Goal: Task Accomplishment & Management: Manage account settings

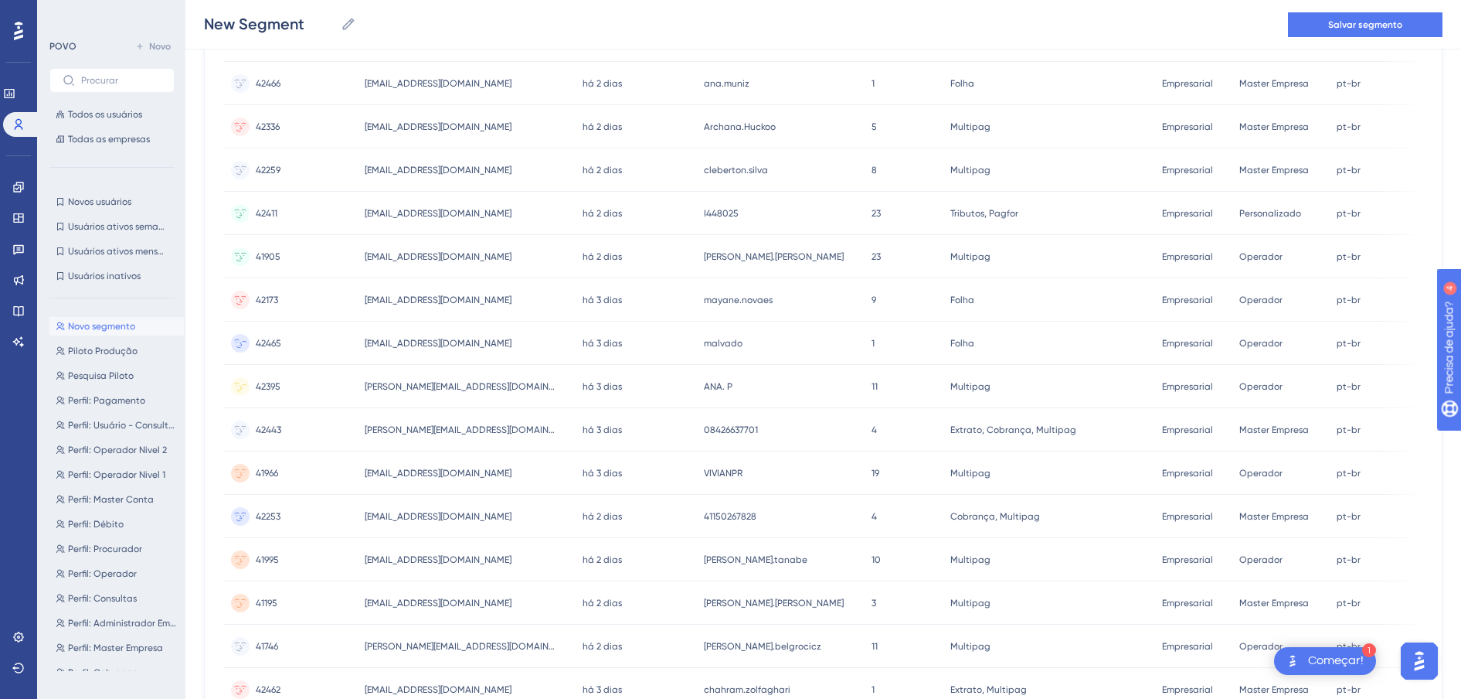
scroll to position [630, 0]
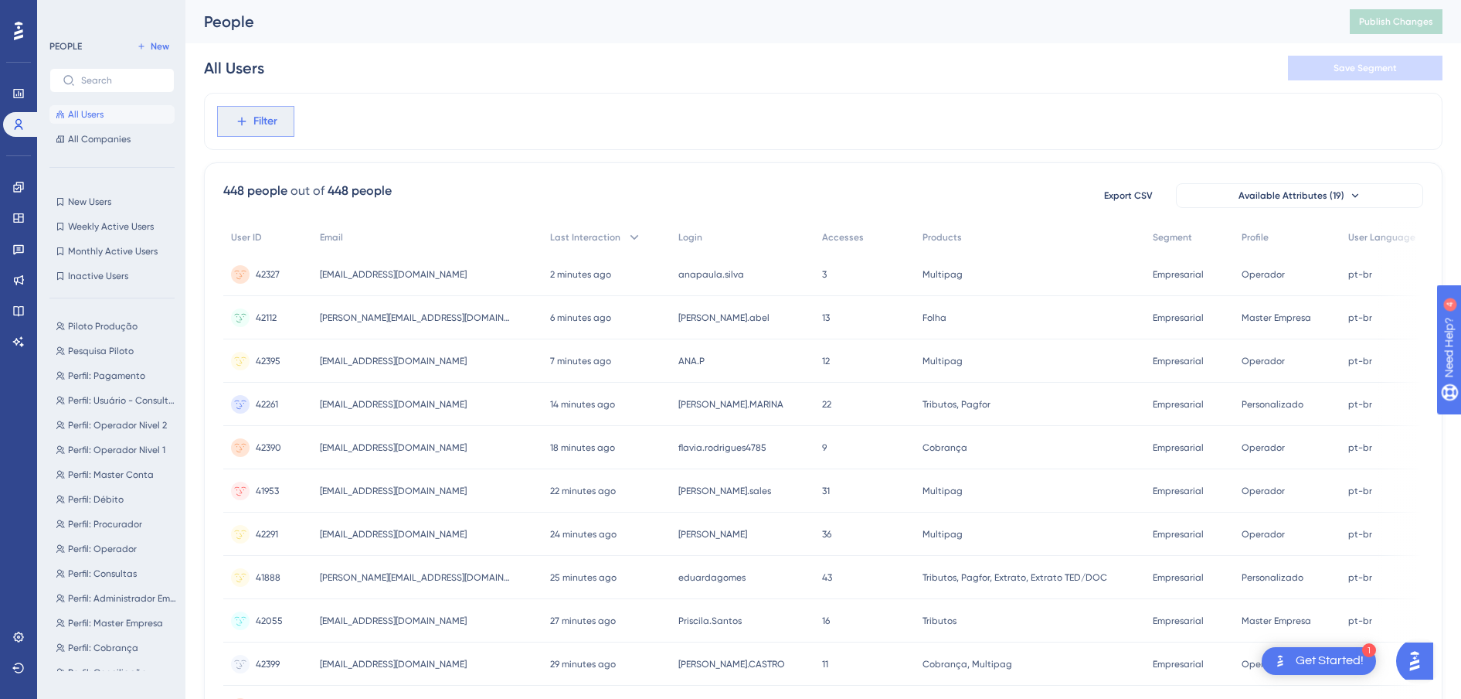
click at [247, 123] on icon at bounding box center [242, 121] width 14 height 14
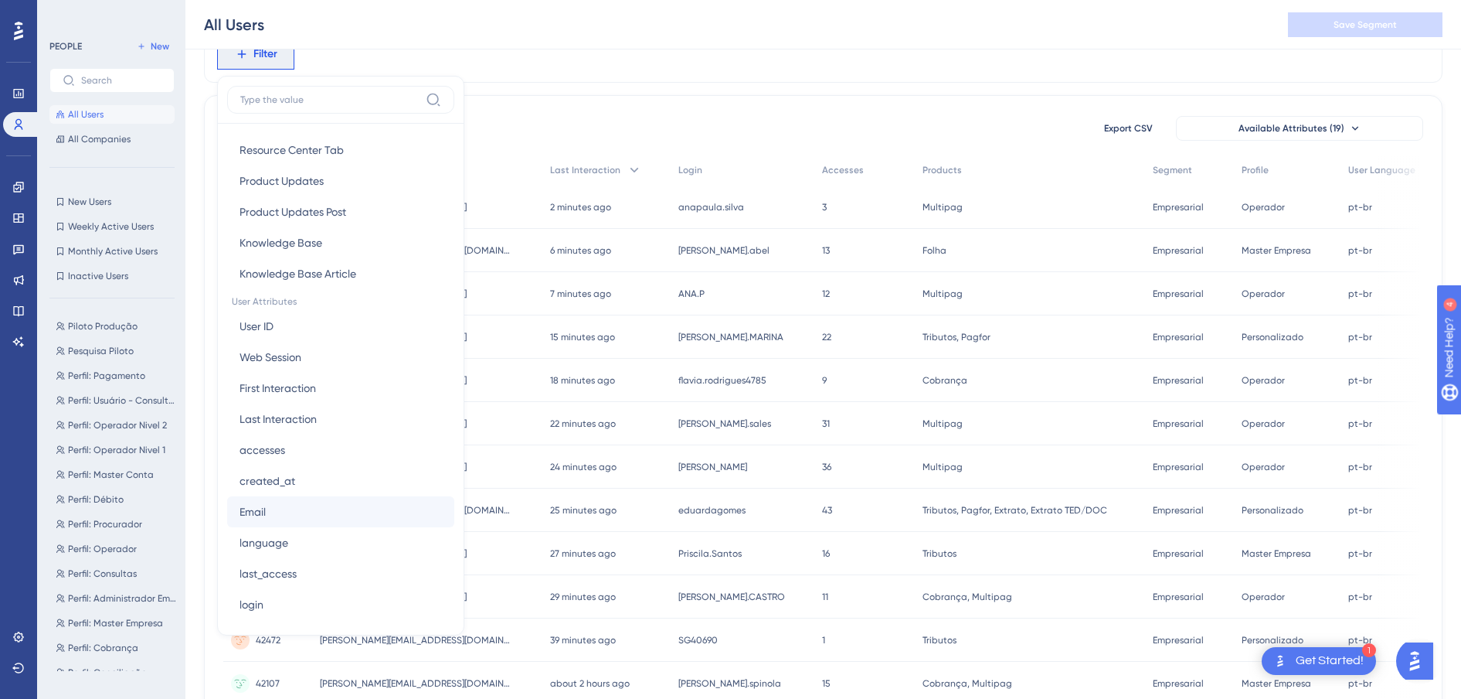
scroll to position [676, 0]
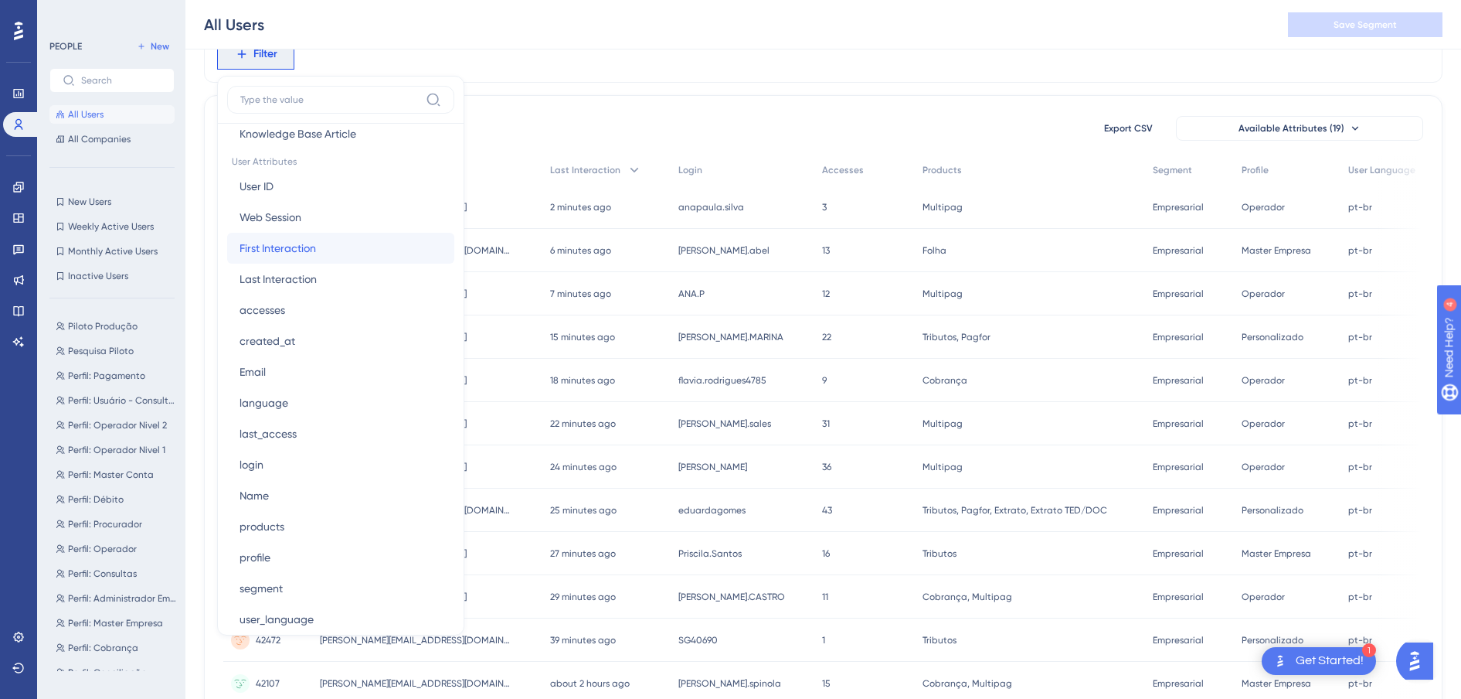
click at [315, 247] on span "First Interaction" at bounding box center [278, 248] width 77 height 19
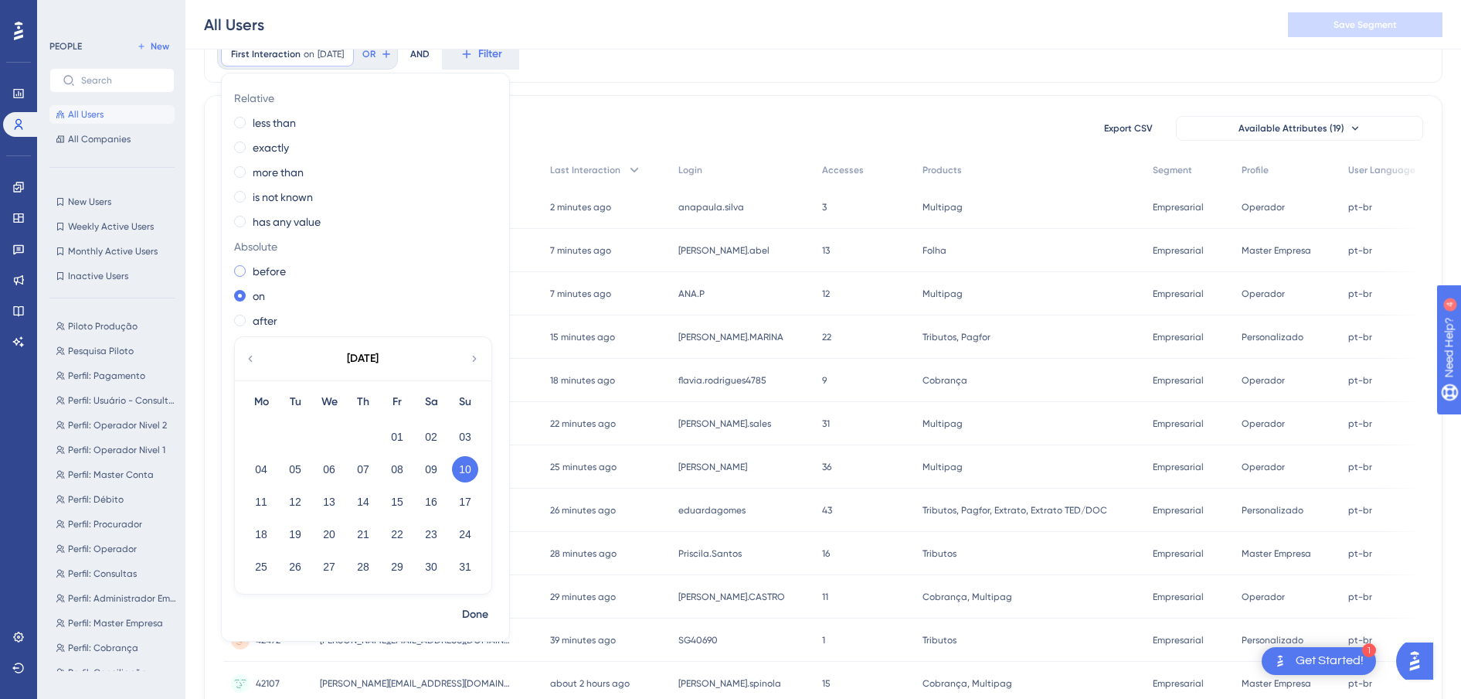
click at [241, 273] on span at bounding box center [240, 271] width 12 height 12
click at [250, 267] on input "radio" at bounding box center [250, 267] width 0 height 0
click at [252, 361] on icon at bounding box center [250, 359] width 4 height 6
click at [294, 505] on button "15" at bounding box center [295, 501] width 26 height 26
click at [483, 621] on span "Done" at bounding box center [475, 614] width 26 height 19
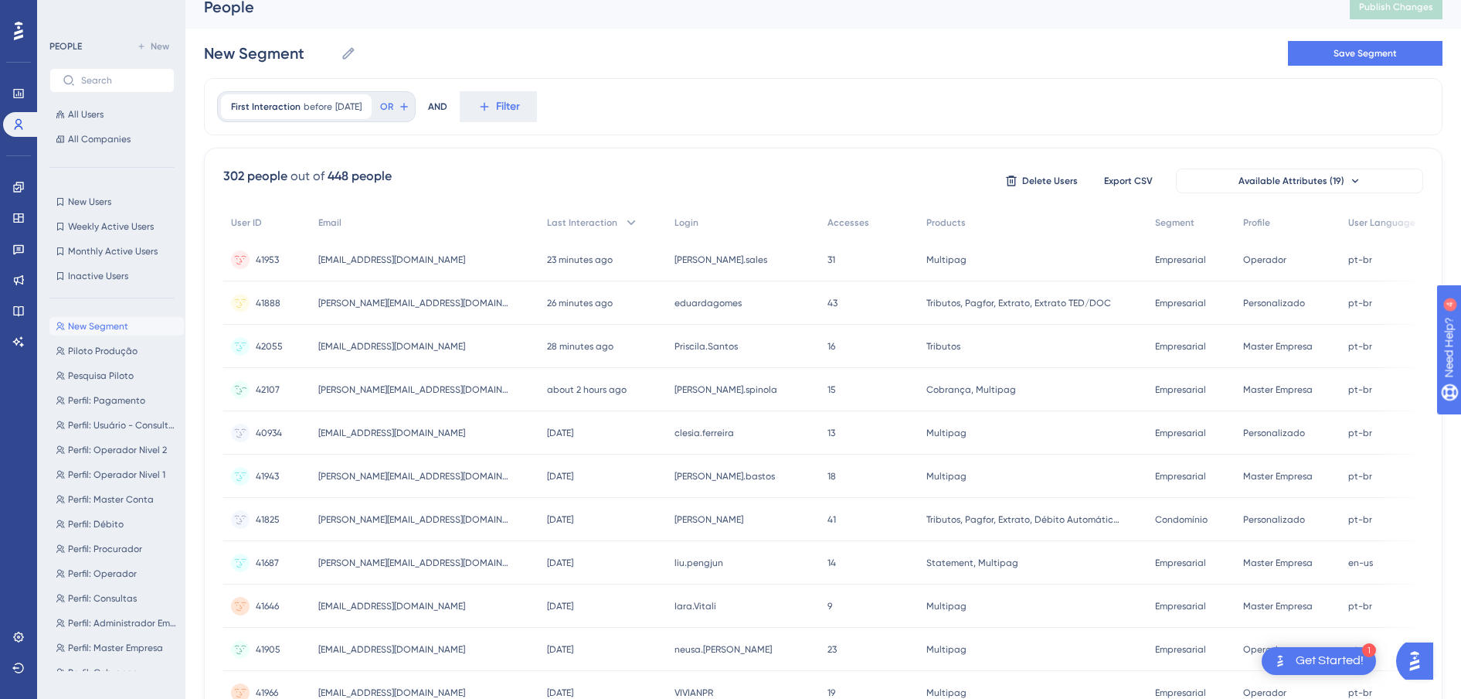
scroll to position [0, 0]
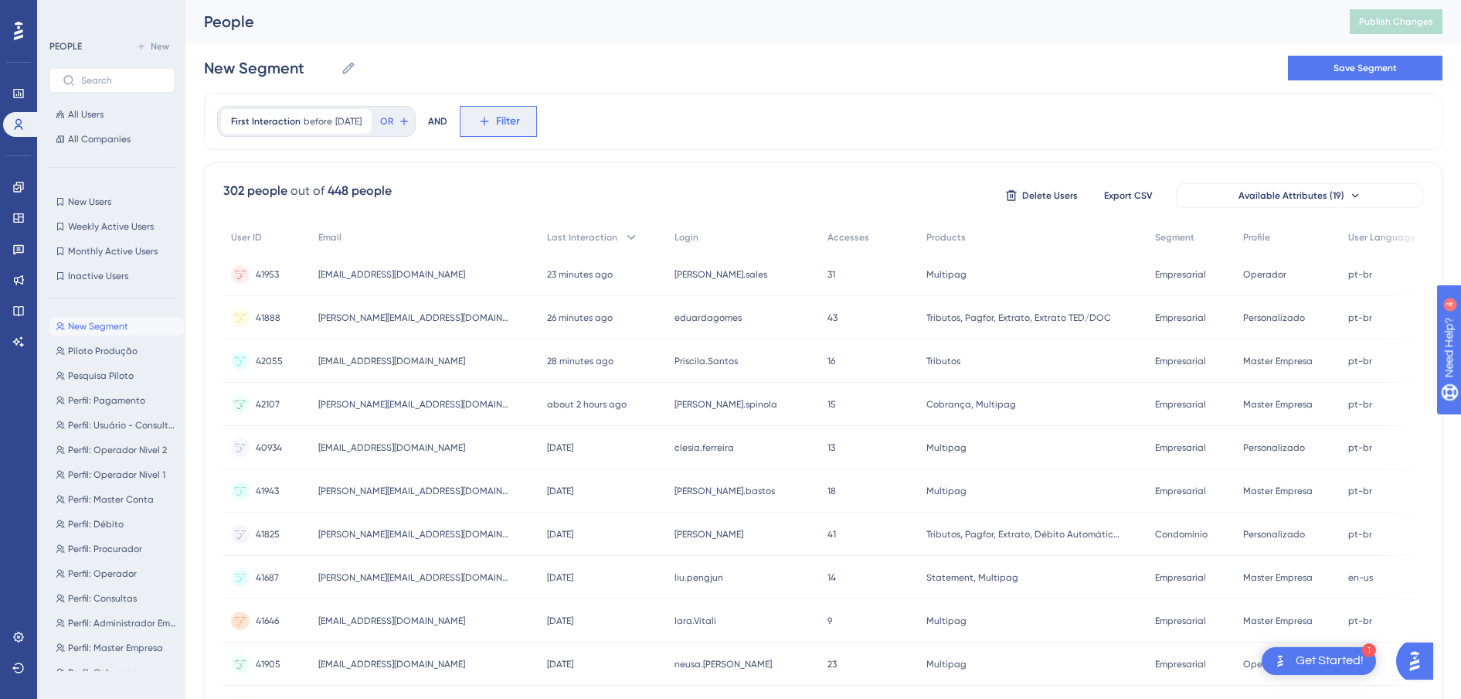
click at [509, 120] on span "Filter" at bounding box center [508, 121] width 24 height 19
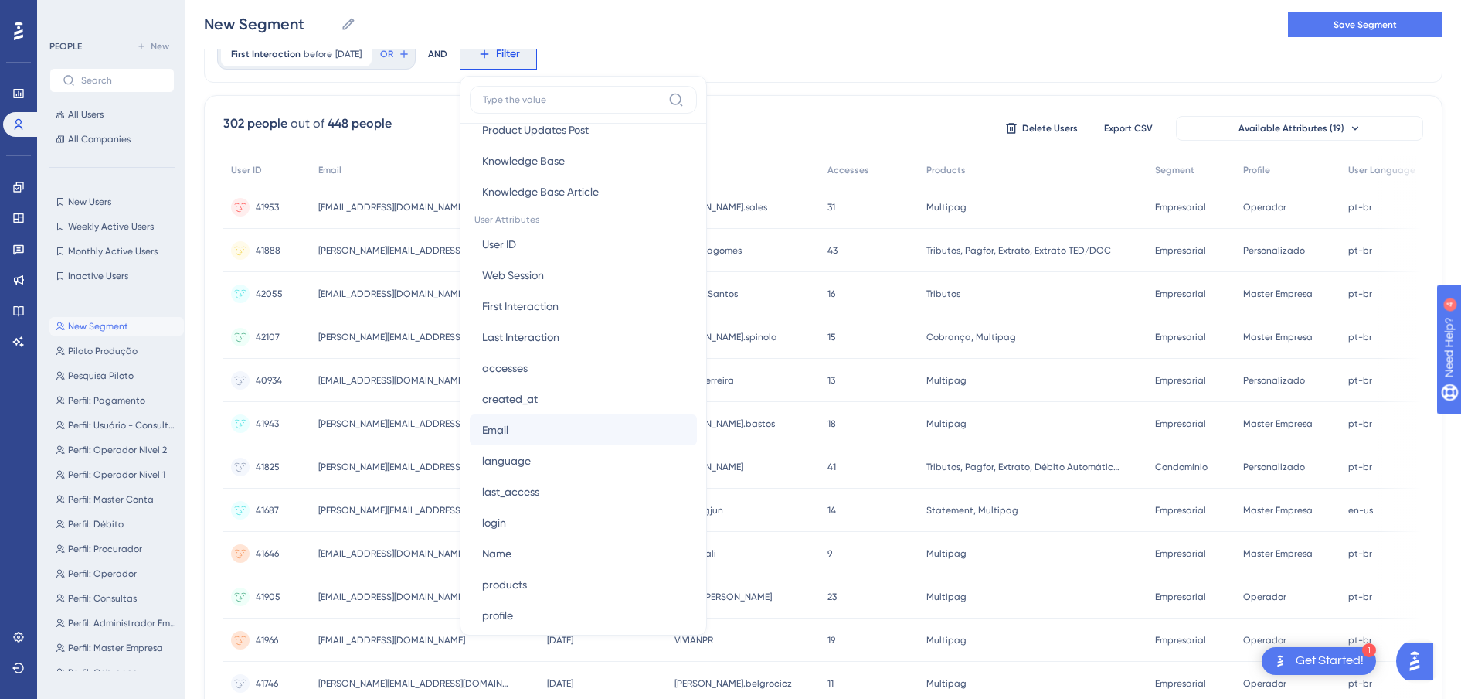
scroll to position [676, 0]
click at [527, 309] on span "accesses" at bounding box center [505, 310] width 46 height 19
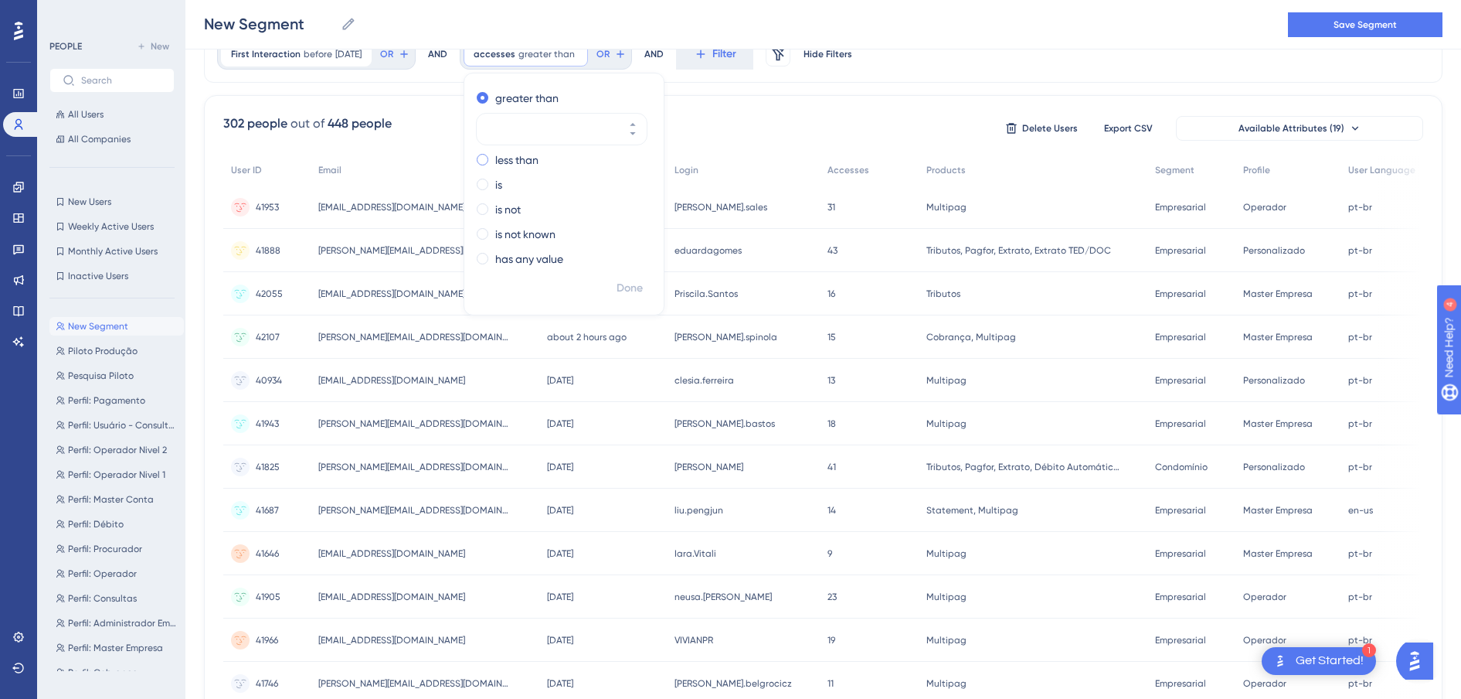
click at [502, 158] on div "less than" at bounding box center [561, 160] width 168 height 19
type input "35"
click at [643, 287] on span "Done" at bounding box center [630, 288] width 26 height 19
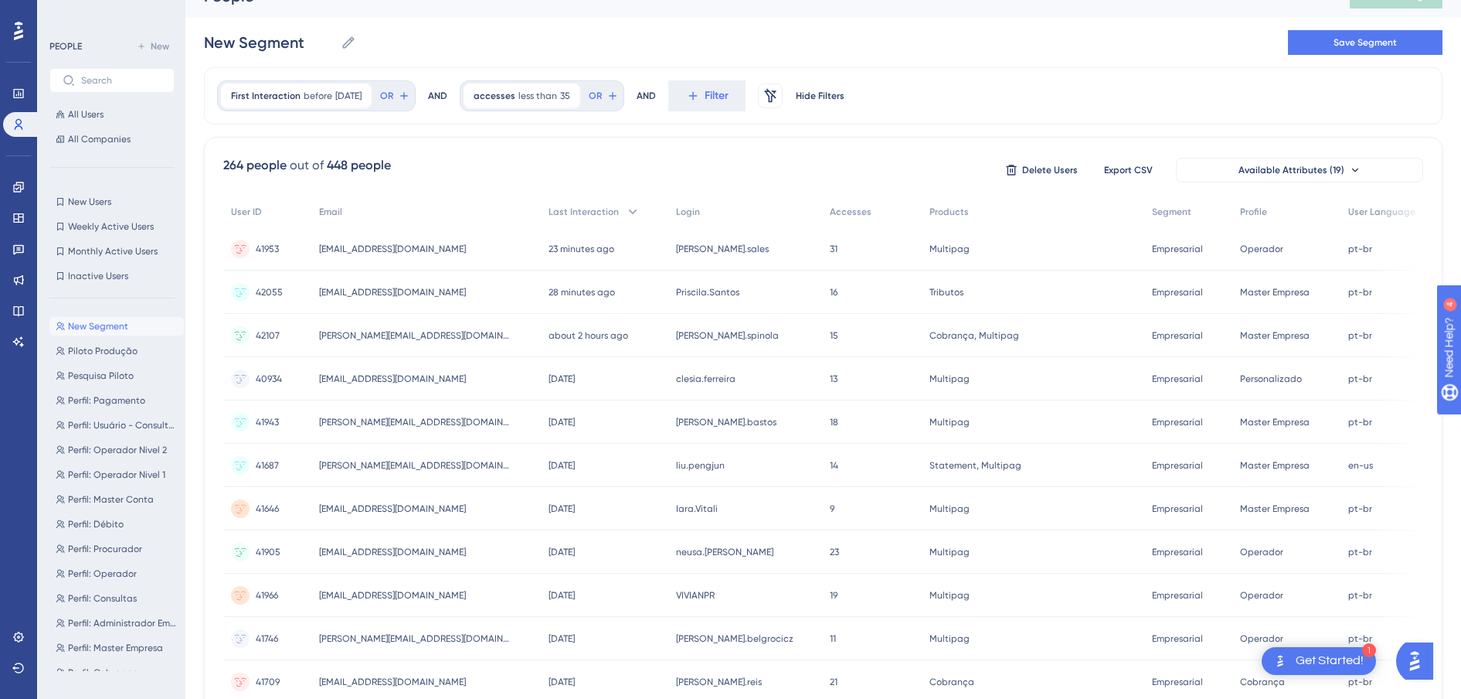
scroll to position [0, 0]
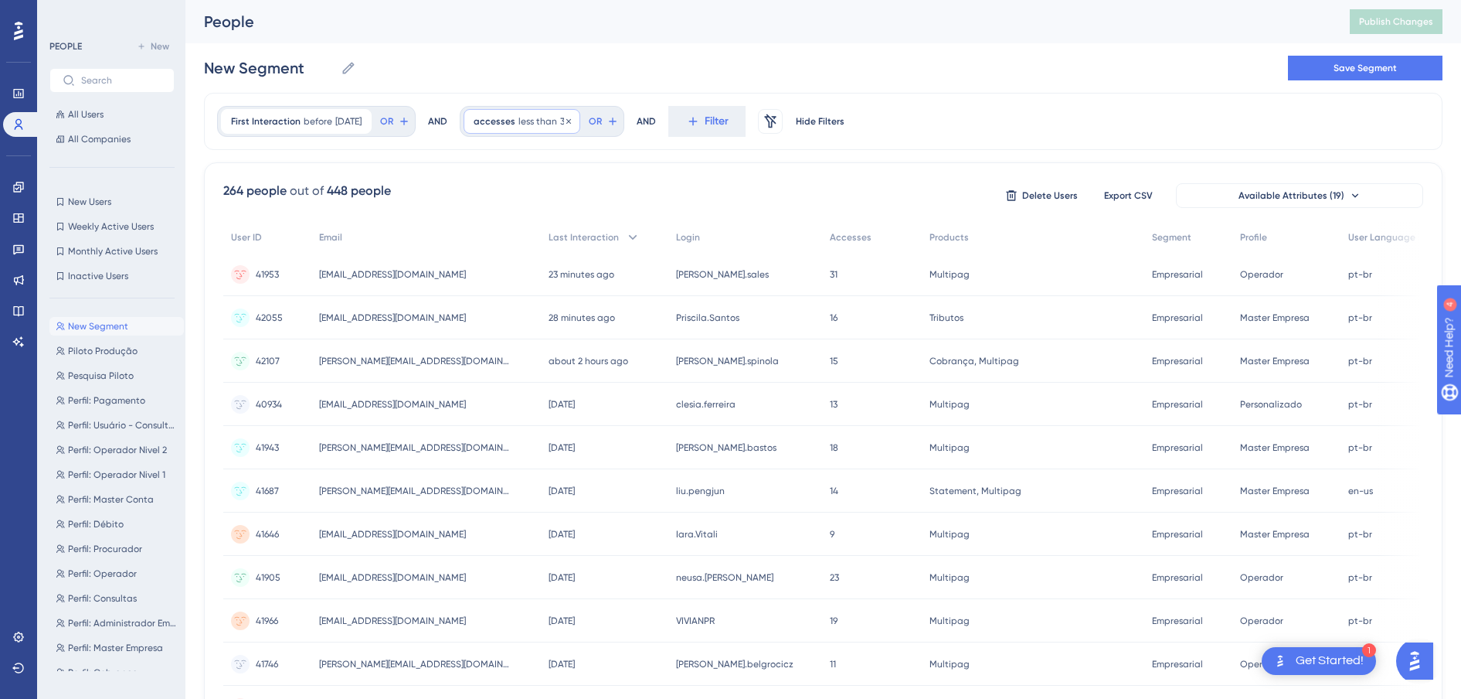
click at [552, 128] on div "accesses less than 35 35 Remove" at bounding box center [522, 121] width 117 height 25
type input "30"
click at [641, 360] on span "Done" at bounding box center [630, 355] width 26 height 19
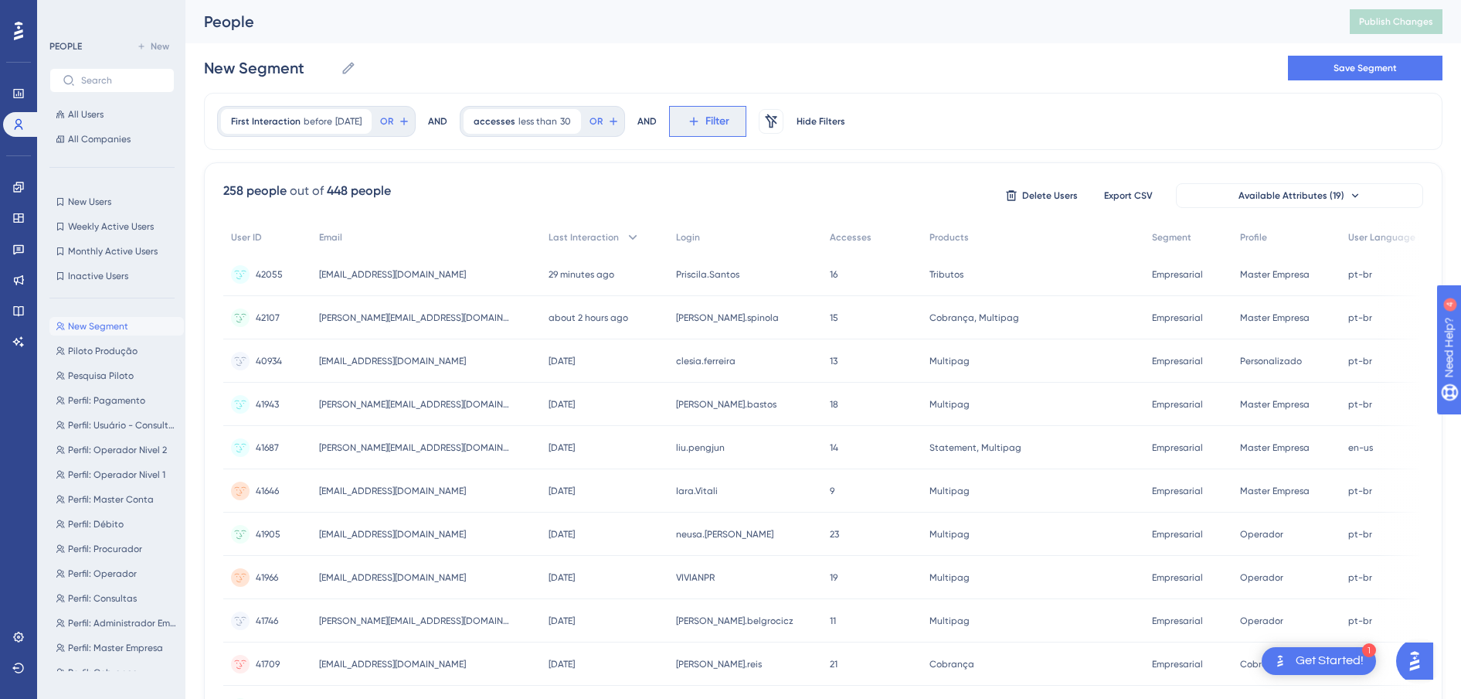
click at [716, 123] on span "Filter" at bounding box center [718, 121] width 24 height 19
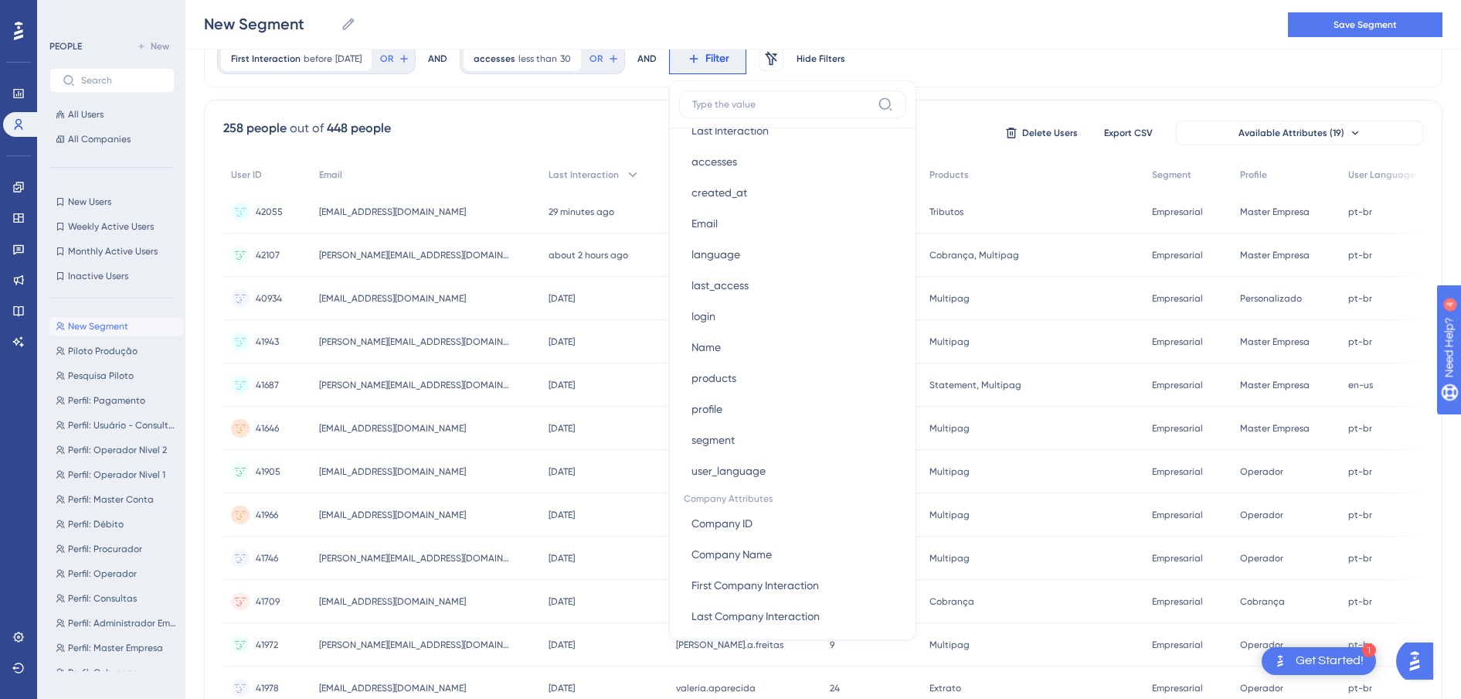
scroll to position [840, 0]
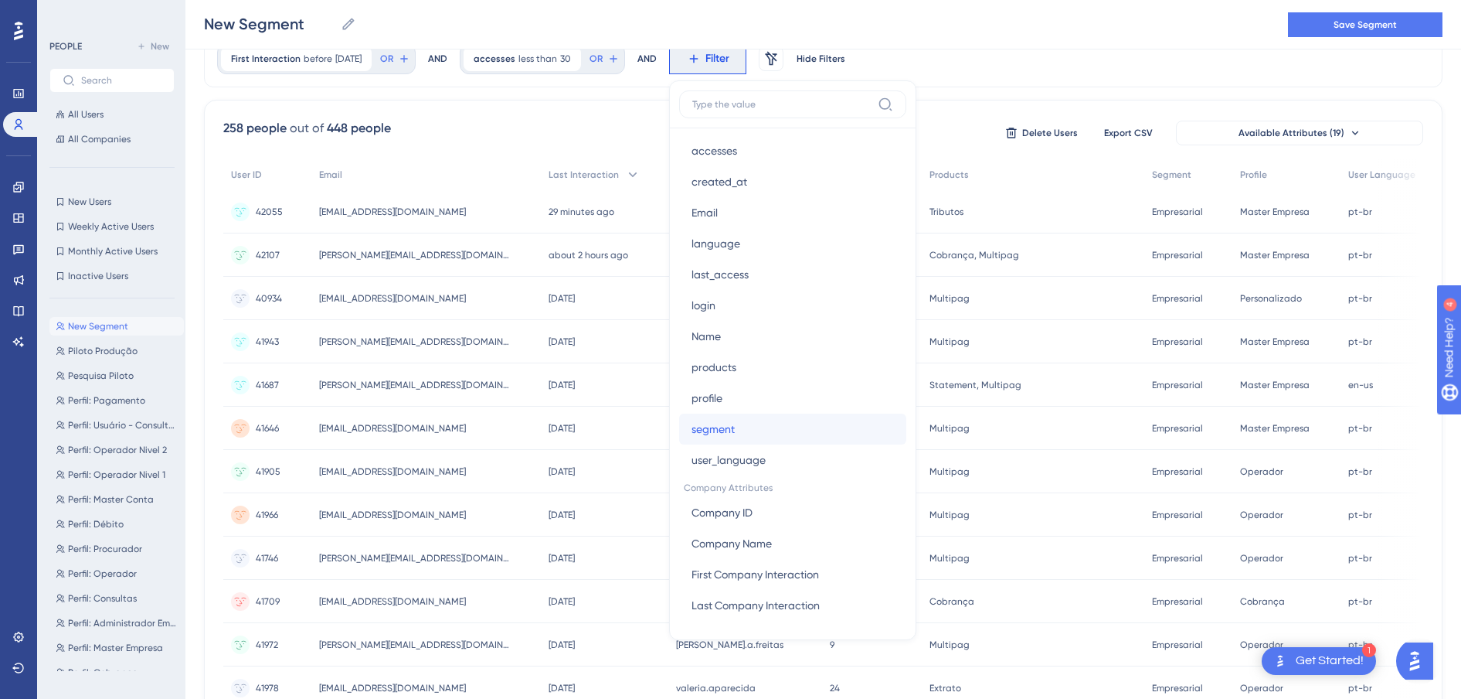
click at [762, 432] on button "segment segment" at bounding box center [792, 428] width 227 height 31
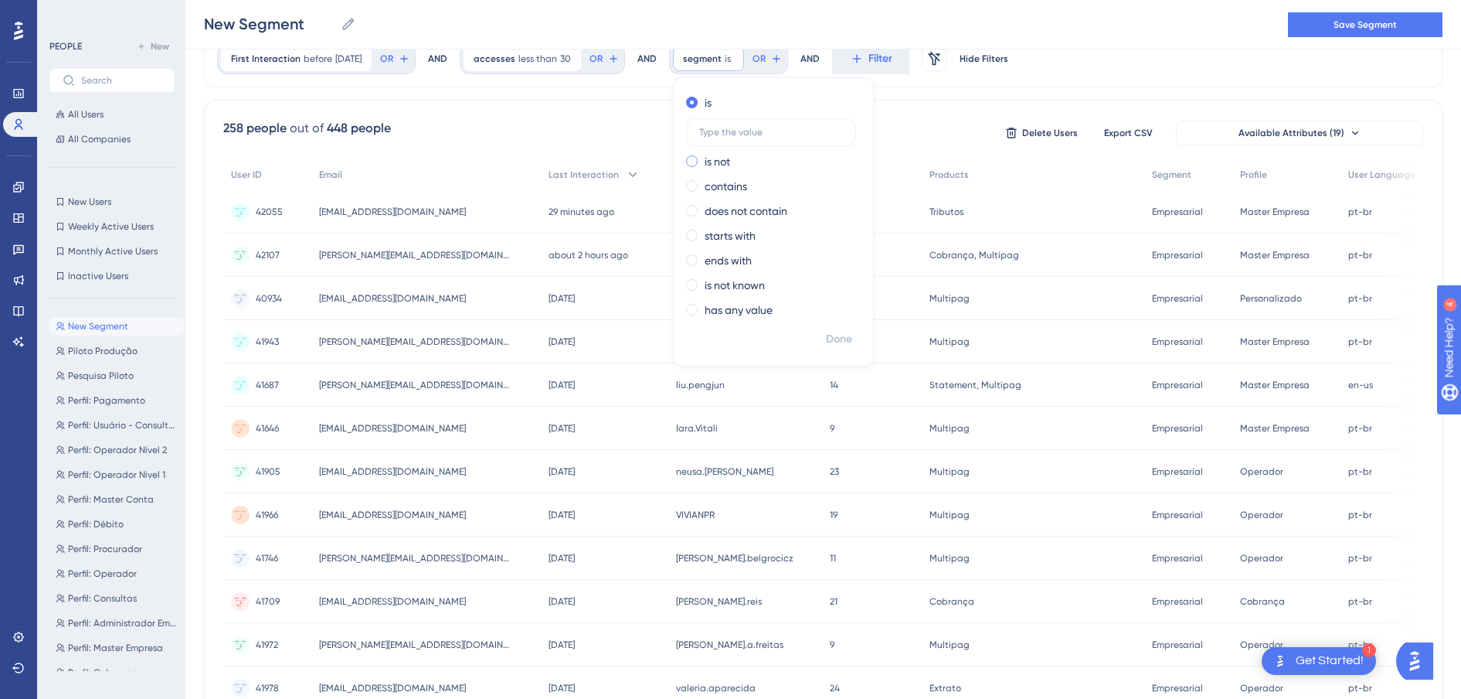
click at [707, 165] on div "is not" at bounding box center [770, 161] width 168 height 19
click at [758, 161] on input "text" at bounding box center [771, 156] width 144 height 11
type input "private"
click at [848, 334] on span "Done" at bounding box center [839, 339] width 26 height 19
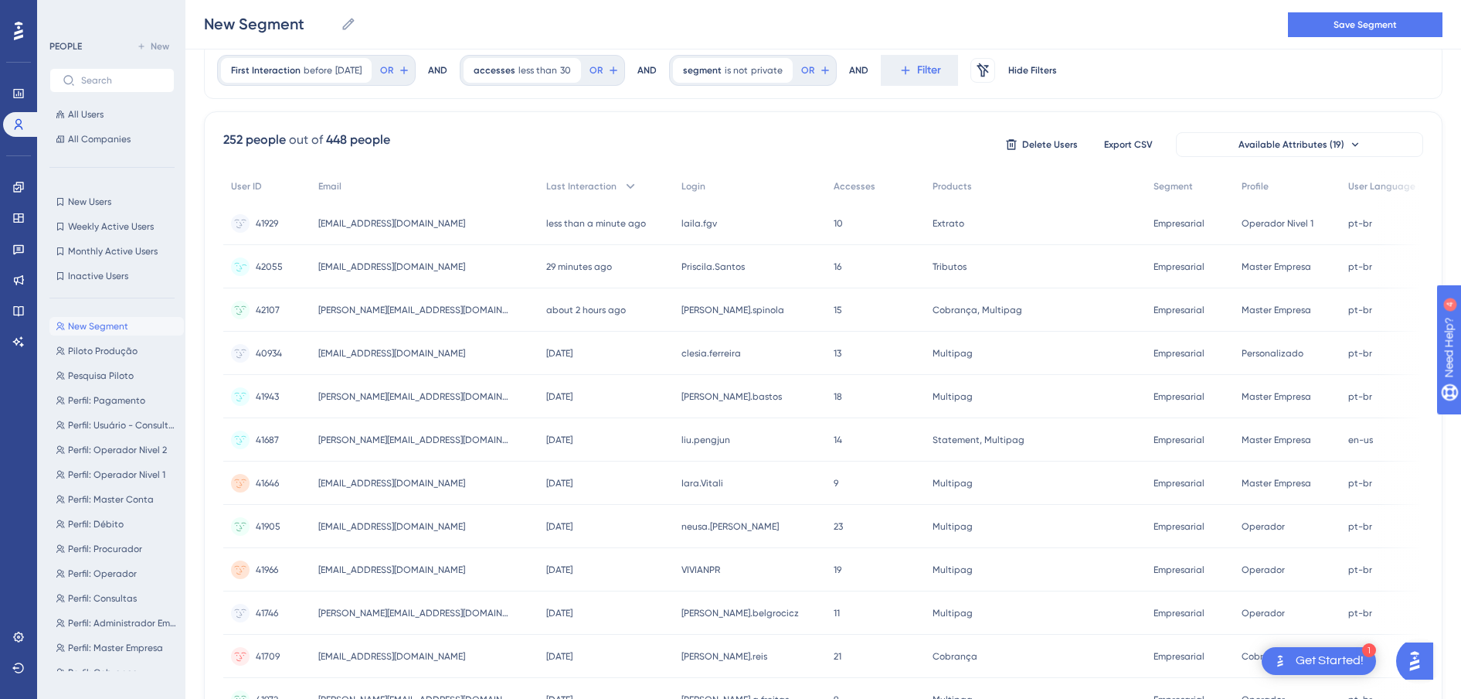
scroll to position [0, 0]
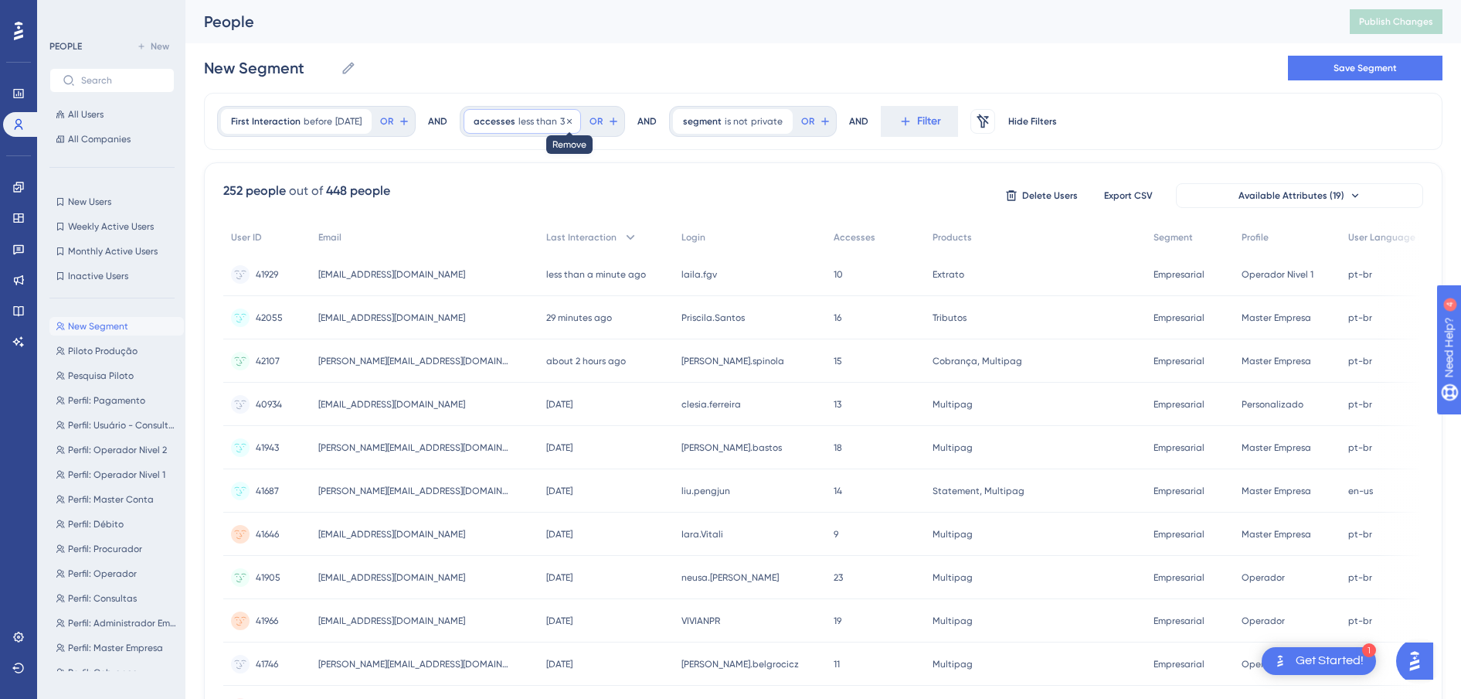
click at [573, 118] on icon at bounding box center [569, 121] width 9 height 9
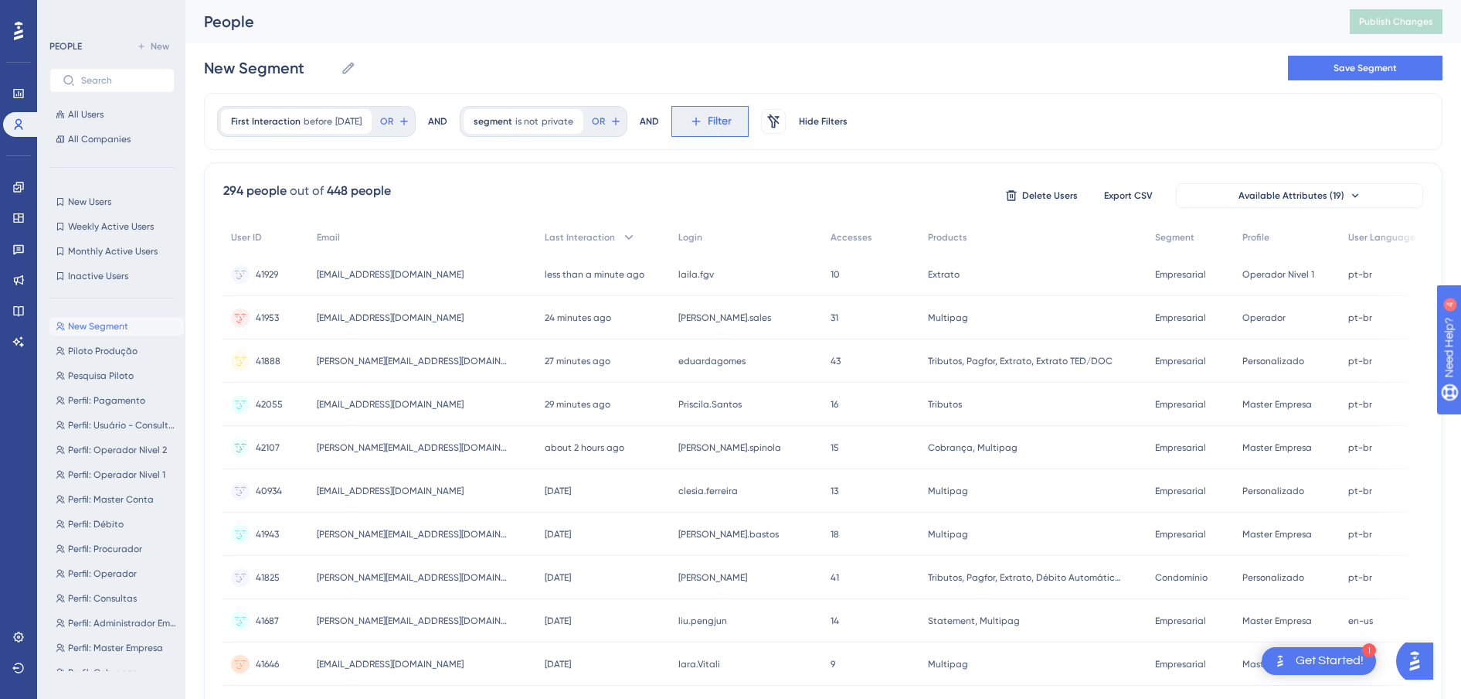
click at [703, 124] on icon at bounding box center [696, 121] width 14 height 14
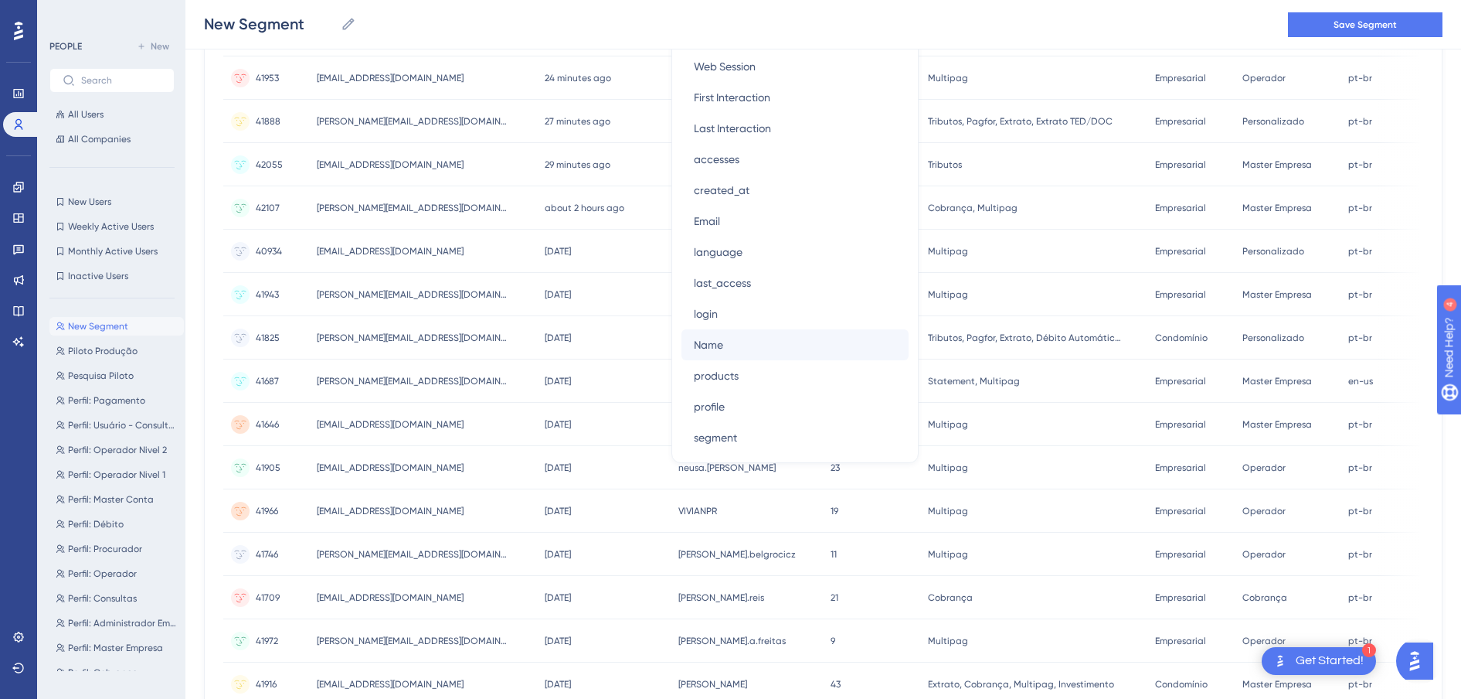
scroll to position [647, 0]
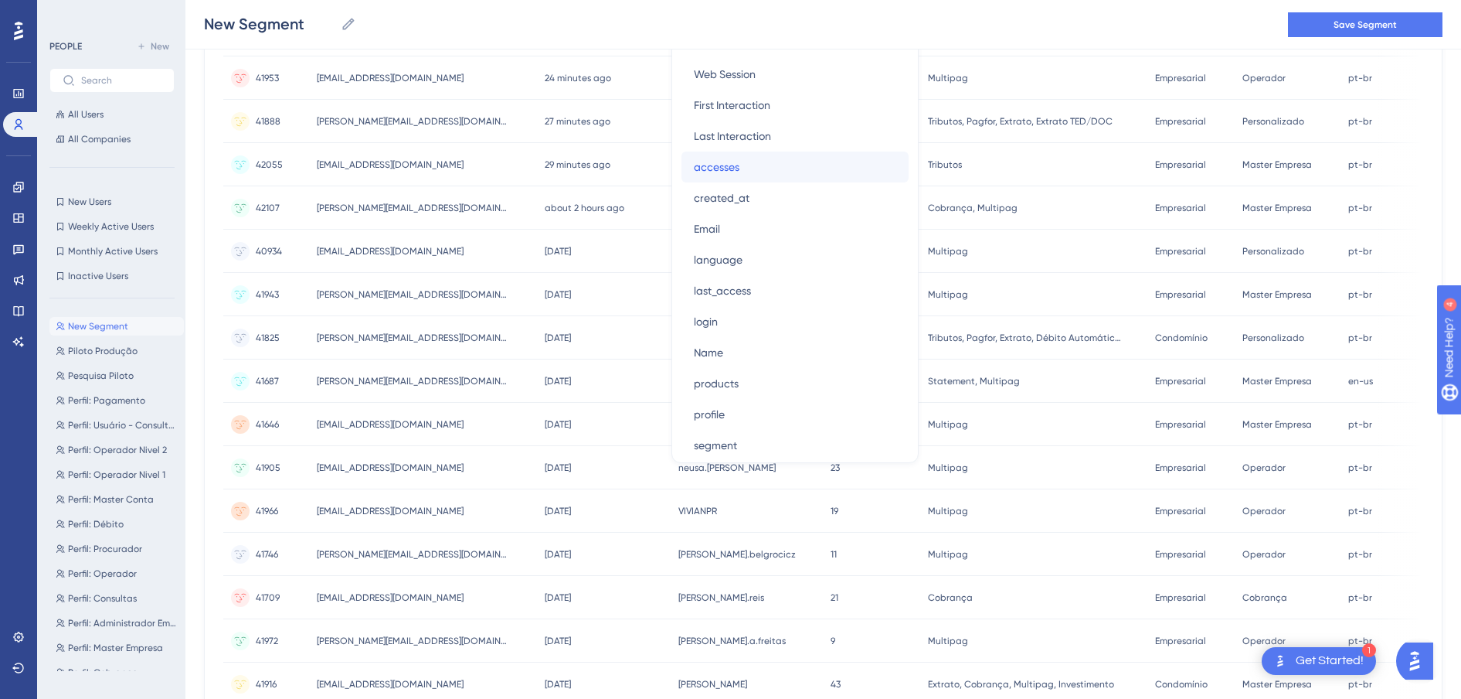
click at [740, 164] on span "accesses" at bounding box center [717, 167] width 46 height 19
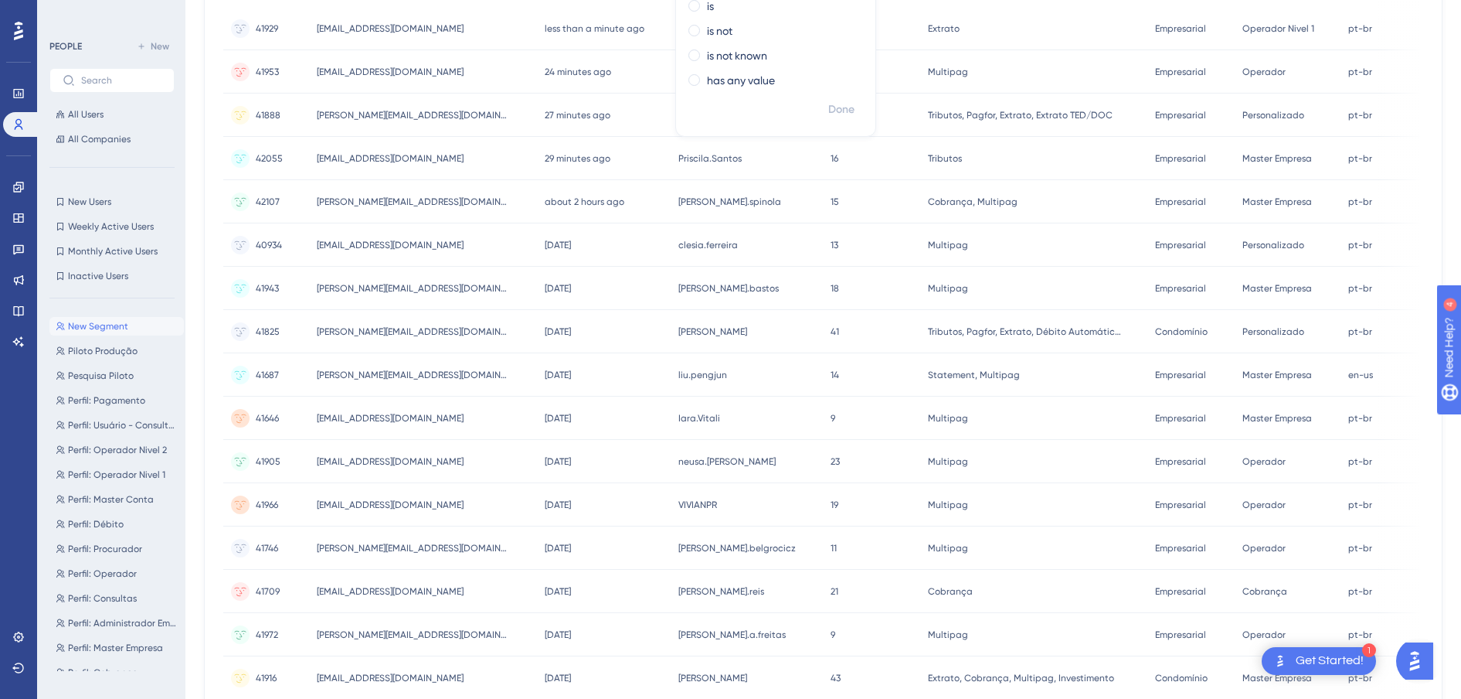
scroll to position [0, 0]
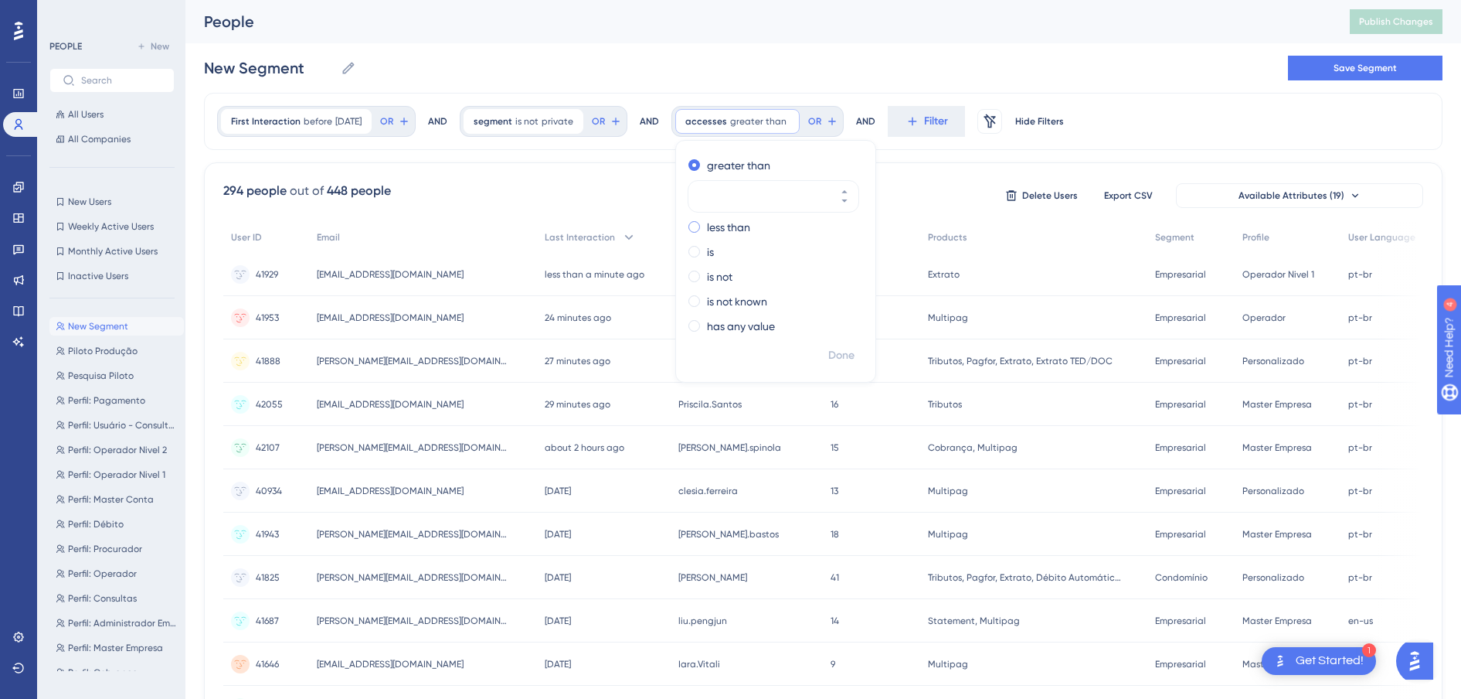
click at [739, 233] on label "less than" at bounding box center [728, 227] width 43 height 19
type input "20"
click at [853, 356] on span "Done" at bounding box center [841, 355] width 26 height 19
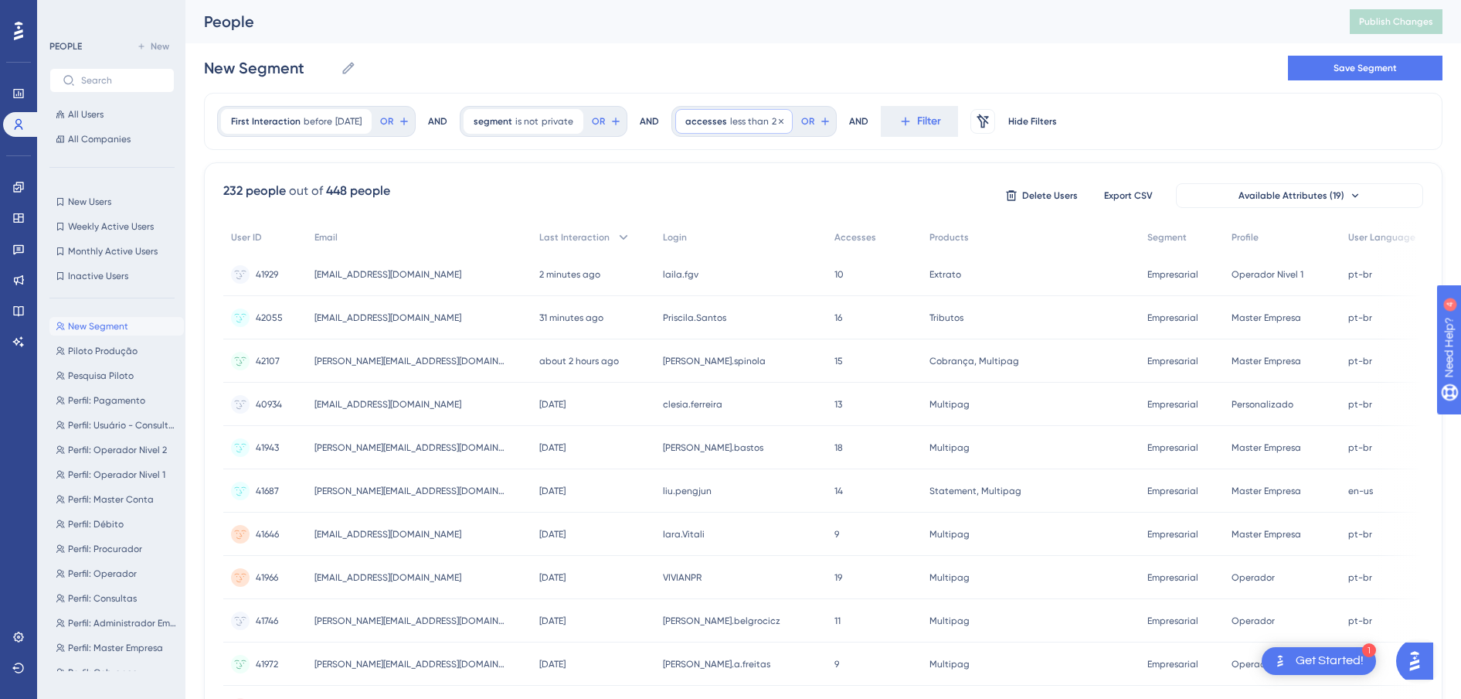
click at [738, 123] on span "less than" at bounding box center [749, 121] width 39 height 12
click at [755, 226] on input "20" at bounding box center [766, 221] width 124 height 19
click at [715, 226] on input "0" at bounding box center [766, 221] width 124 height 19
type input "15"
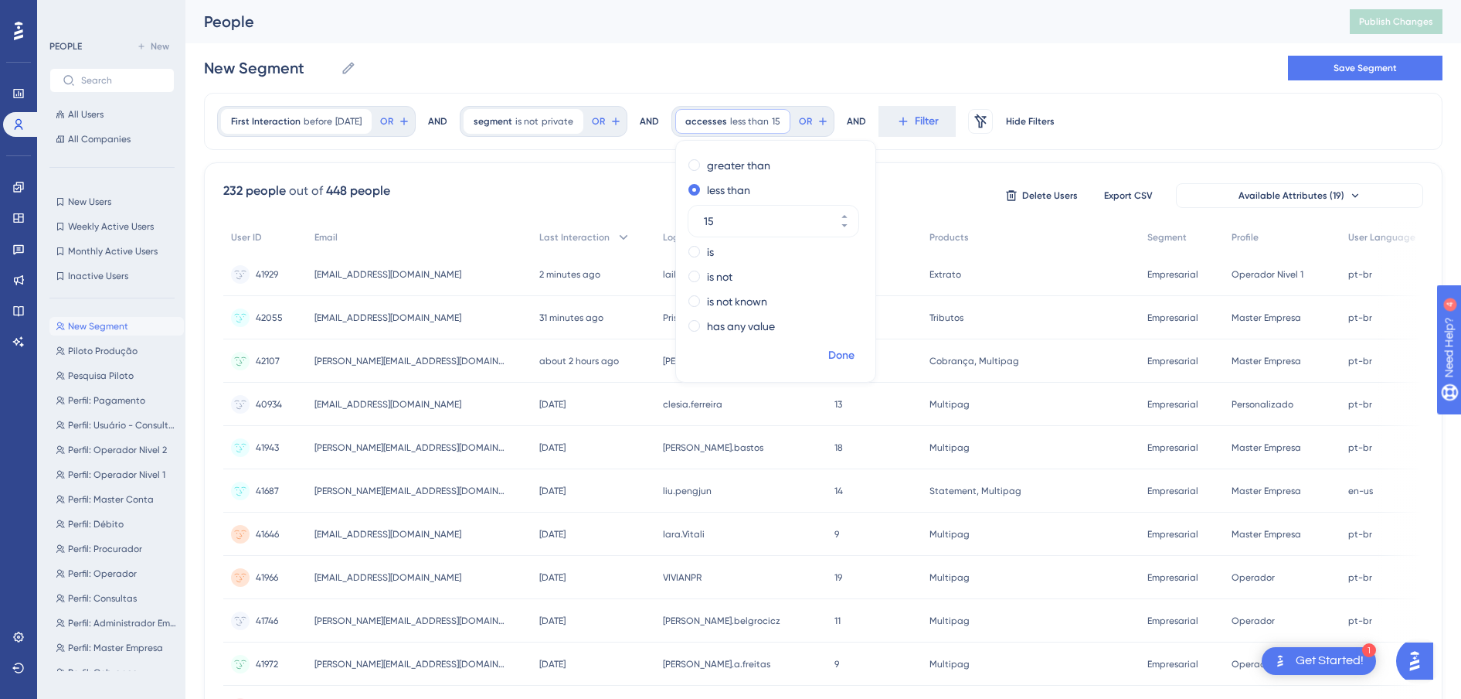
click at [855, 355] on span "Done" at bounding box center [841, 355] width 26 height 19
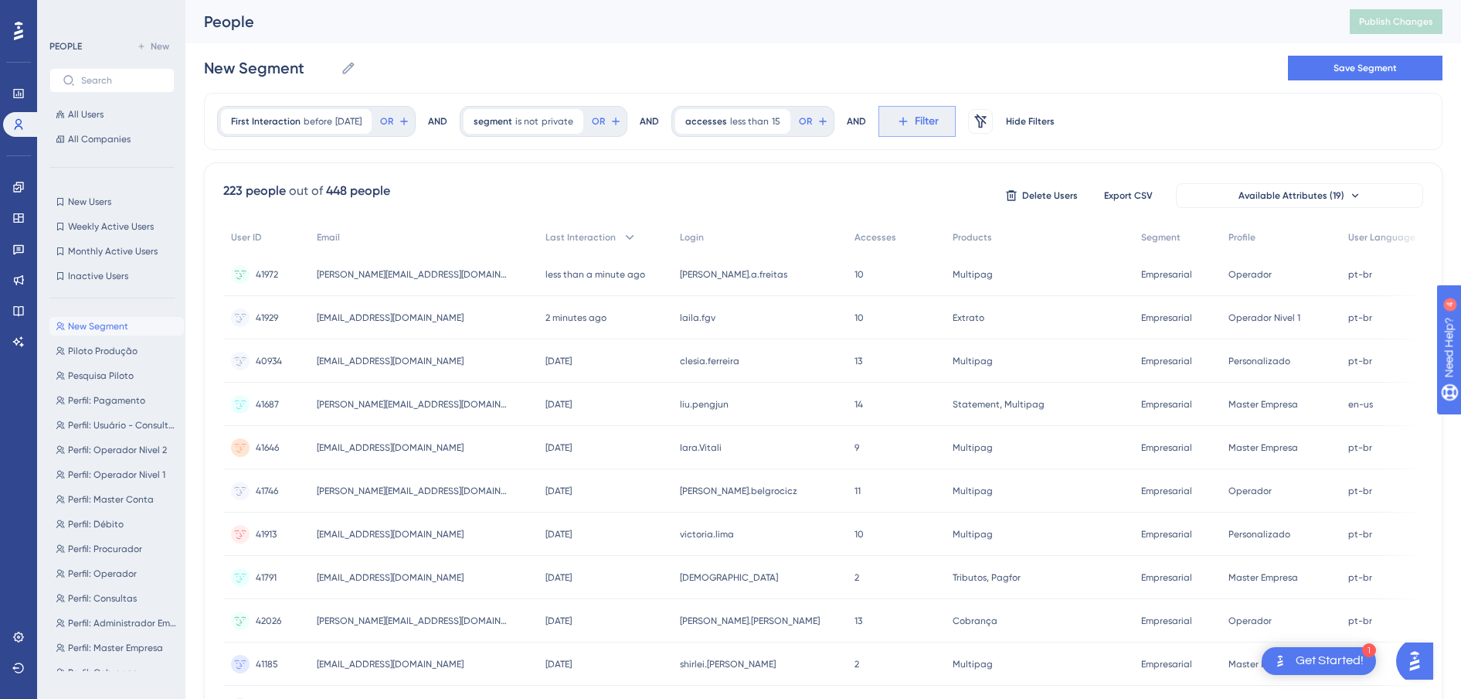
click at [925, 129] on span "Filter" at bounding box center [927, 121] width 24 height 19
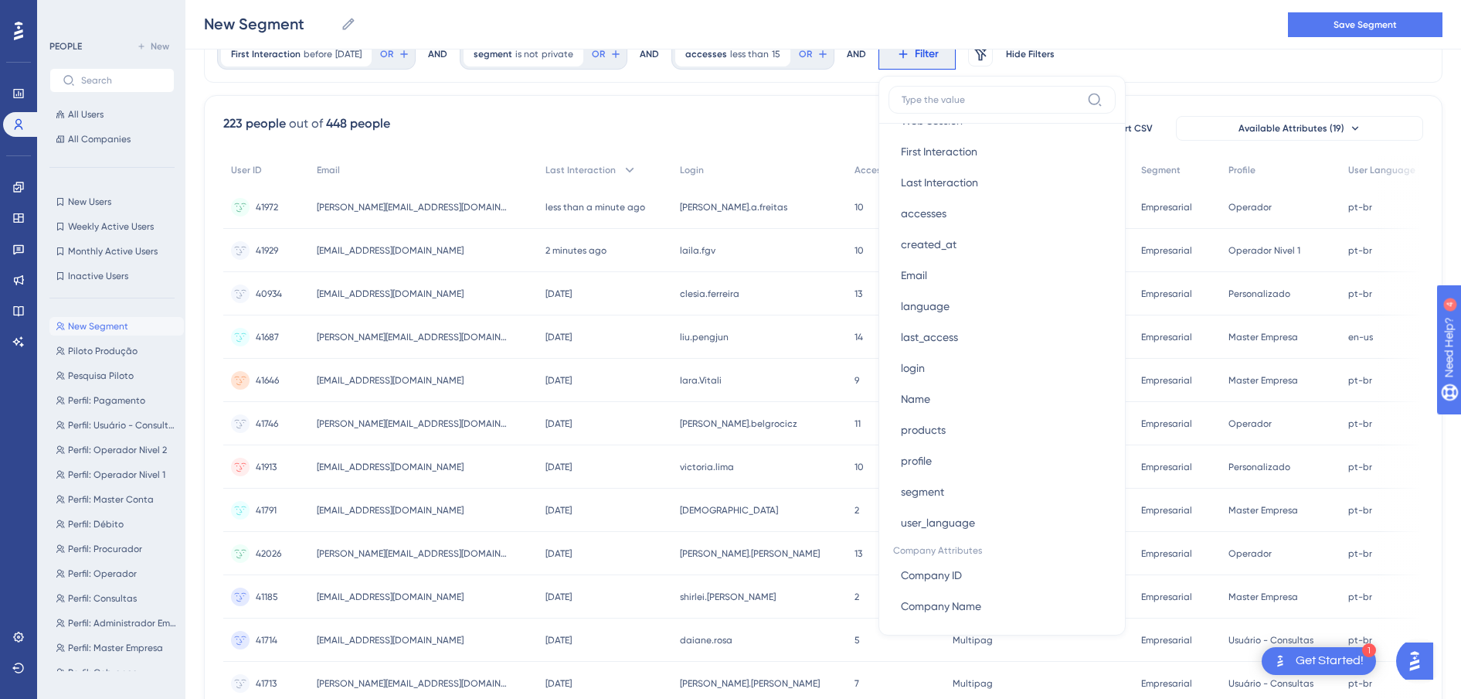
scroll to position [840, 0]
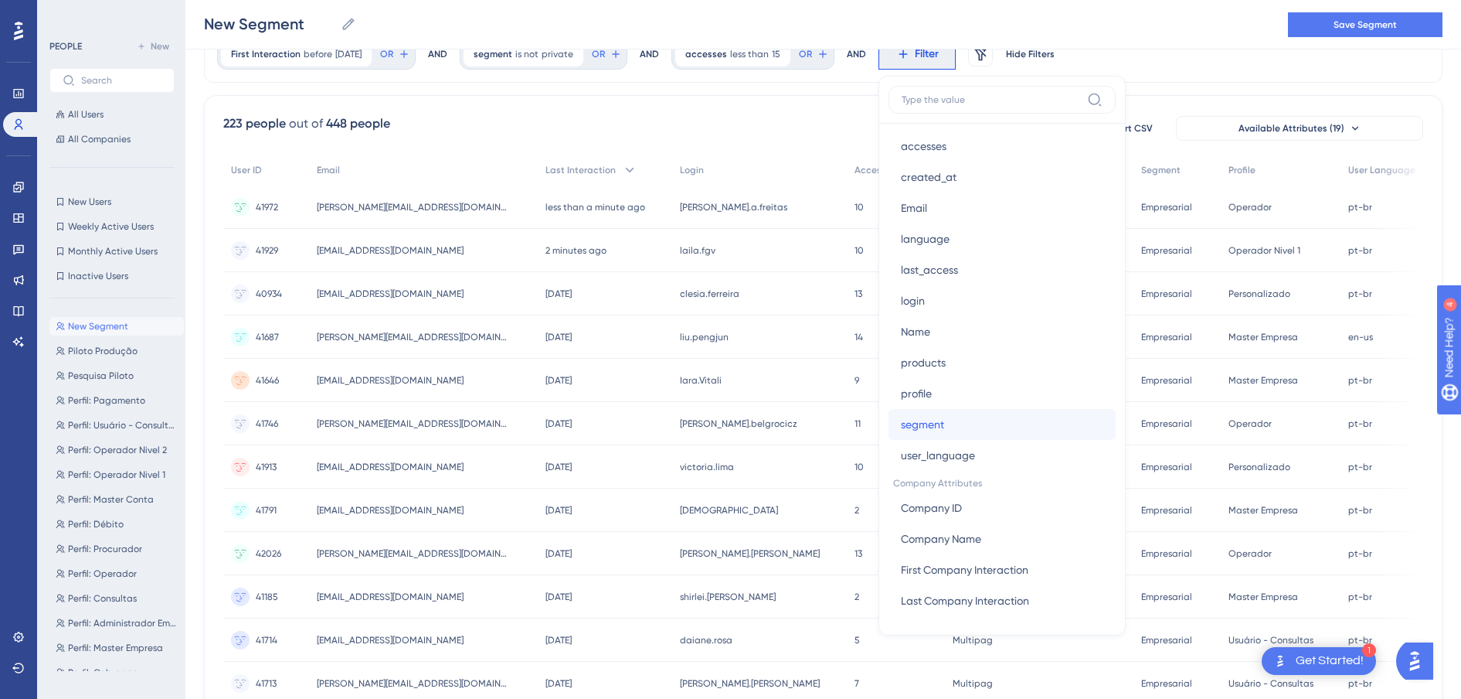
click at [951, 419] on button "segment segment" at bounding box center [1002, 424] width 227 height 31
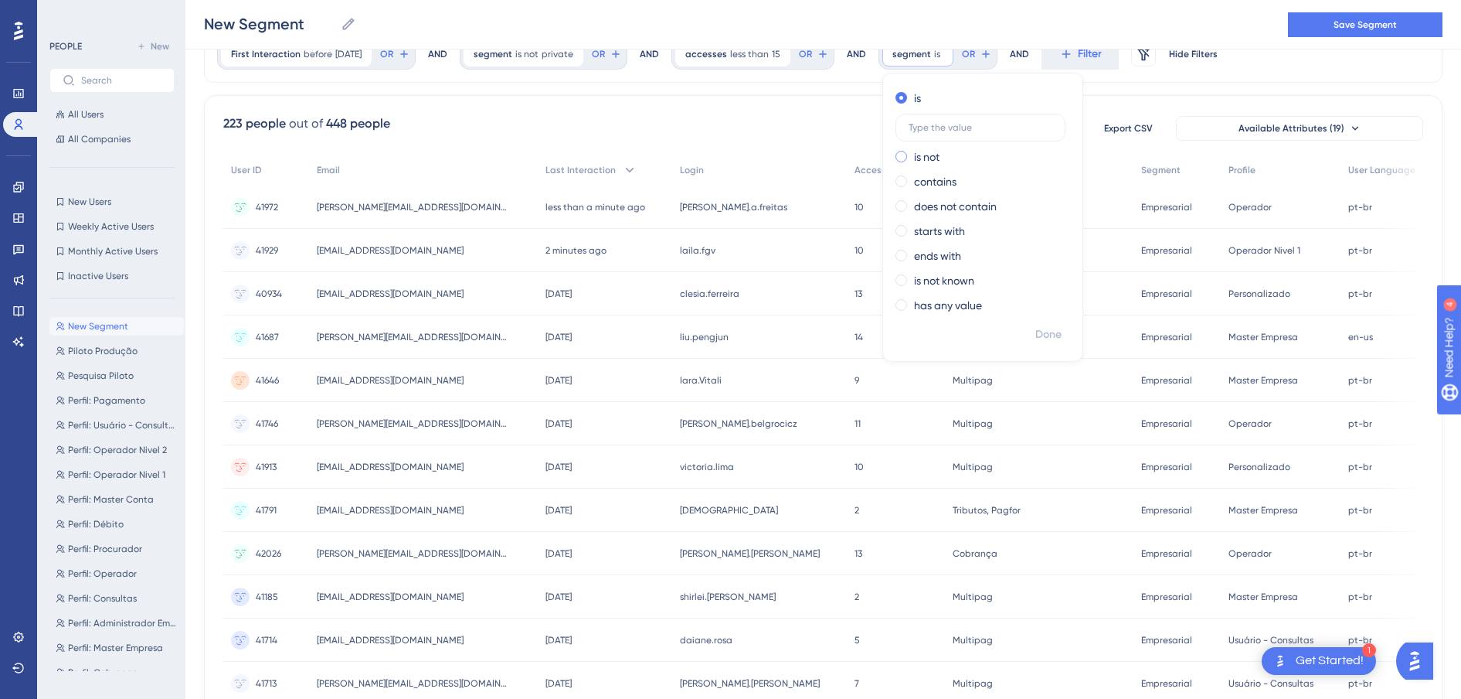
click at [924, 155] on label "is not" at bounding box center [927, 157] width 26 height 19
click at [921, 97] on label "is" at bounding box center [917, 98] width 7 height 19
click at [934, 134] on label at bounding box center [981, 128] width 170 height 28
click at [934, 133] on input "text" at bounding box center [981, 127] width 144 height 11
type input "empresarial"
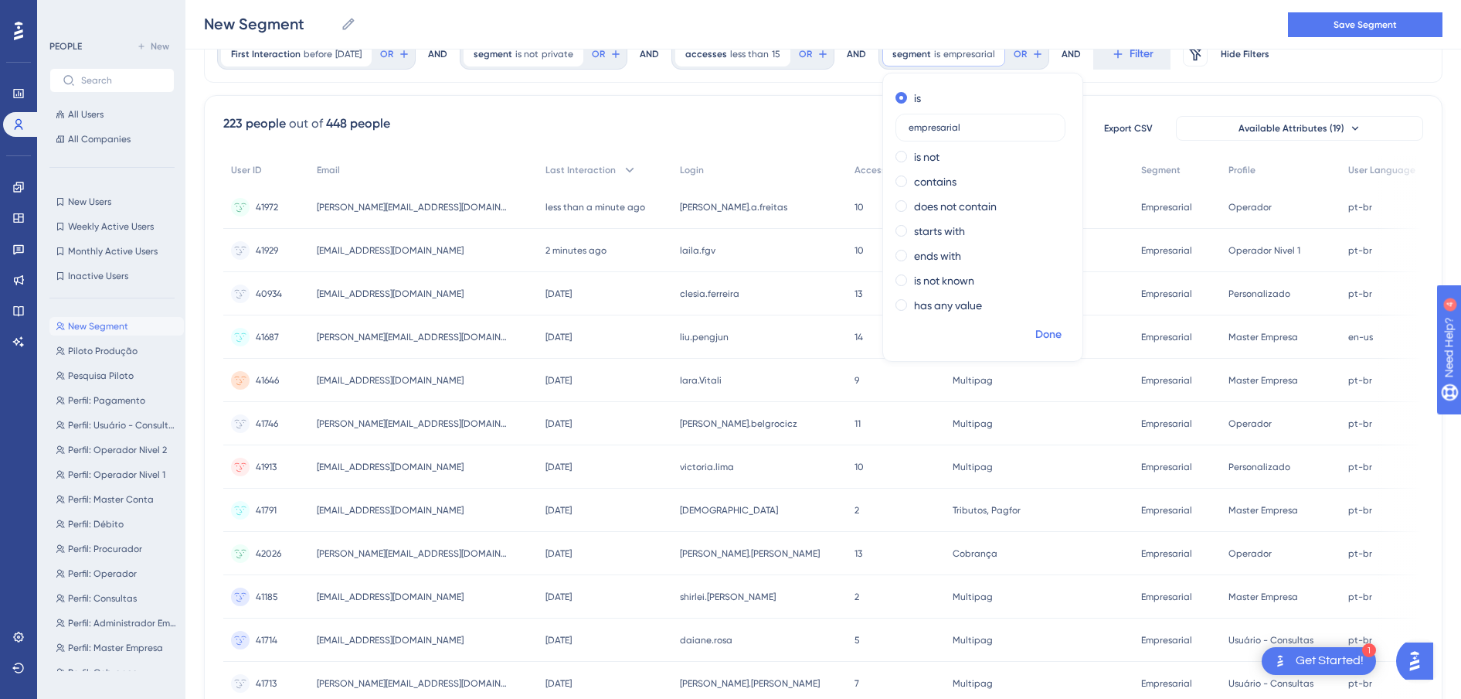
click at [1055, 330] on span "Done" at bounding box center [1049, 334] width 26 height 19
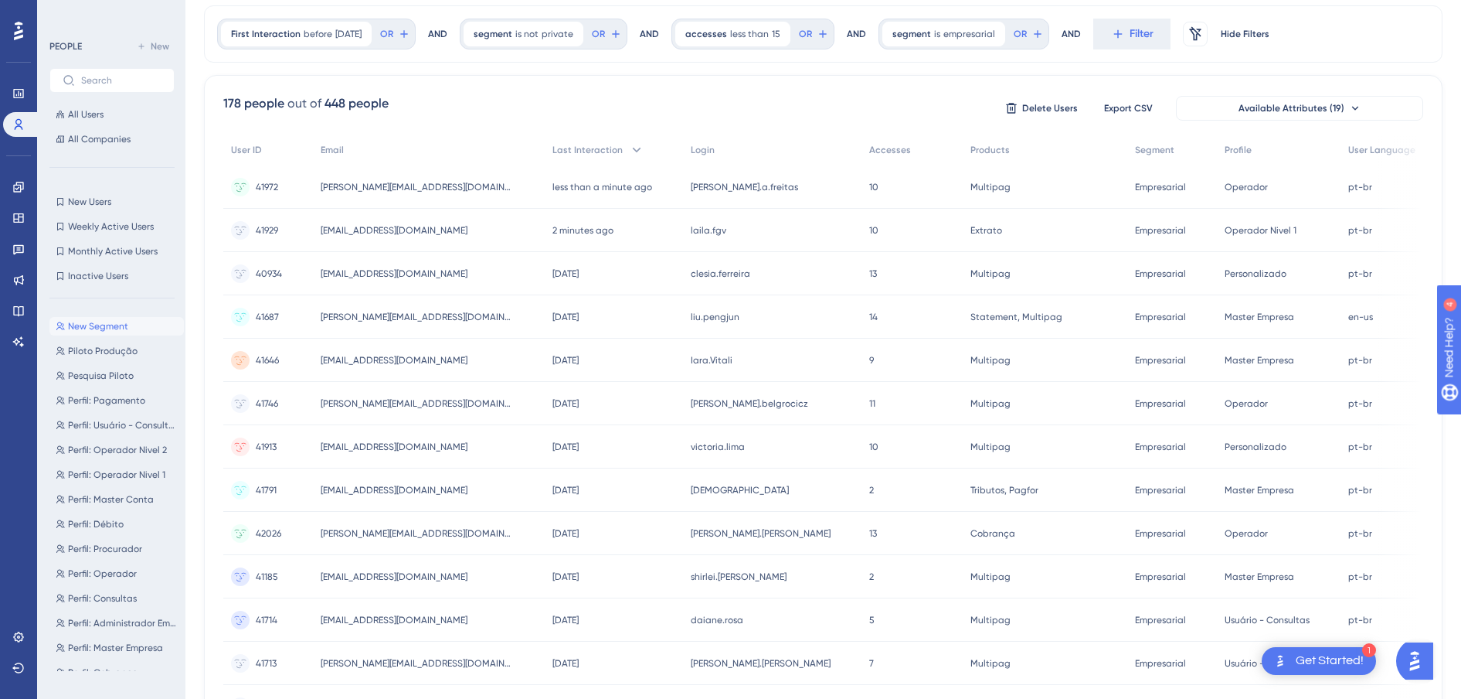
scroll to position [0, 0]
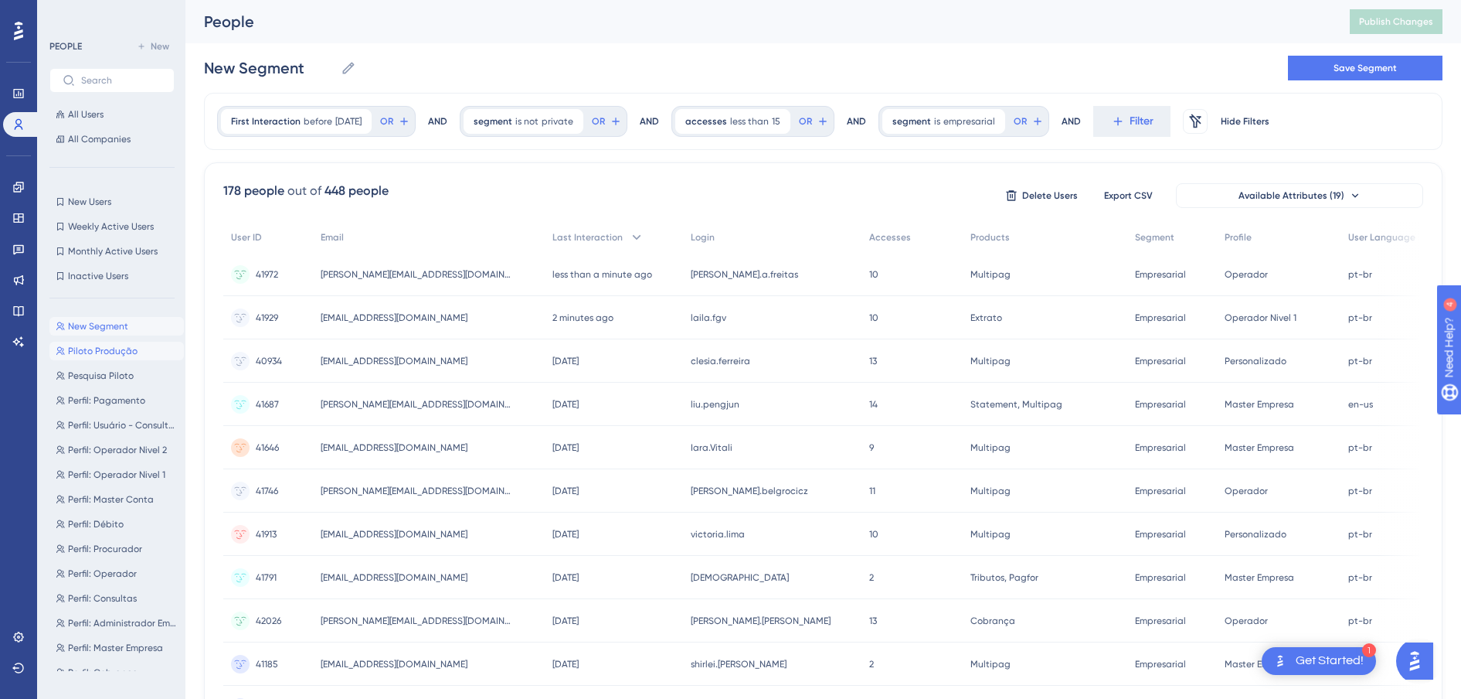
click at [108, 346] on span "Piloto Produção" at bounding box center [103, 351] width 70 height 12
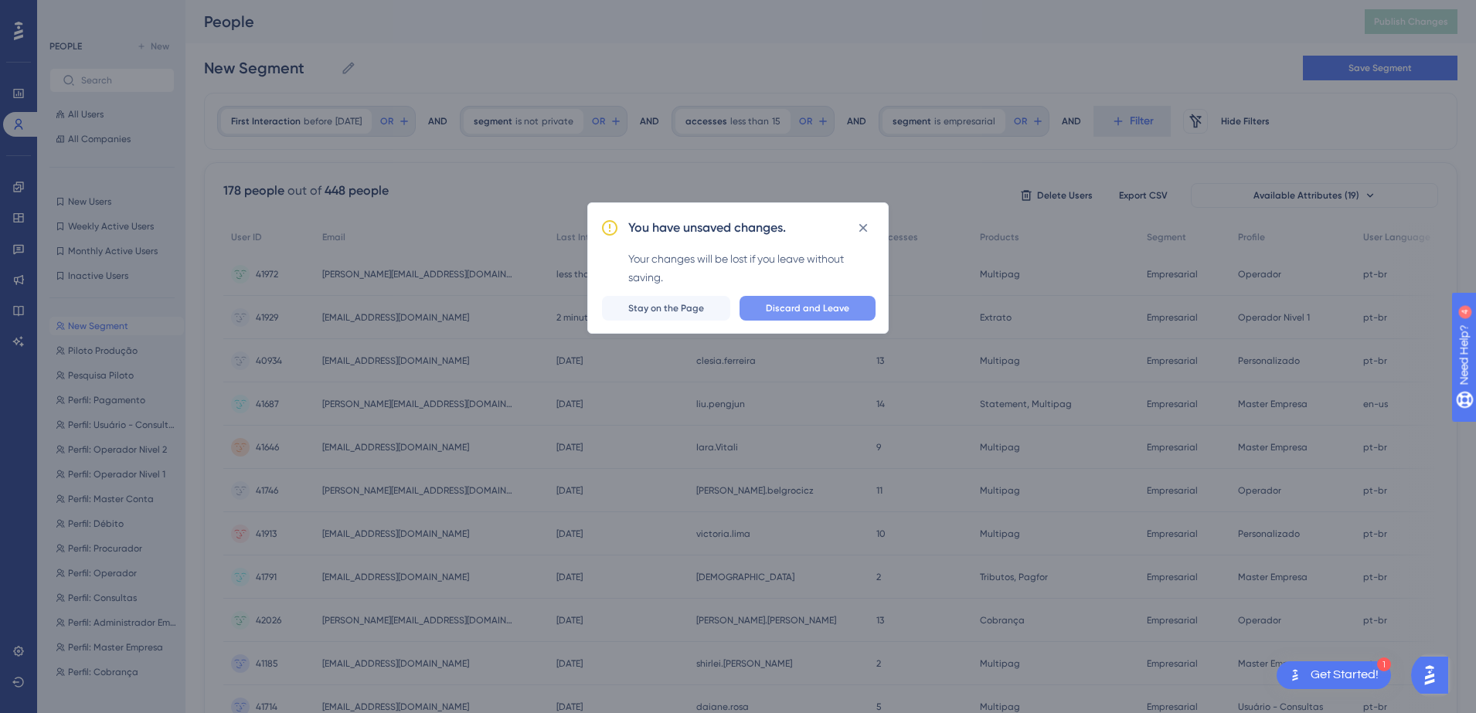
click at [778, 302] on span "Discard and Leave" at bounding box center [807, 308] width 83 height 12
type input "Piloto Produção"
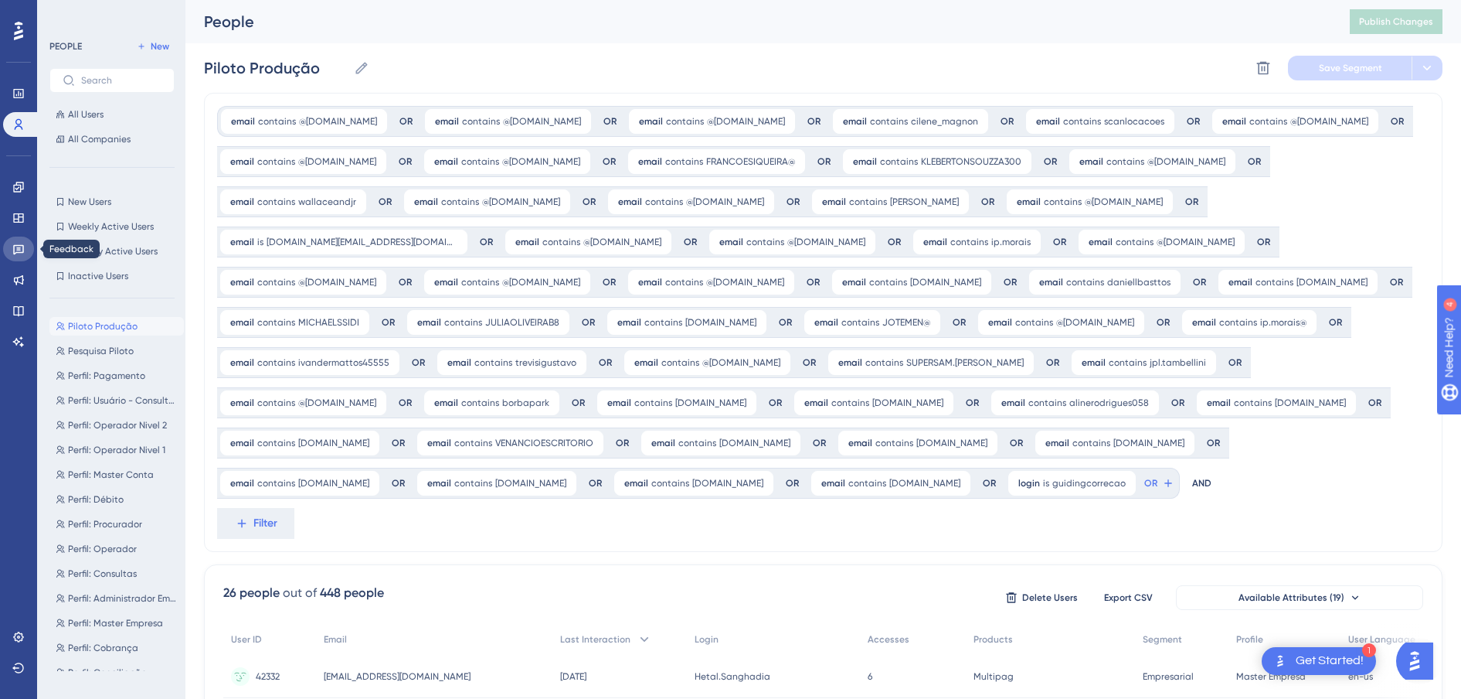
click at [25, 248] on link at bounding box center [18, 248] width 31 height 25
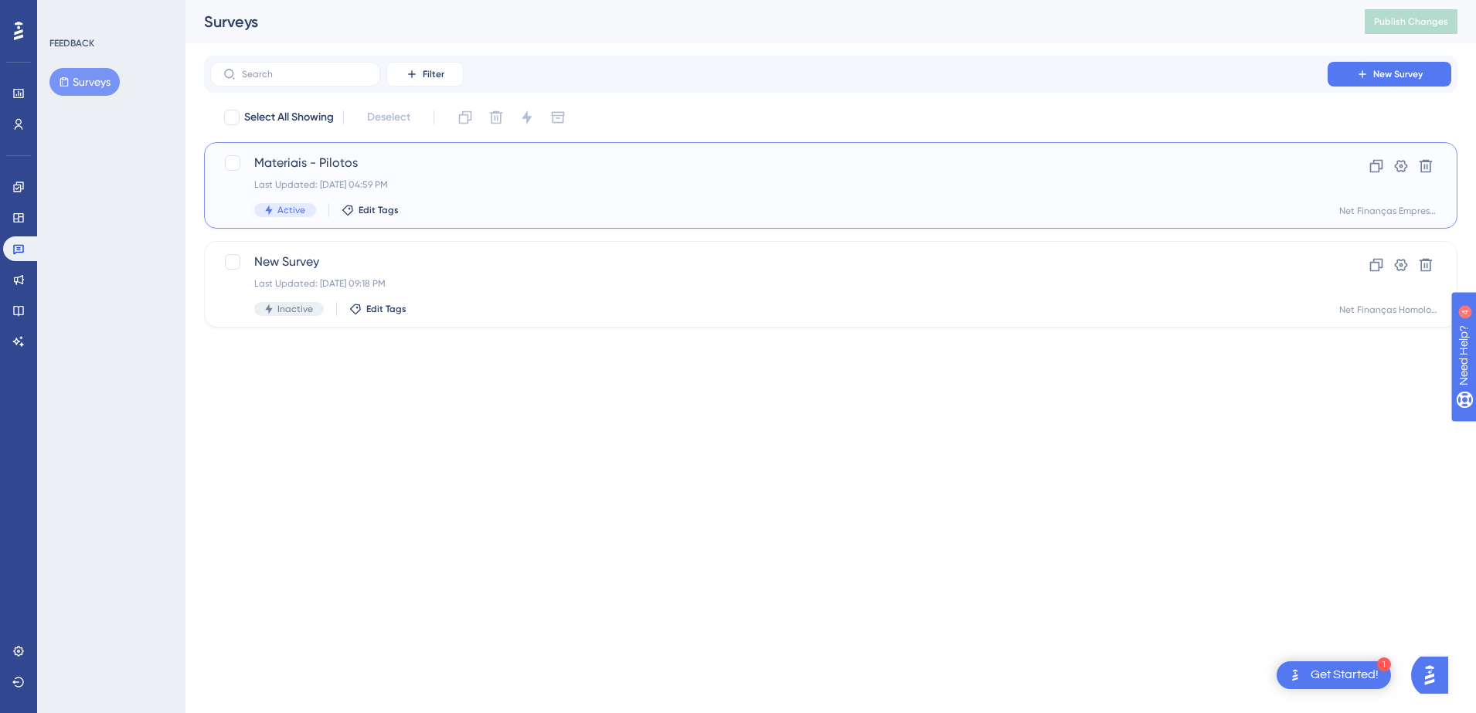
click at [400, 177] on div "Materiais - Pilotos Last Updated: 30 de jul. de 2025 04:59 PM Active Edit Tags" at bounding box center [768, 185] width 1029 height 63
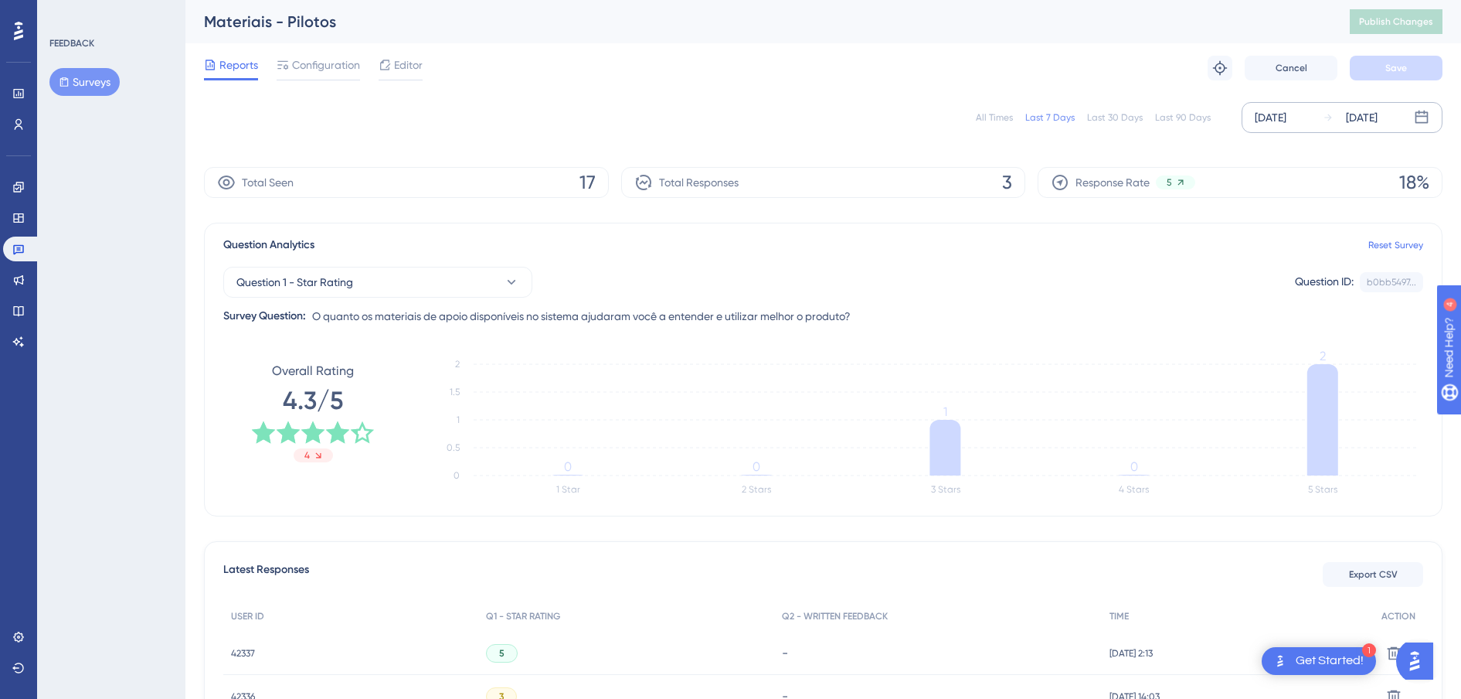
click at [1287, 122] on div "[DATE]" at bounding box center [1271, 117] width 32 height 19
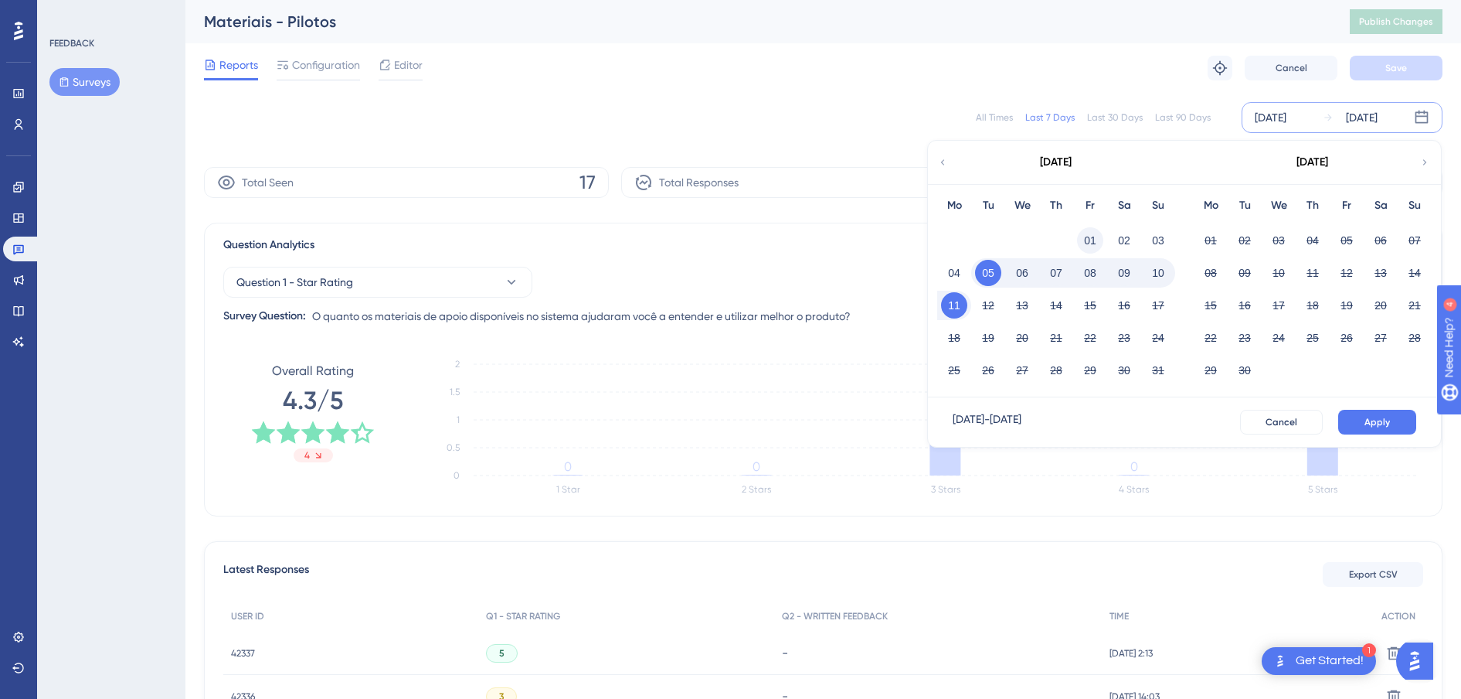
click at [1087, 237] on button "01" at bounding box center [1090, 240] width 26 height 26
click at [1350, 418] on button "Apply" at bounding box center [1378, 422] width 78 height 25
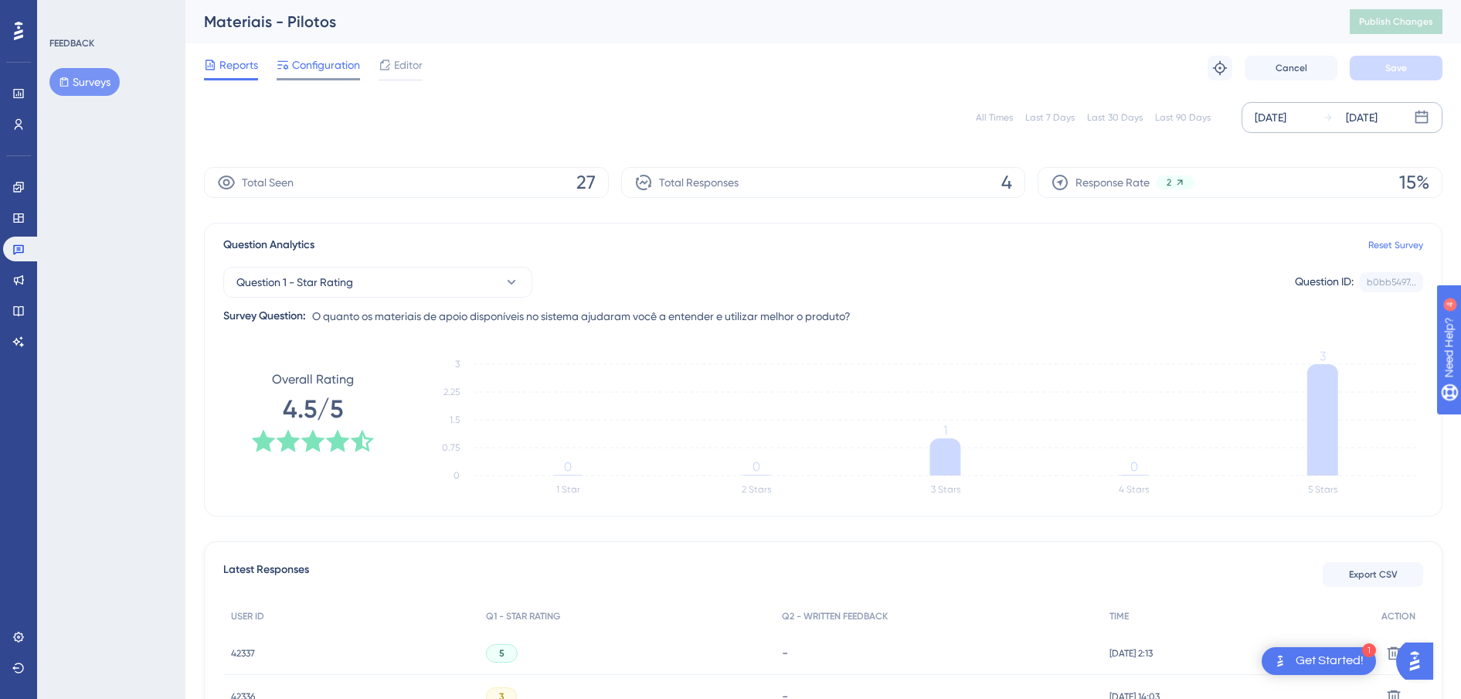
click at [337, 73] on span "Configuration" at bounding box center [326, 65] width 68 height 19
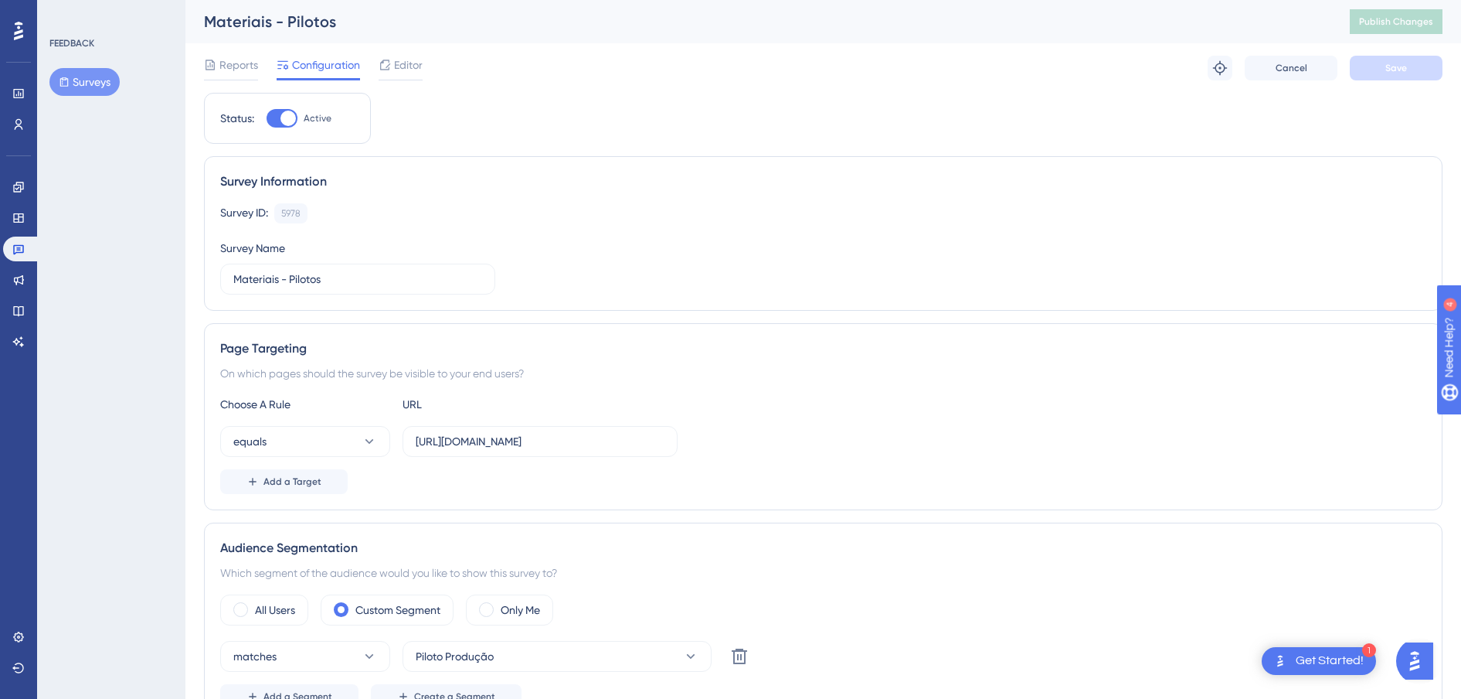
click at [285, 125] on div at bounding box center [288, 118] width 15 height 15
click at [267, 119] on input "Active" at bounding box center [266, 118] width 1 height 1
checkbox input "false"
click at [1399, 60] on button "Save" at bounding box center [1396, 68] width 93 height 25
click at [1413, 28] on button "Publish Changes" at bounding box center [1396, 21] width 93 height 25
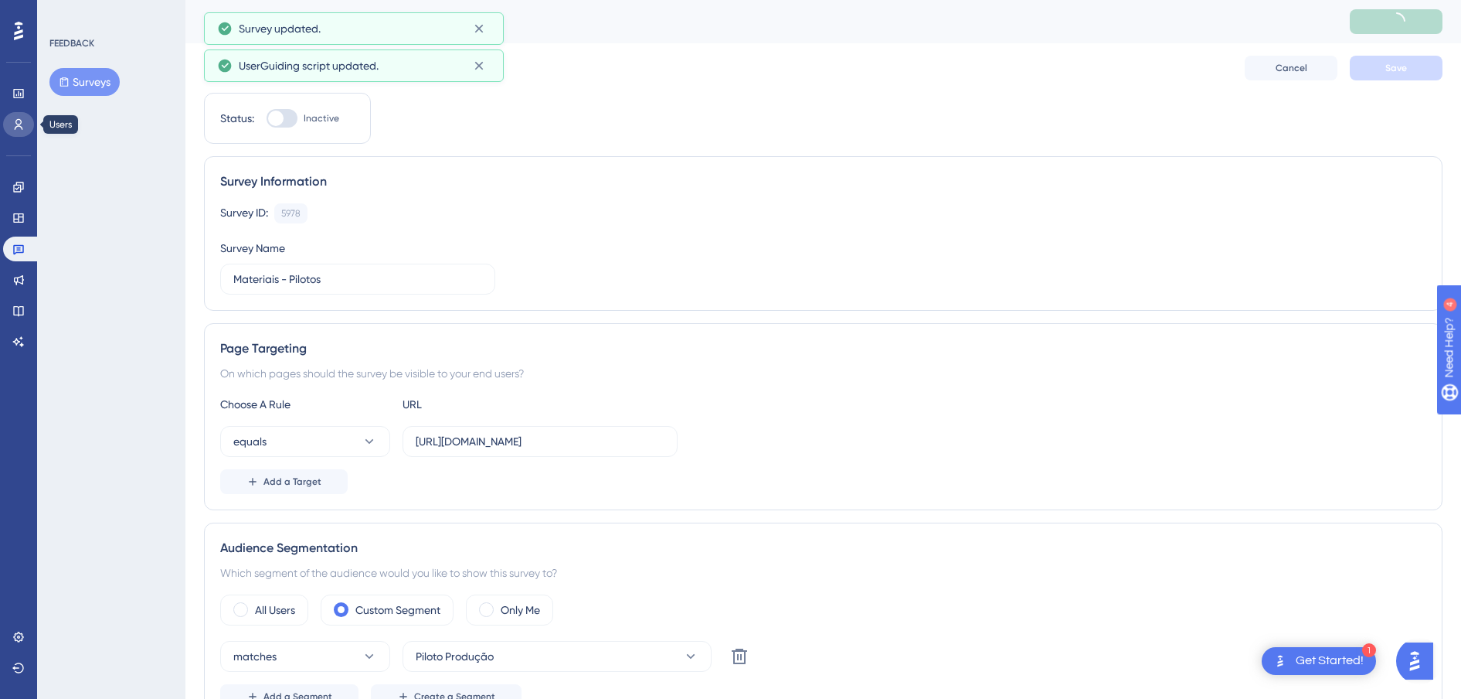
click at [20, 124] on icon at bounding box center [18, 124] width 12 height 12
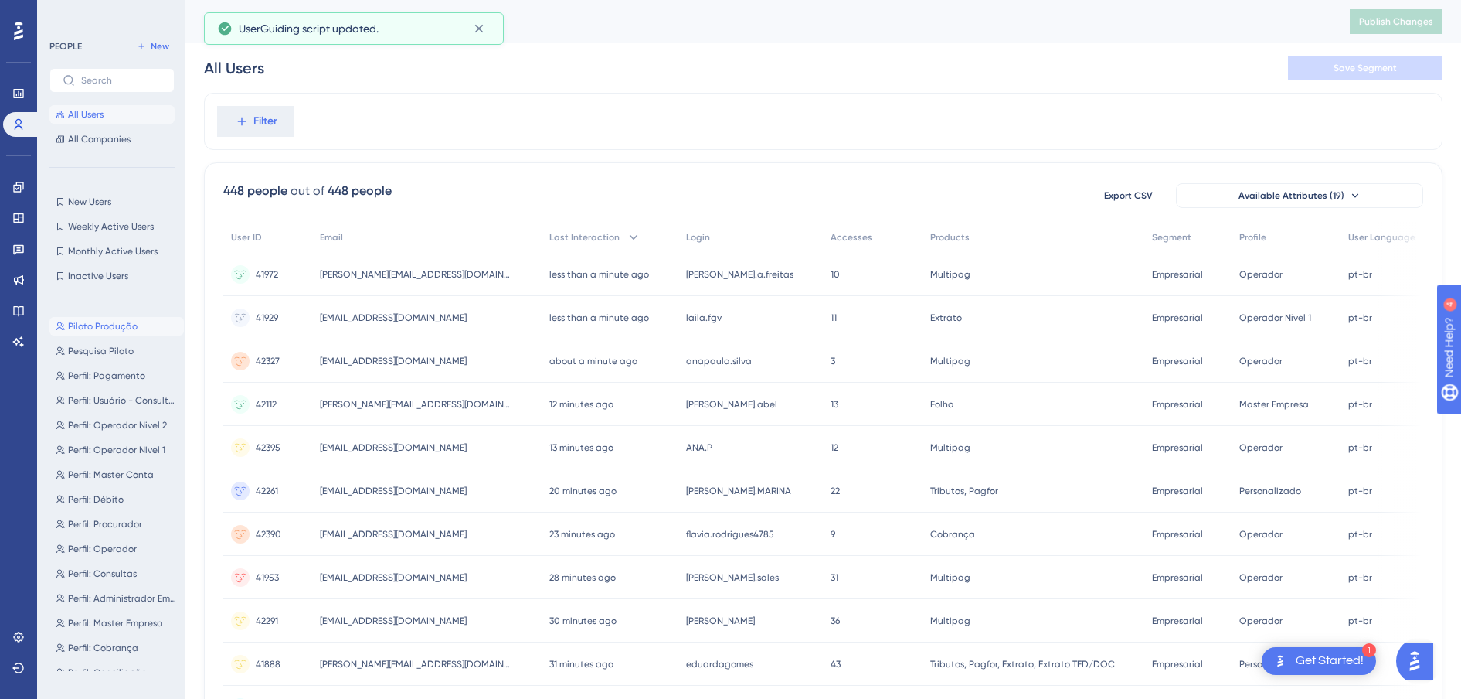
click at [96, 326] on span "Piloto Produção" at bounding box center [103, 326] width 70 height 12
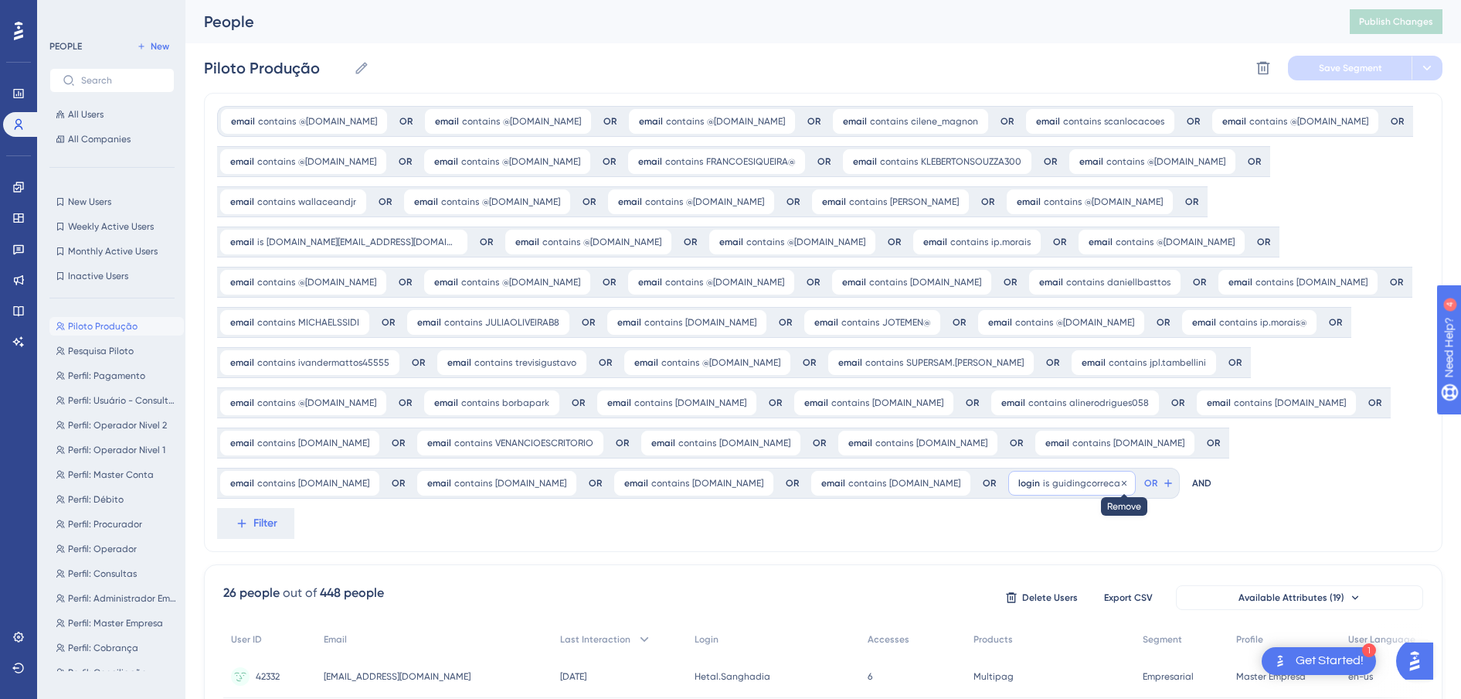
click at [1129, 481] on icon at bounding box center [1124, 482] width 9 height 9
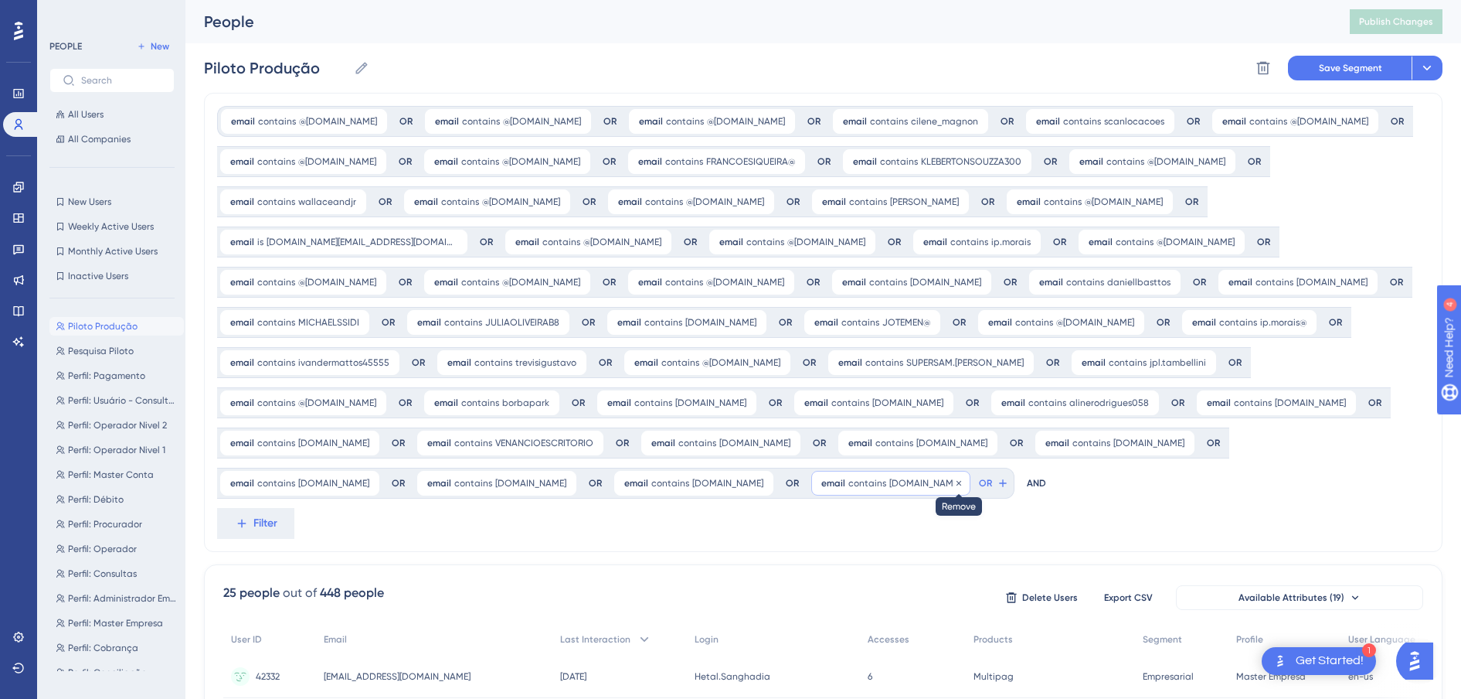
click at [964, 484] on icon at bounding box center [958, 482] width 9 height 9
click at [774, 485] on div "email contains forumcob.com.br forumcob.com.br Remove" at bounding box center [693, 483] width 159 height 25
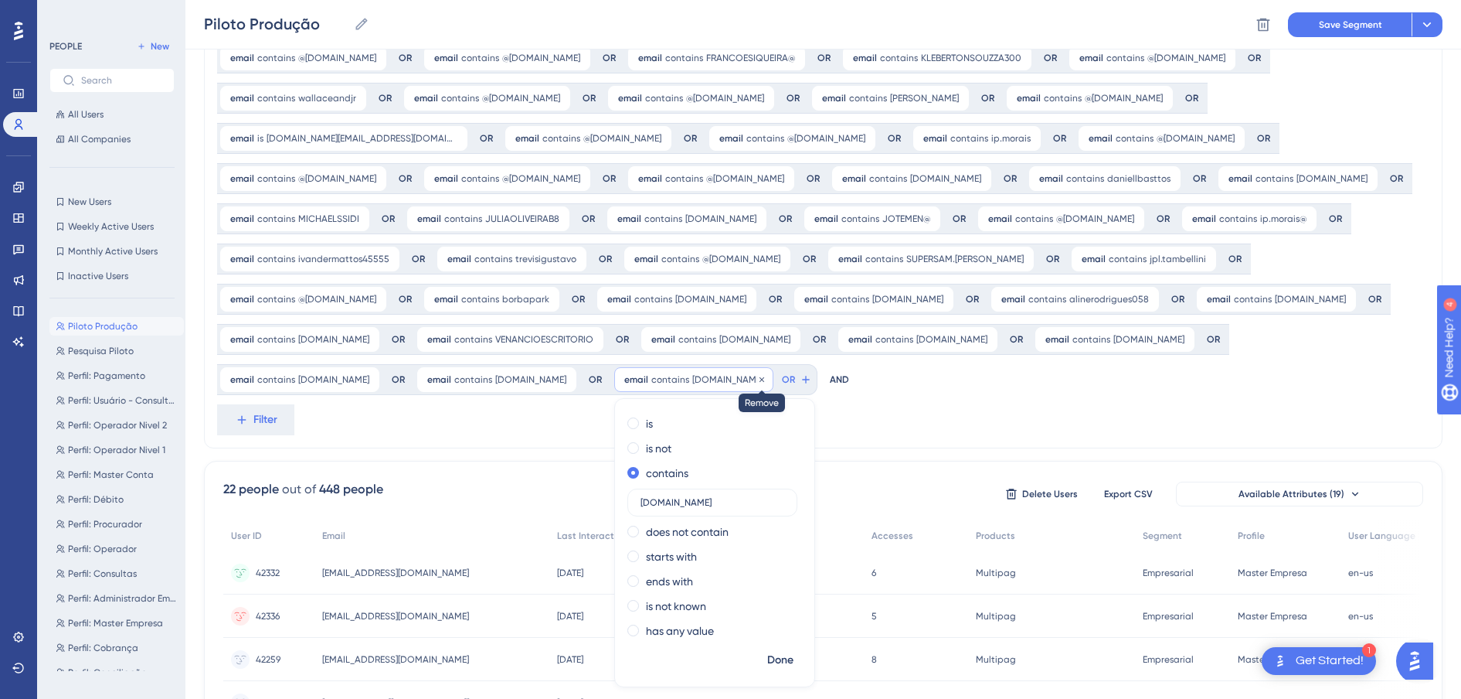
click at [767, 377] on icon at bounding box center [761, 379] width 9 height 9
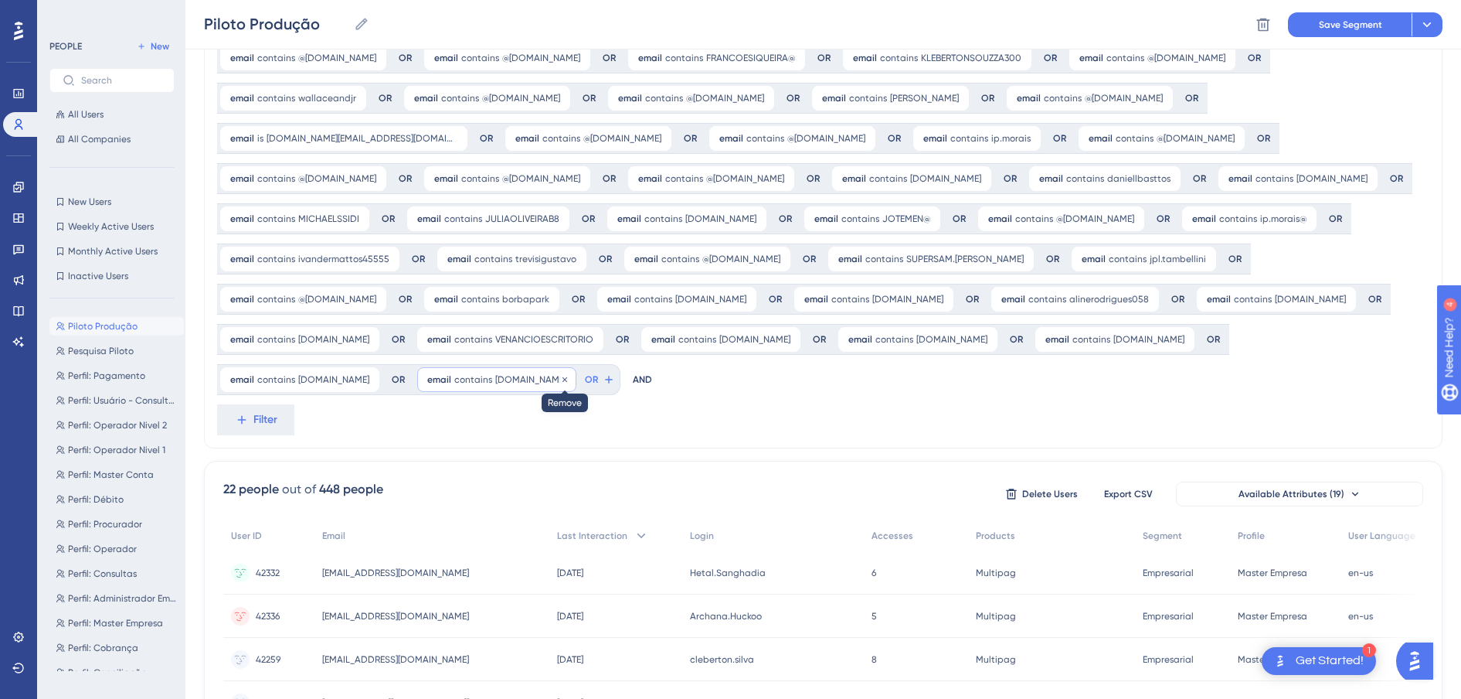
click at [570, 382] on icon at bounding box center [564, 379] width 9 height 9
click at [379, 381] on div "email contains GRENDENE.COM.BR GRENDENE.COM.BR Remove" at bounding box center [299, 379] width 159 height 25
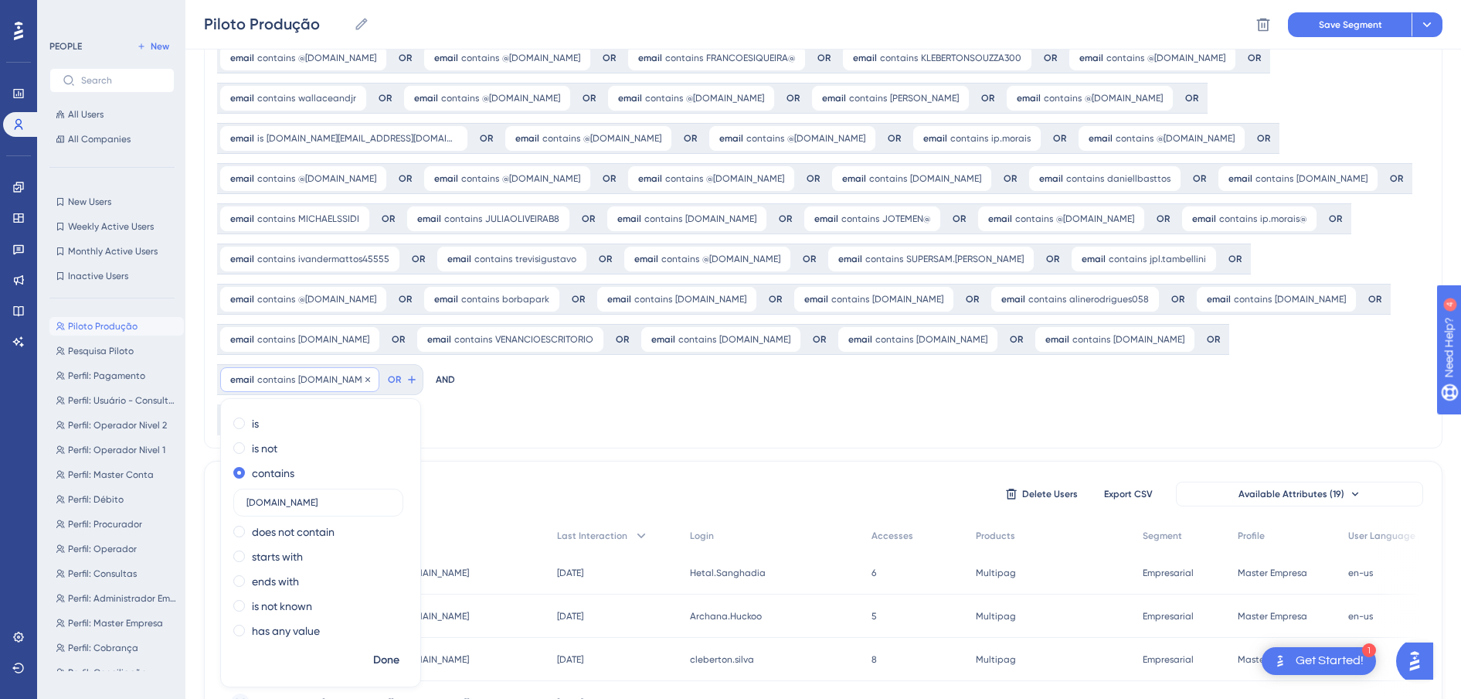
scroll to position [116, 0]
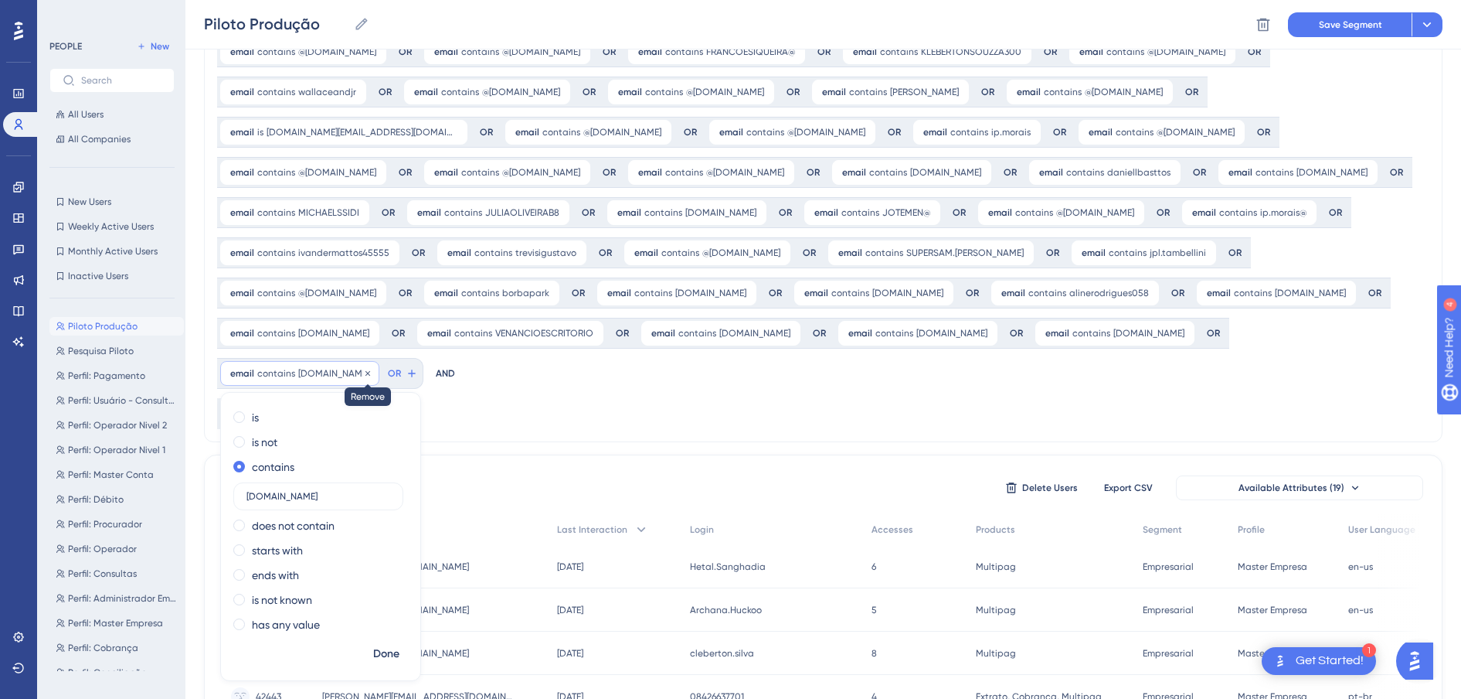
click at [373, 369] on icon at bounding box center [367, 373] width 9 height 9
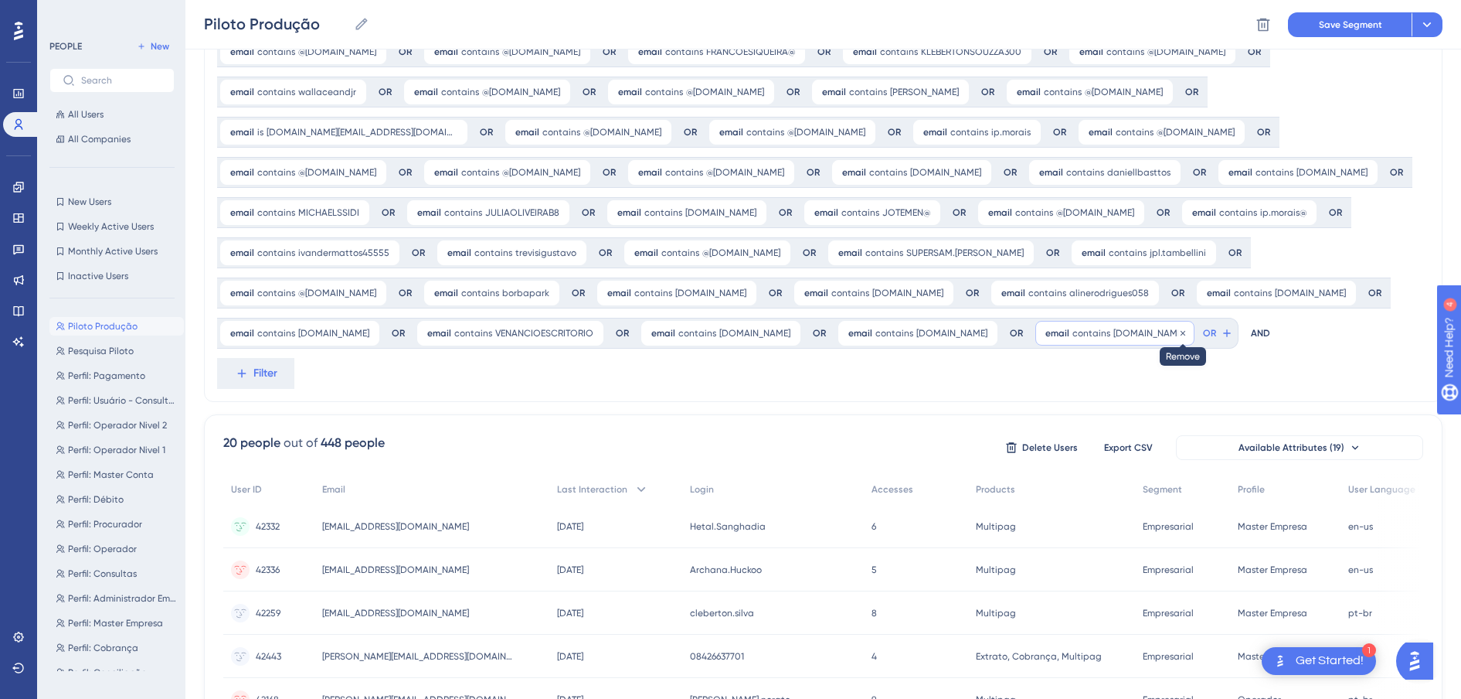
click at [1179, 338] on icon at bounding box center [1183, 332] width 9 height 9
click at [1342, 294] on icon at bounding box center [1344, 292] width 5 height 5
click at [1200, 257] on icon at bounding box center [1204, 252] width 9 height 9
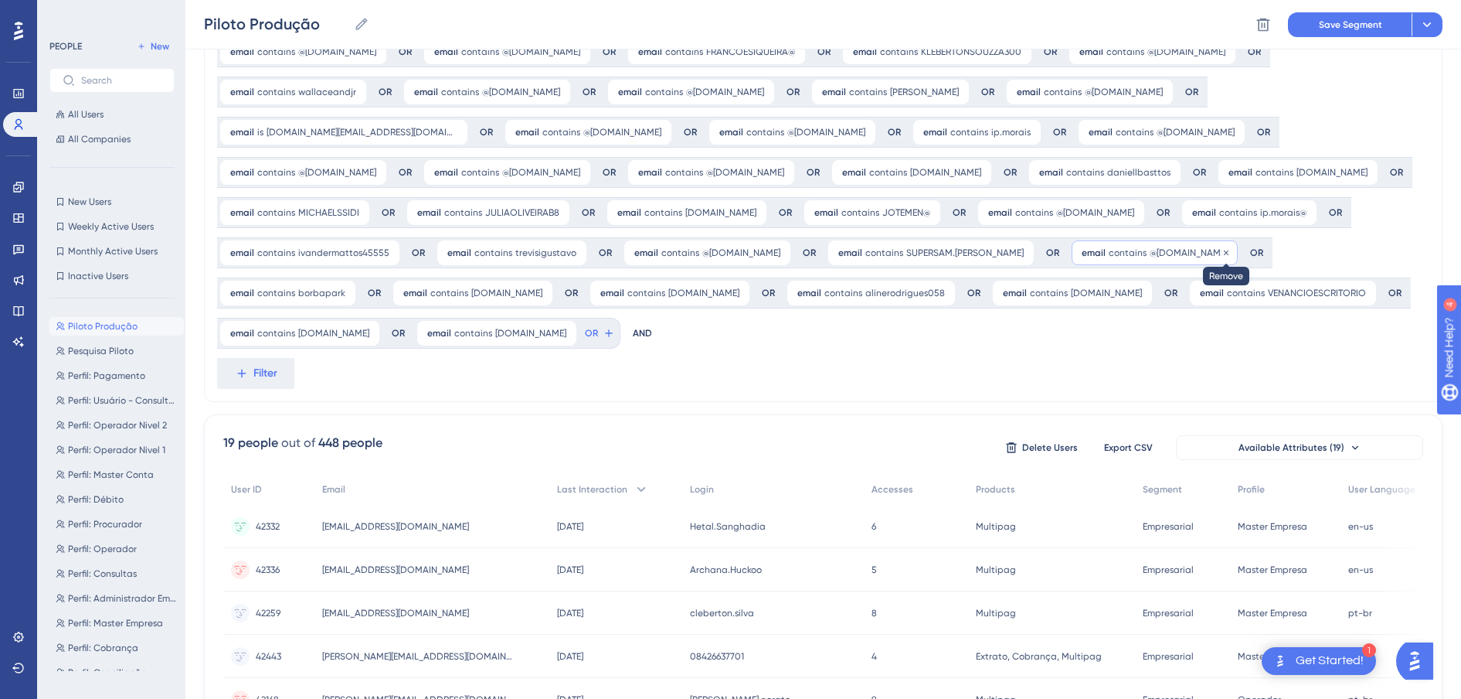
click at [1222, 257] on icon at bounding box center [1226, 252] width 9 height 9
click at [1191, 257] on icon at bounding box center [1195, 252] width 9 height 9
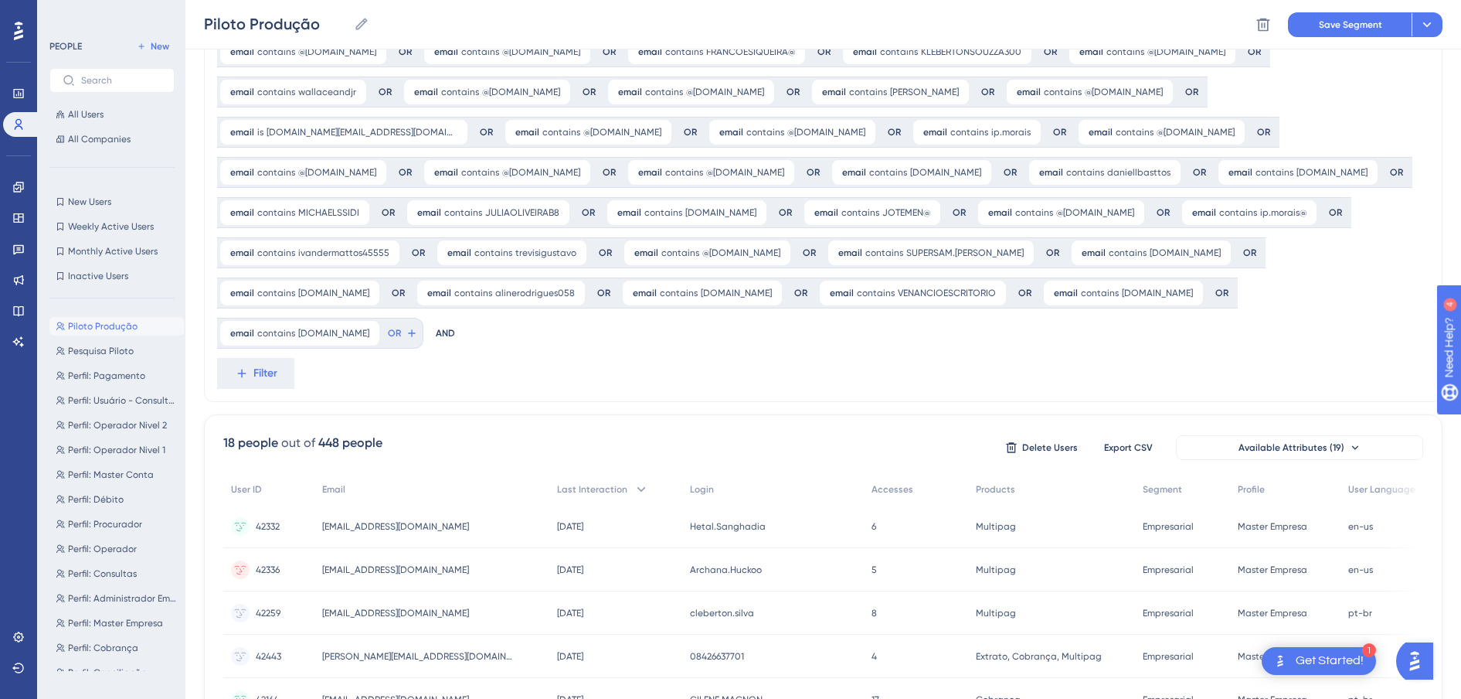
click at [1215, 257] on icon at bounding box center [1219, 252] width 9 height 9
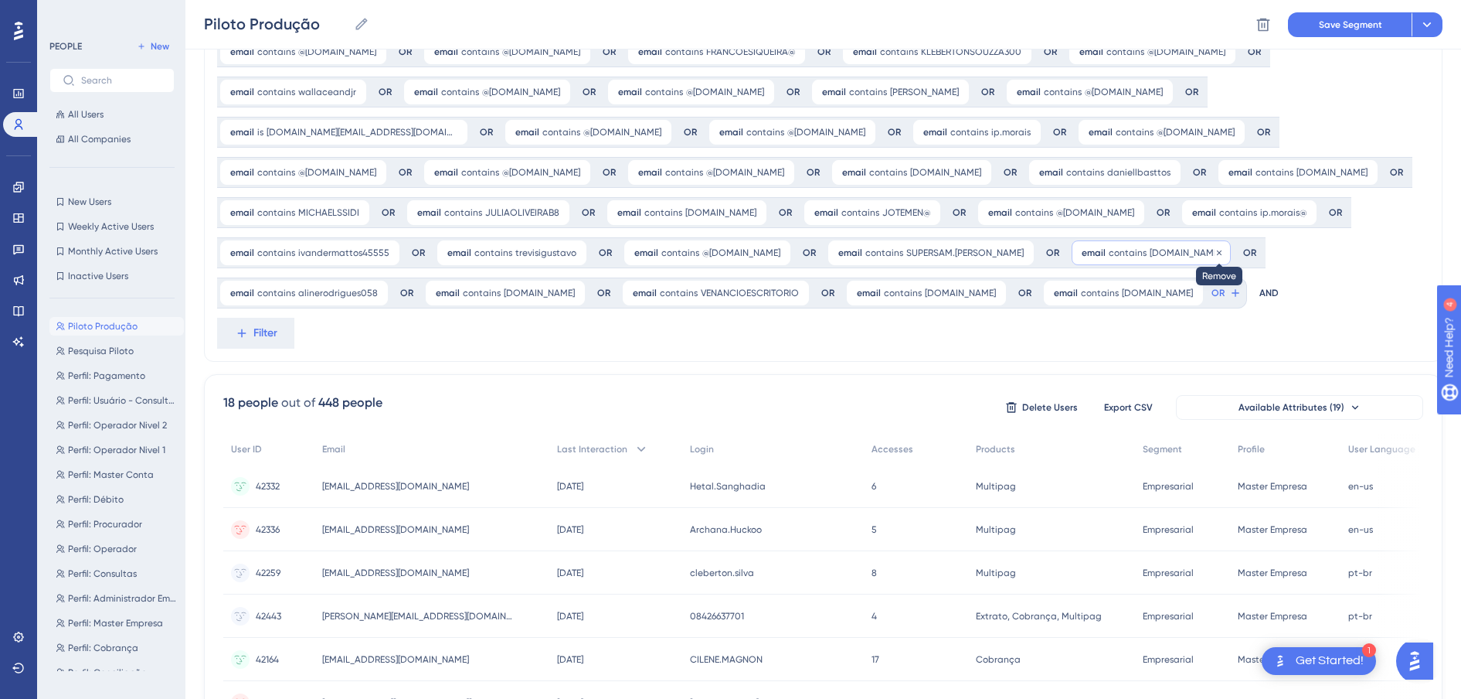
click at [1215, 257] on icon at bounding box center [1219, 252] width 9 height 9
click at [1223, 257] on icon at bounding box center [1227, 252] width 9 height 9
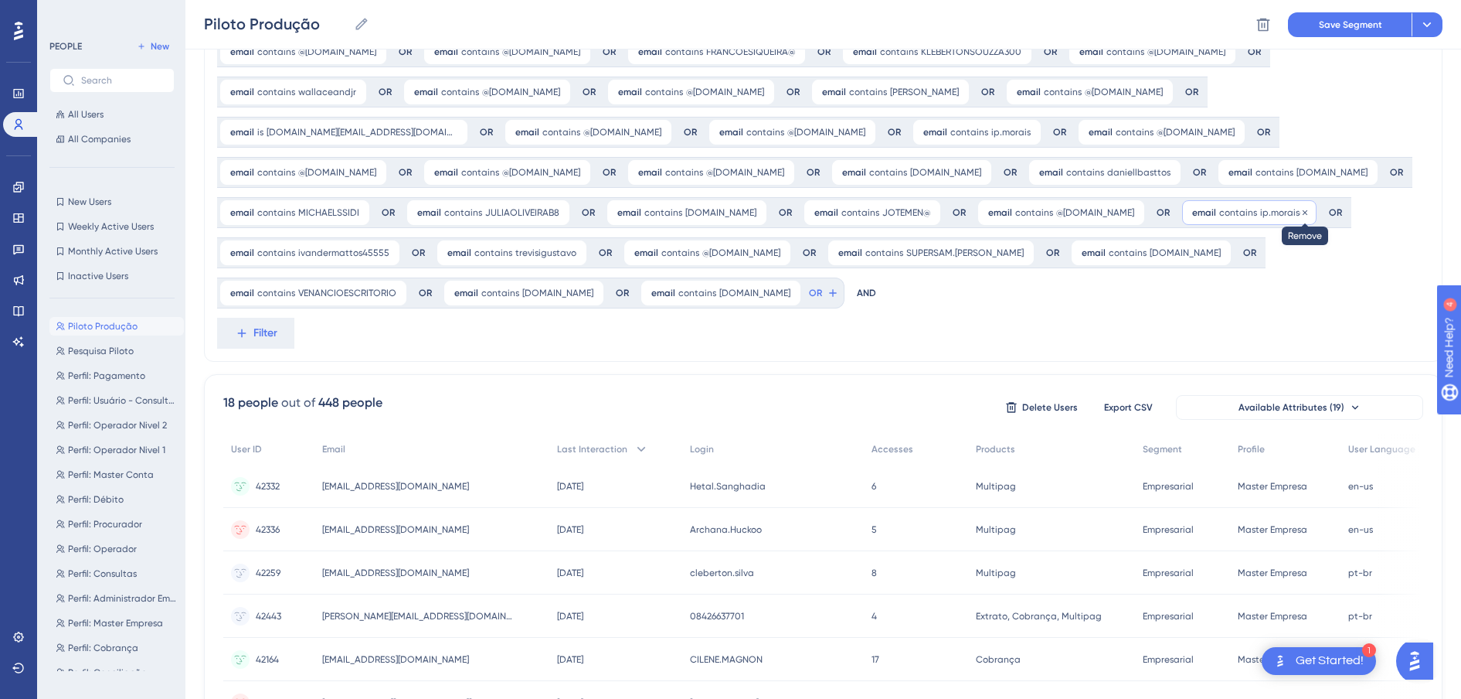
click at [1301, 217] on icon at bounding box center [1305, 212] width 9 height 9
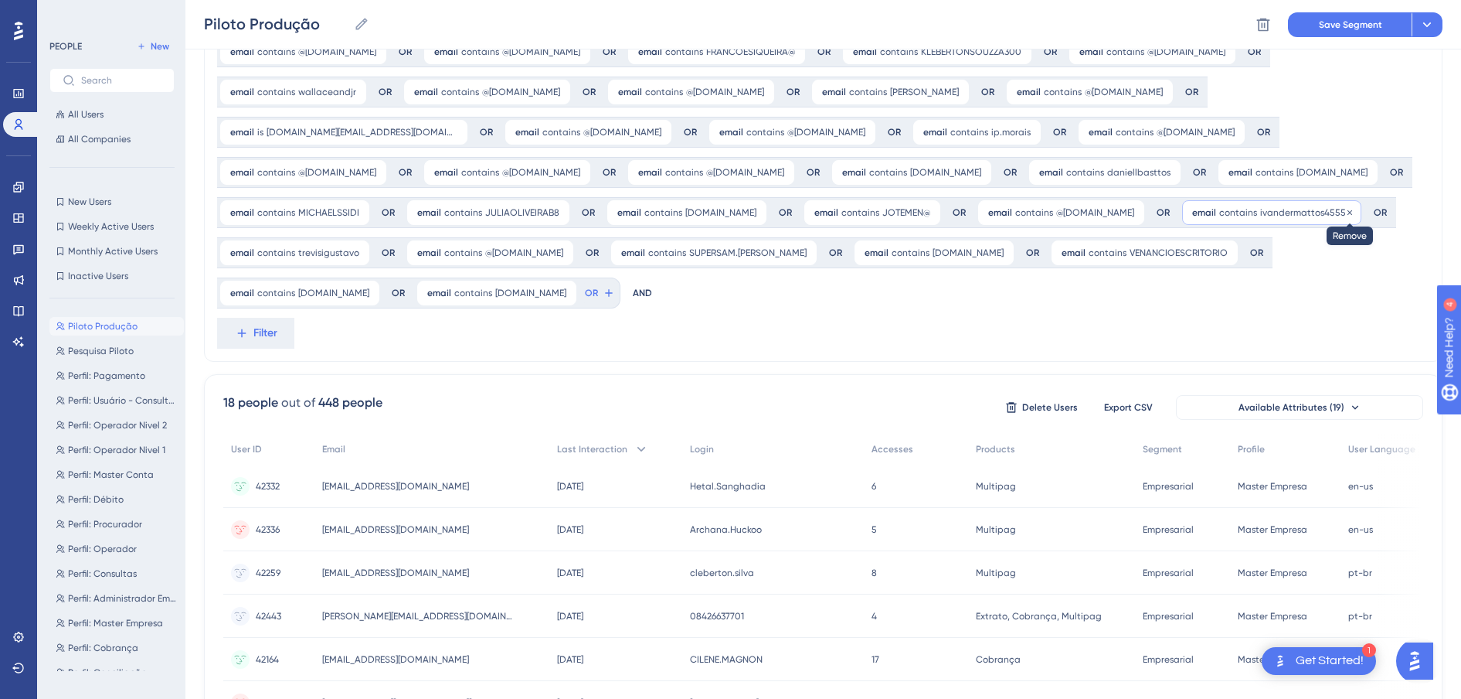
click at [1346, 217] on icon at bounding box center [1350, 212] width 9 height 9
click at [1315, 217] on icon at bounding box center [1319, 212] width 9 height 9
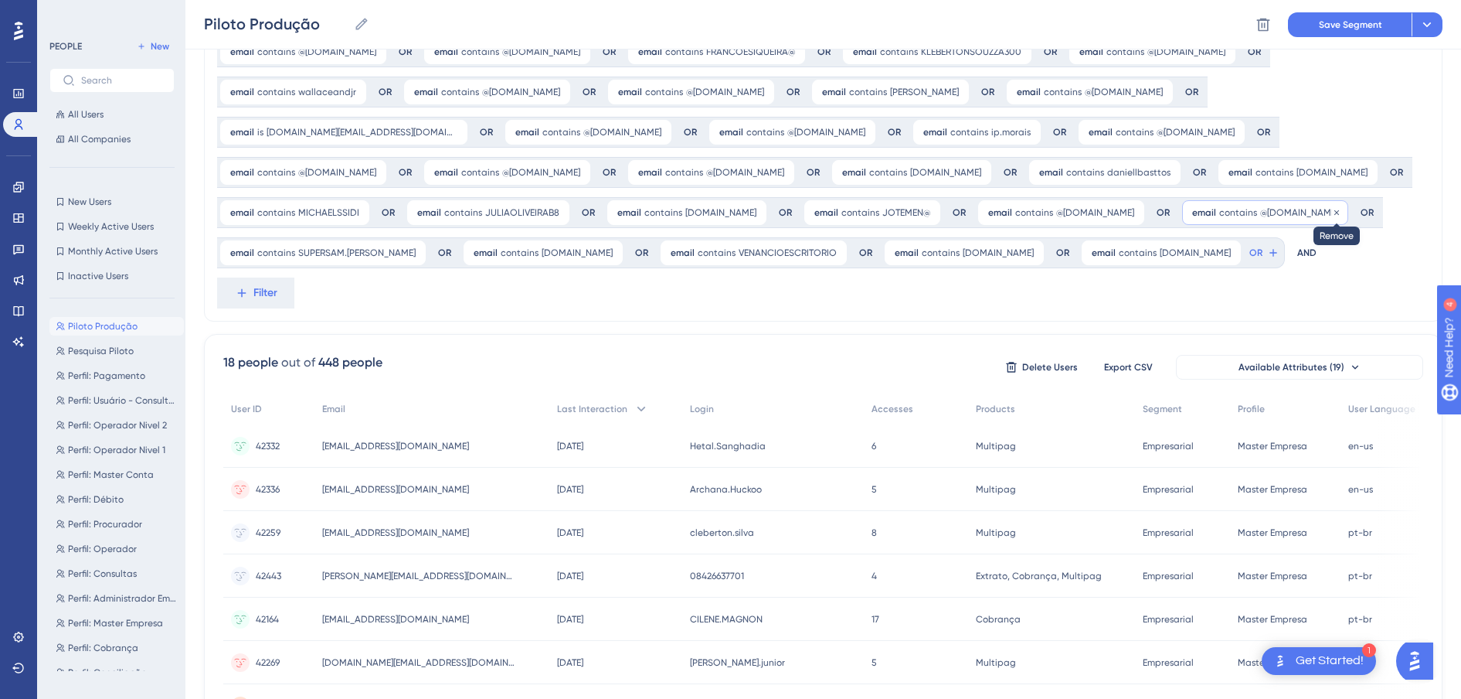
click at [1332, 217] on icon at bounding box center [1336, 212] width 9 height 9
click at [410, 251] on icon at bounding box center [414, 252] width 9 height 9
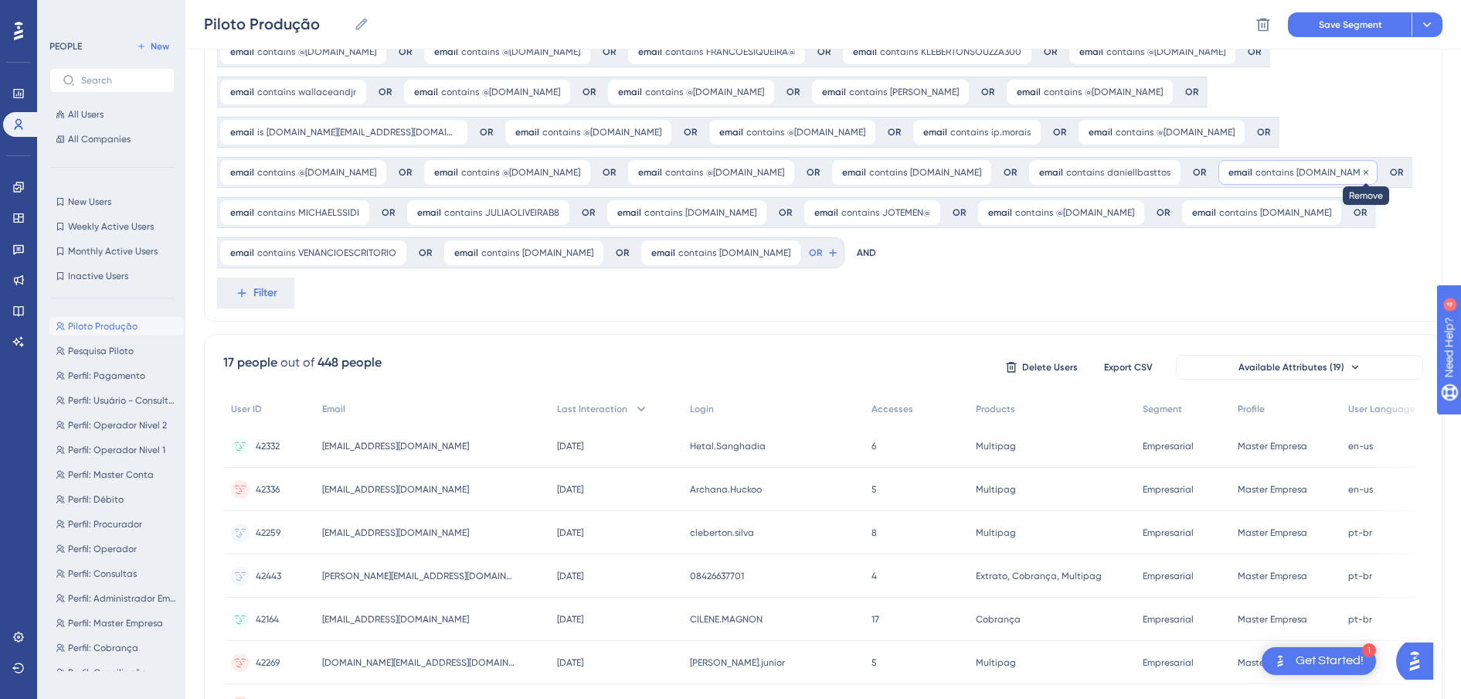
click at [1362, 177] on icon at bounding box center [1366, 172] width 9 height 9
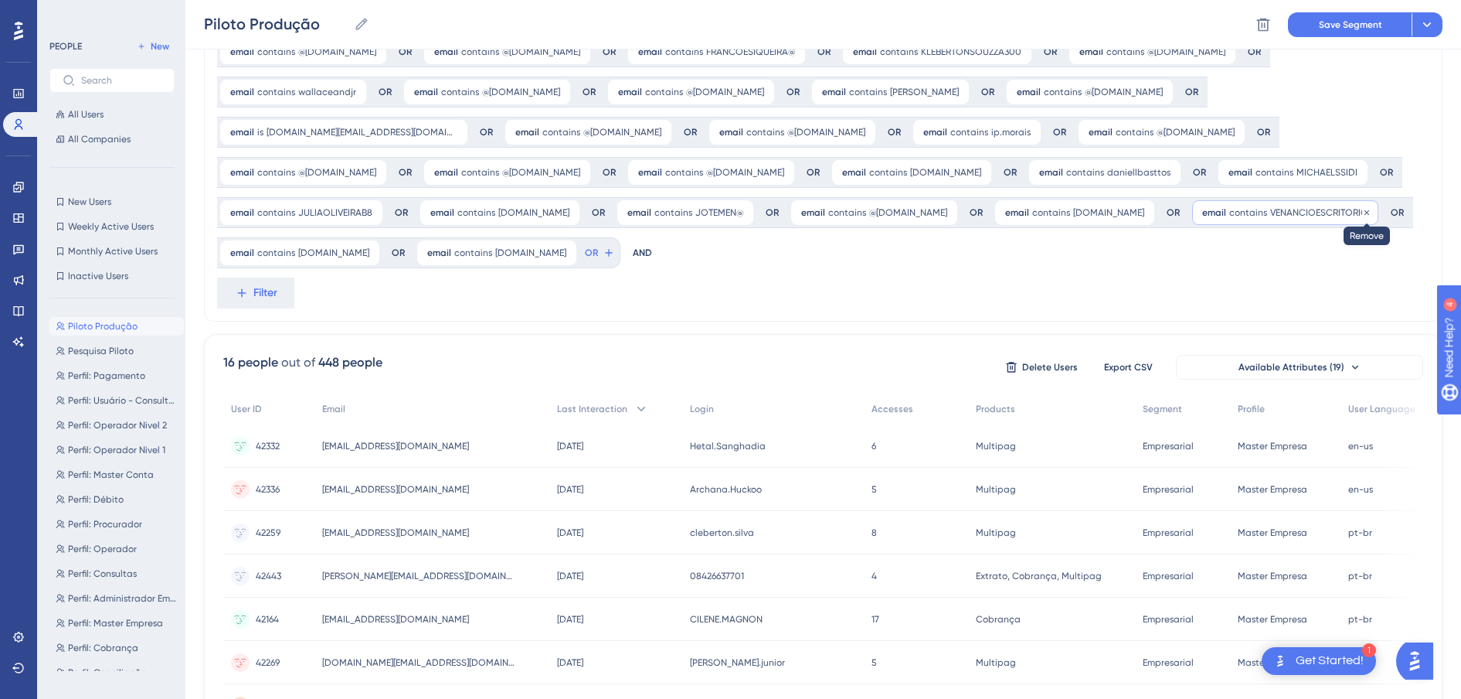
click at [1363, 217] on icon at bounding box center [1367, 212] width 9 height 9
click at [1219, 185] on div "email contains MICHAELSSIDI MICHAELSSIDI Remove" at bounding box center [1293, 172] width 149 height 25
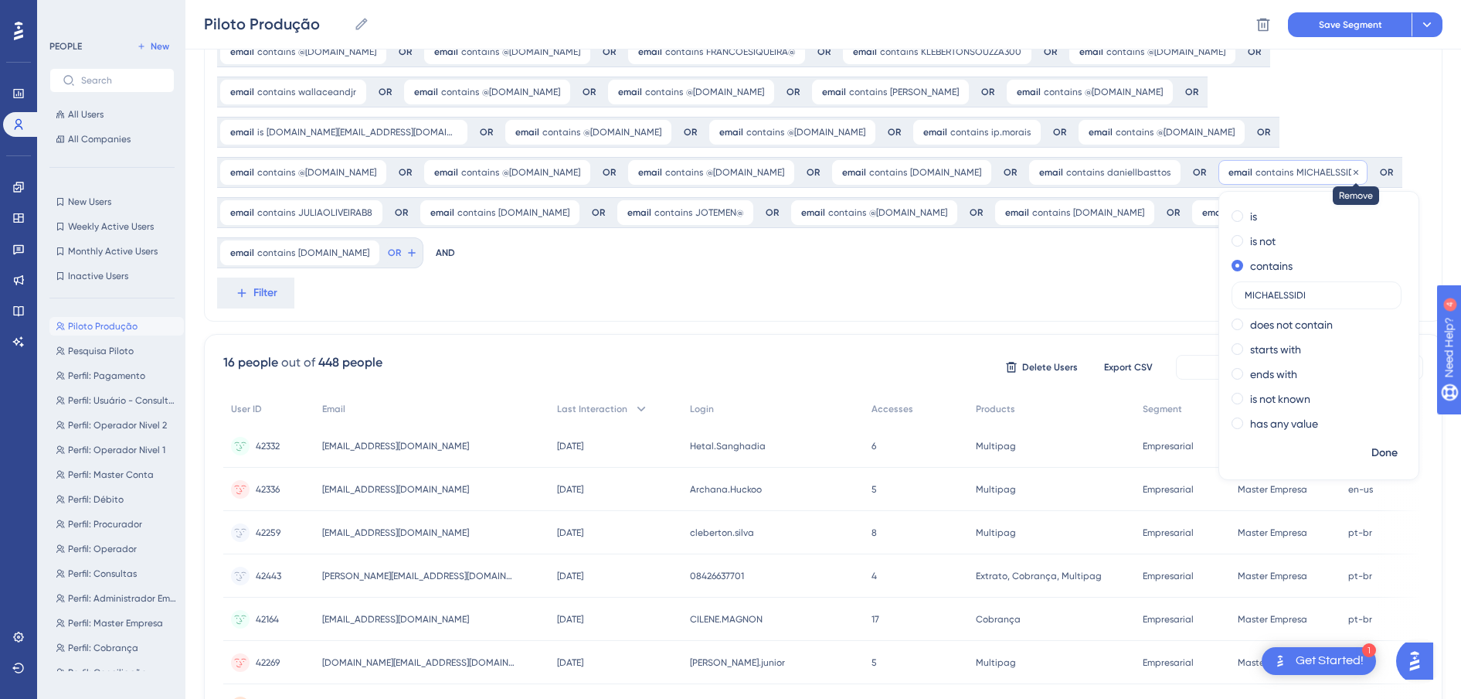
click at [1352, 177] on icon at bounding box center [1356, 172] width 9 height 9
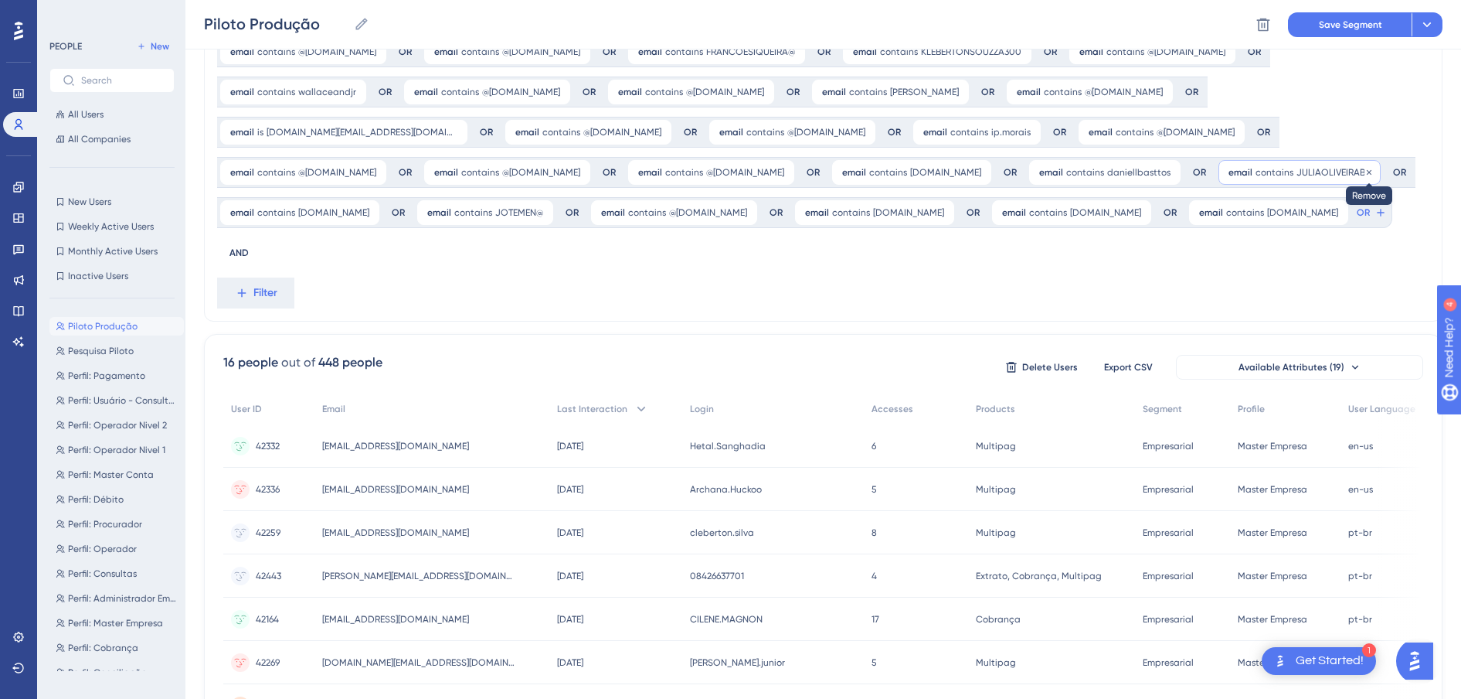
click at [1365, 177] on icon at bounding box center [1369, 172] width 9 height 9
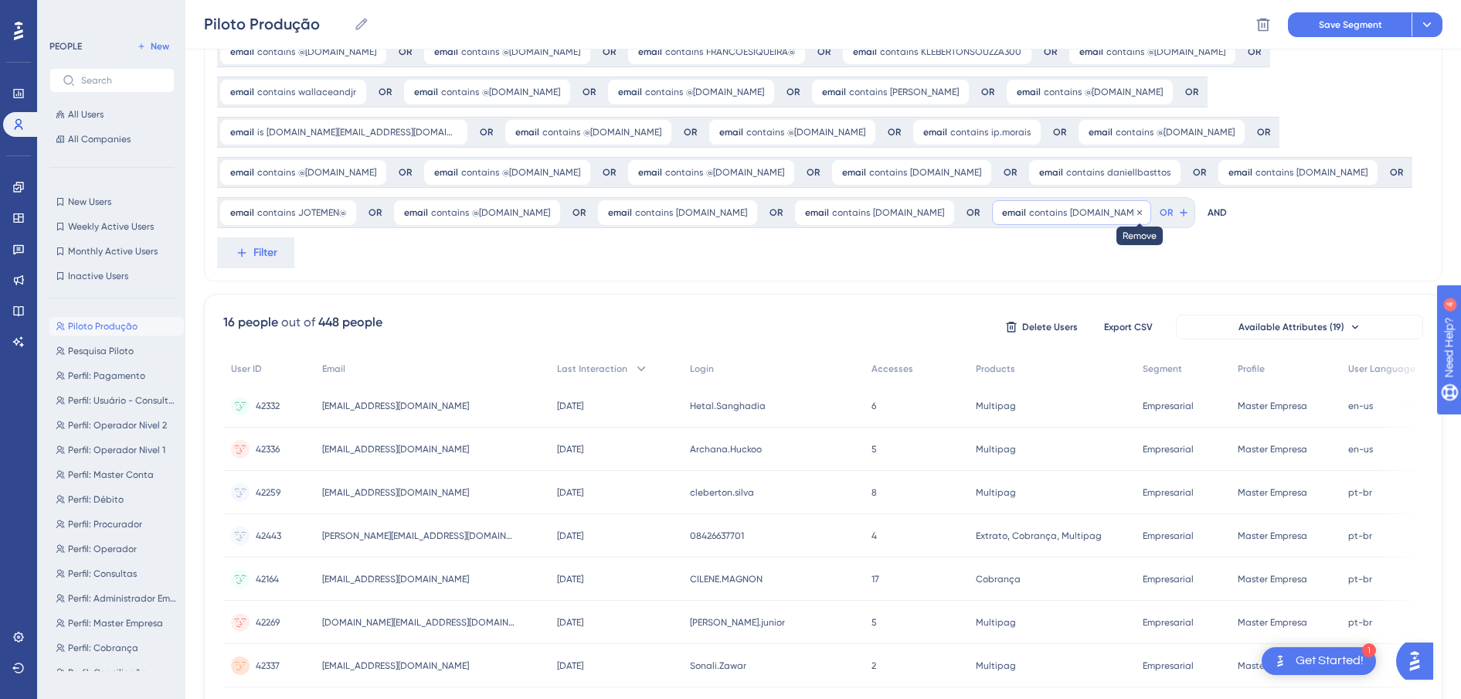
click at [1135, 217] on icon at bounding box center [1139, 212] width 9 height 9
click at [1364, 174] on icon at bounding box center [1366, 171] width 5 height 5
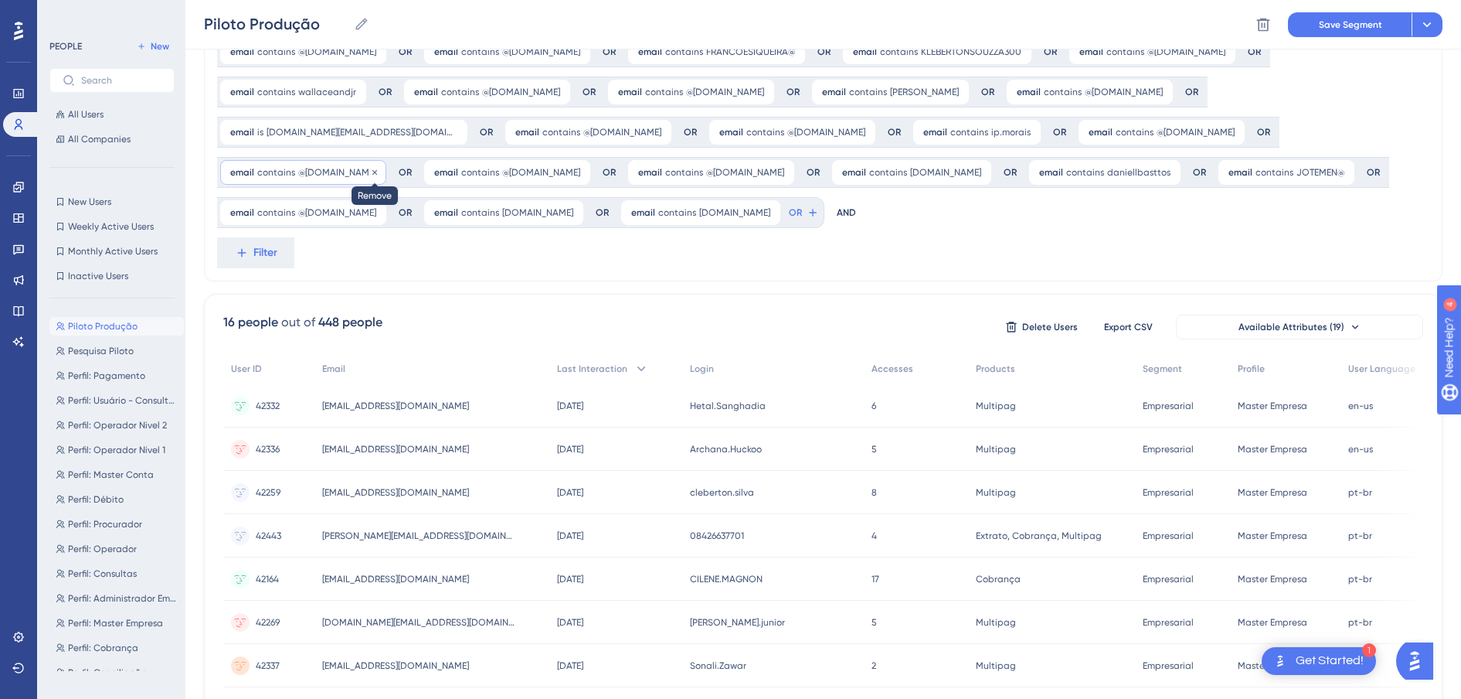
click at [377, 172] on icon at bounding box center [375, 171] width 5 height 5
click at [1339, 177] on icon at bounding box center [1343, 172] width 9 height 9
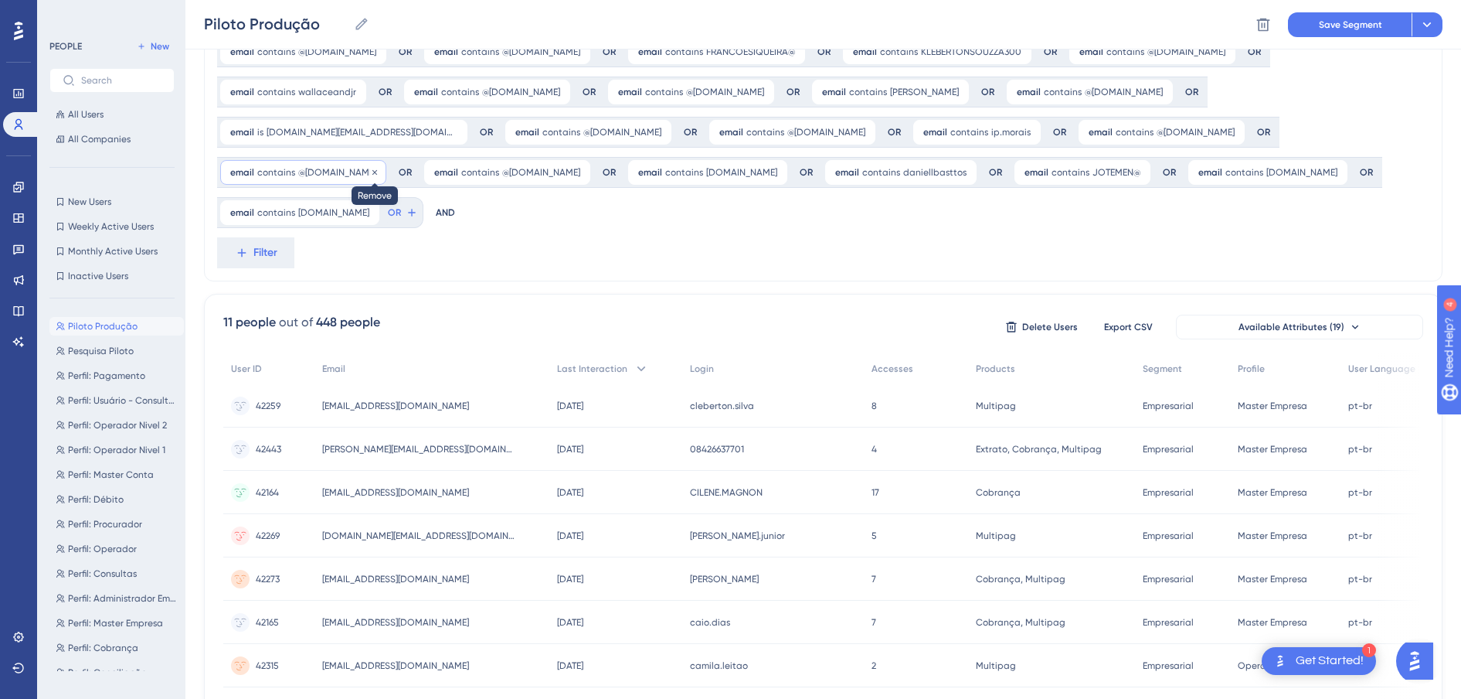
click at [379, 171] on icon at bounding box center [374, 172] width 9 height 9
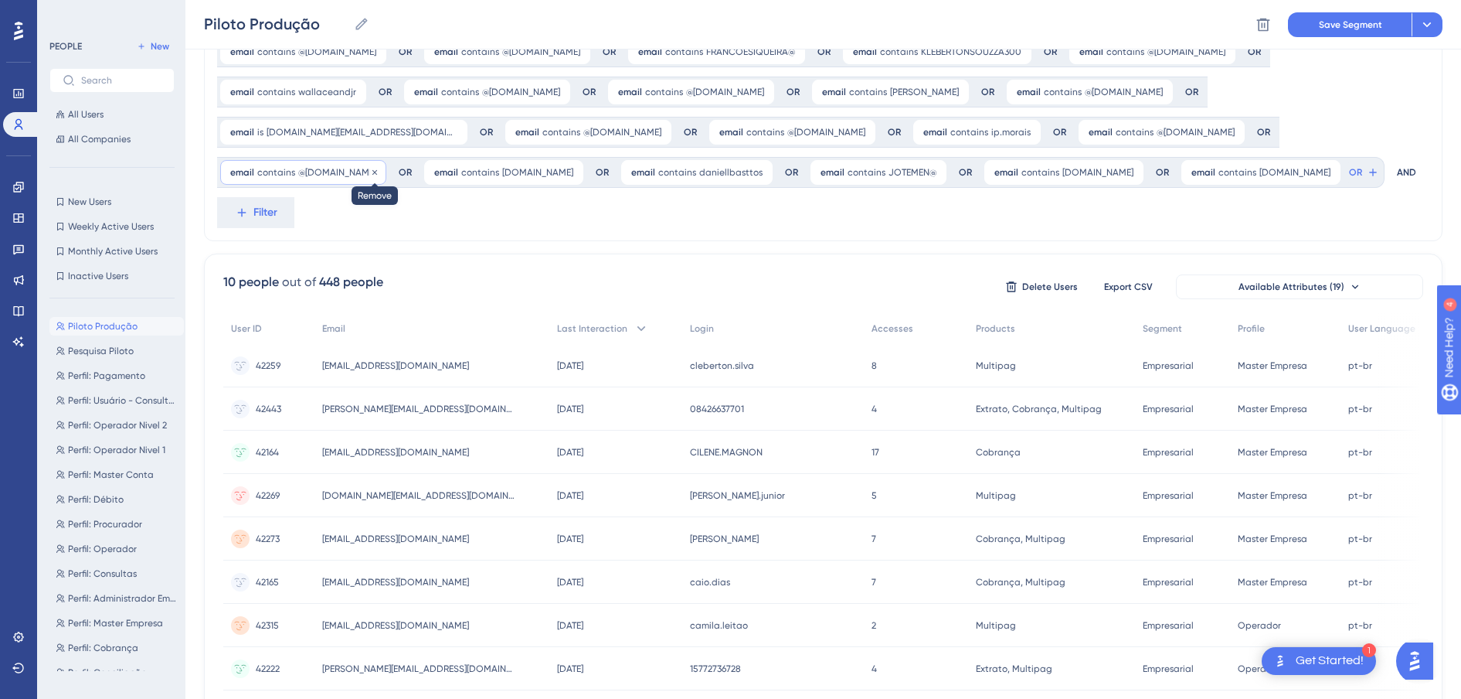
click at [371, 171] on icon at bounding box center [374, 172] width 9 height 9
click at [451, 134] on icon at bounding box center [455, 132] width 9 height 9
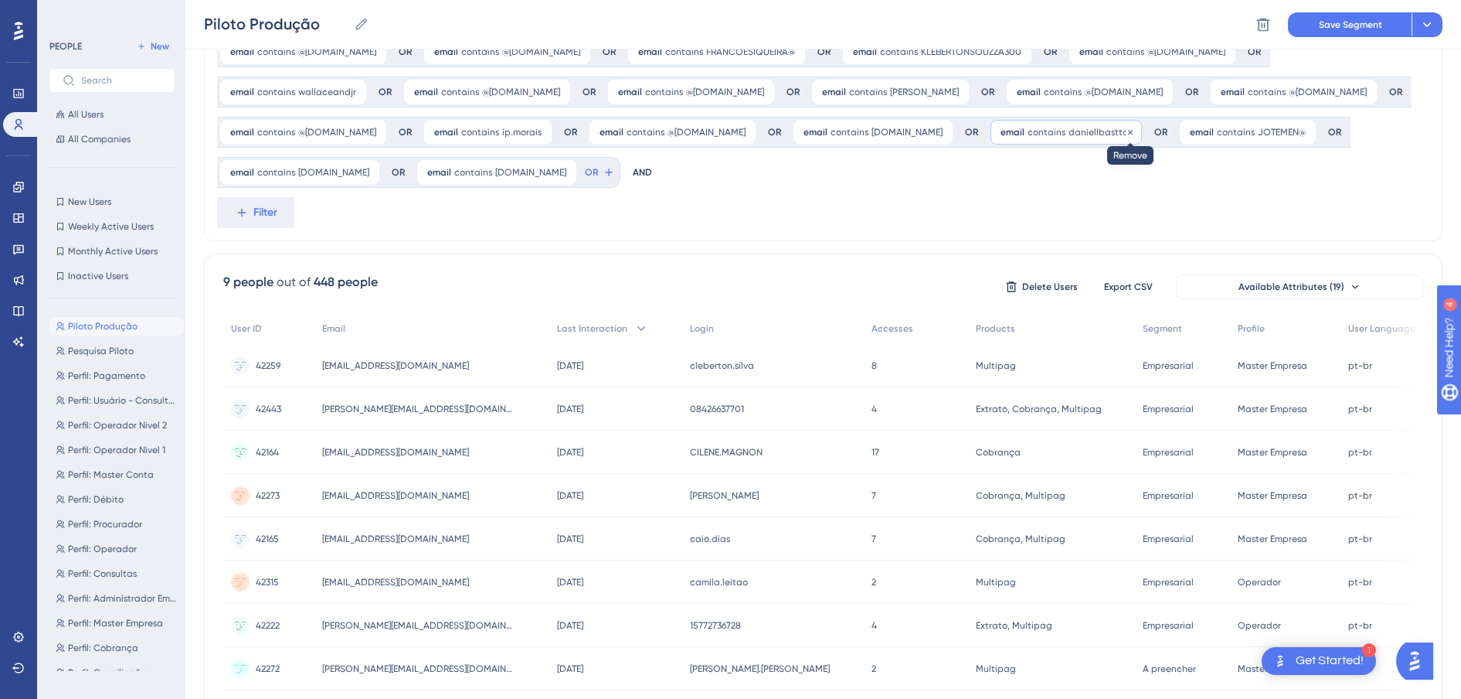
click at [1126, 137] on icon at bounding box center [1130, 132] width 9 height 9
click at [1361, 97] on icon at bounding box center [1365, 91] width 9 height 9
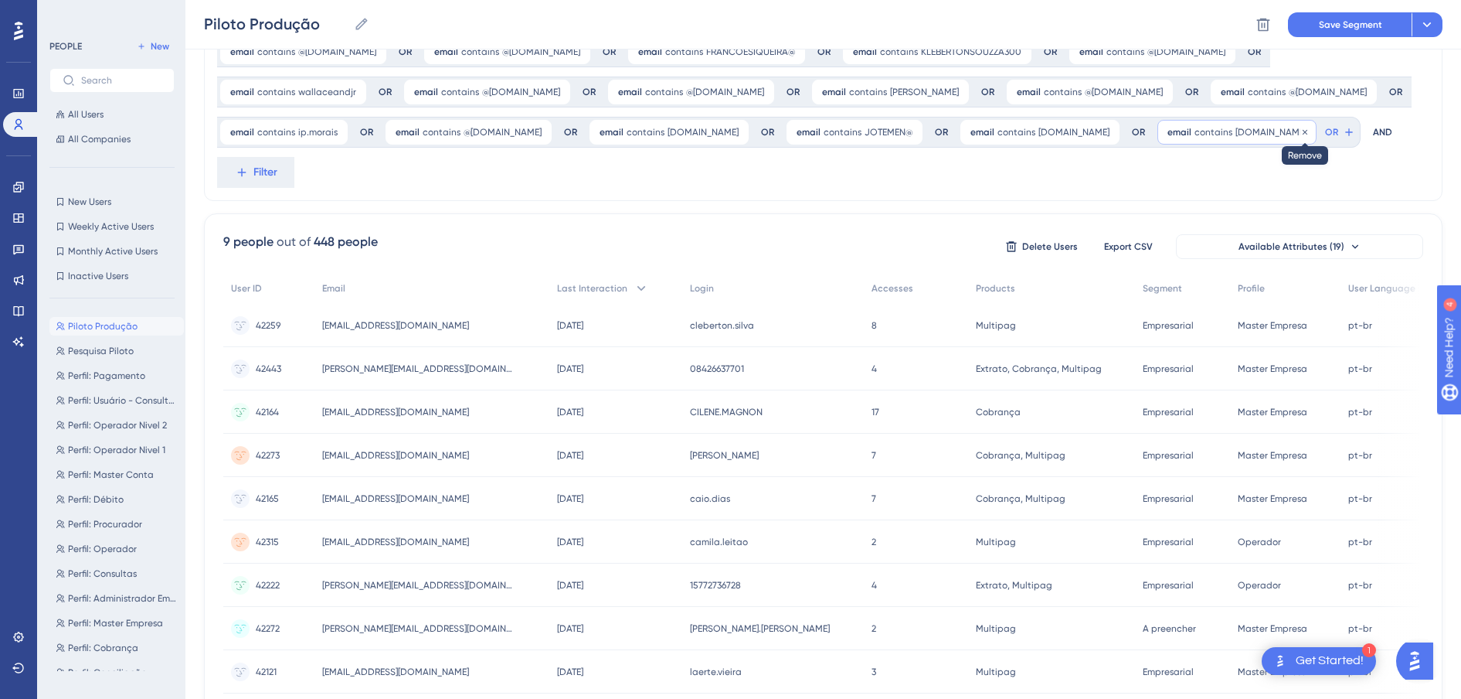
click at [1301, 137] on icon at bounding box center [1305, 132] width 9 height 9
click at [1361, 97] on icon at bounding box center [1365, 91] width 9 height 9
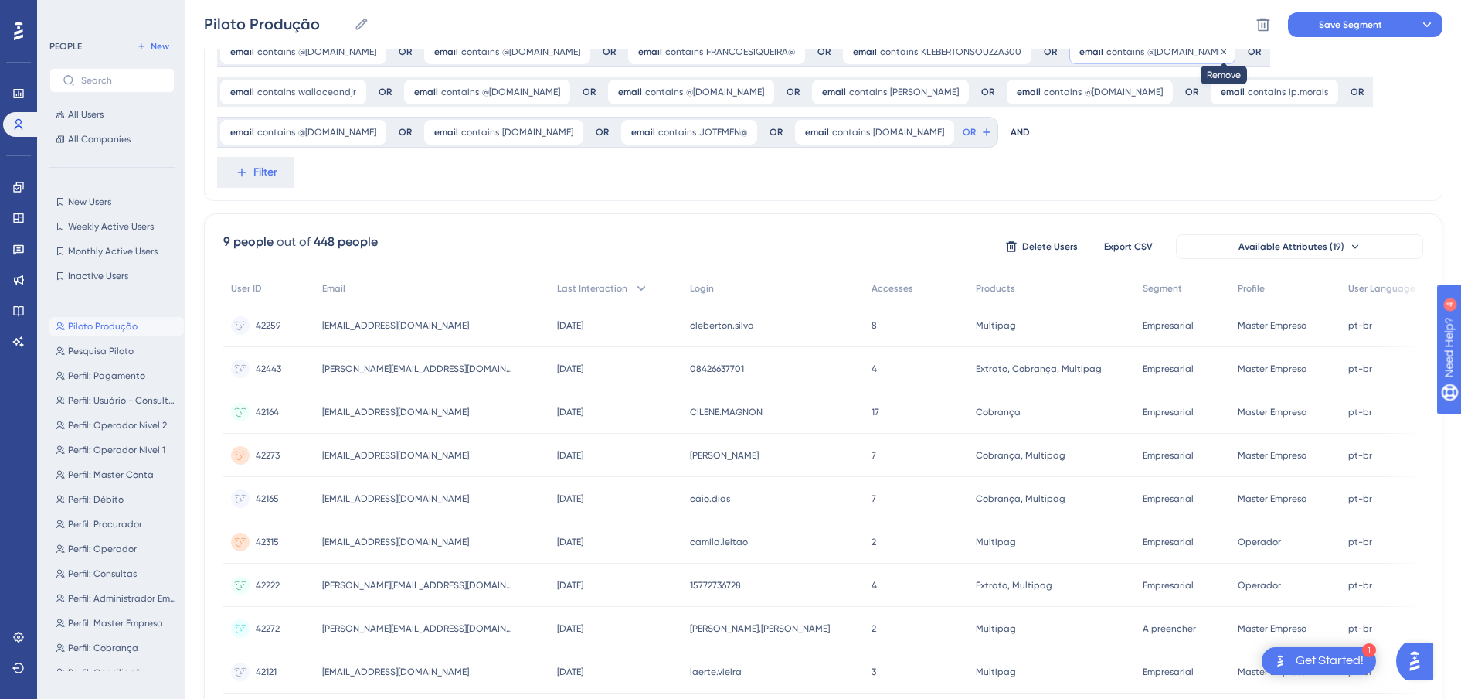
click at [1220, 56] on icon at bounding box center [1224, 51] width 9 height 9
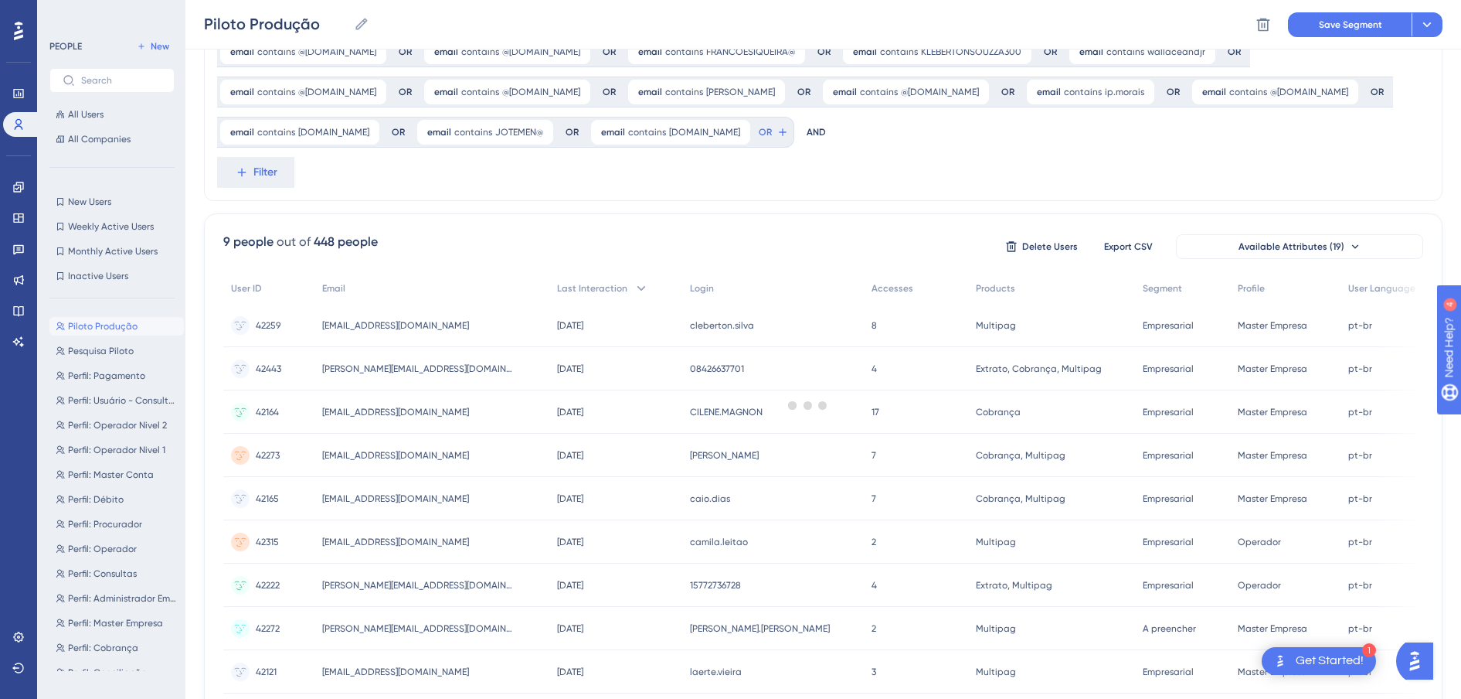
scroll to position [0, 0]
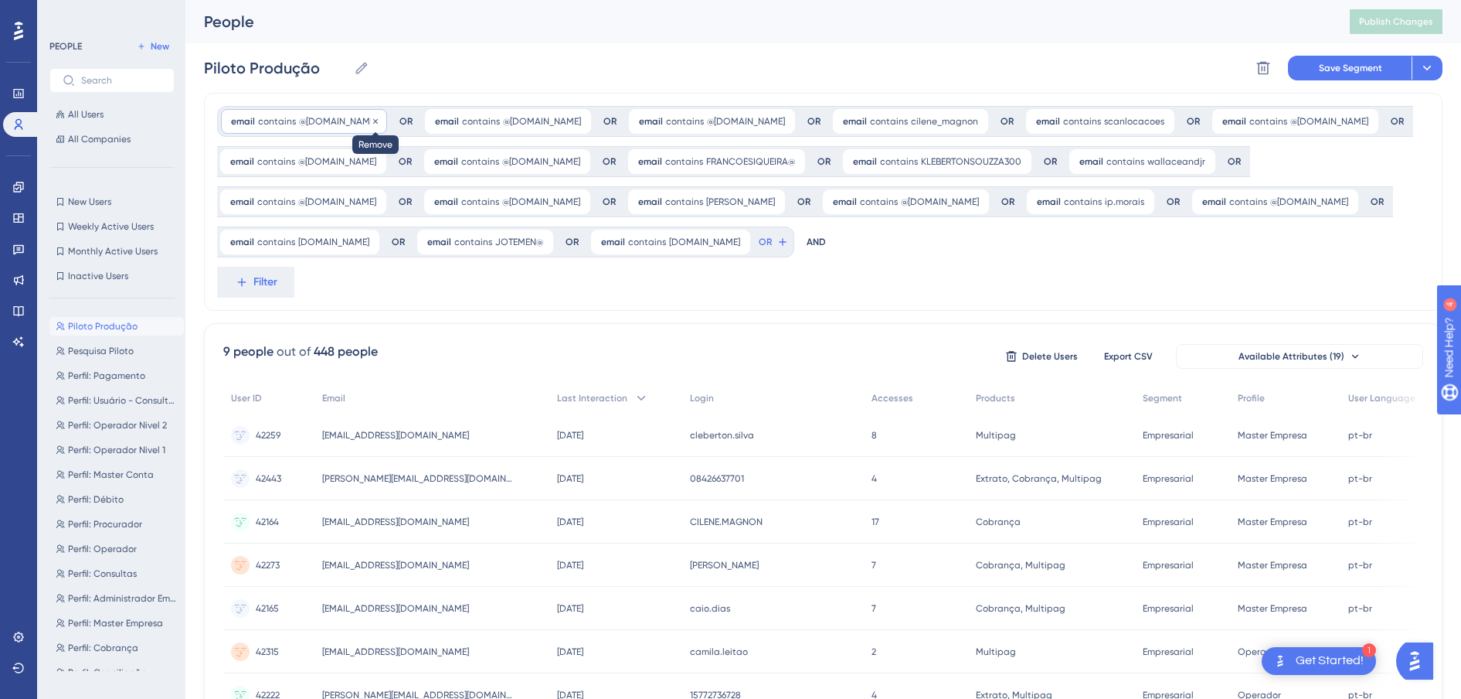
click at [373, 120] on icon at bounding box center [375, 120] width 5 height 5
click at [378, 120] on icon at bounding box center [375, 120] width 5 height 5
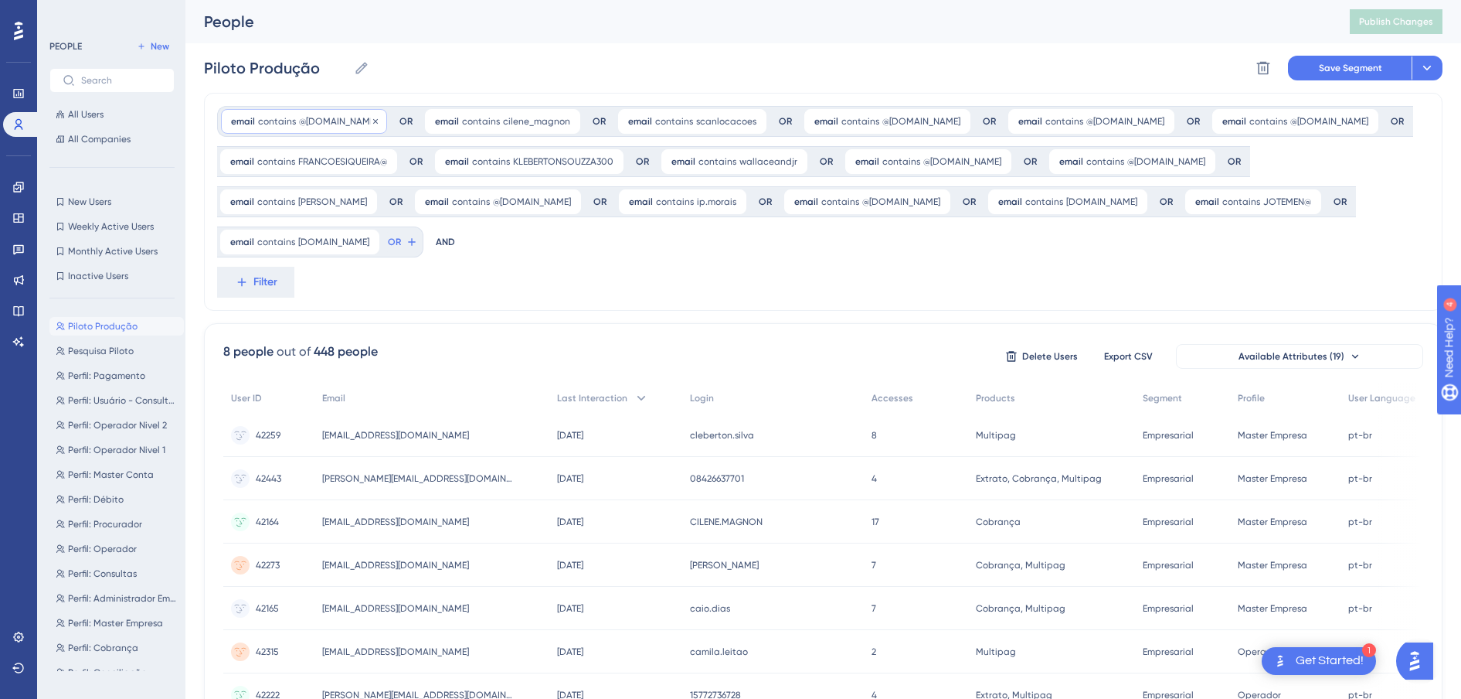
click at [380, 120] on icon at bounding box center [375, 121] width 9 height 9
click at [364, 120] on icon at bounding box center [364, 121] width 9 height 9
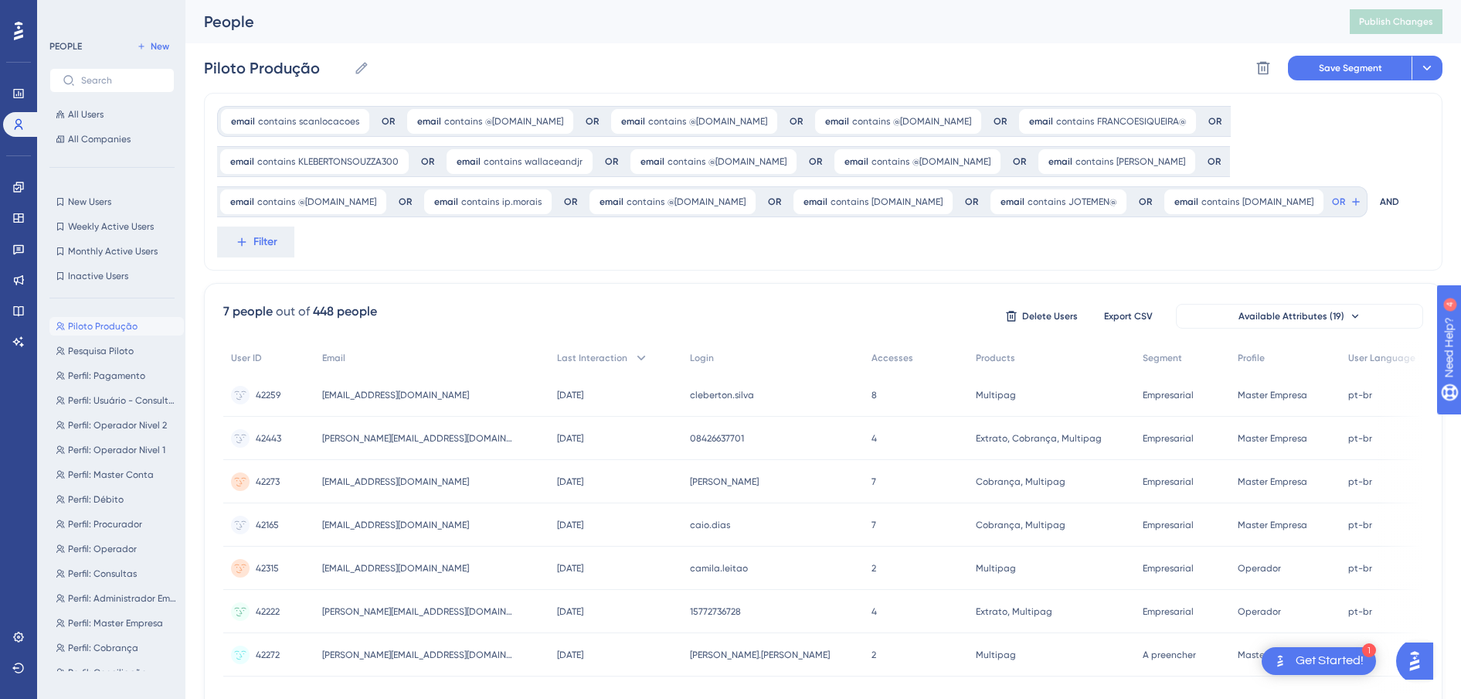
click at [356, 120] on icon at bounding box center [357, 121] width 9 height 9
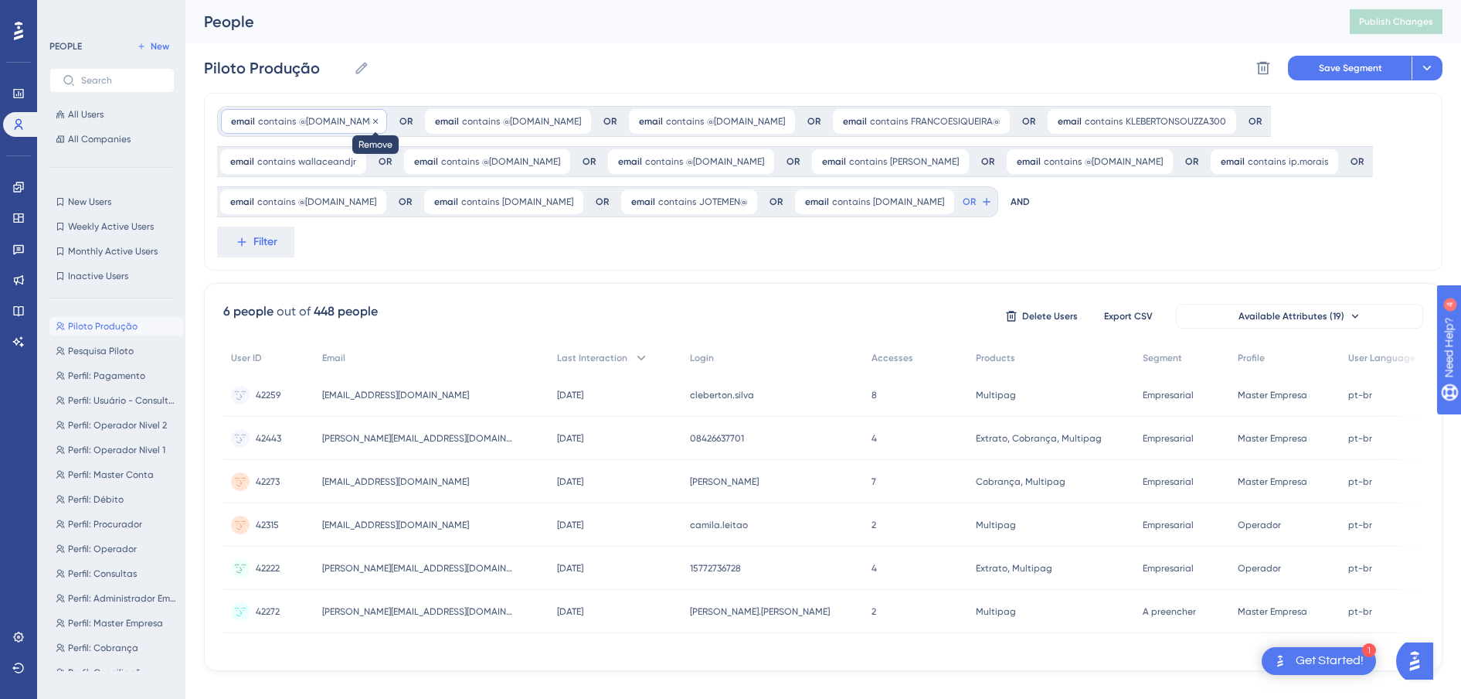
click at [380, 120] on icon at bounding box center [375, 121] width 9 height 9
click at [373, 121] on icon at bounding box center [375, 120] width 5 height 5
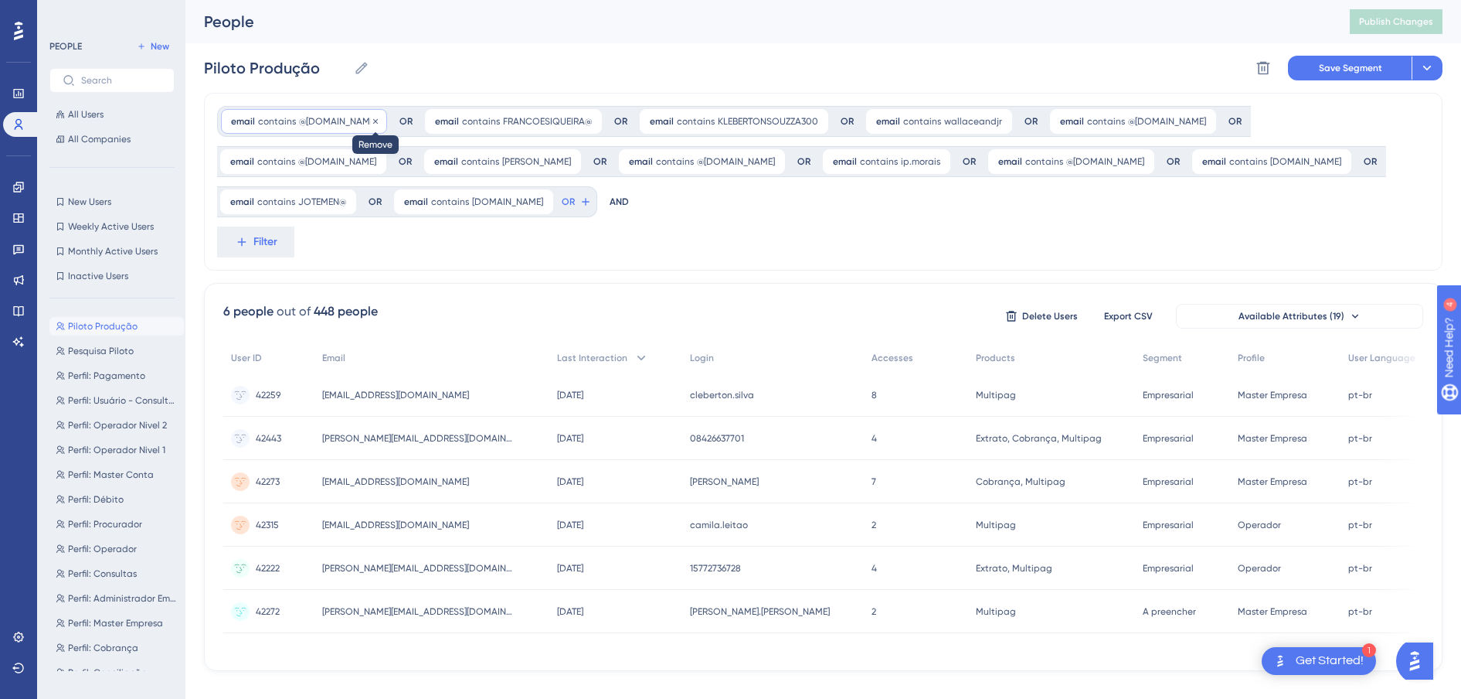
click at [371, 122] on icon at bounding box center [375, 121] width 9 height 9
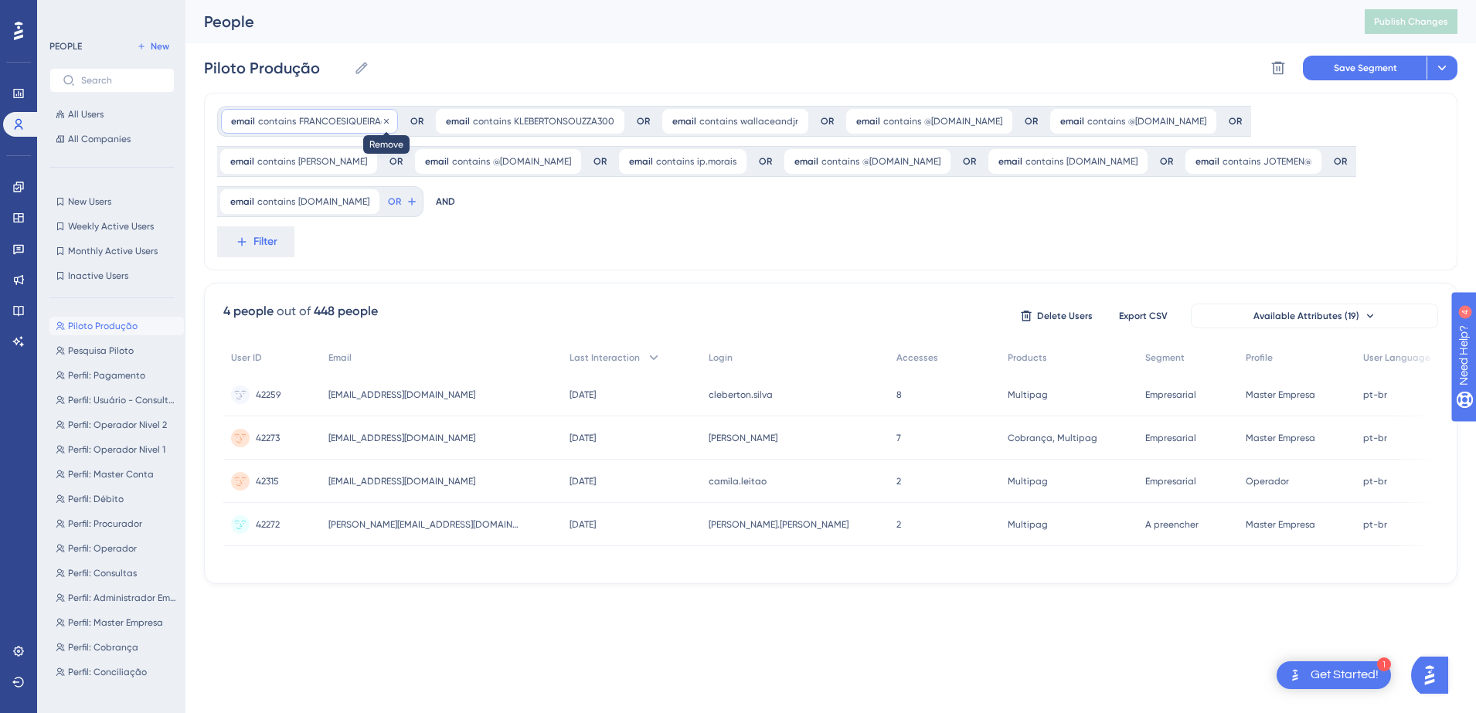
click at [384, 119] on icon at bounding box center [386, 121] width 9 height 9
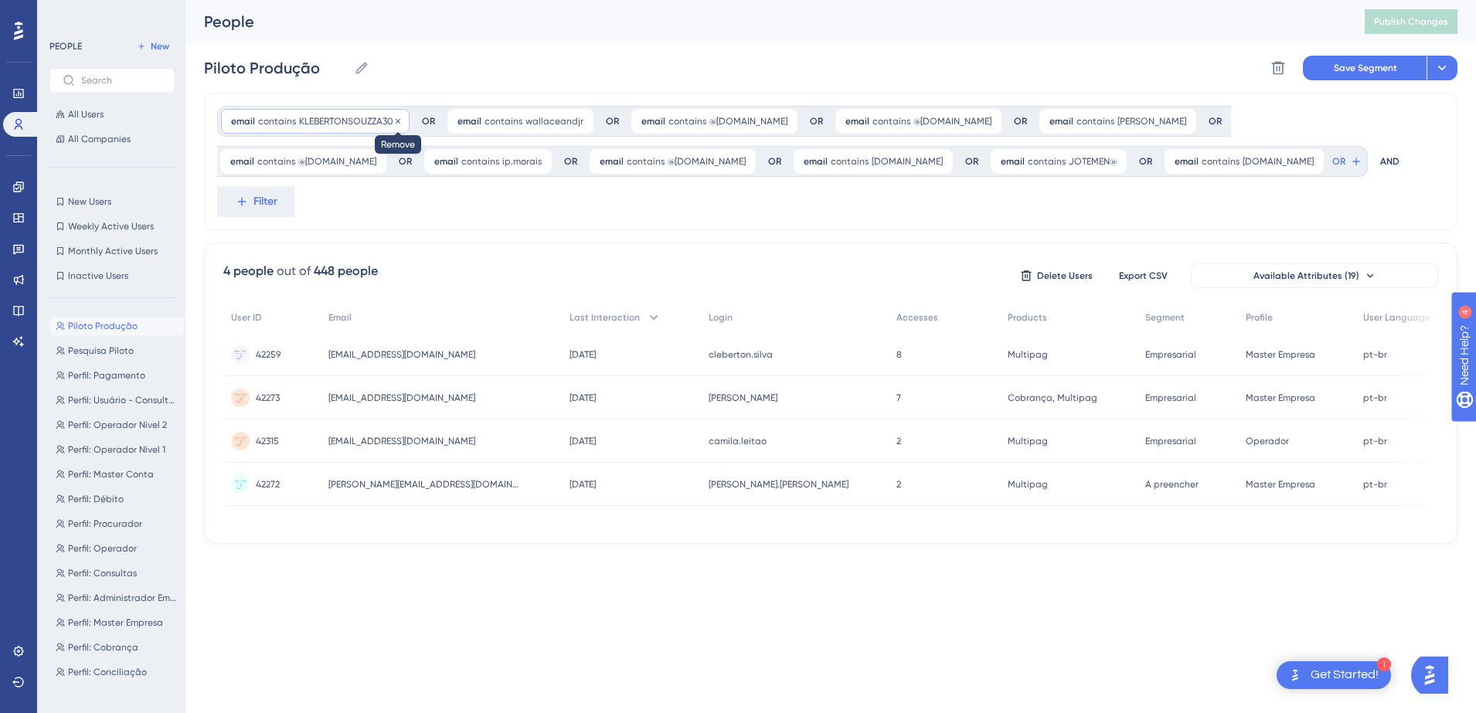
click at [399, 120] on icon at bounding box center [397, 121] width 9 height 9
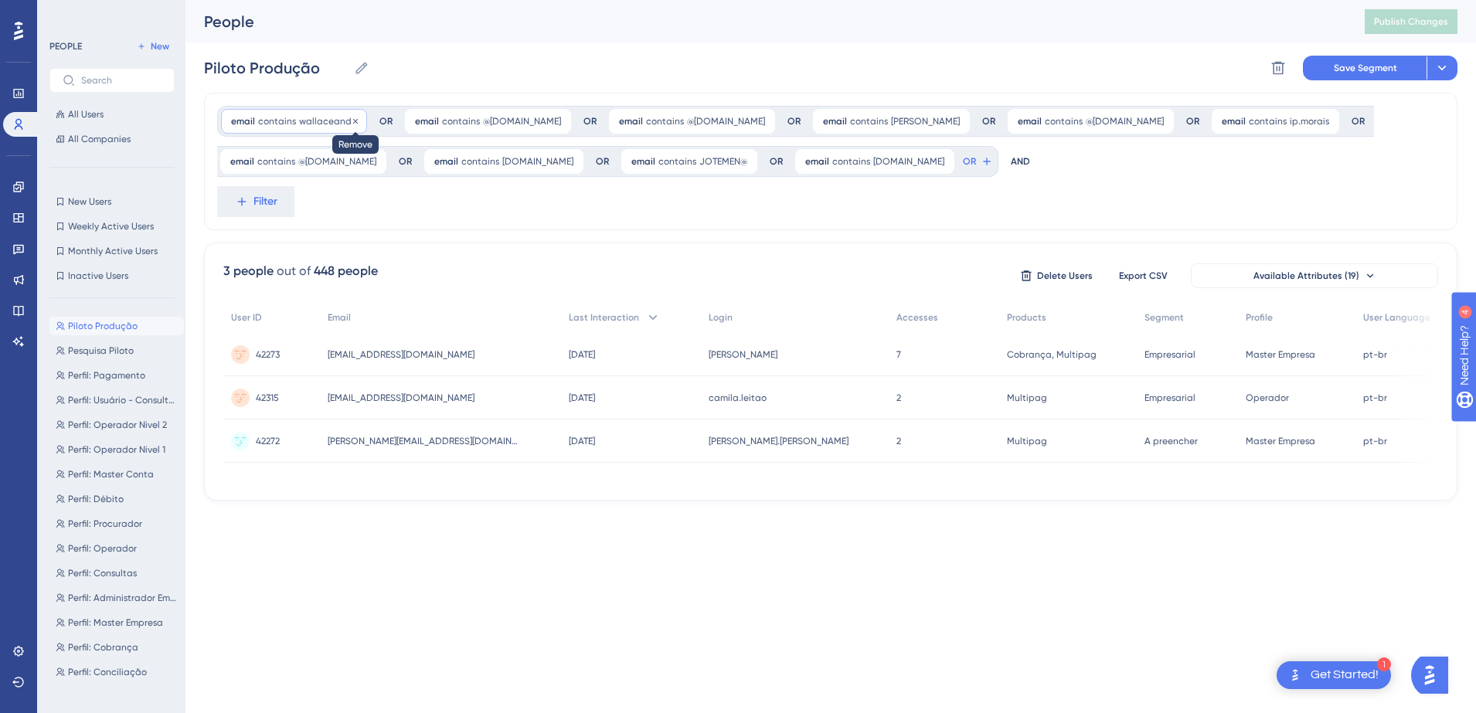
click at [355, 121] on icon at bounding box center [355, 121] width 9 height 9
click at [373, 121] on icon at bounding box center [375, 120] width 5 height 5
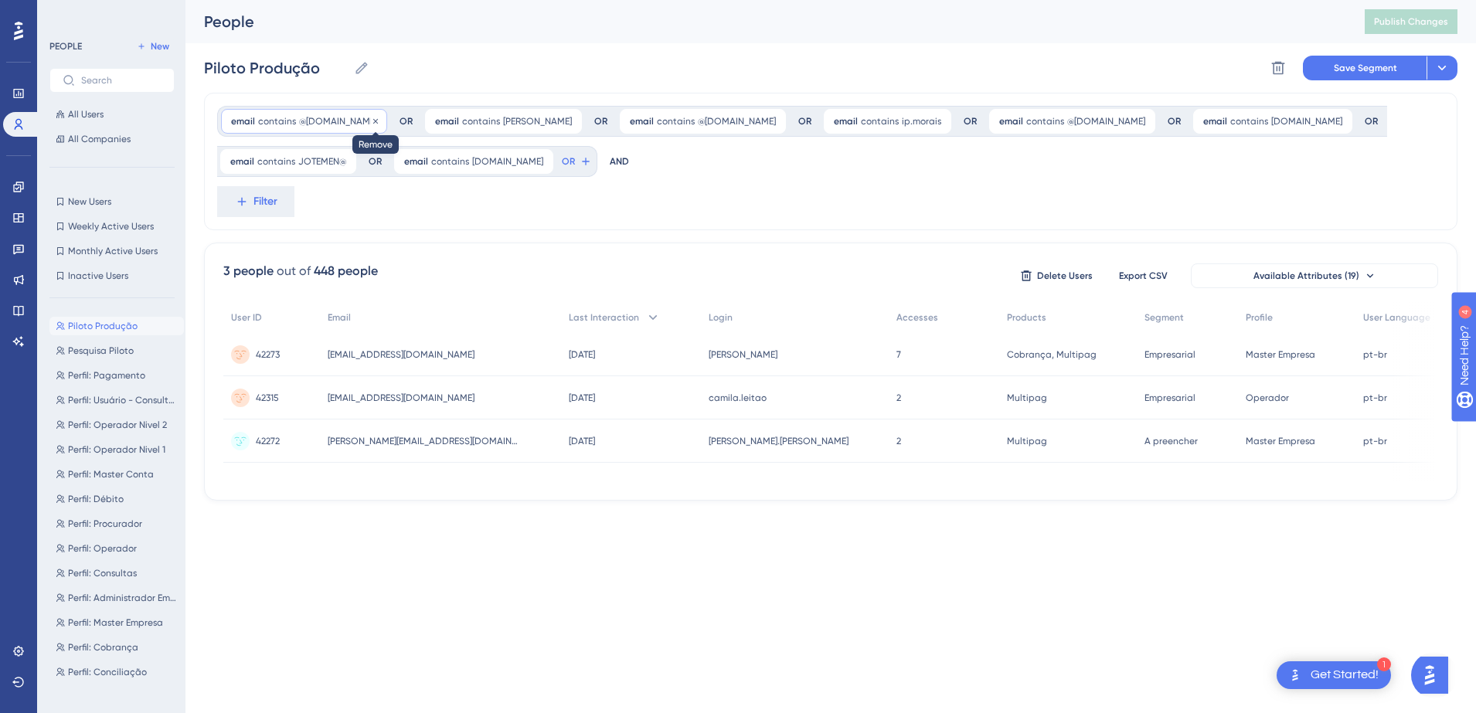
click at [380, 121] on icon at bounding box center [375, 121] width 9 height 9
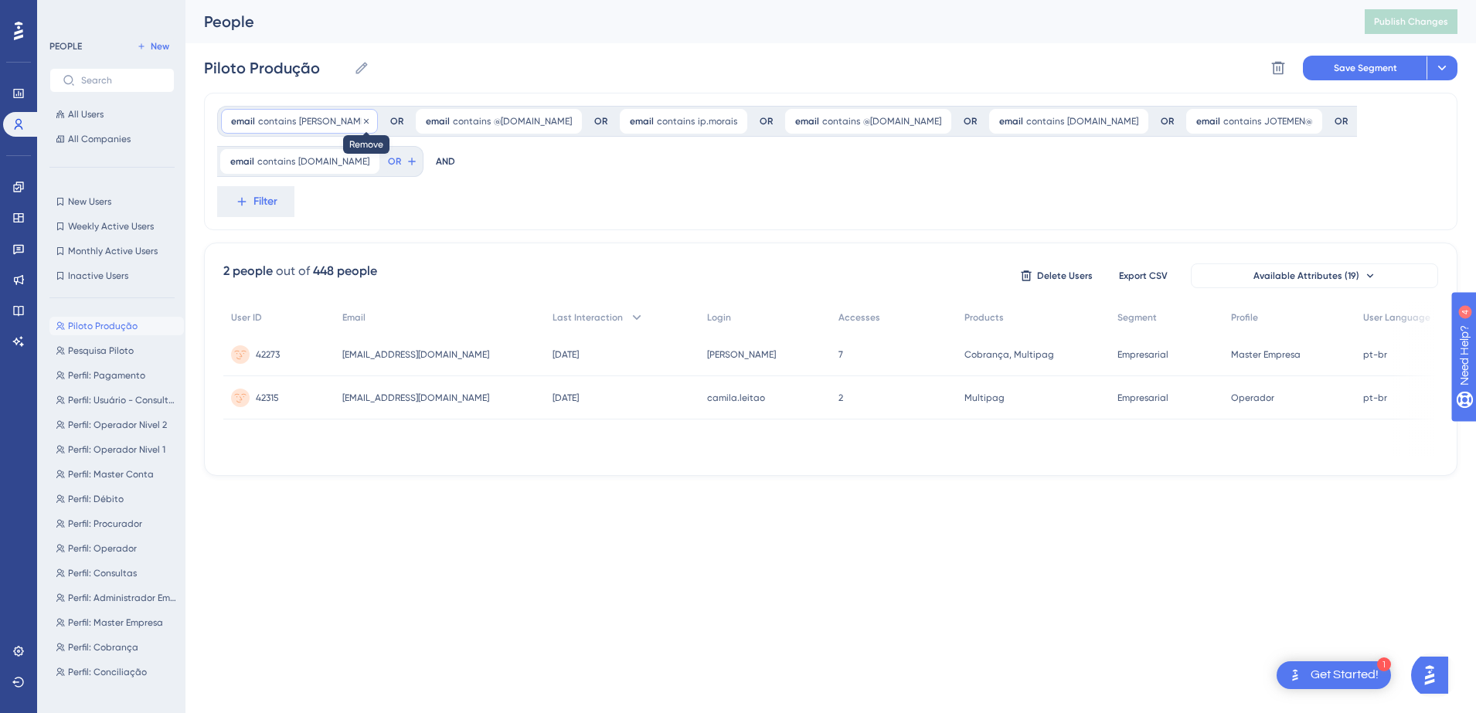
click at [364, 121] on icon at bounding box center [366, 120] width 5 height 5
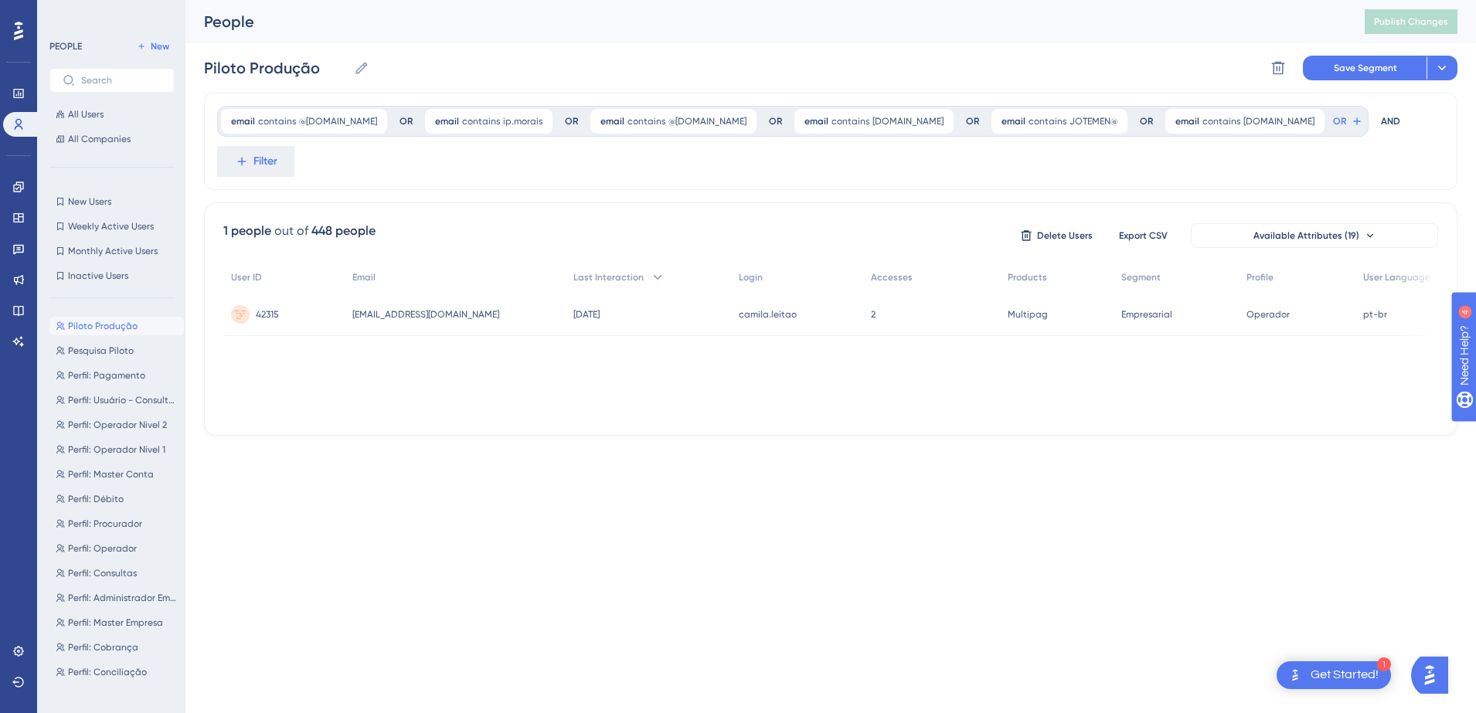
click at [371, 121] on icon at bounding box center [375, 121] width 9 height 9
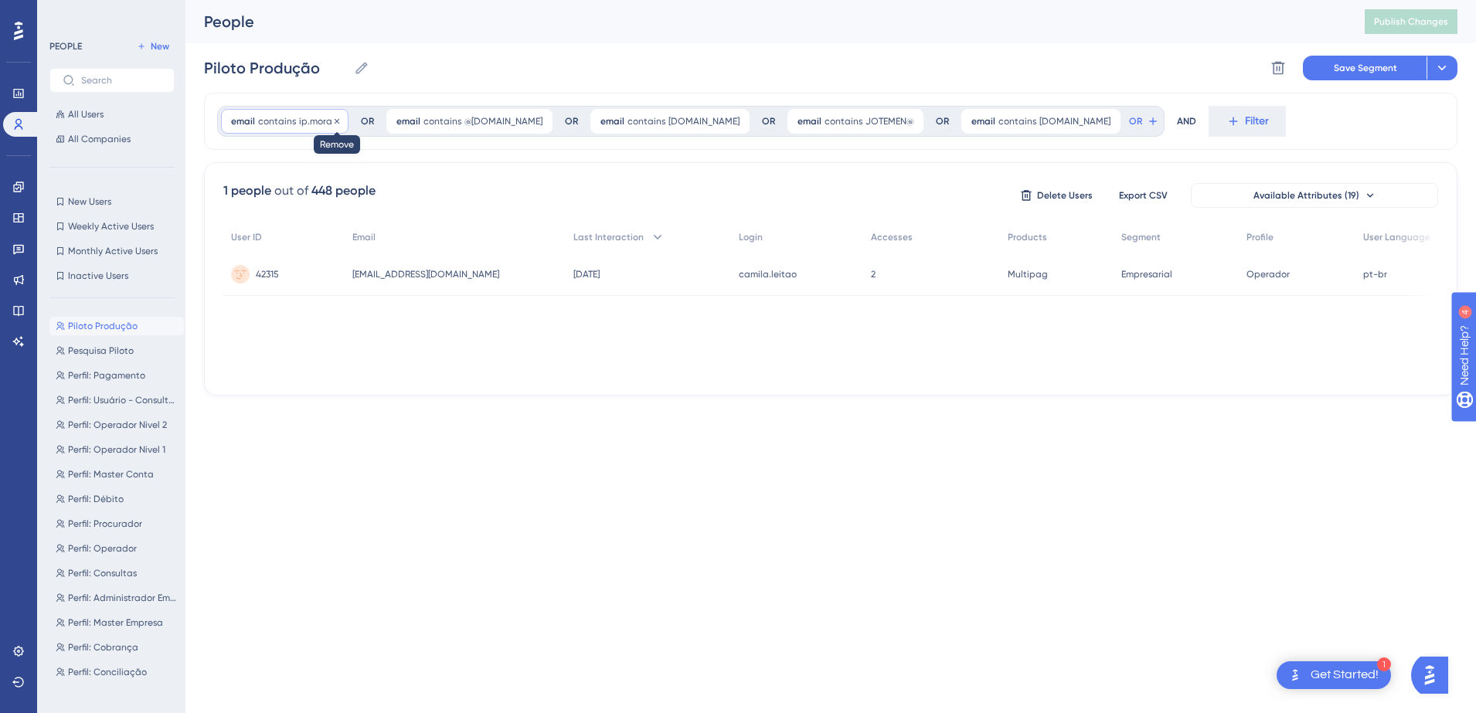
click at [337, 121] on icon at bounding box center [336, 121] width 9 height 9
click at [380, 120] on icon at bounding box center [375, 121] width 9 height 9
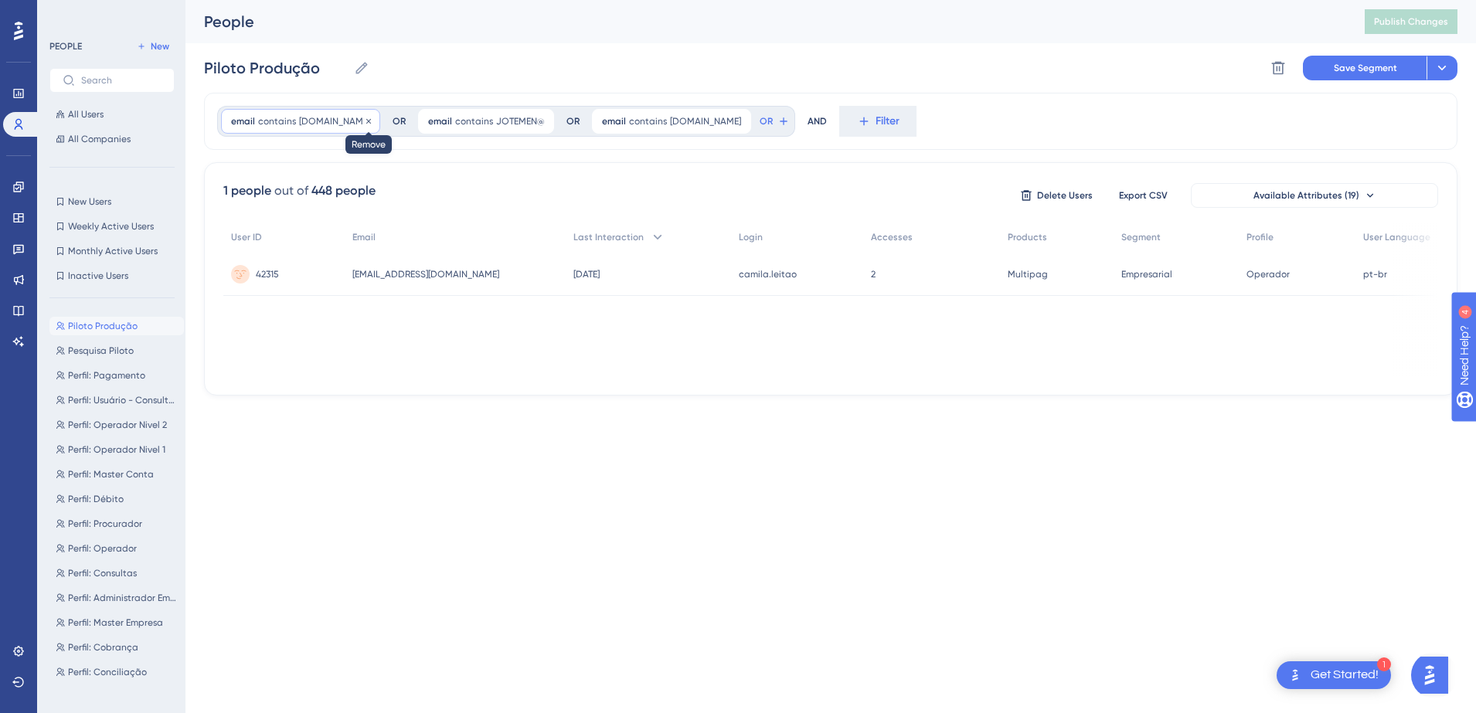
click at [366, 121] on icon at bounding box center [368, 121] width 9 height 9
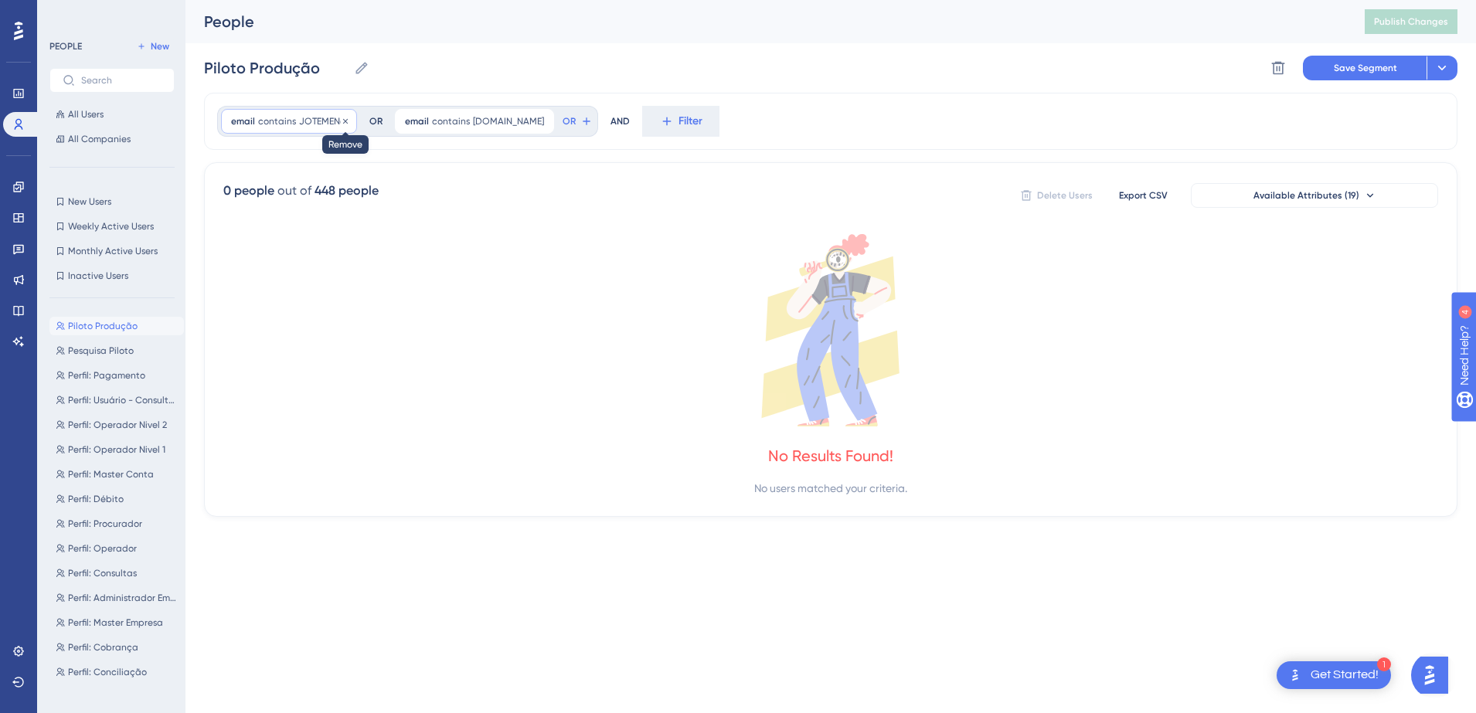
click at [347, 121] on icon at bounding box center [345, 121] width 9 height 9
click at [364, 121] on icon at bounding box center [368, 121] width 9 height 9
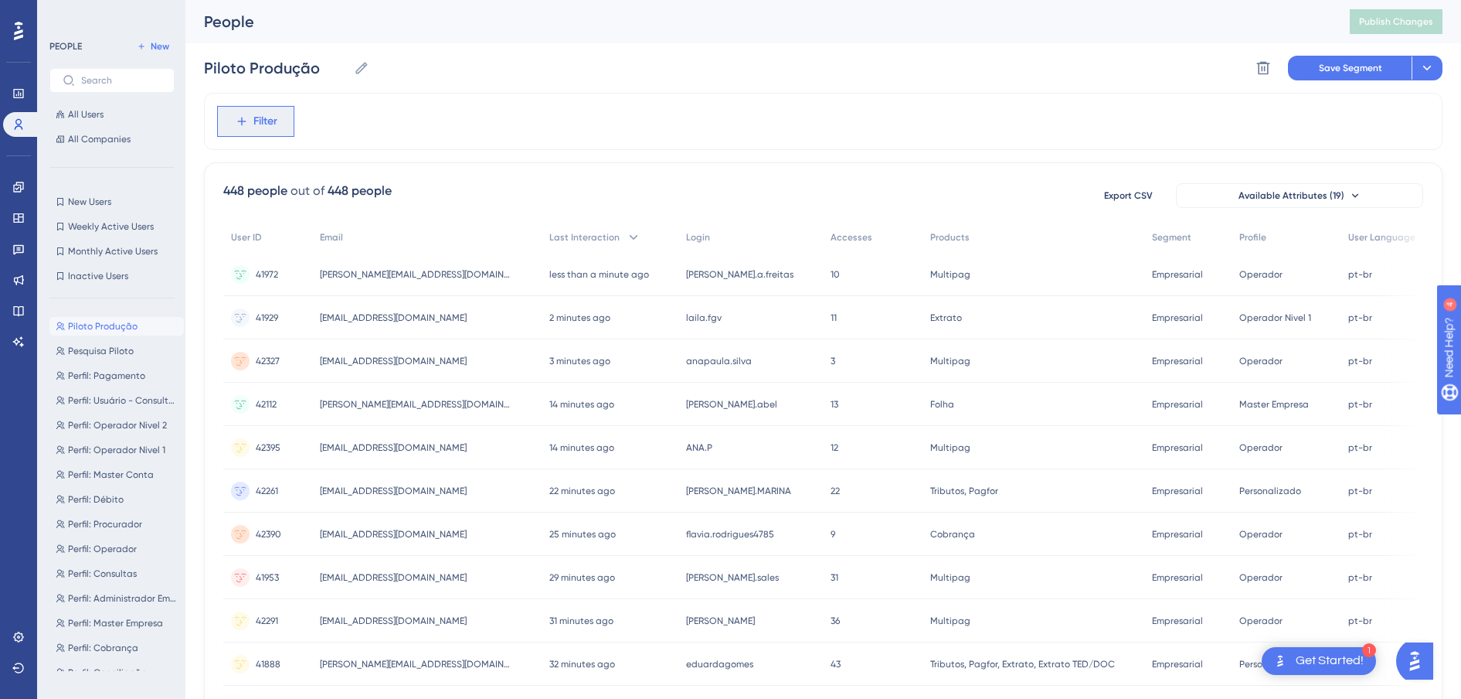
click at [291, 122] on button "Filter" at bounding box center [255, 121] width 77 height 31
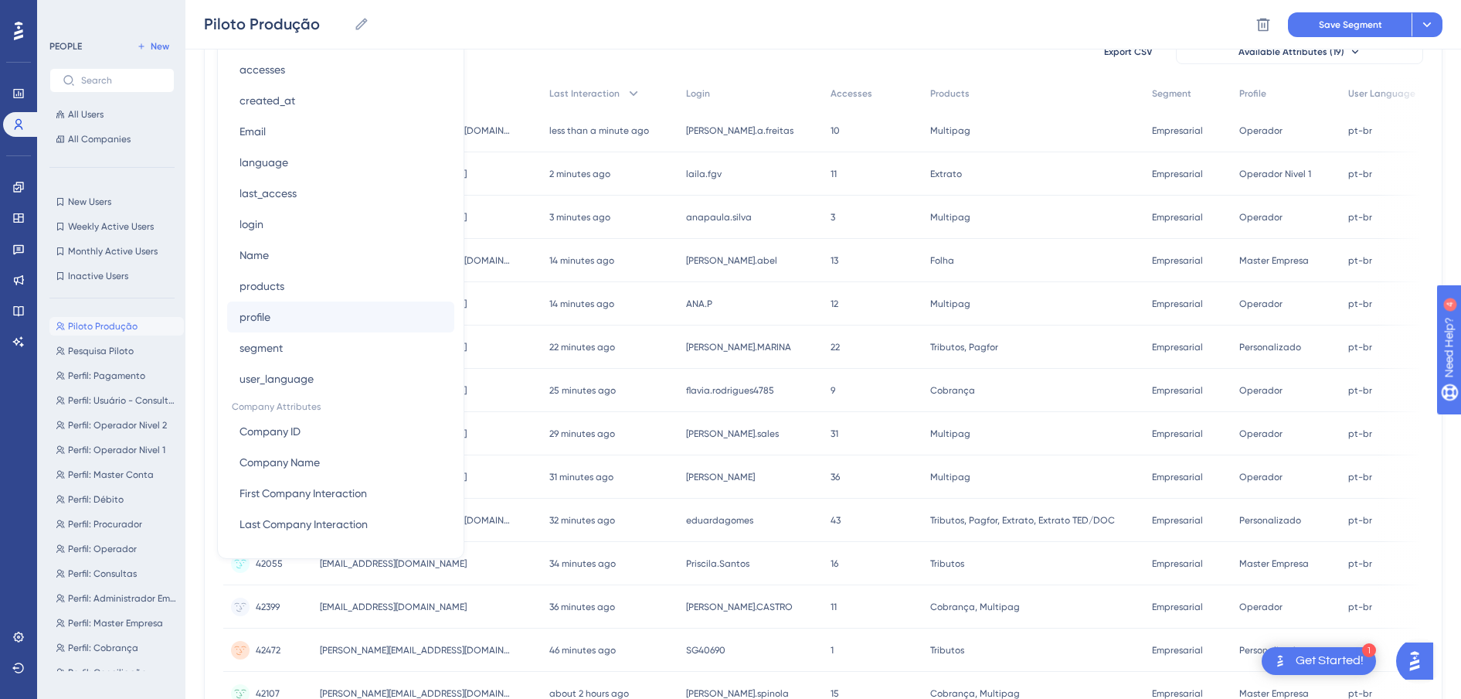
scroll to position [262, 0]
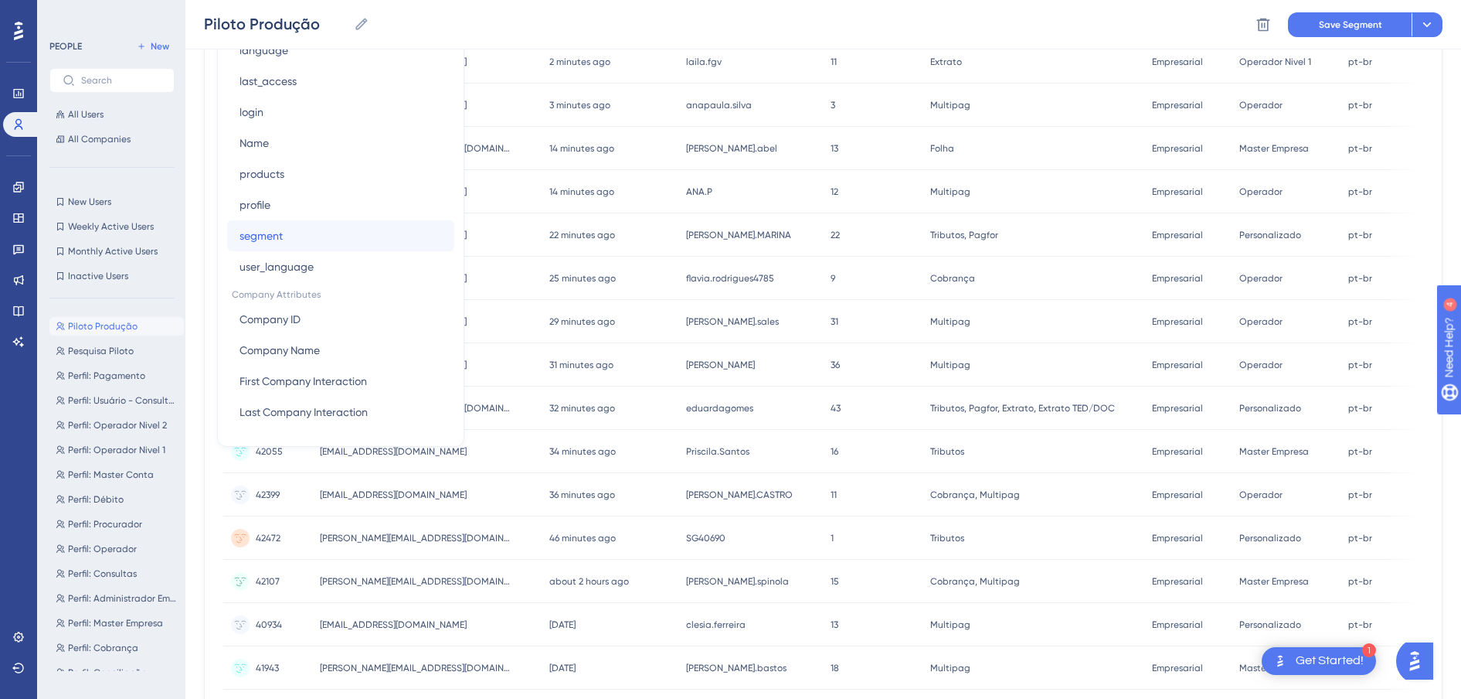
click at [272, 230] on span "segment" at bounding box center [261, 235] width 43 height 19
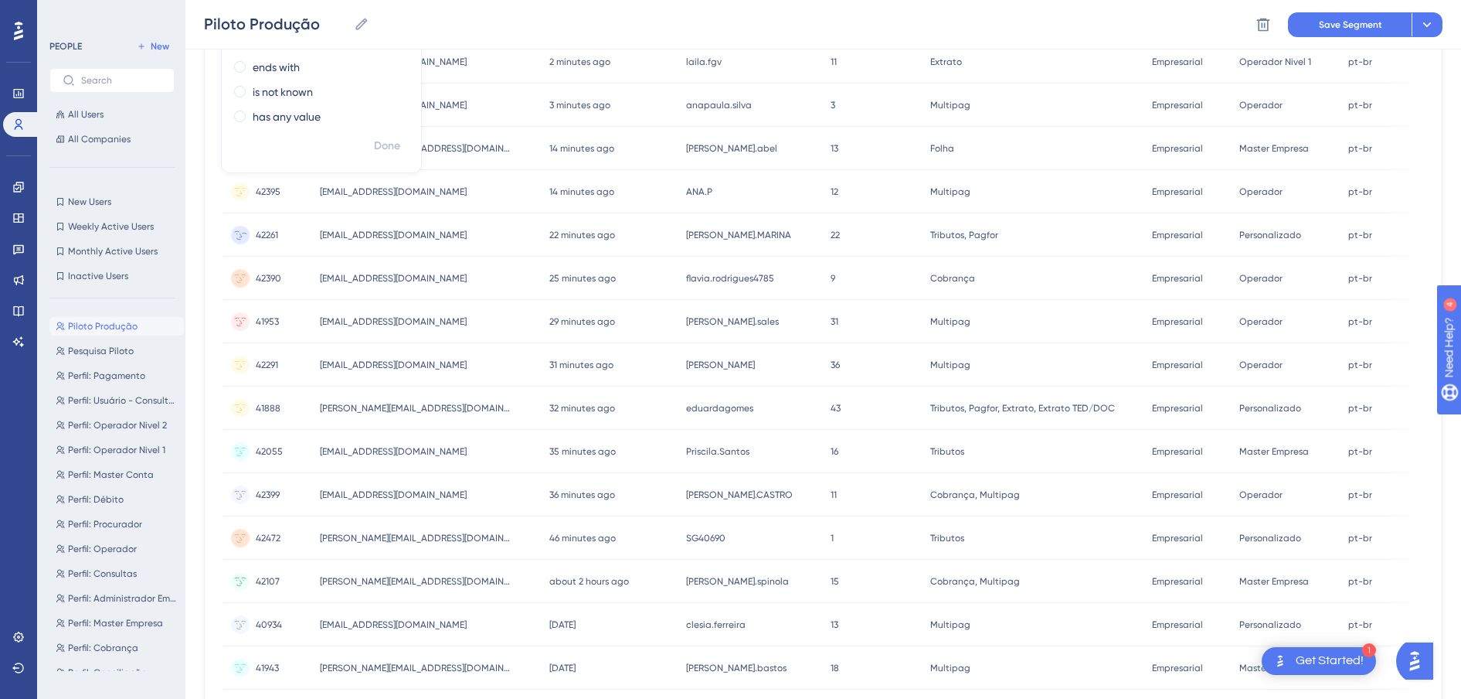
scroll to position [0, 0]
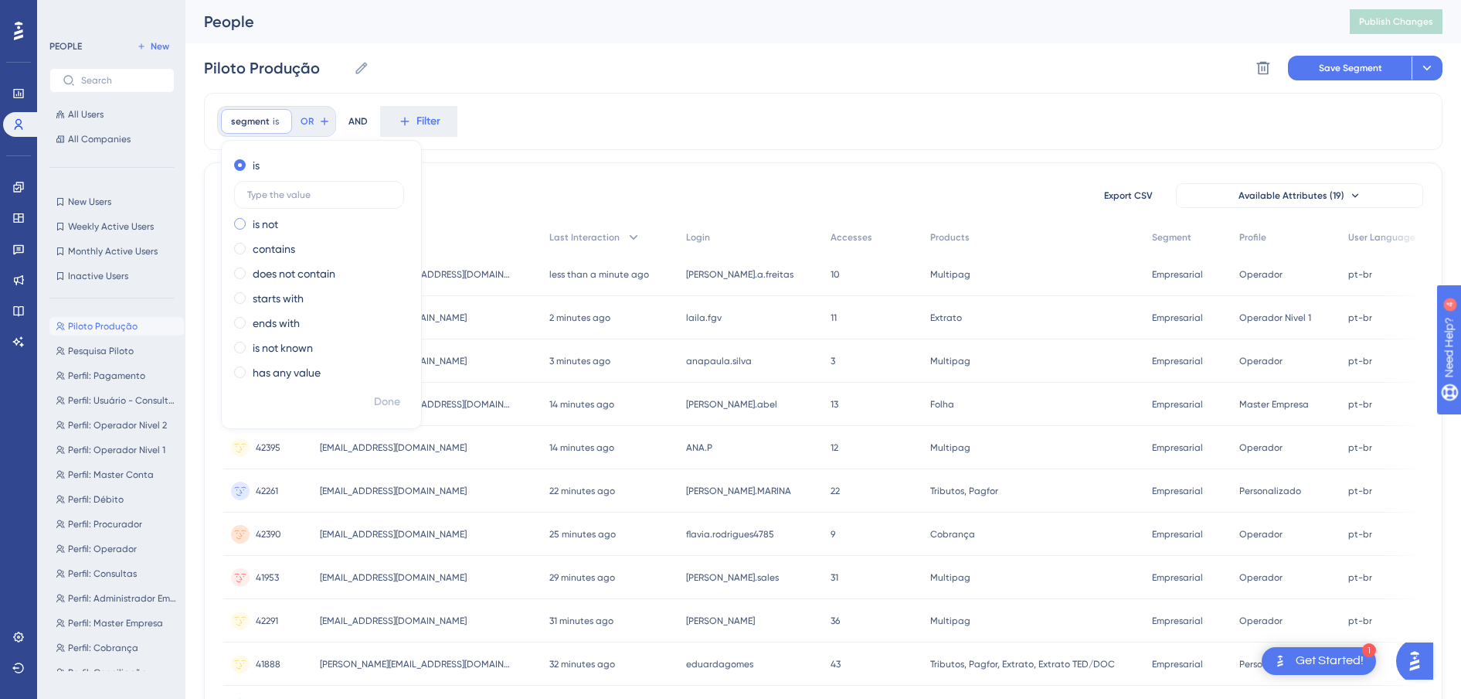
click at [281, 226] on div "is not" at bounding box center [318, 224] width 168 height 19
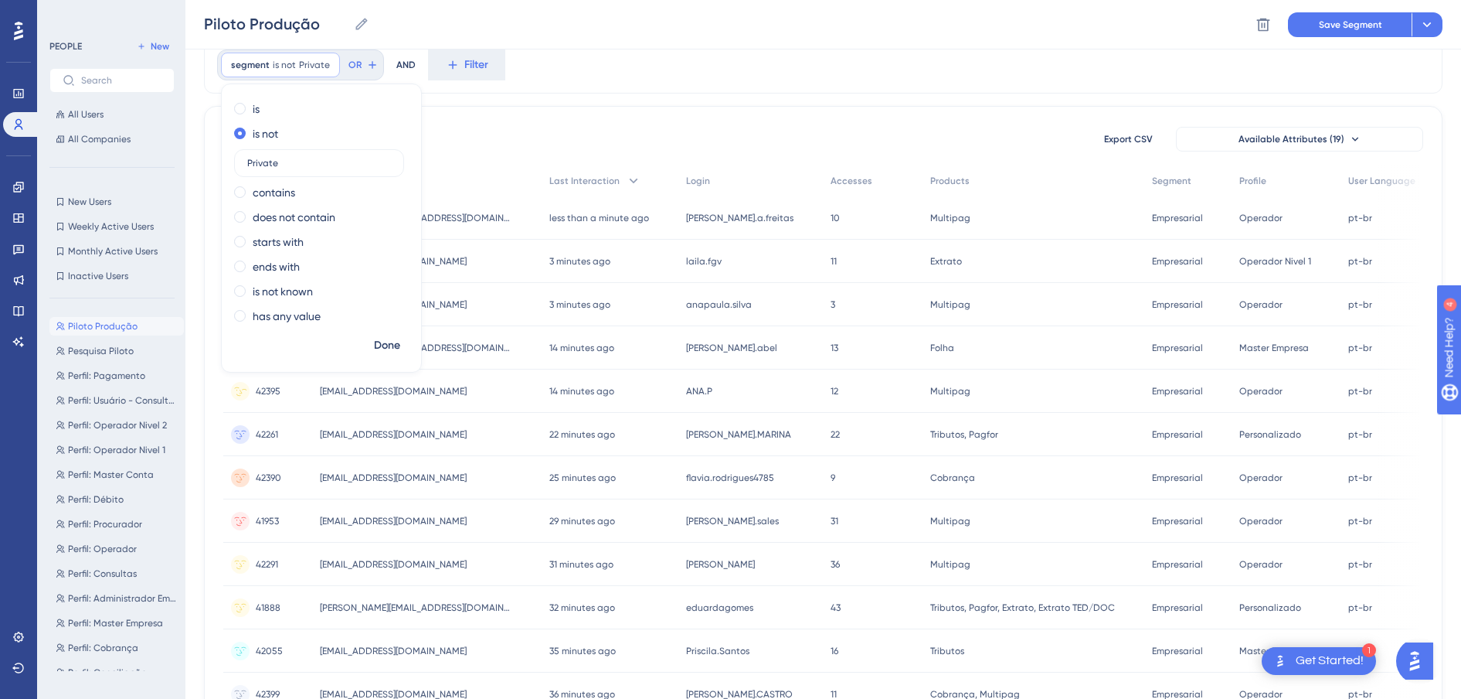
scroll to position [97, 0]
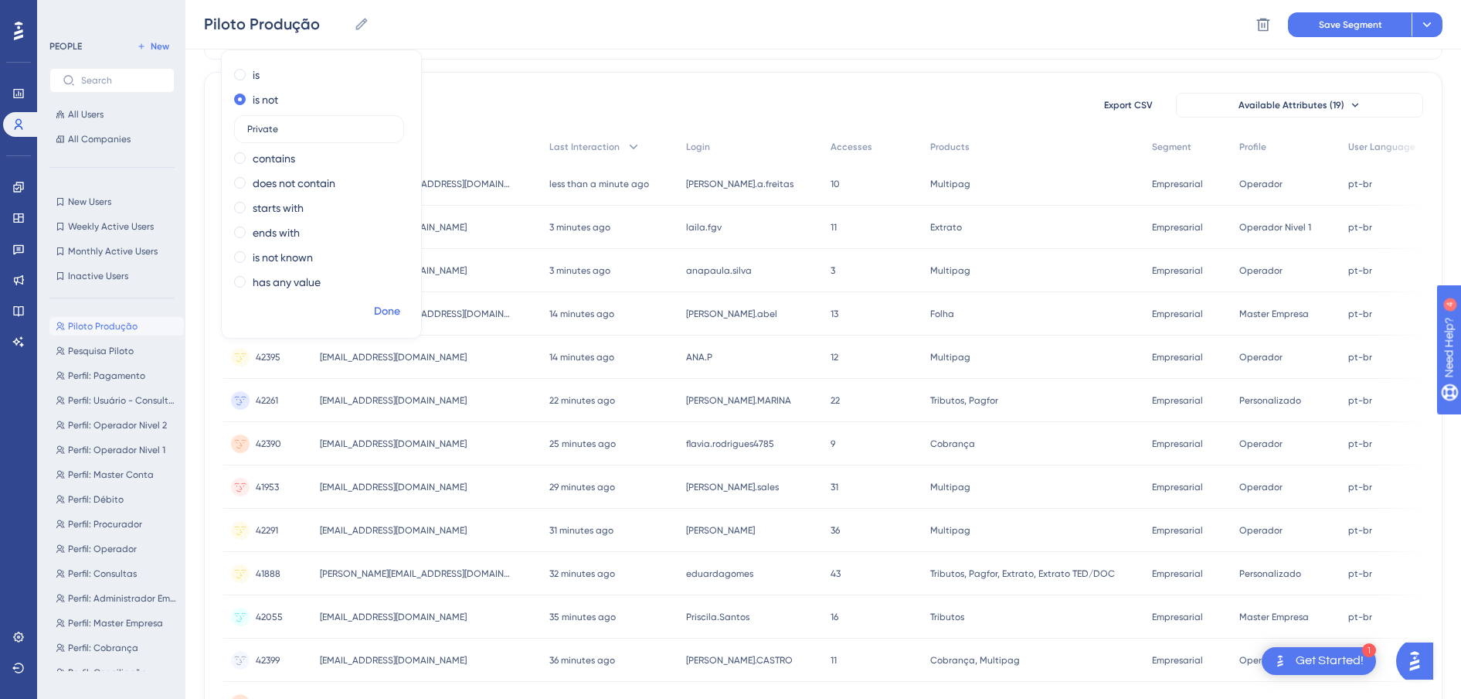
type input "Private"
click at [370, 307] on button "Done" at bounding box center [387, 312] width 43 height 28
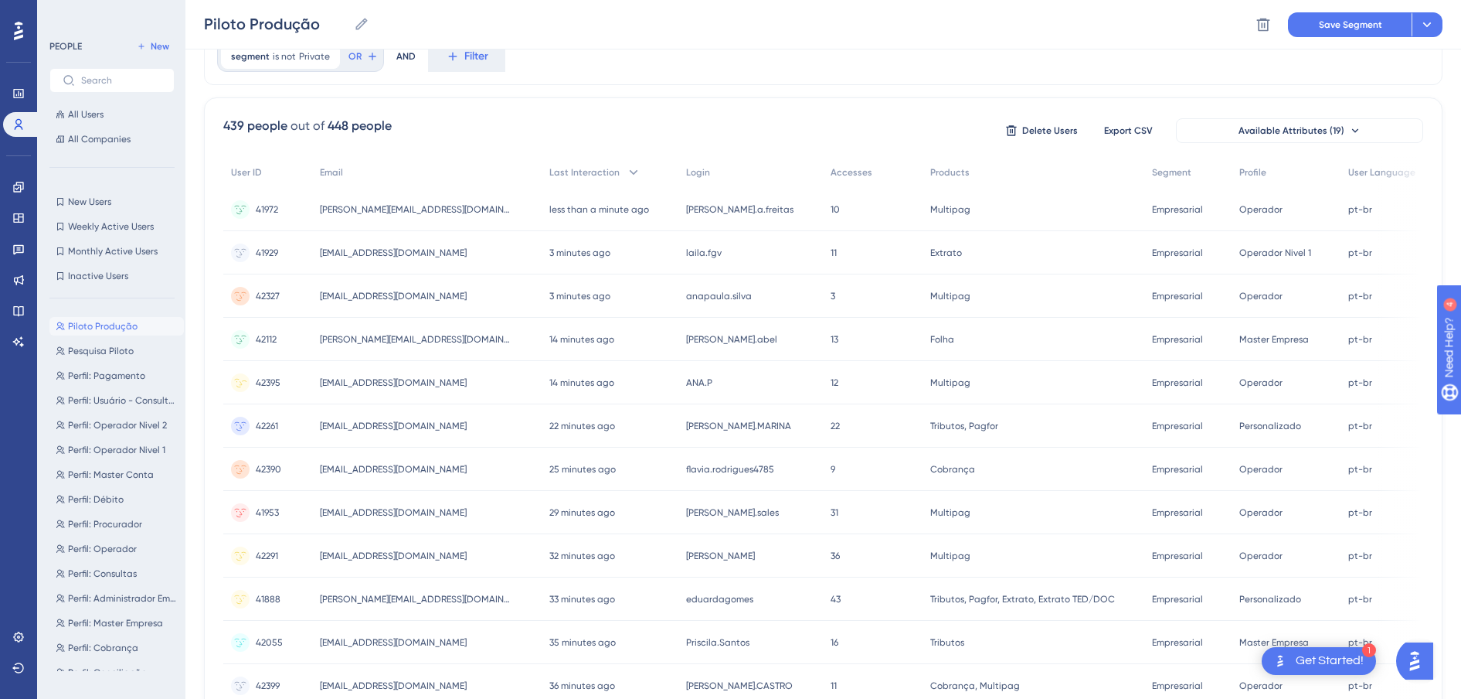
scroll to position [0, 0]
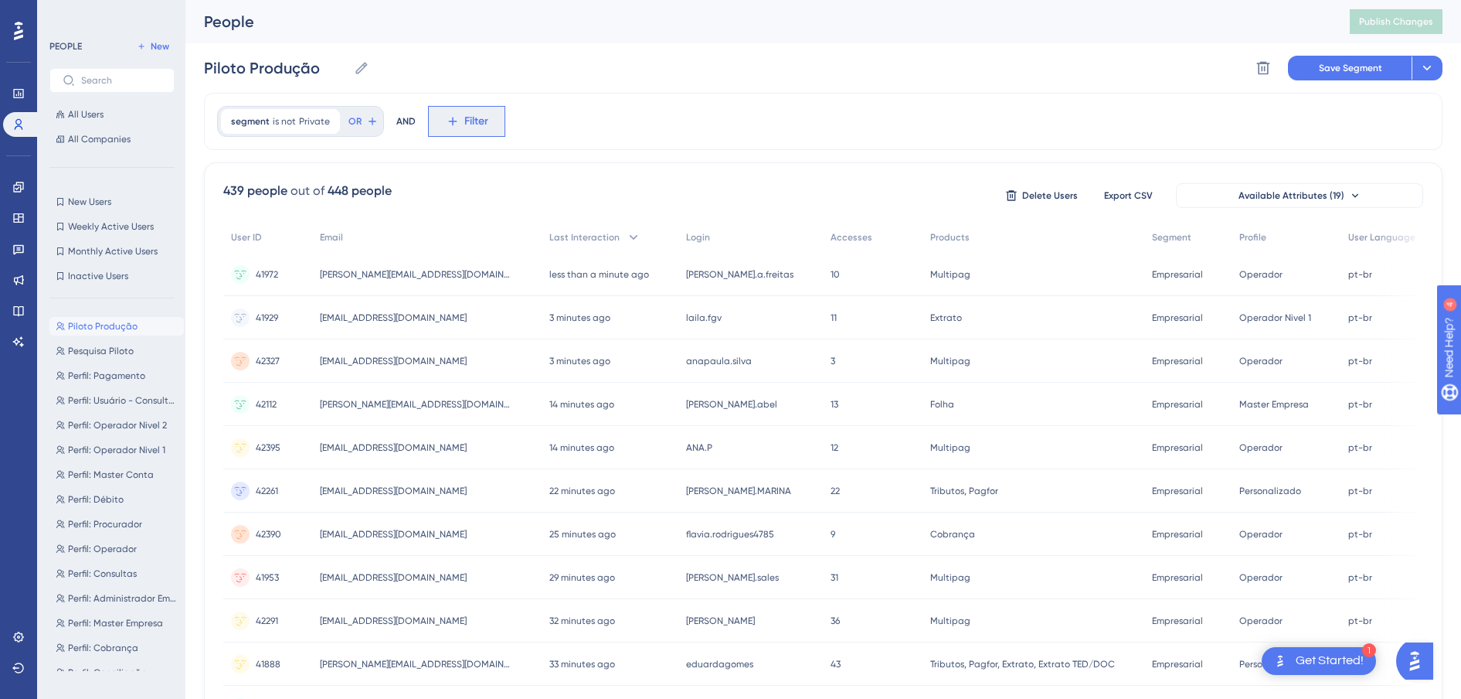
click at [448, 121] on icon at bounding box center [452, 121] width 9 height 9
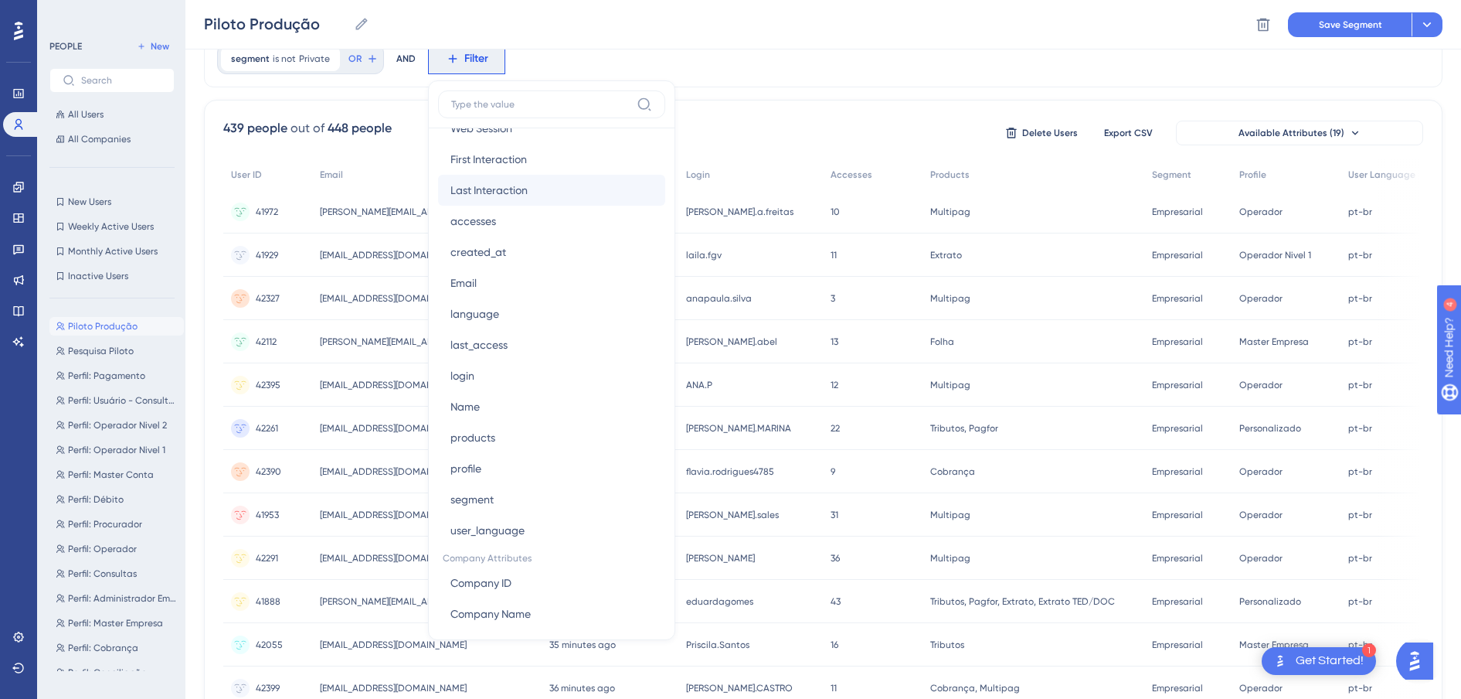
scroll to position [550, 0]
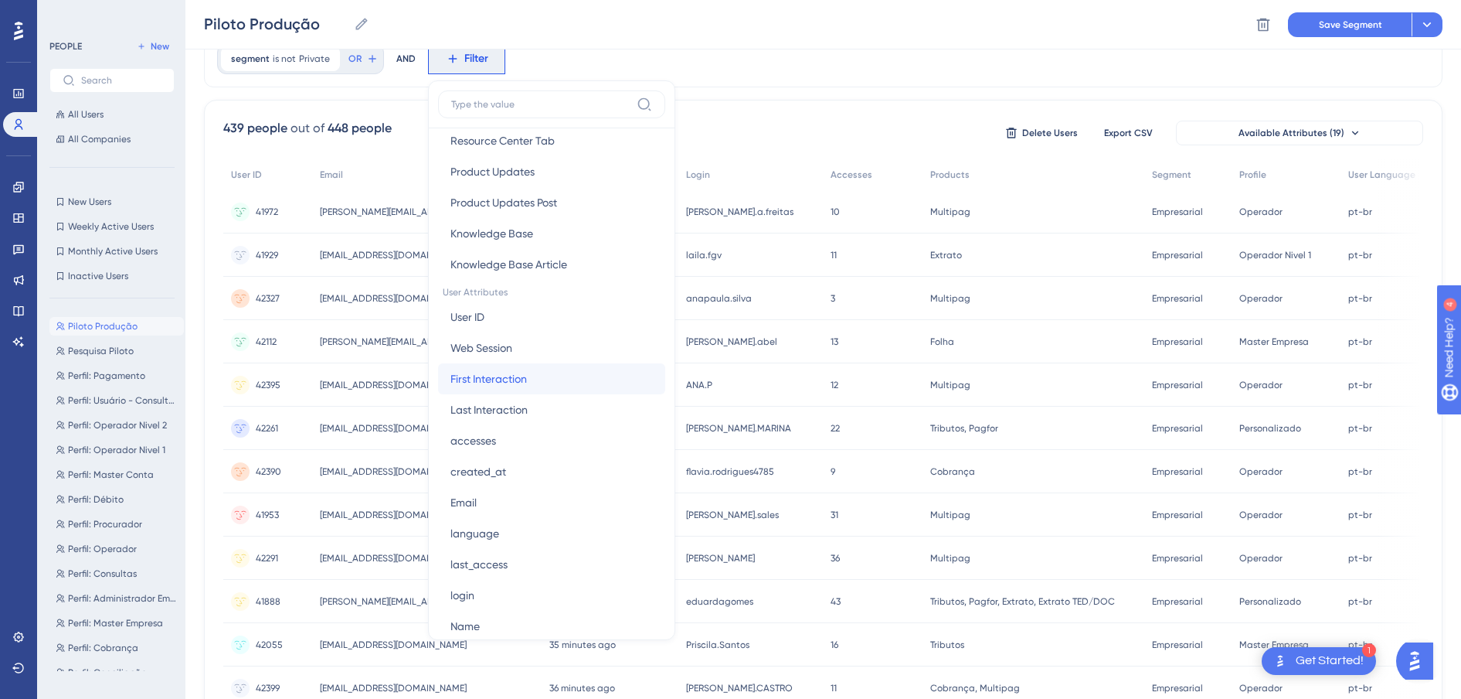
click at [494, 379] on span "First Interaction" at bounding box center [489, 378] width 77 height 19
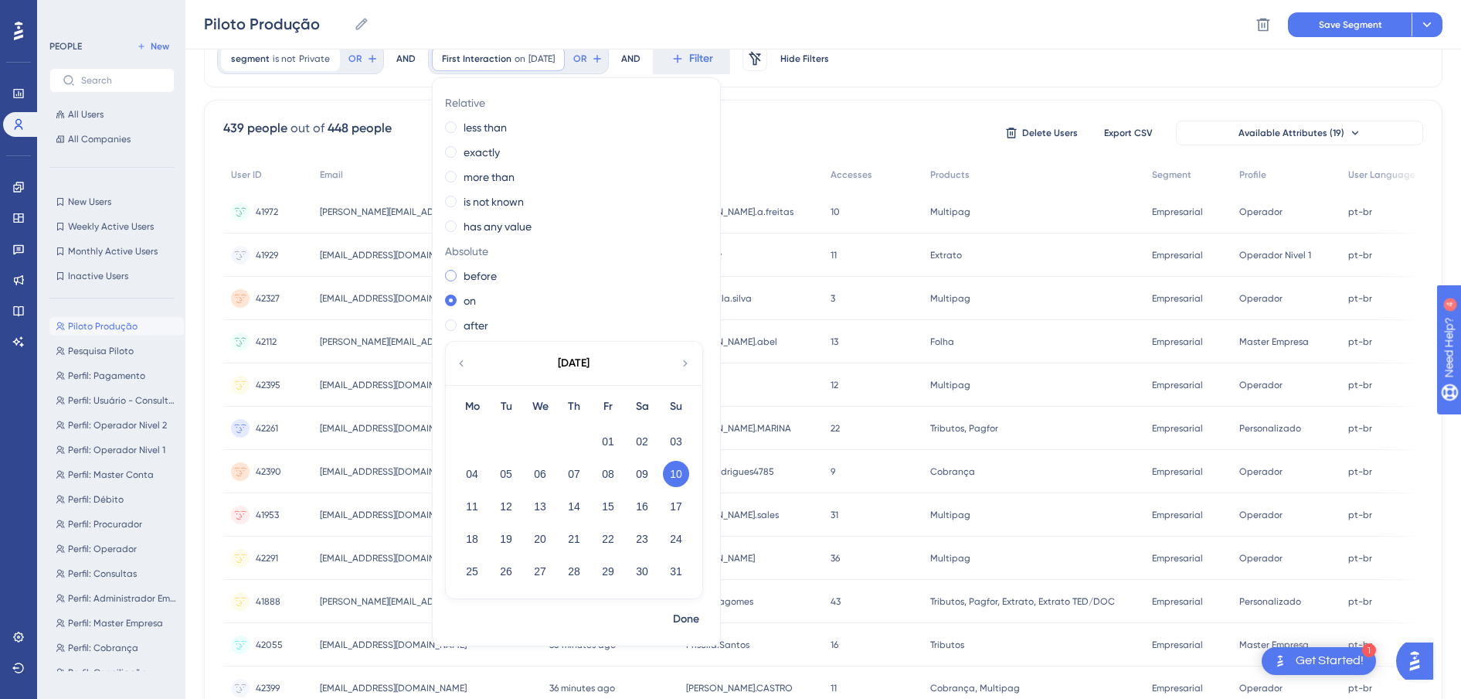
click at [445, 277] on span at bounding box center [451, 276] width 12 height 12
click at [461, 272] on input "radio" at bounding box center [461, 272] width 0 height 0
click at [458, 366] on icon at bounding box center [461, 363] width 12 height 14
click at [495, 514] on button "15" at bounding box center [506, 506] width 26 height 26
click at [682, 611] on span "Done" at bounding box center [686, 619] width 26 height 19
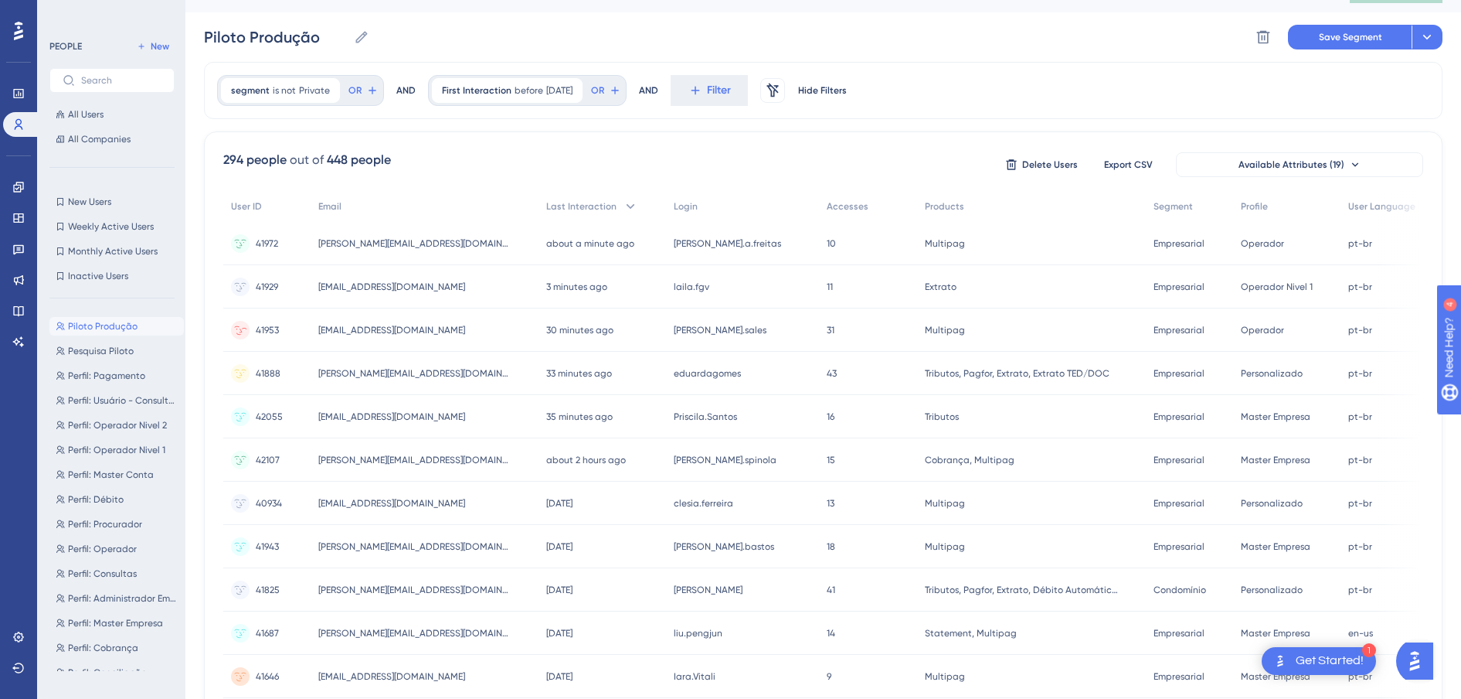
scroll to position [0, 0]
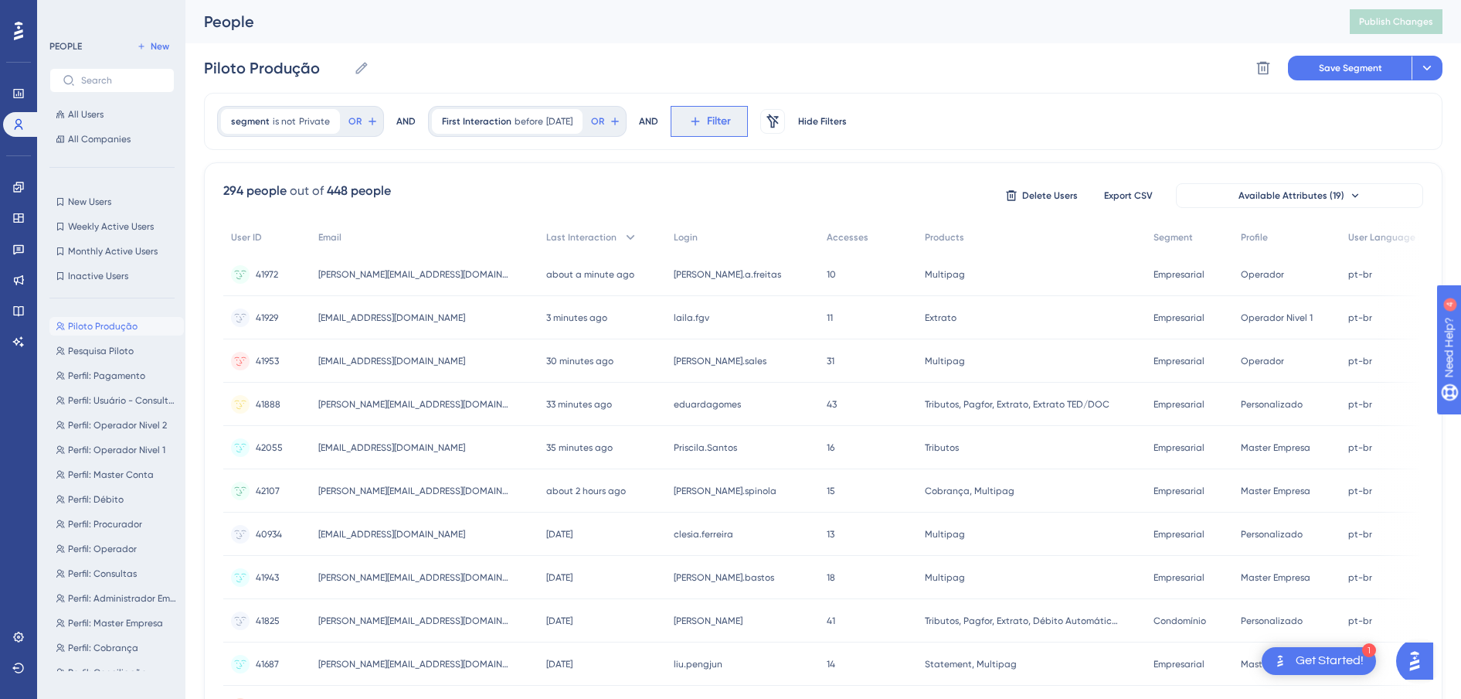
click at [699, 122] on icon at bounding box center [695, 121] width 9 height 9
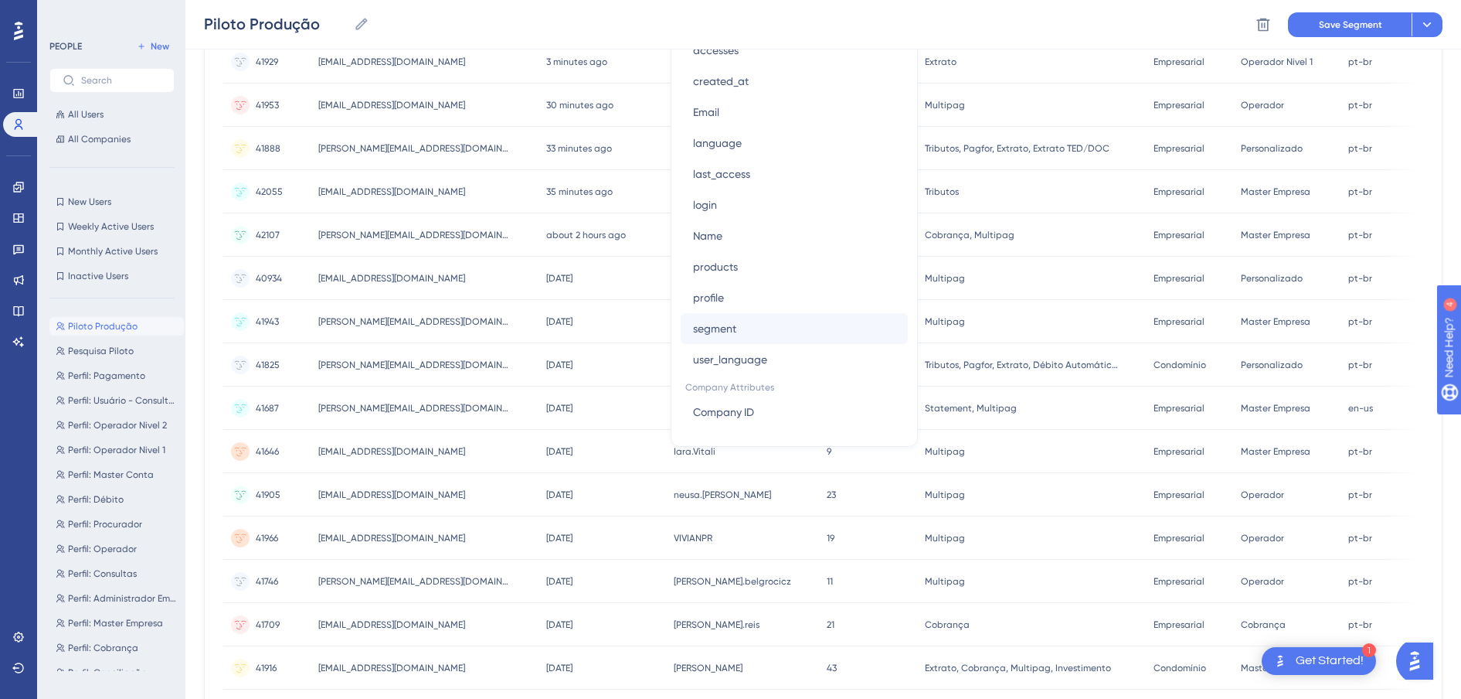
scroll to position [647, 0]
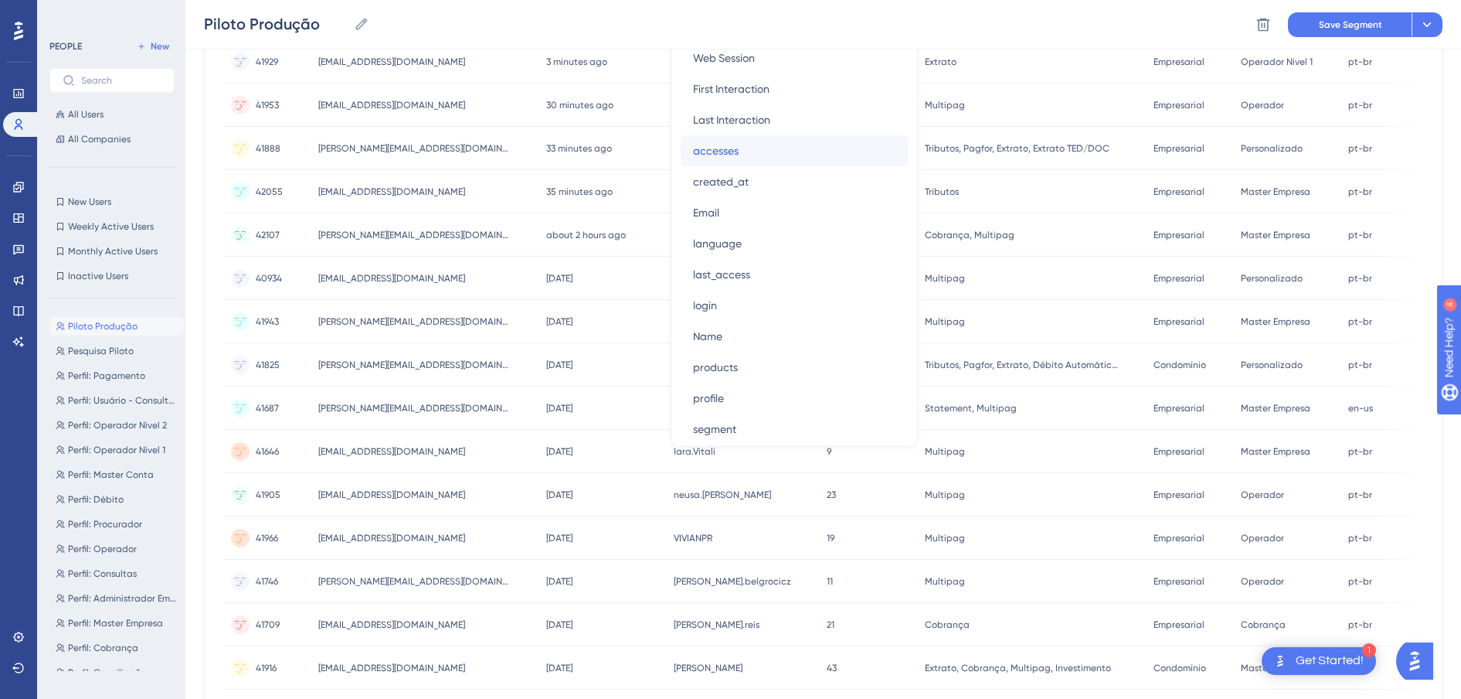
click at [726, 152] on span "accesses" at bounding box center [716, 150] width 46 height 19
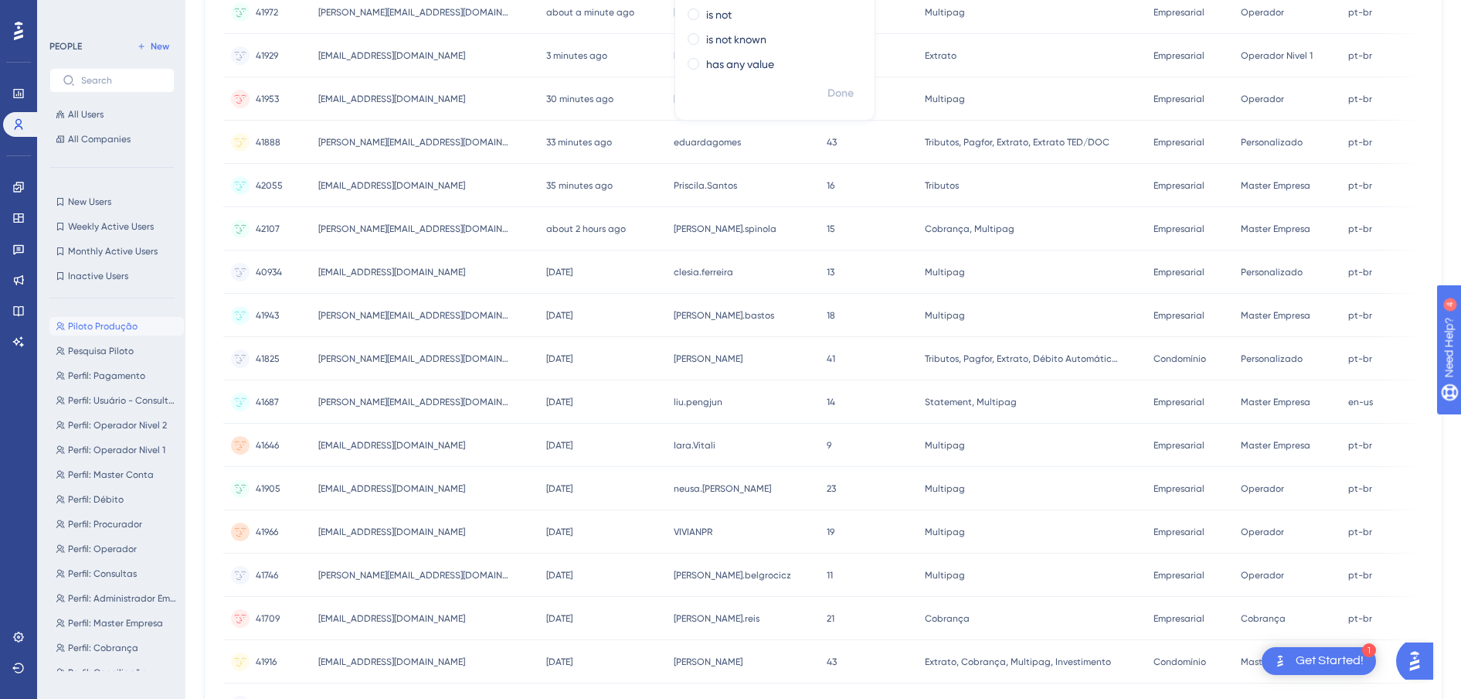
scroll to position [0, 0]
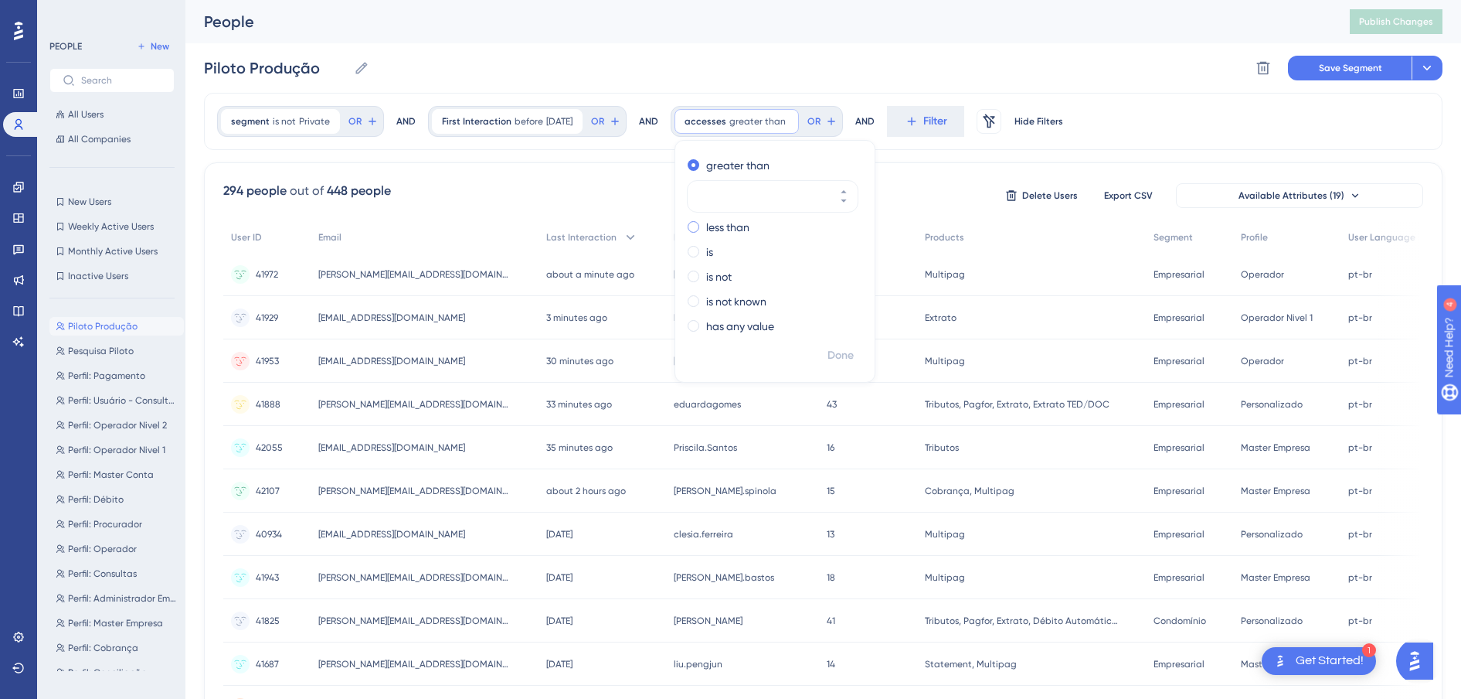
click at [737, 226] on label "less than" at bounding box center [727, 227] width 43 height 19
type input "15"
click at [838, 355] on span "Done" at bounding box center [841, 355] width 26 height 19
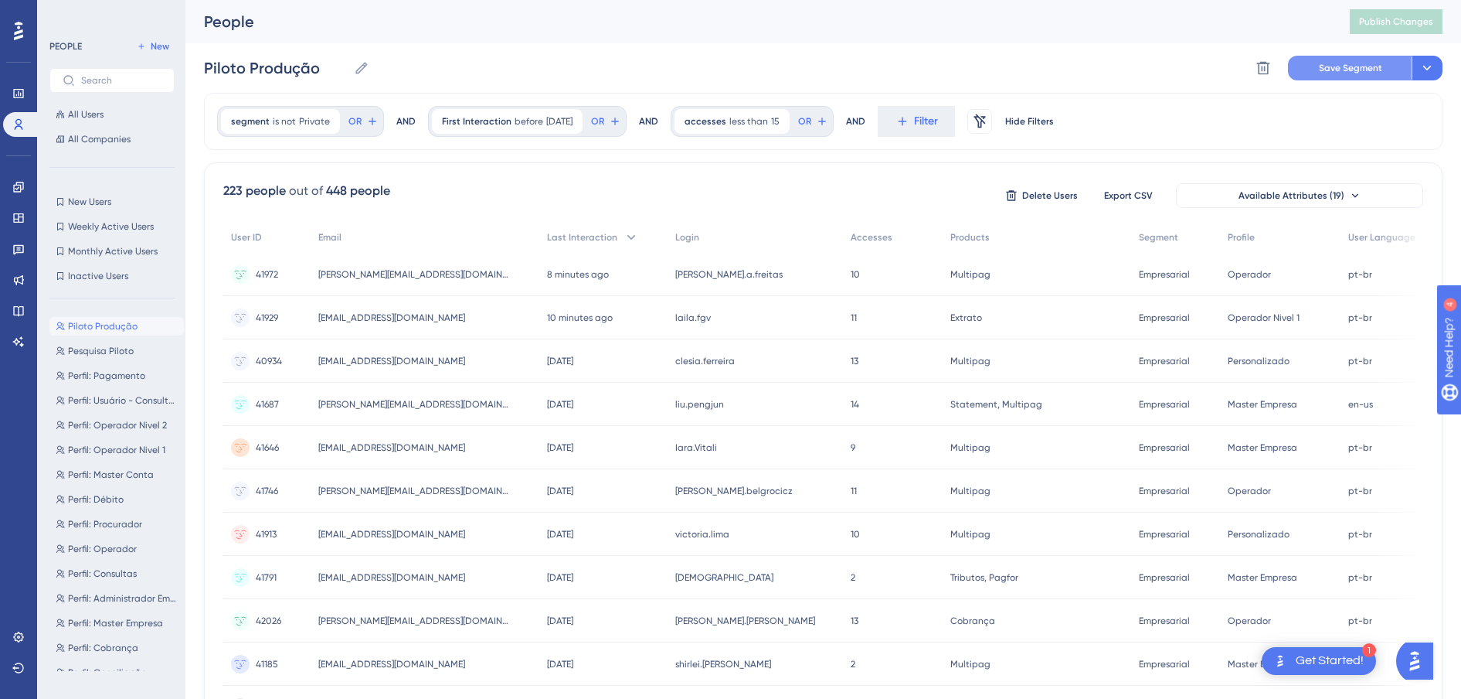
click at [1325, 70] on span "Save Segment" at bounding box center [1350, 68] width 63 height 12
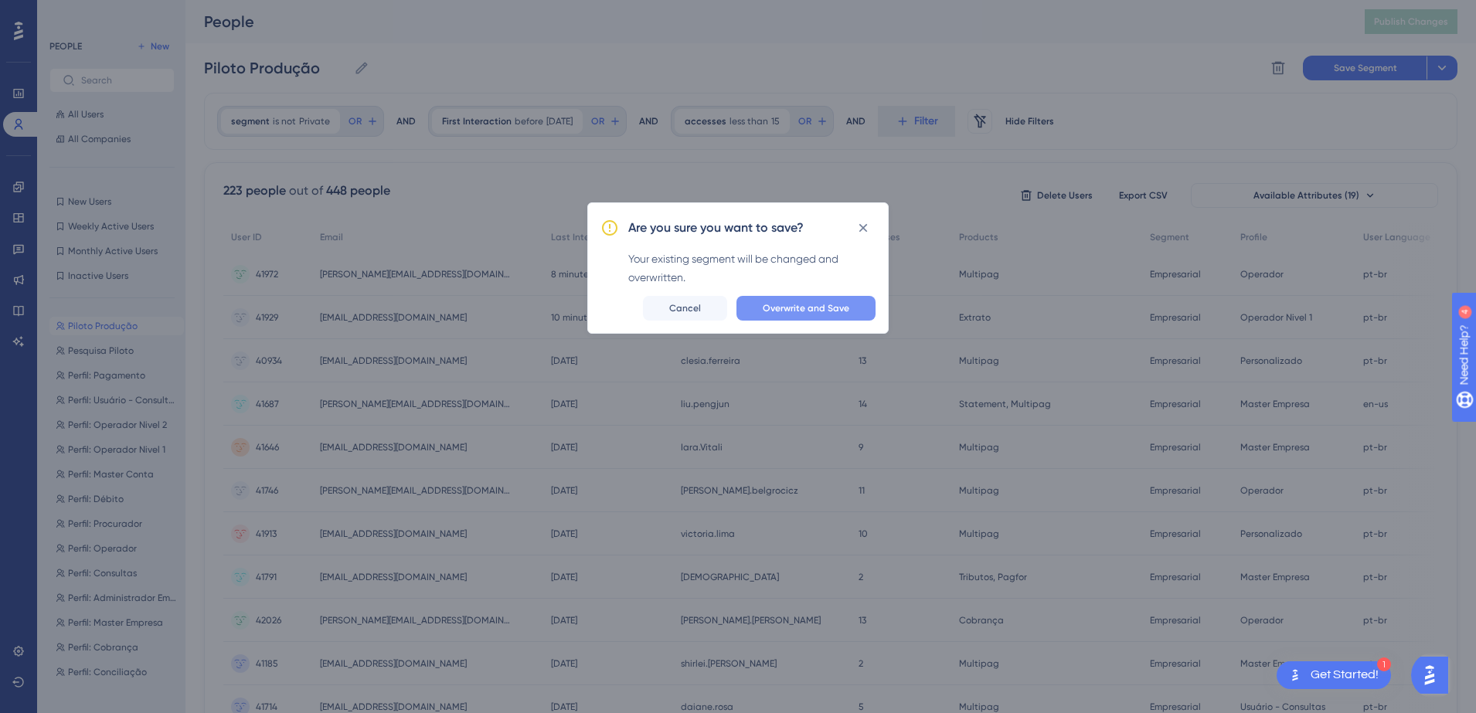
click at [806, 308] on span "Overwrite and Save" at bounding box center [806, 308] width 87 height 12
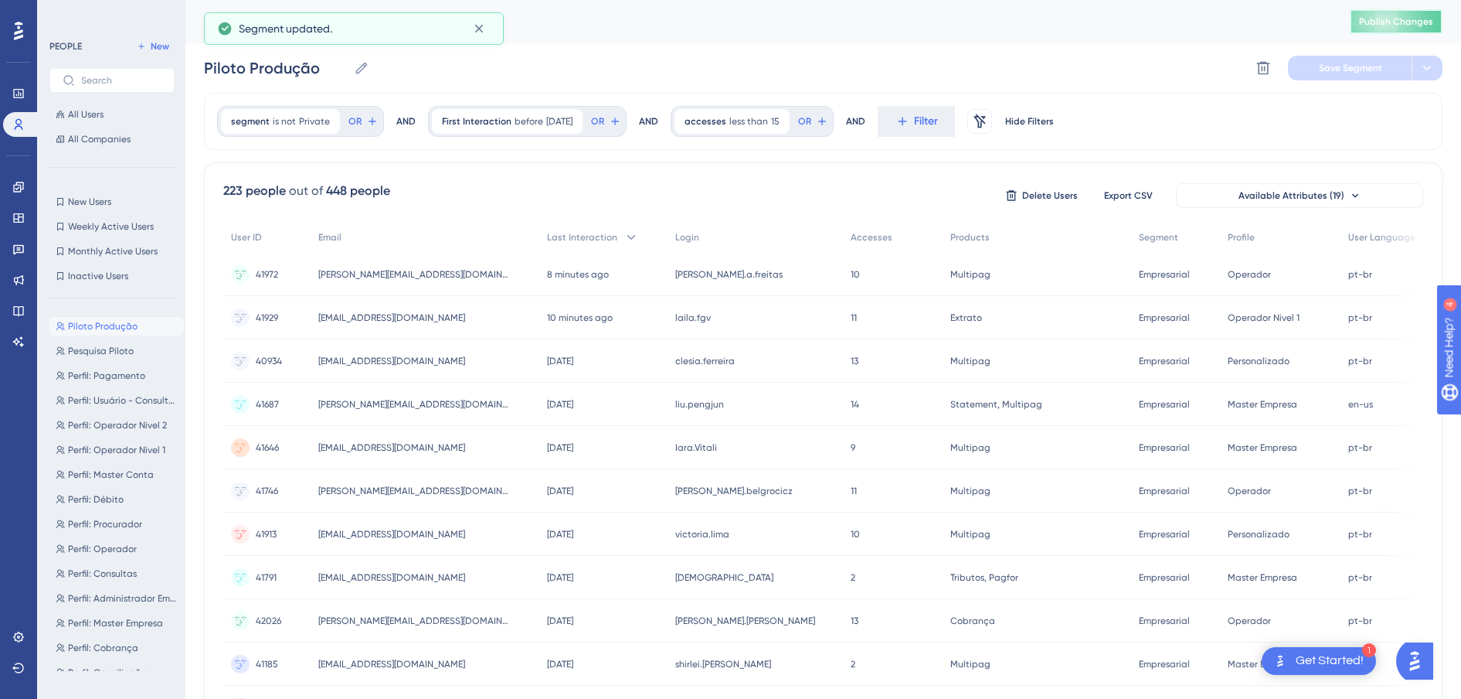
click at [1382, 29] on button "Publish Changes" at bounding box center [1396, 21] width 93 height 25
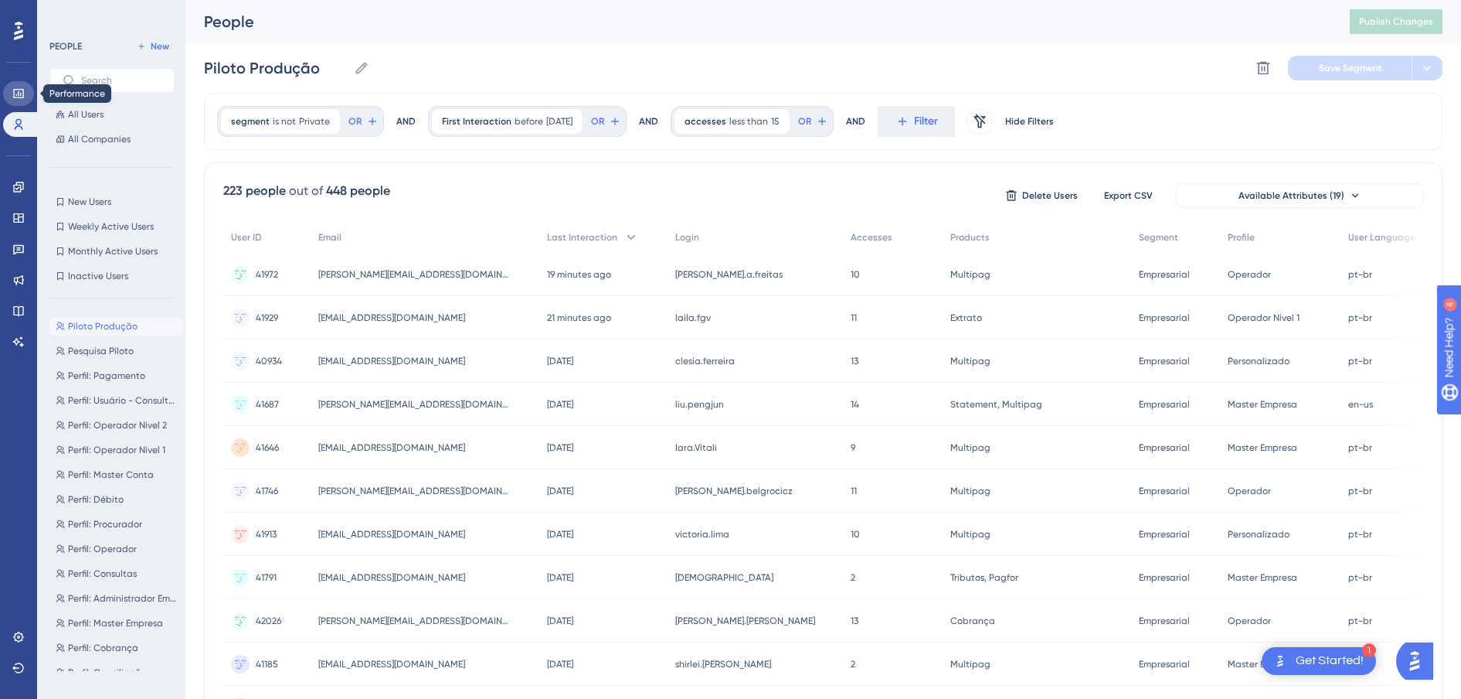
click at [10, 94] on link at bounding box center [18, 93] width 31 height 25
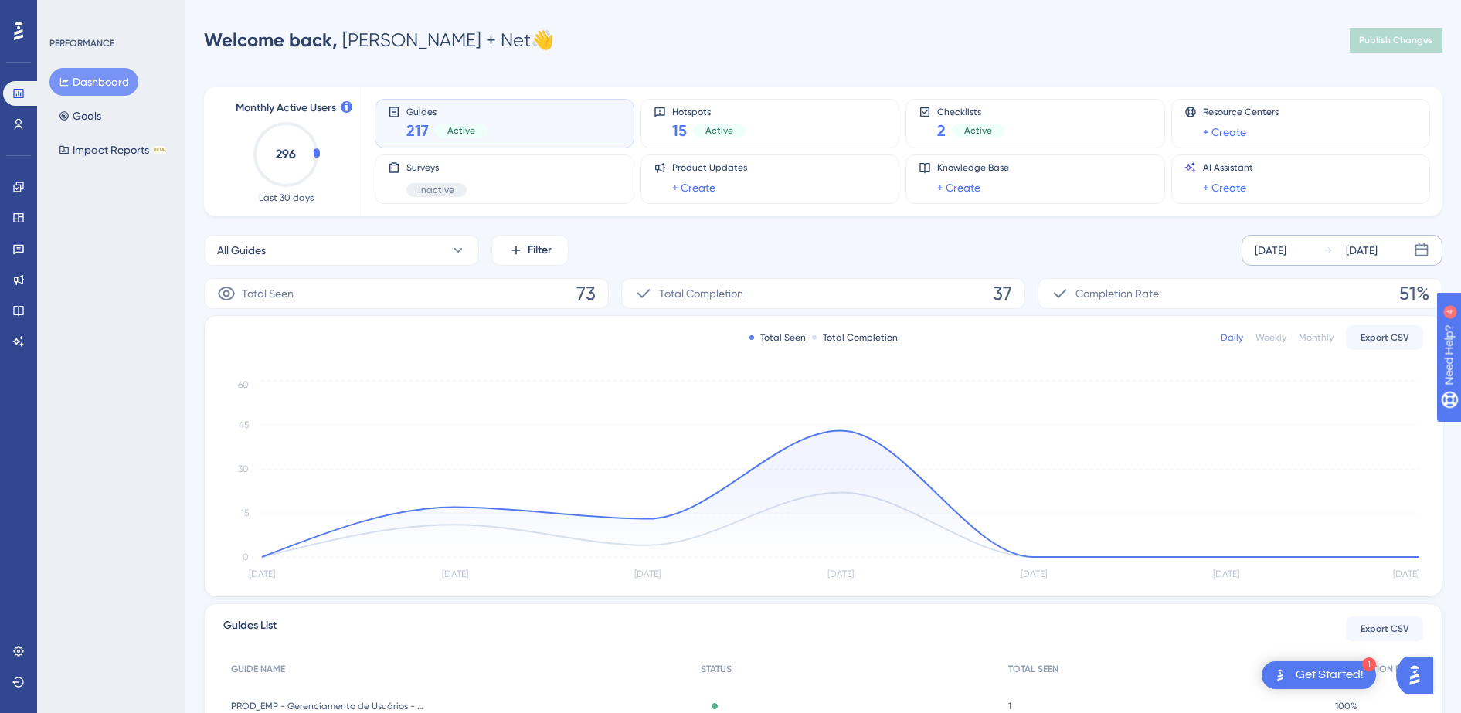
click at [1287, 253] on div "[DATE]" at bounding box center [1271, 250] width 32 height 19
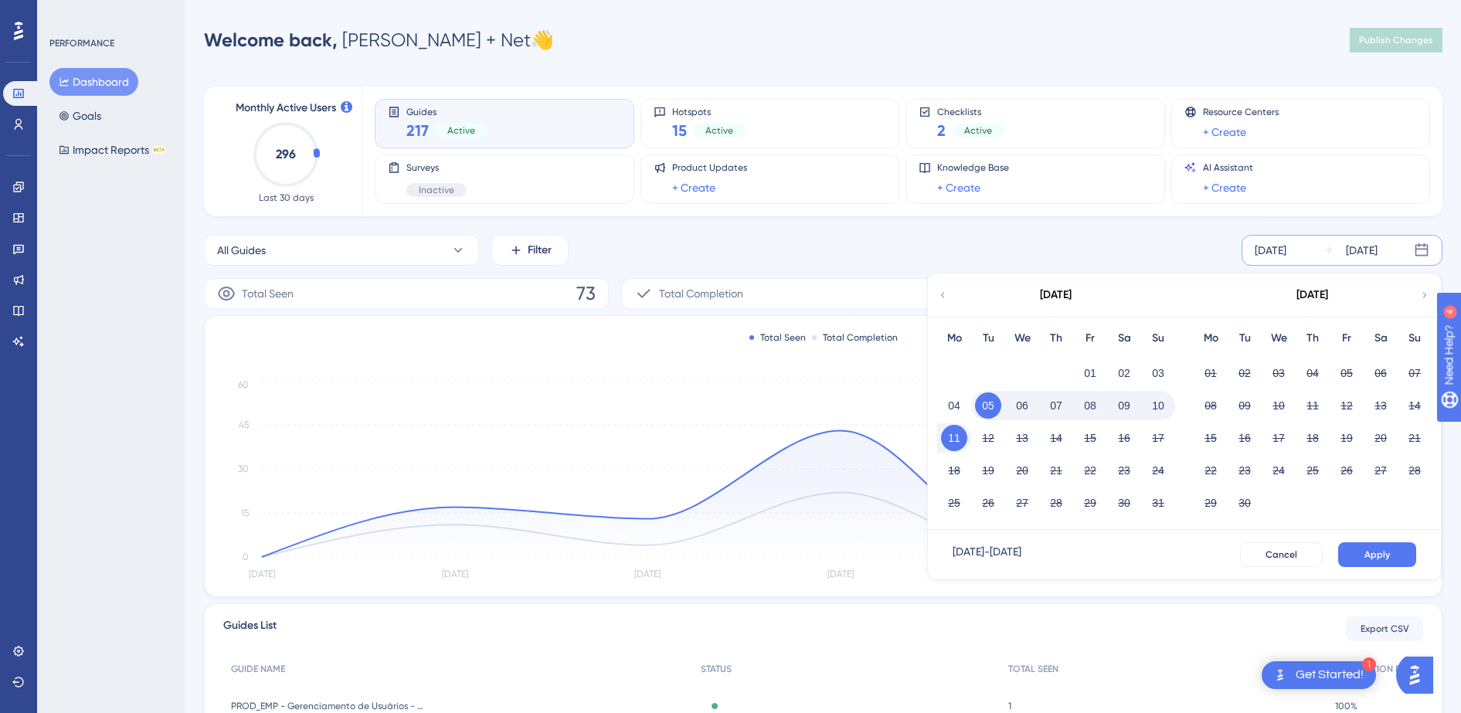
click at [959, 441] on button "11" at bounding box center [954, 438] width 26 height 26
click at [1360, 551] on button "Apply" at bounding box center [1378, 555] width 78 height 25
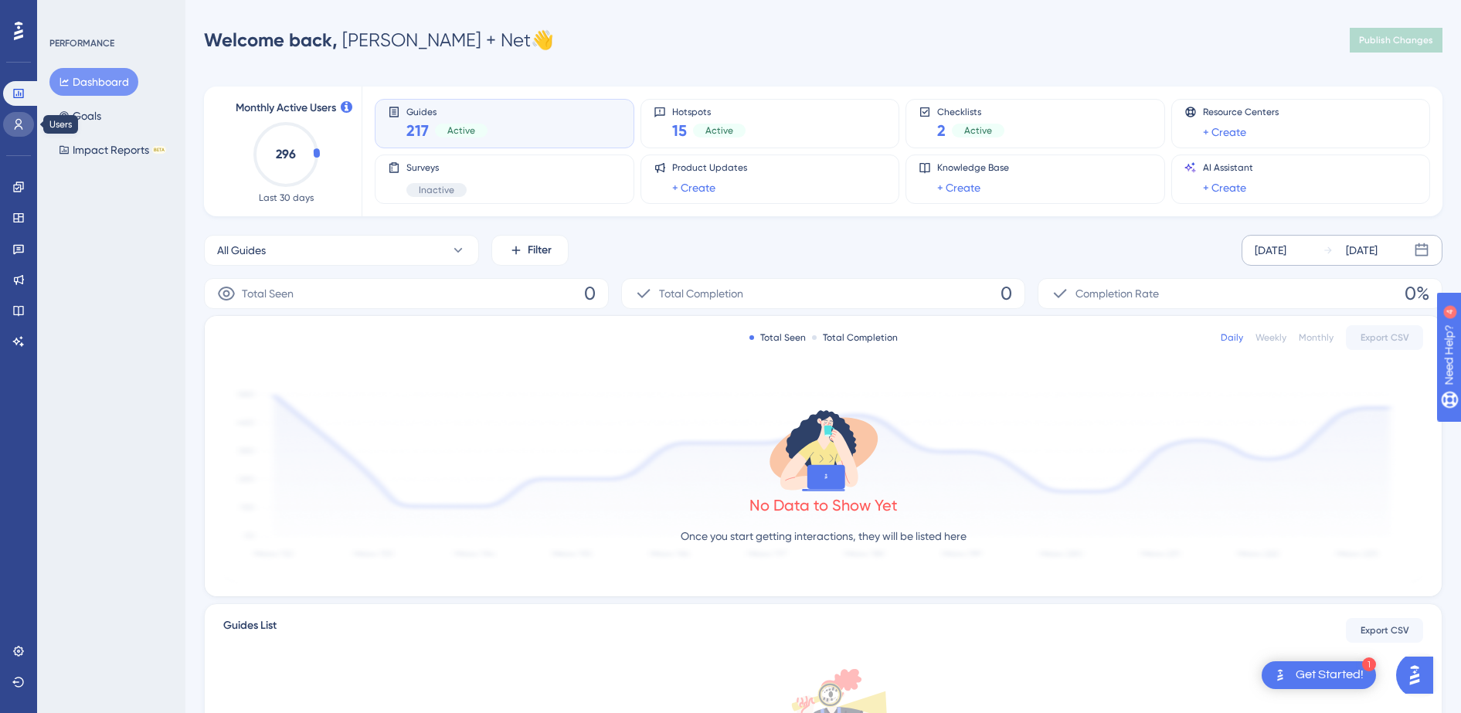
click at [13, 128] on icon at bounding box center [18, 124] width 12 height 12
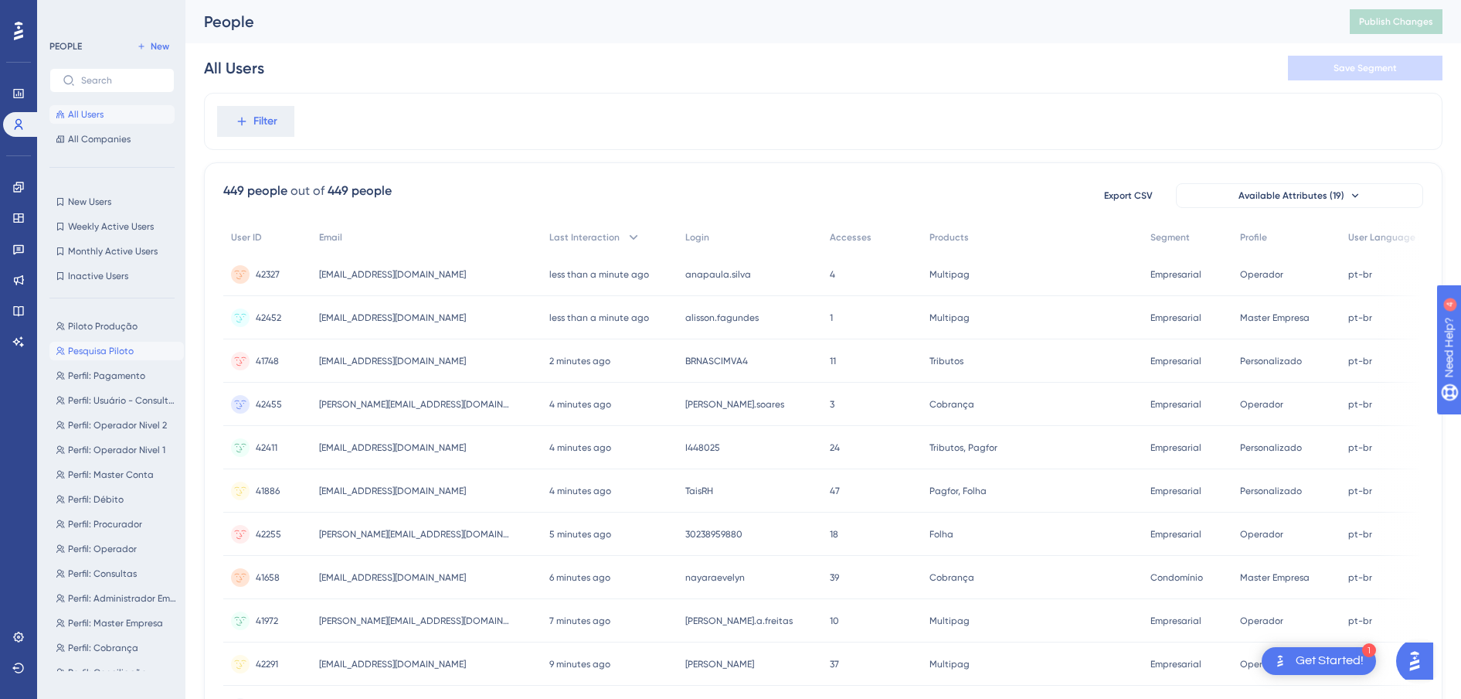
click at [118, 350] on span "Pesquisa Piloto" at bounding box center [101, 351] width 66 height 12
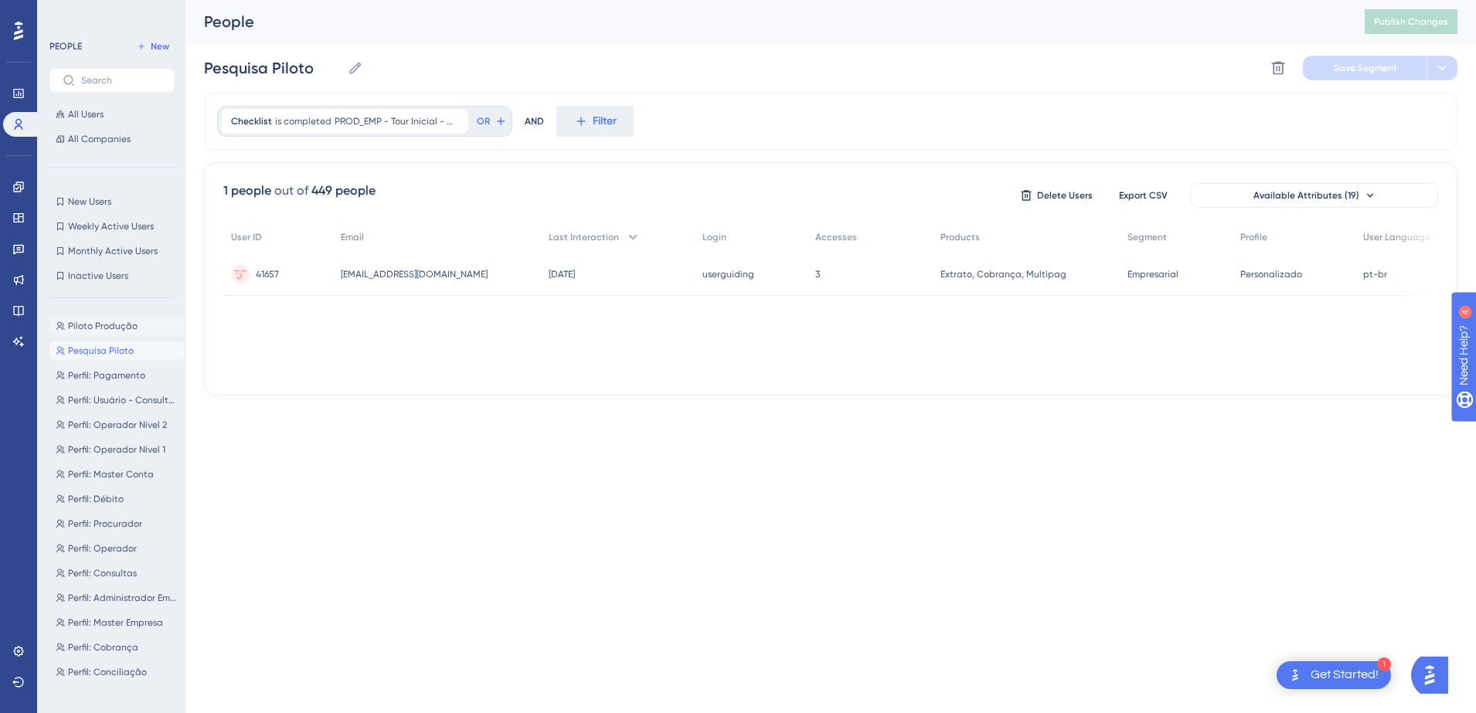
click at [97, 328] on span "Piloto Produção" at bounding box center [103, 326] width 70 height 12
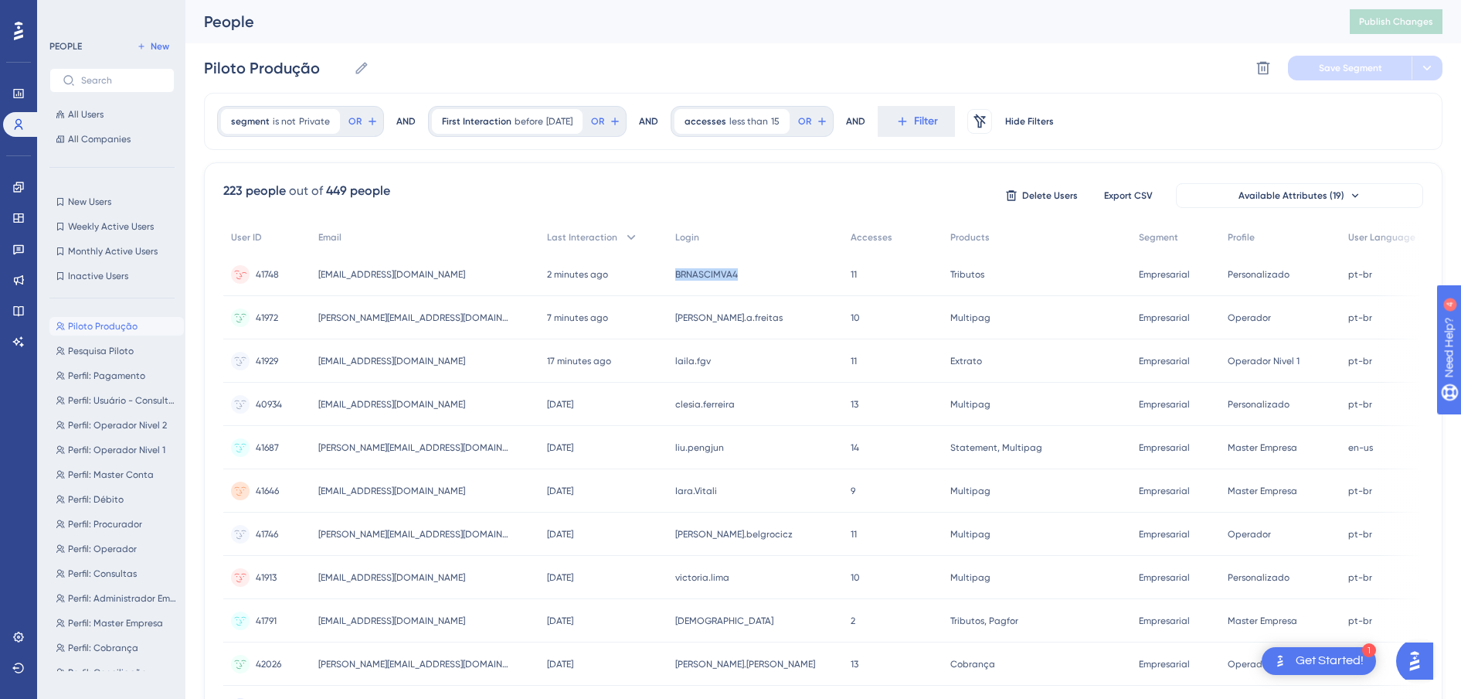
drag, startPoint x: 765, startPoint y: 273, endPoint x: 689, endPoint y: 274, distance: 76.5
click at [0, 0] on div "41748 41748 vagner.nascimento@br.nestle.com vagner.nascimento@br.nestle.com 2 m…" at bounding box center [0, 0] width 0 height 0
copy div "11 Aug 2025, 08:45 BRNASCIMVA4"
drag, startPoint x: 769, startPoint y: 322, endPoint x: 701, endPoint y: 322, distance: 68.0
click at [701, 322] on span "[PERSON_NAME].[PERSON_NAME]" at bounding box center [728, 317] width 107 height 12
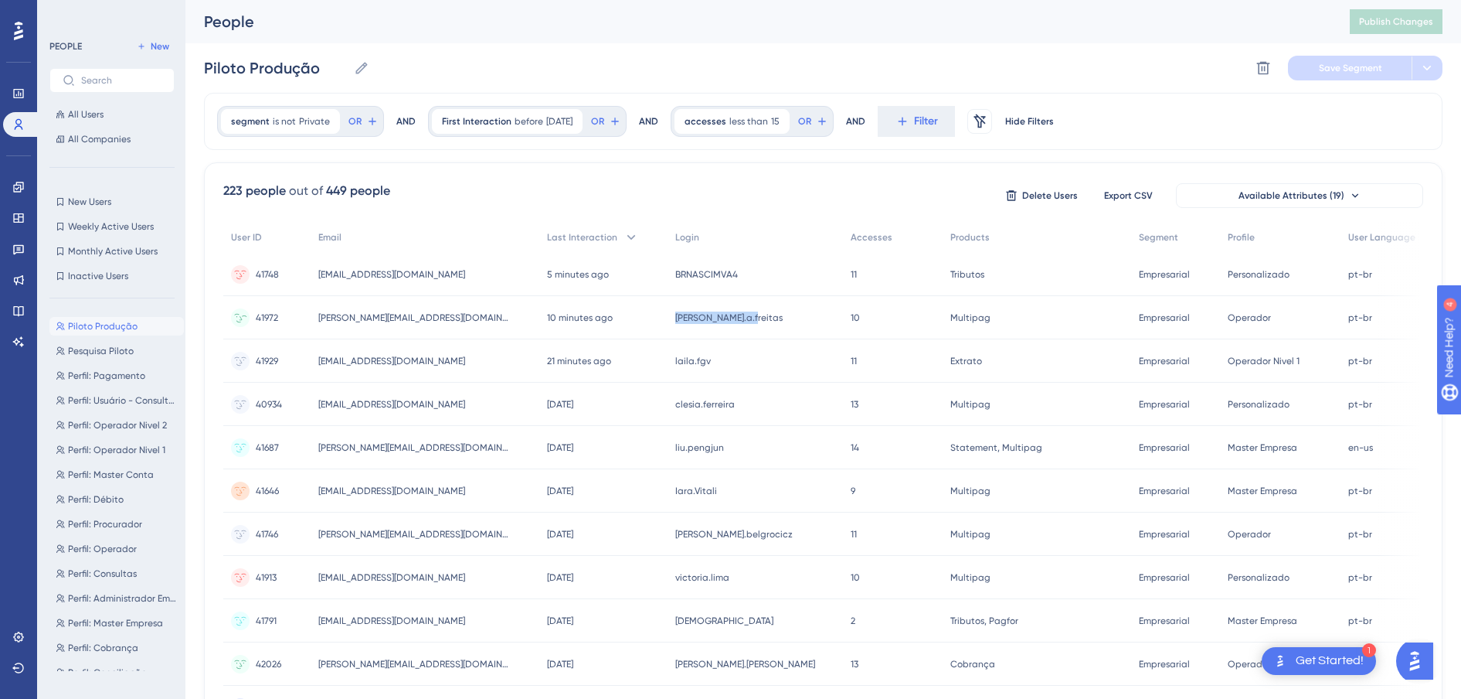
copy span "[PERSON_NAME].[PERSON_NAME]"
drag, startPoint x: 765, startPoint y: 410, endPoint x: 695, endPoint y: 410, distance: 70.3
click at [695, 410] on div "clesia.ferreira clesia.ferreira" at bounding box center [756, 404] width 176 height 43
copy span "clesia.ferreira"
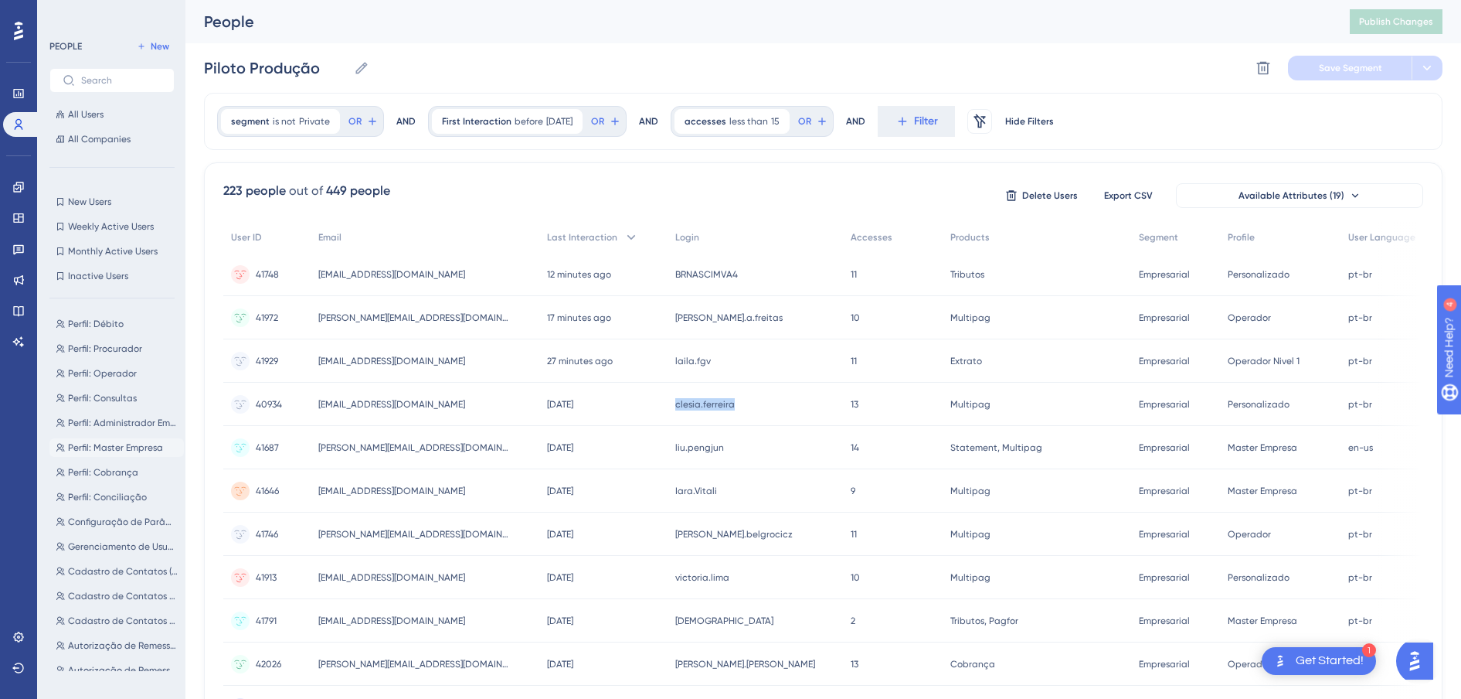
scroll to position [290, 0]
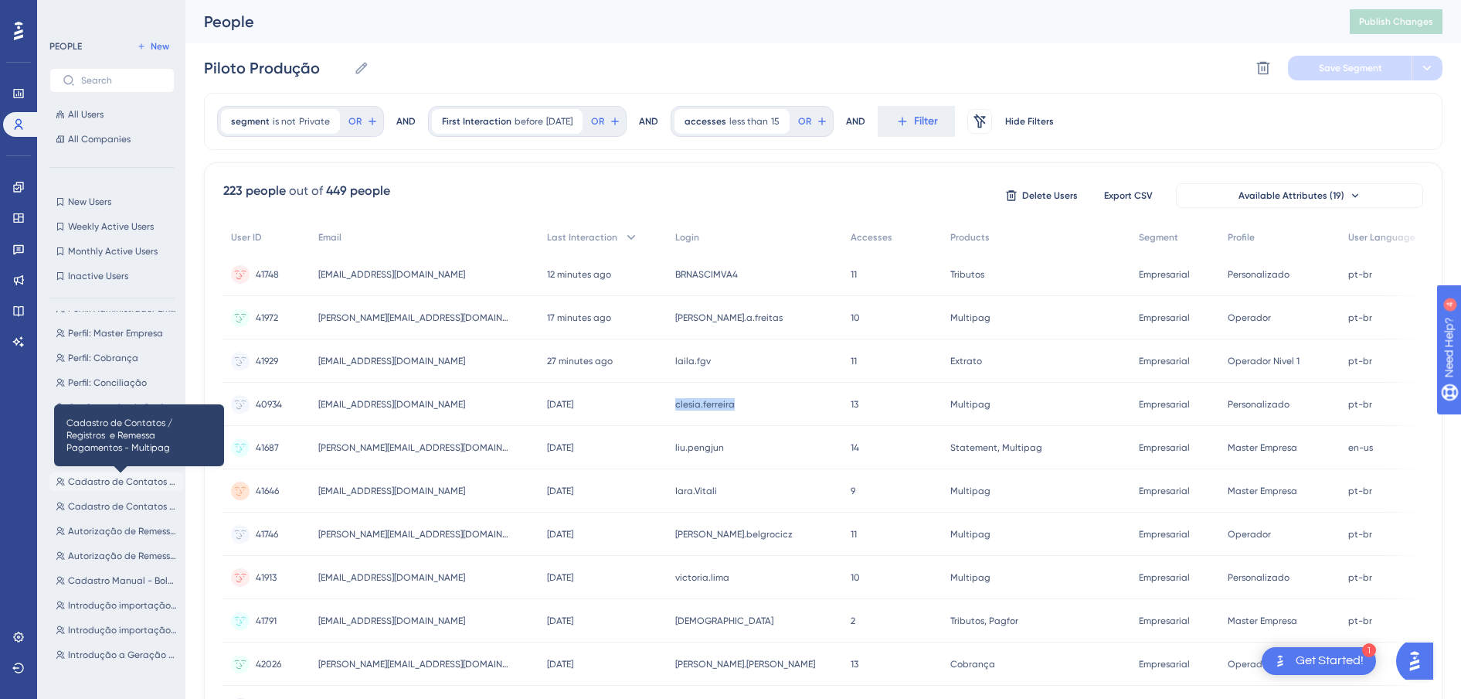
click at [144, 478] on span "Cadastro de Contatos / Registros e Remessa Pagamentos - Multipag" at bounding box center [123, 481] width 110 height 12
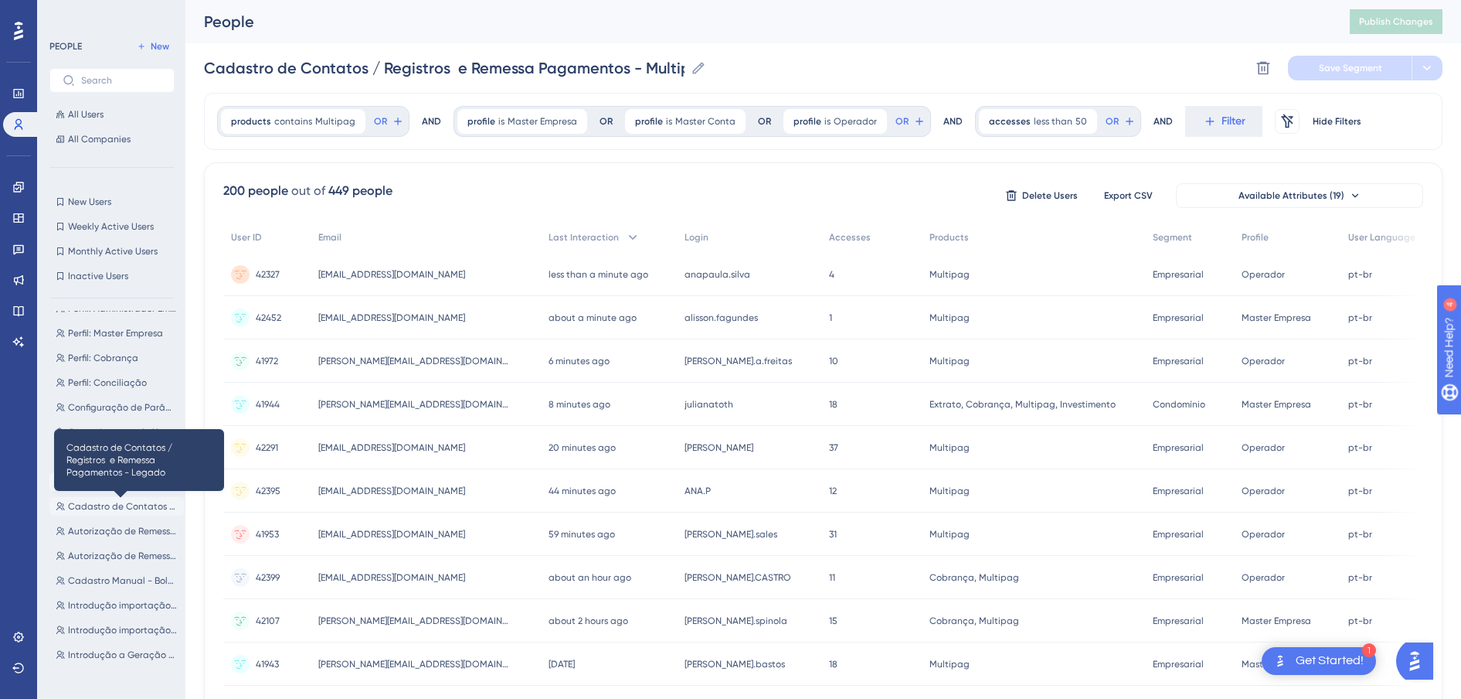
click at [115, 505] on span "Cadastro de Contatos / Registros e Remessa Pagamentos - Legado" at bounding box center [123, 506] width 110 height 12
type input "Cadastro de Contatos / Registros e Remessa Pagamentos - Legado"
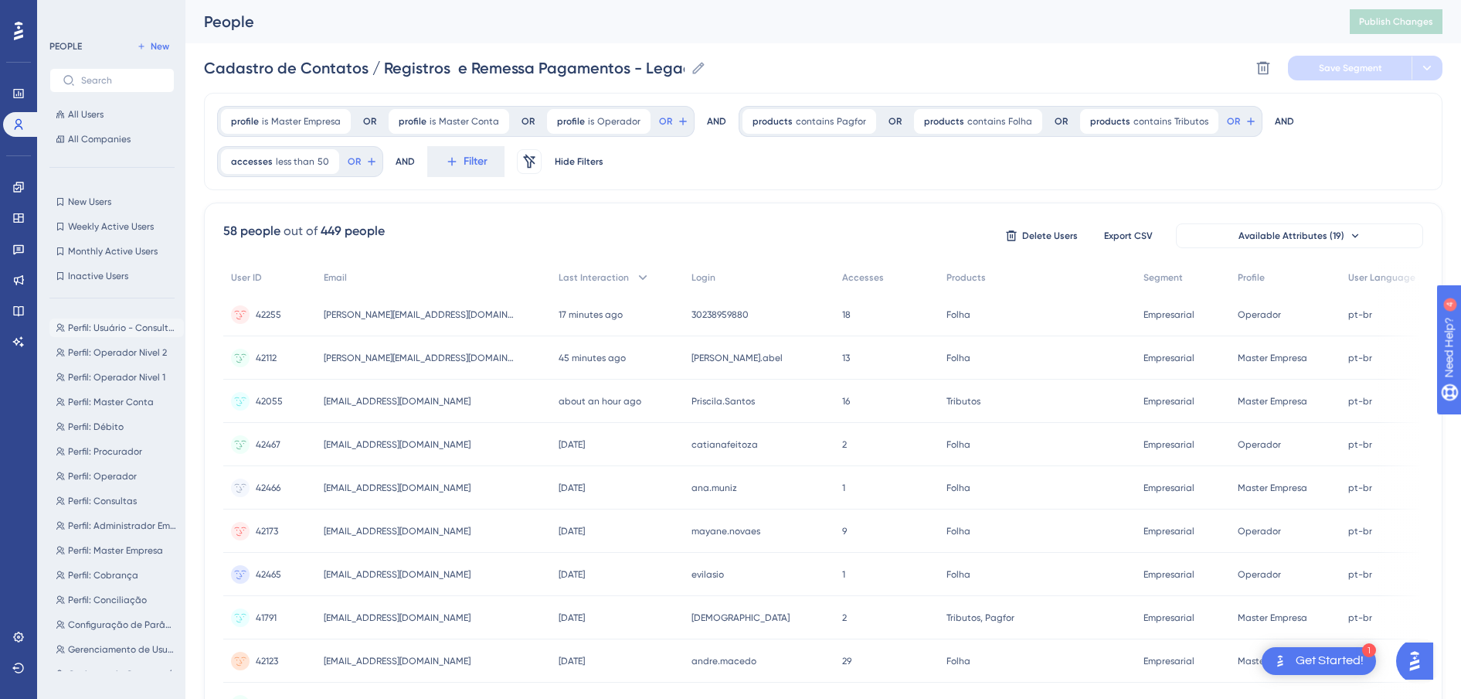
scroll to position [193, 0]
click at [19, 189] on icon at bounding box center [18, 187] width 12 height 12
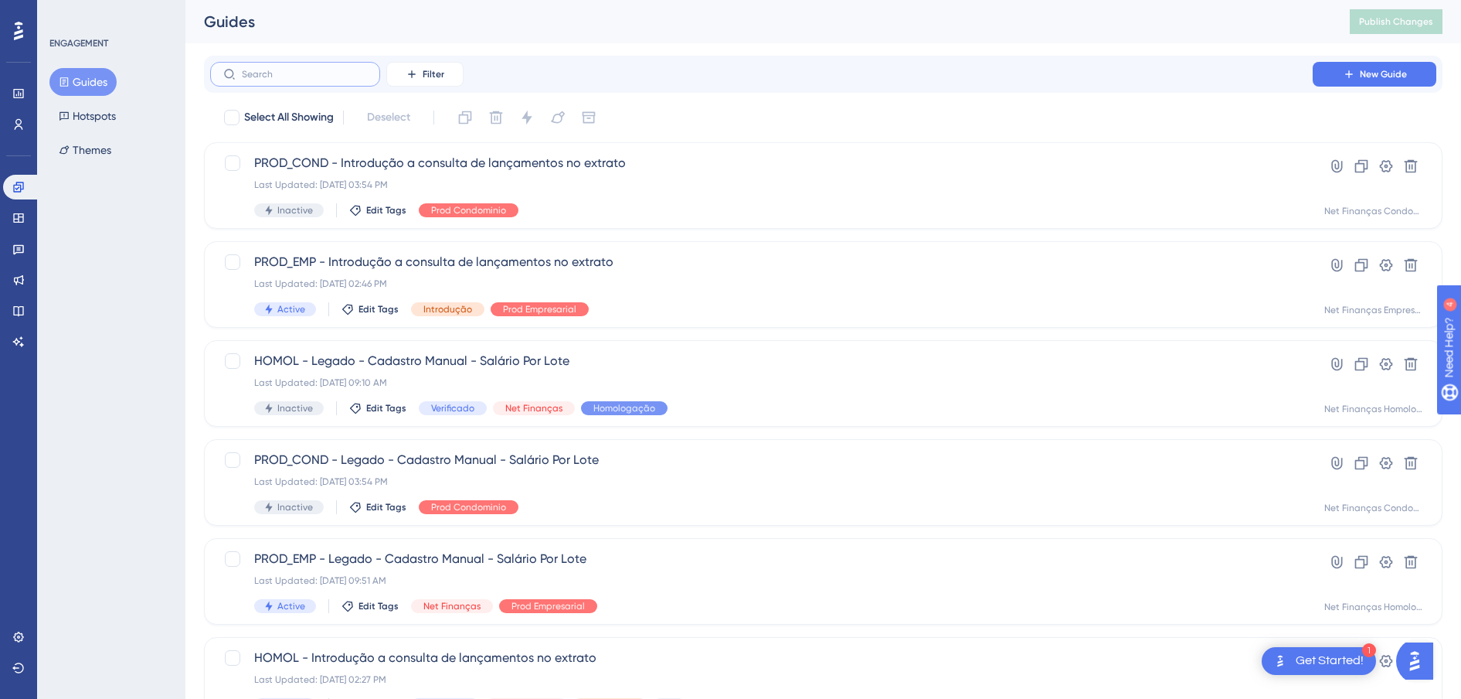
click at [301, 79] on input "text" at bounding box center [304, 74] width 125 height 11
type input "ins"
checkbox input "true"
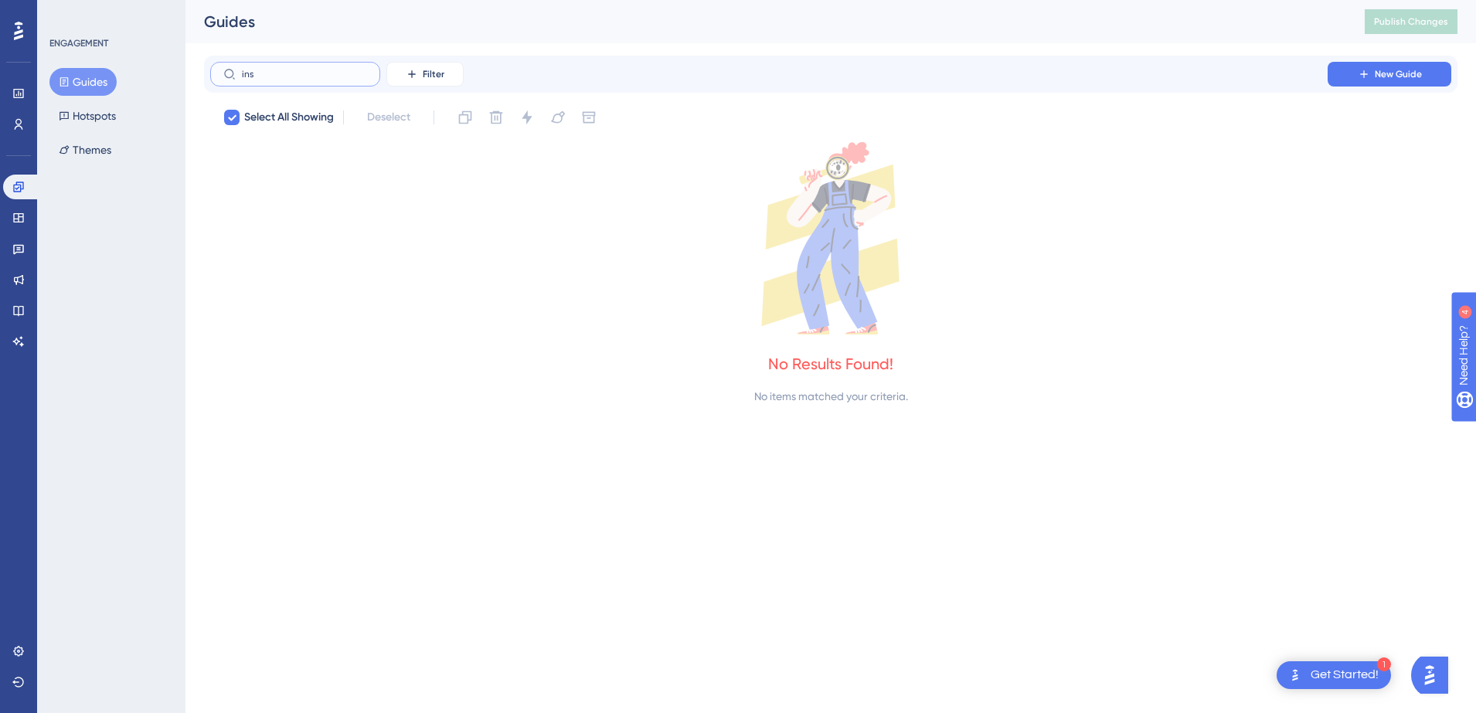
type input "in"
checkbox input "false"
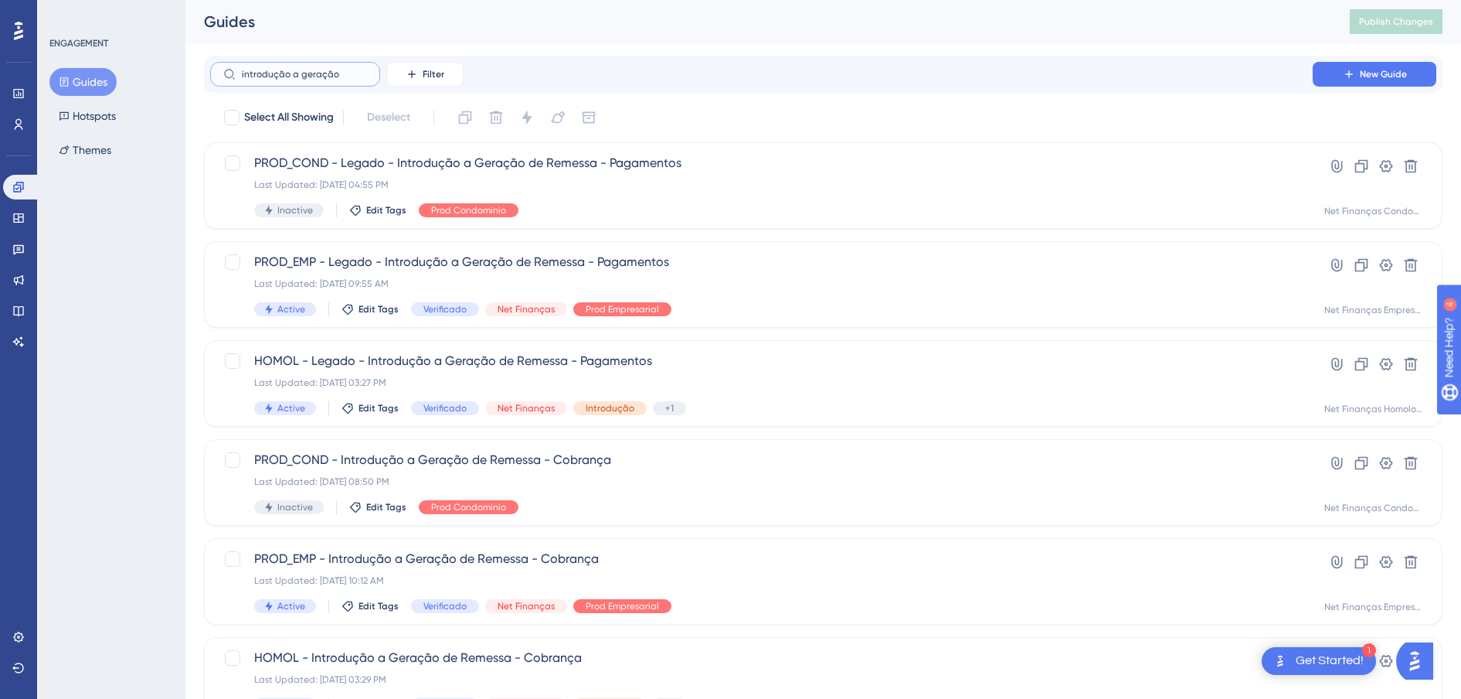
type input "introdução a geração e"
checkbox input "true"
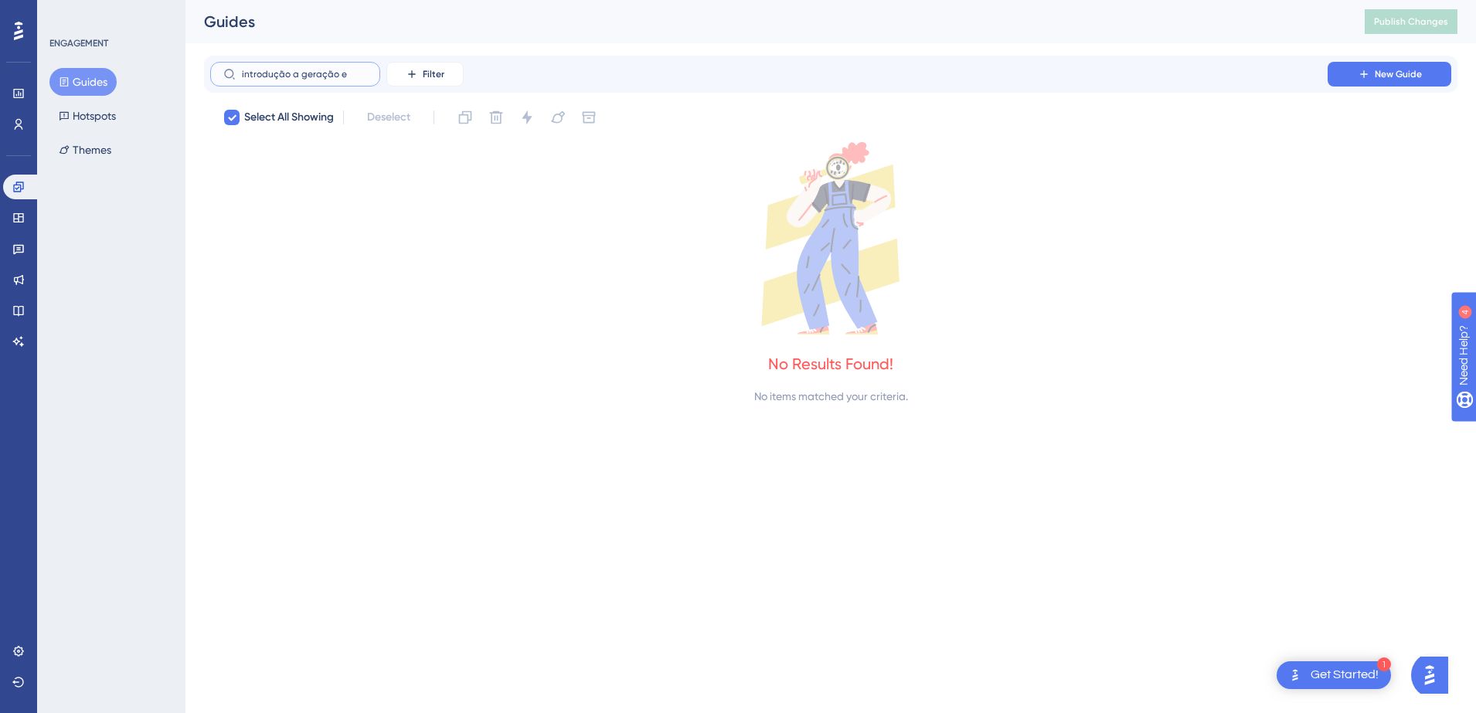
type input "introdução a geração"
checkbox input "false"
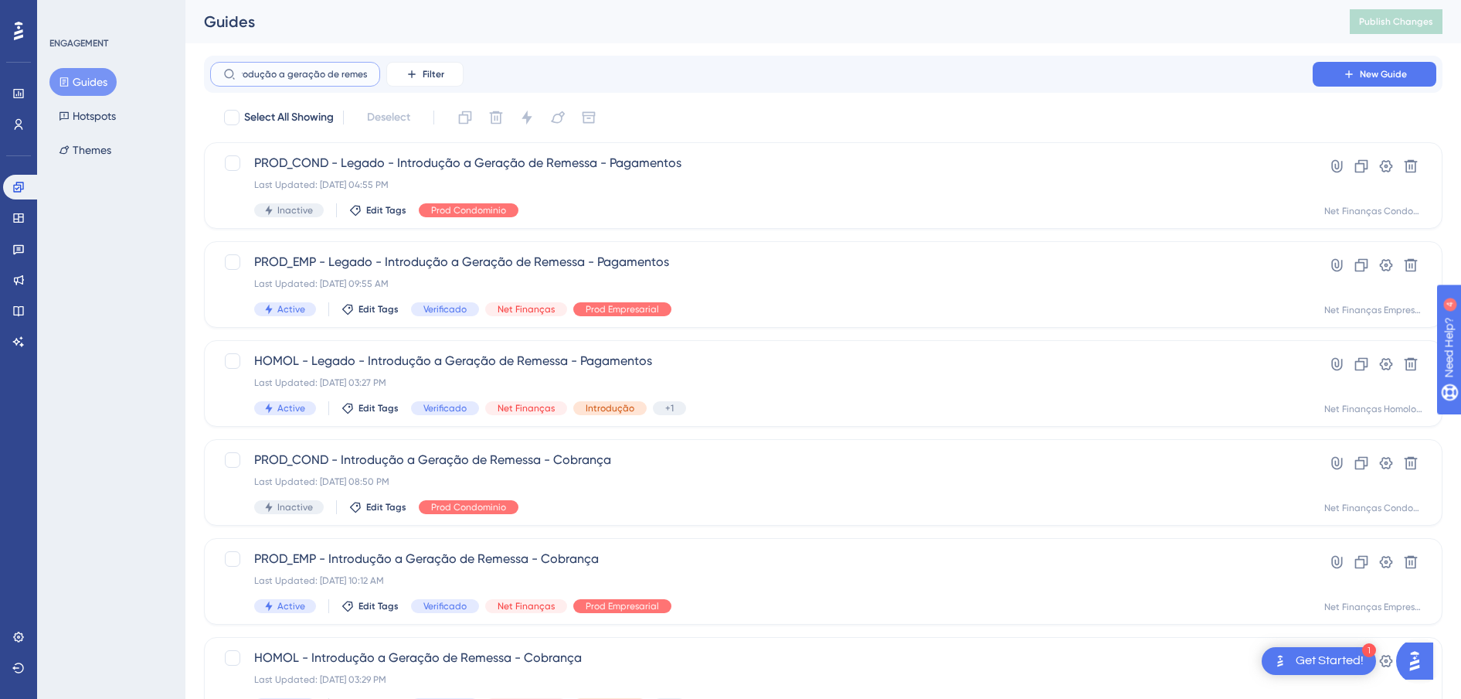
scroll to position [0, 19]
type input "introdução a geração de remessa"
click at [539, 383] on div "Last Updated: 05 de jun. de 2025 03:27 PM" at bounding box center [761, 382] width 1015 height 12
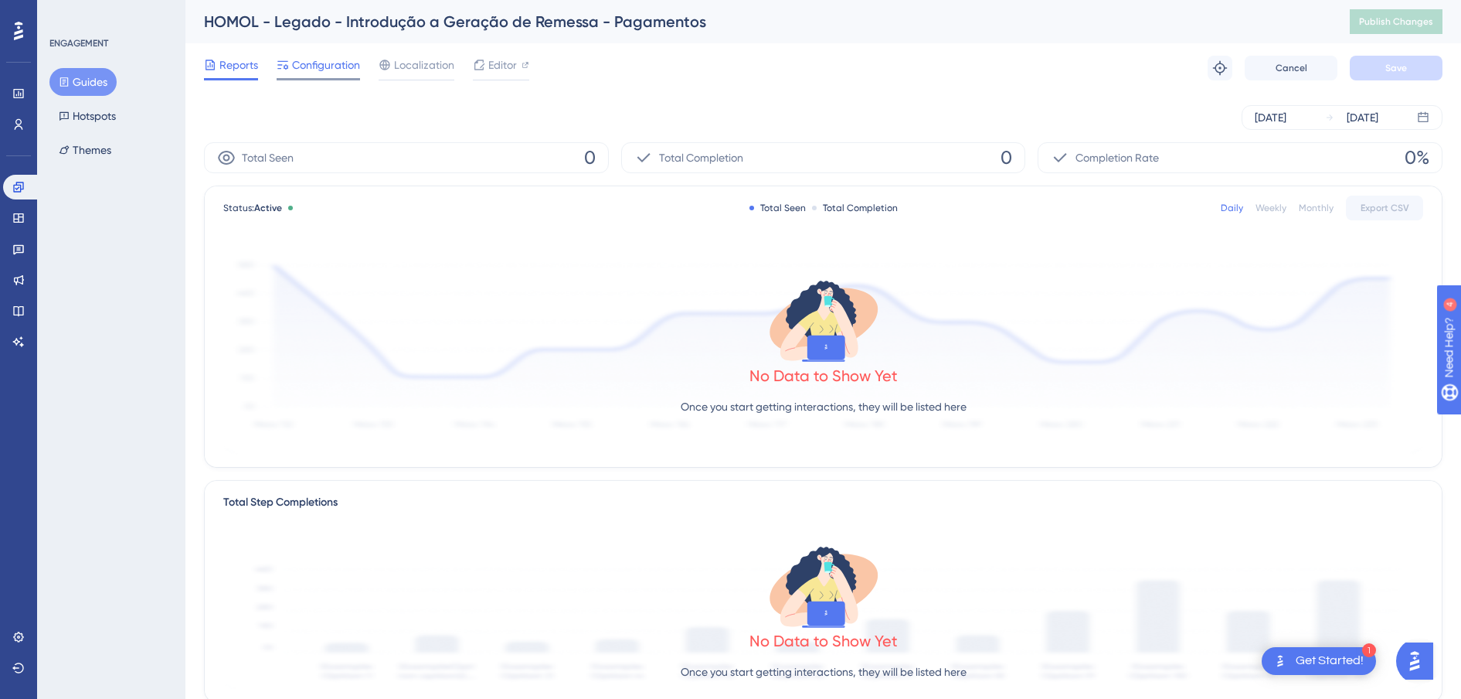
click at [344, 69] on span "Configuration" at bounding box center [326, 65] width 68 height 19
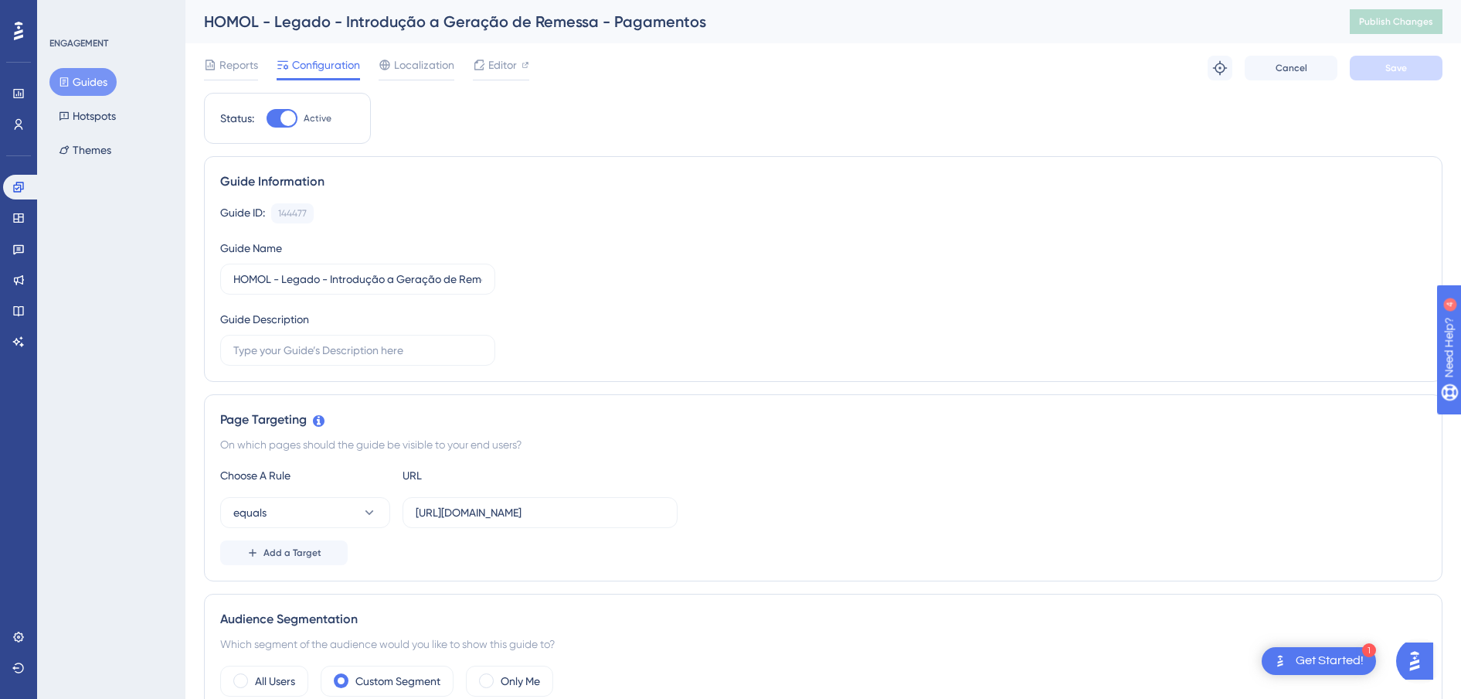
click at [286, 114] on div at bounding box center [288, 118] width 15 height 15
click at [267, 118] on input "Active" at bounding box center [266, 118] width 1 height 1
checkbox input "false"
click at [1390, 69] on span "Save" at bounding box center [1397, 68] width 22 height 12
click at [1406, 25] on span "Publish Changes" at bounding box center [1396, 21] width 74 height 12
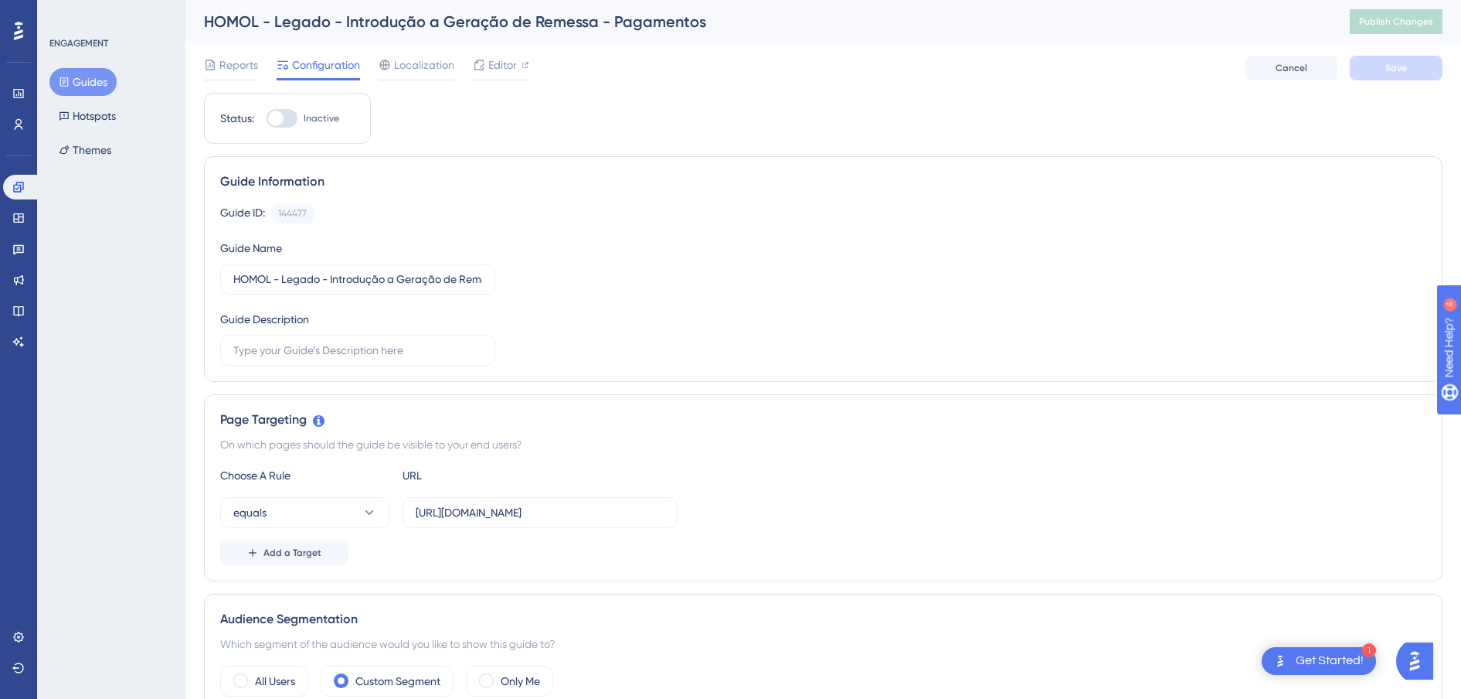
click at [99, 87] on button "Guides" at bounding box center [82, 82] width 67 height 28
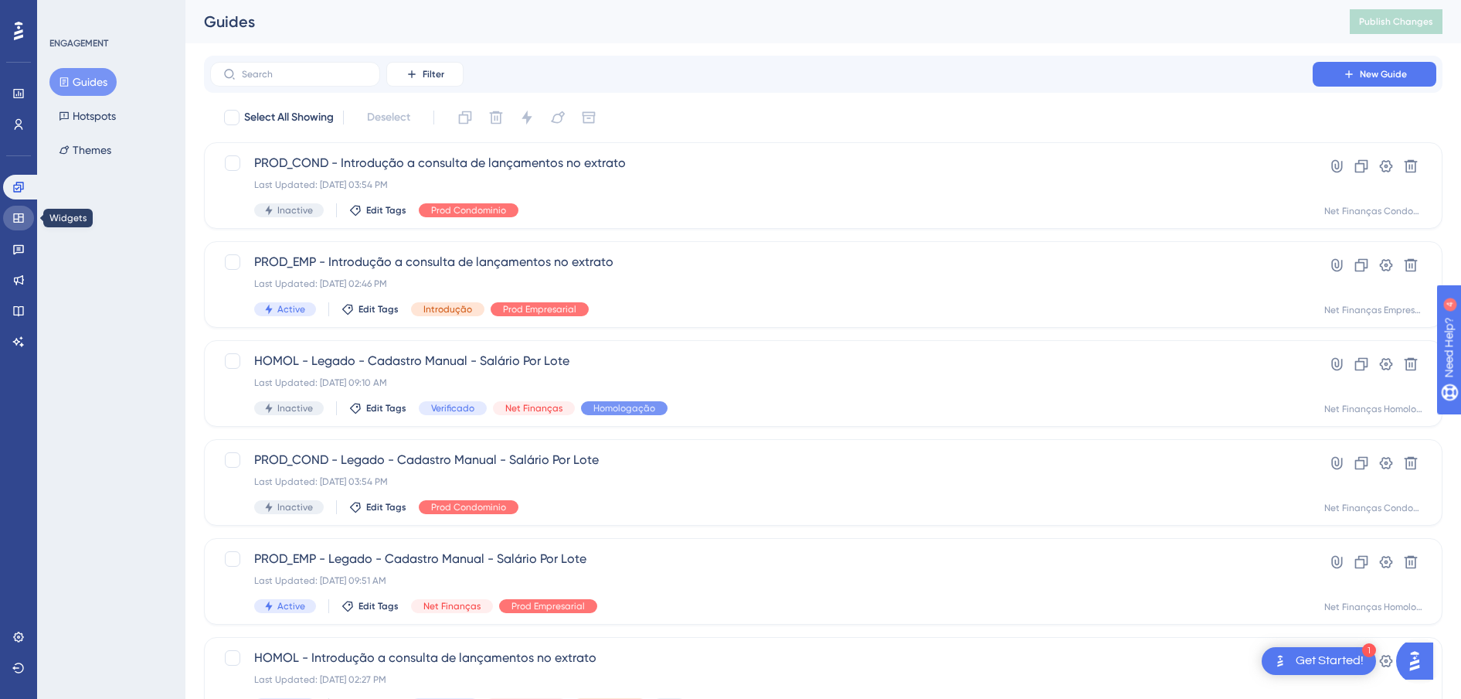
click at [19, 223] on icon at bounding box center [18, 218] width 12 height 12
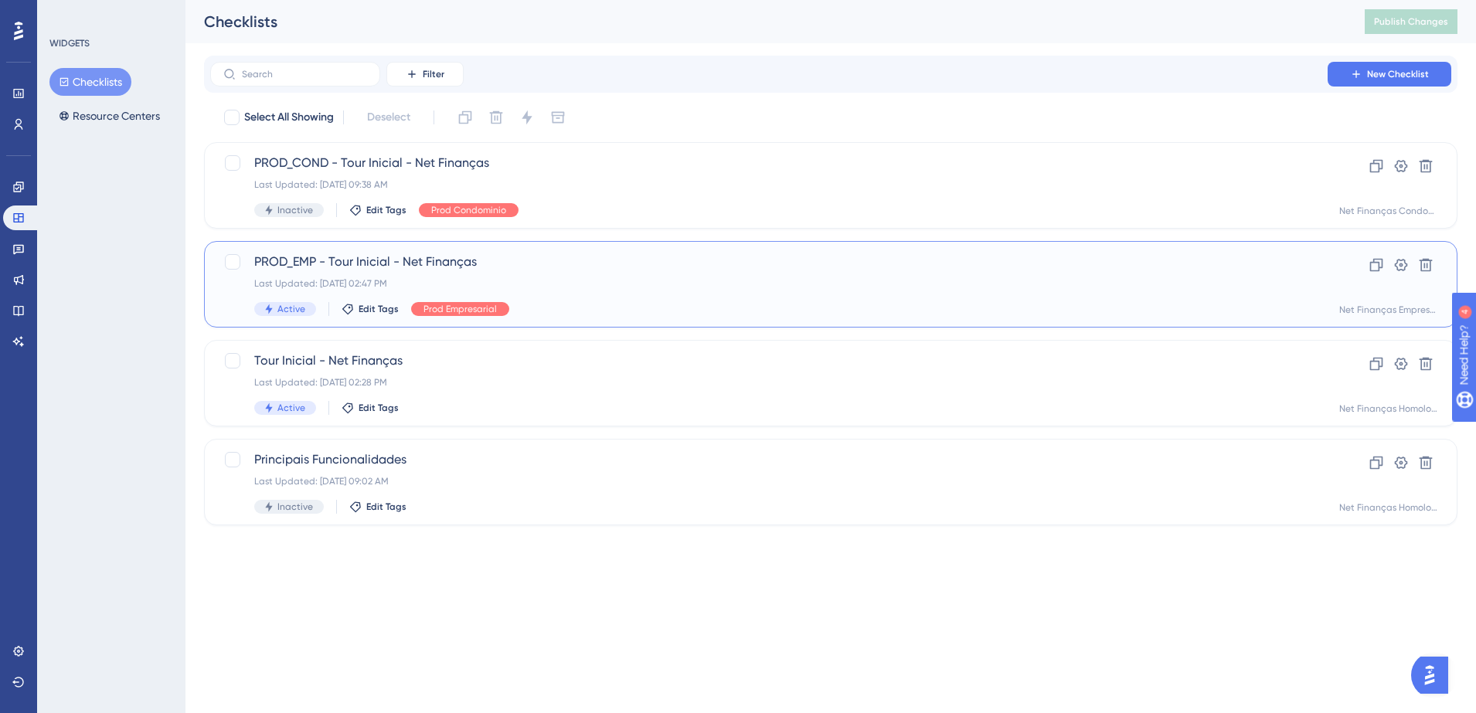
click at [410, 270] on span "PROD_EMP - Tour Inicial - Net Finanças" at bounding box center [768, 262] width 1029 height 19
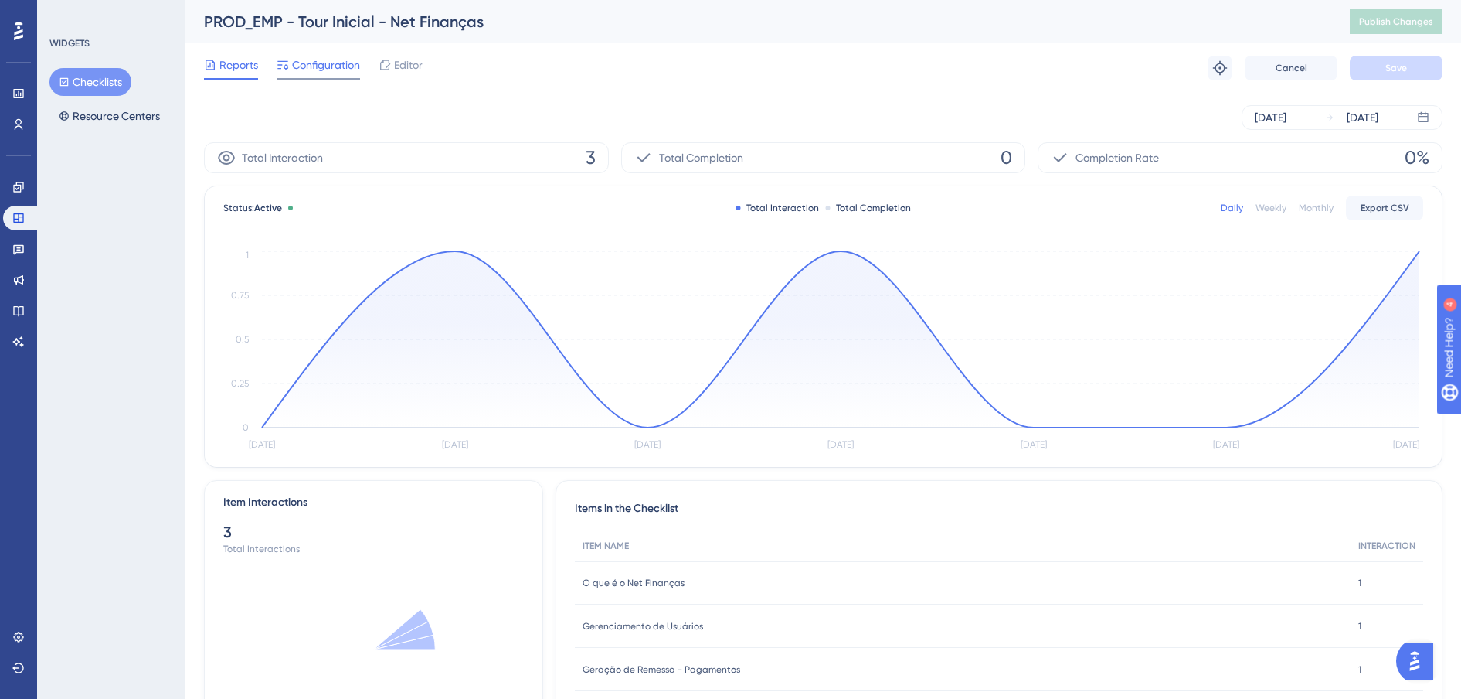
click at [316, 65] on span "Configuration" at bounding box center [326, 65] width 68 height 19
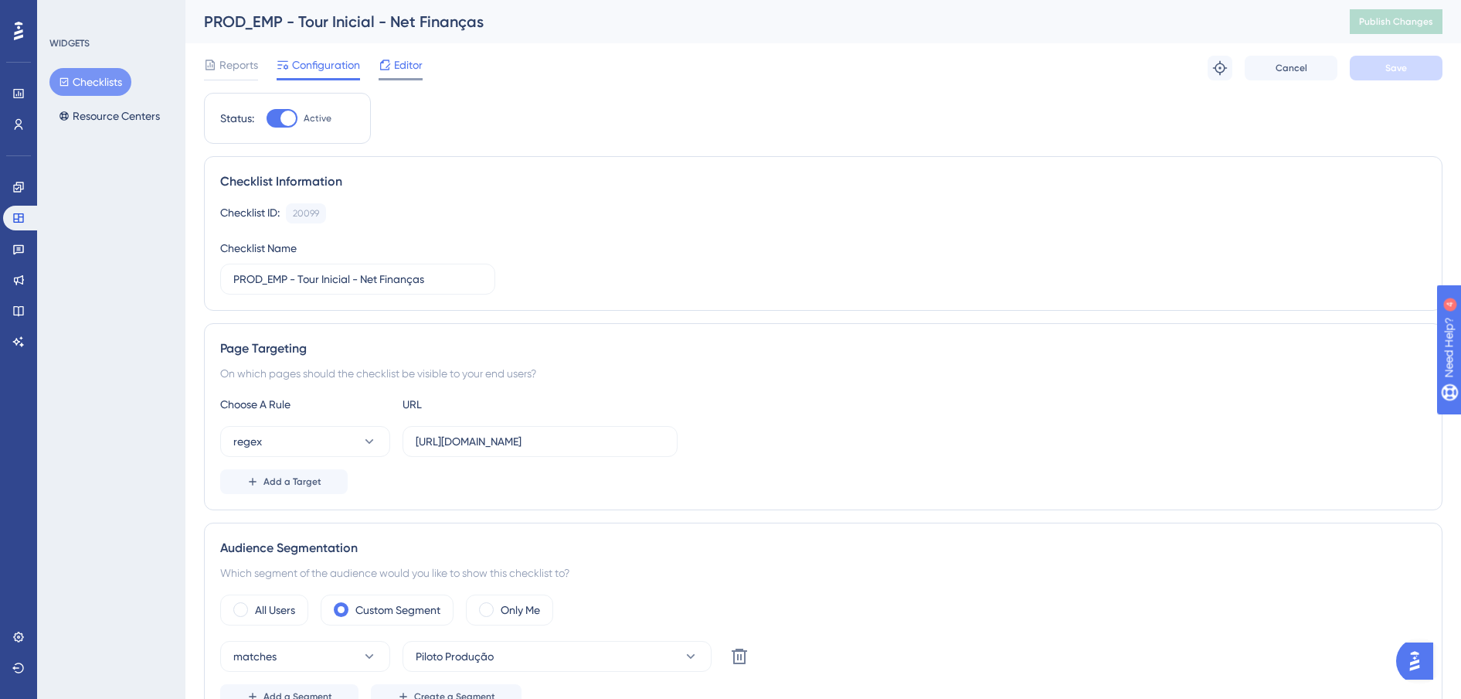
click at [402, 71] on span "Editor" at bounding box center [408, 65] width 29 height 19
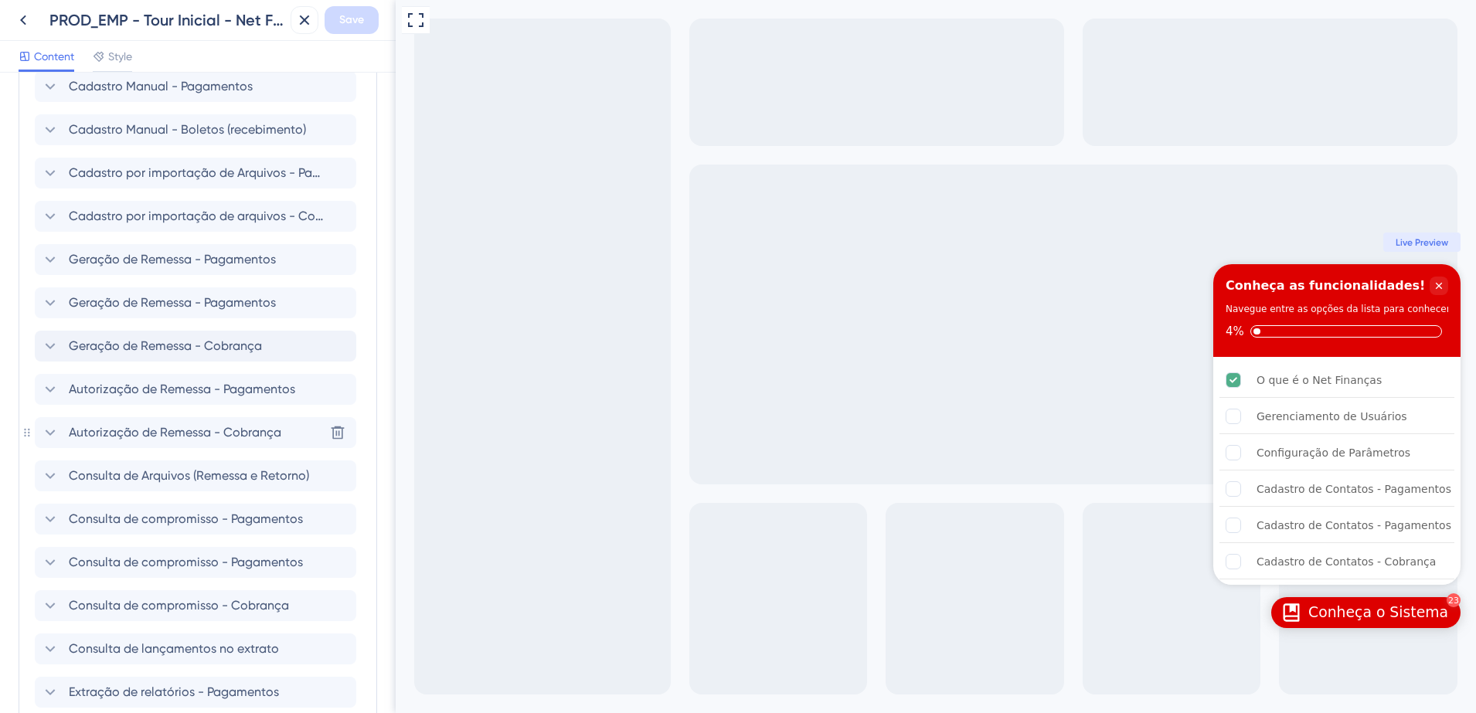
scroll to position [773, 0]
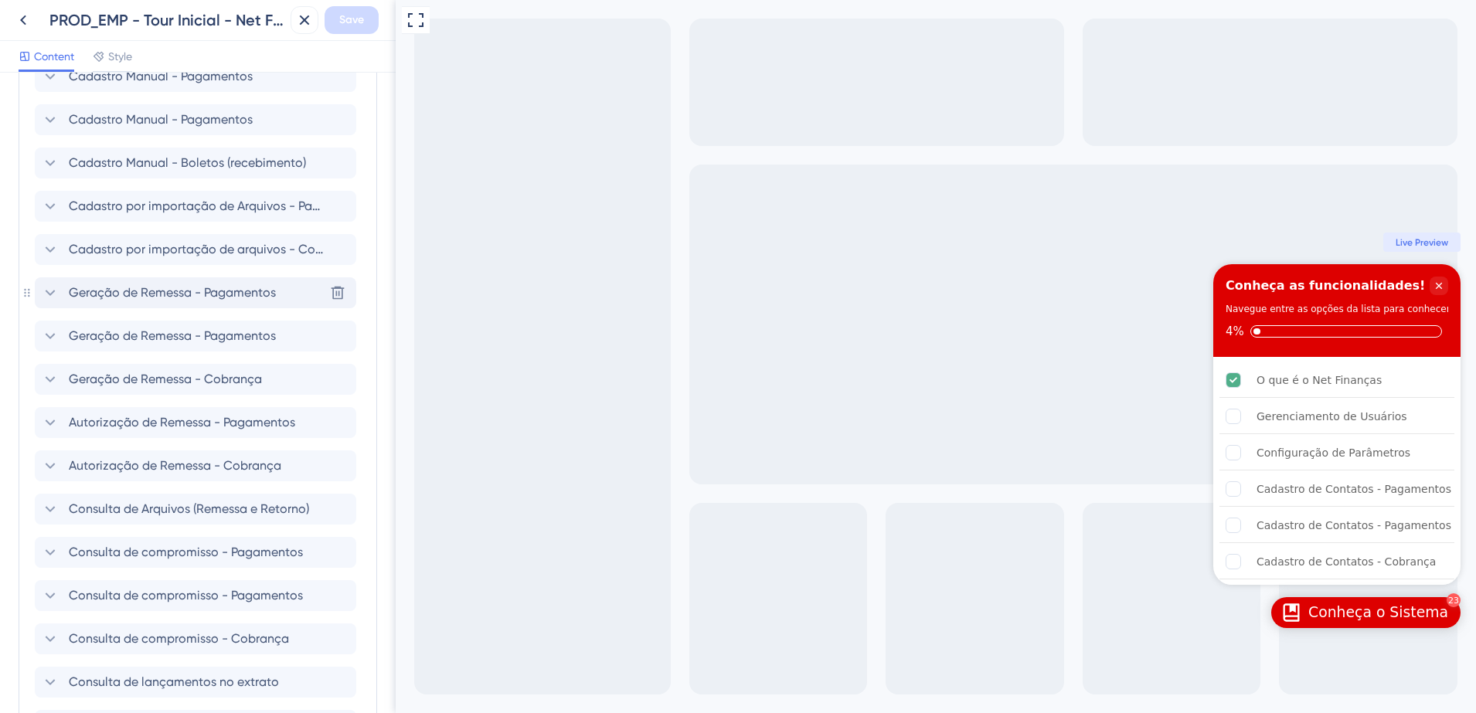
click at [186, 298] on span "Geração de Remessa - Pagamentos" at bounding box center [172, 293] width 207 height 19
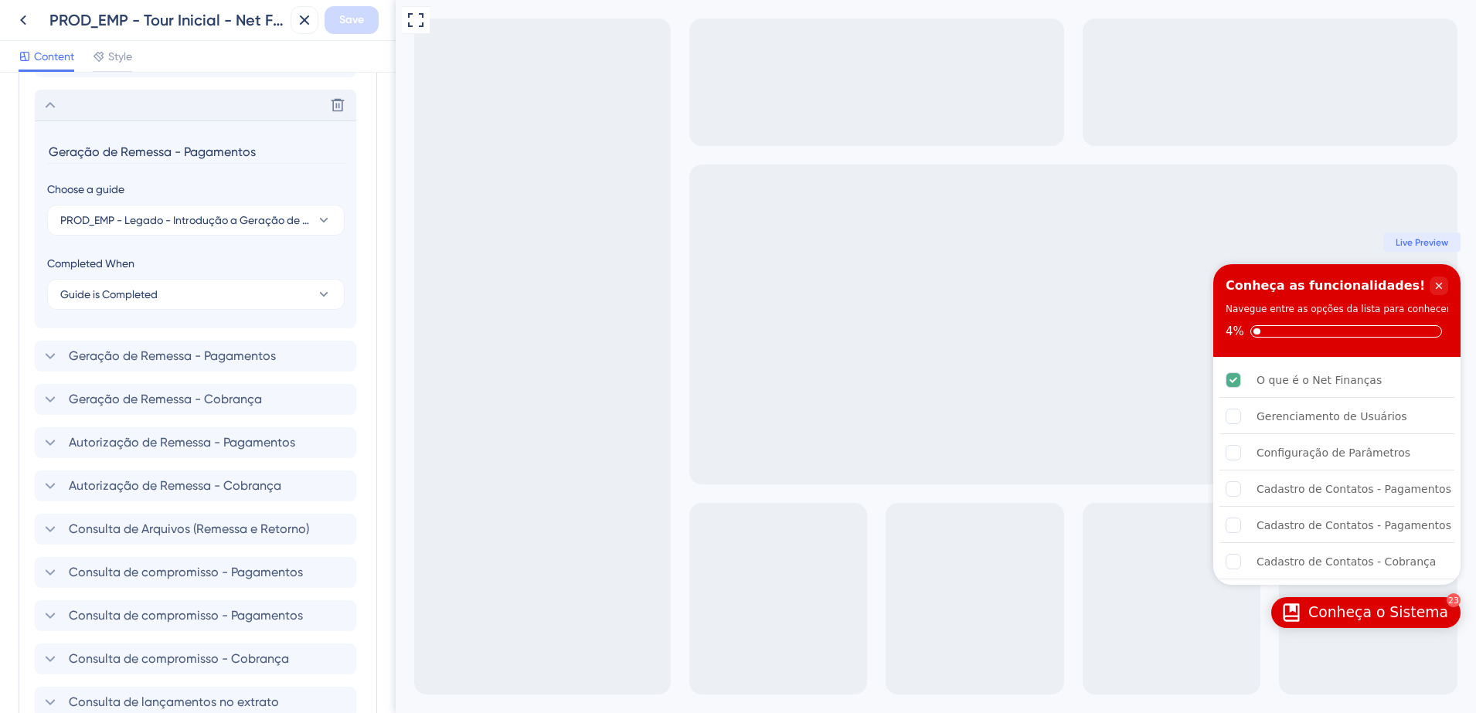
scroll to position [978, 0]
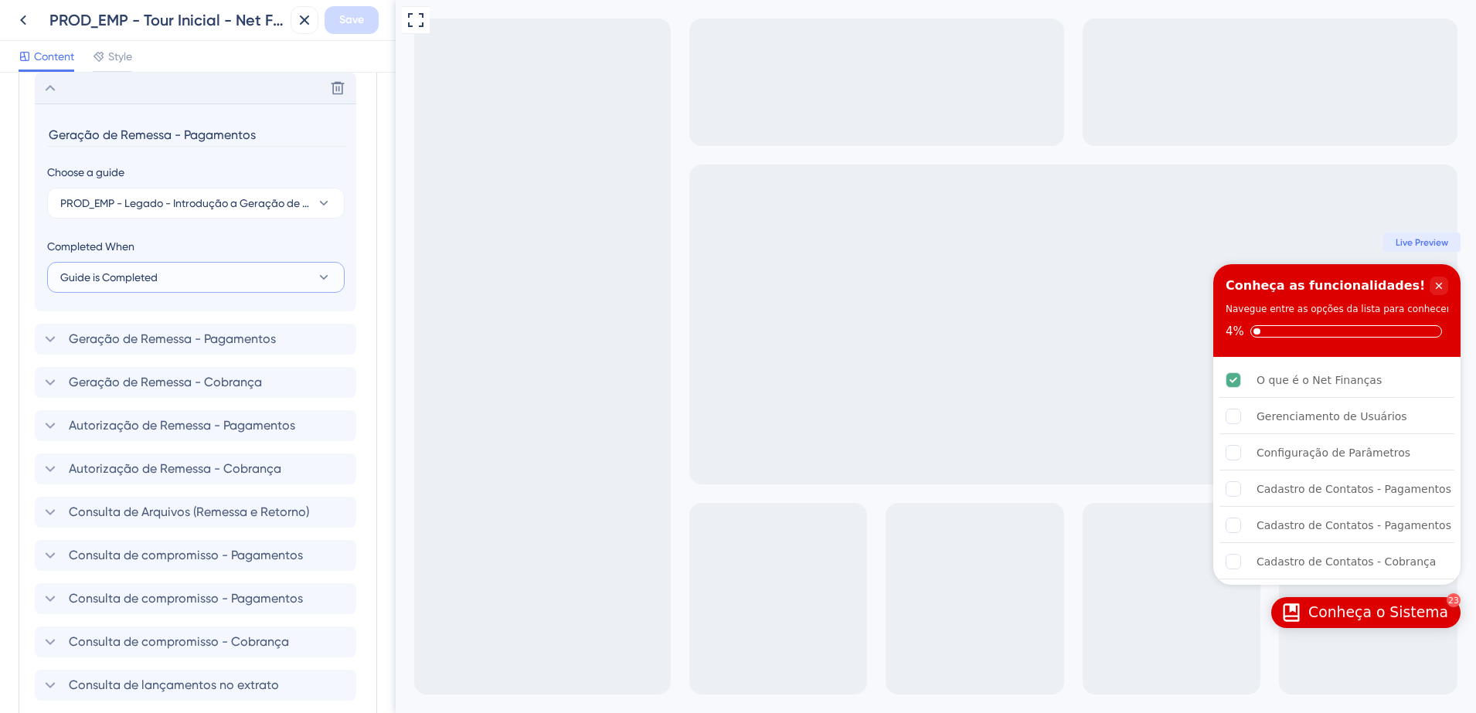
drag, startPoint x: 189, startPoint y: 278, endPoint x: 182, endPoint y: 301, distance: 24.2
click at [182, 301] on section "Geração de Remessa - Pagamentos Choose a guide PROD_EMP - Legado - Introdução a…" at bounding box center [196, 208] width 322 height 208
click at [179, 335] on span "Geração de Remessa - Pagamentos" at bounding box center [172, 339] width 207 height 19
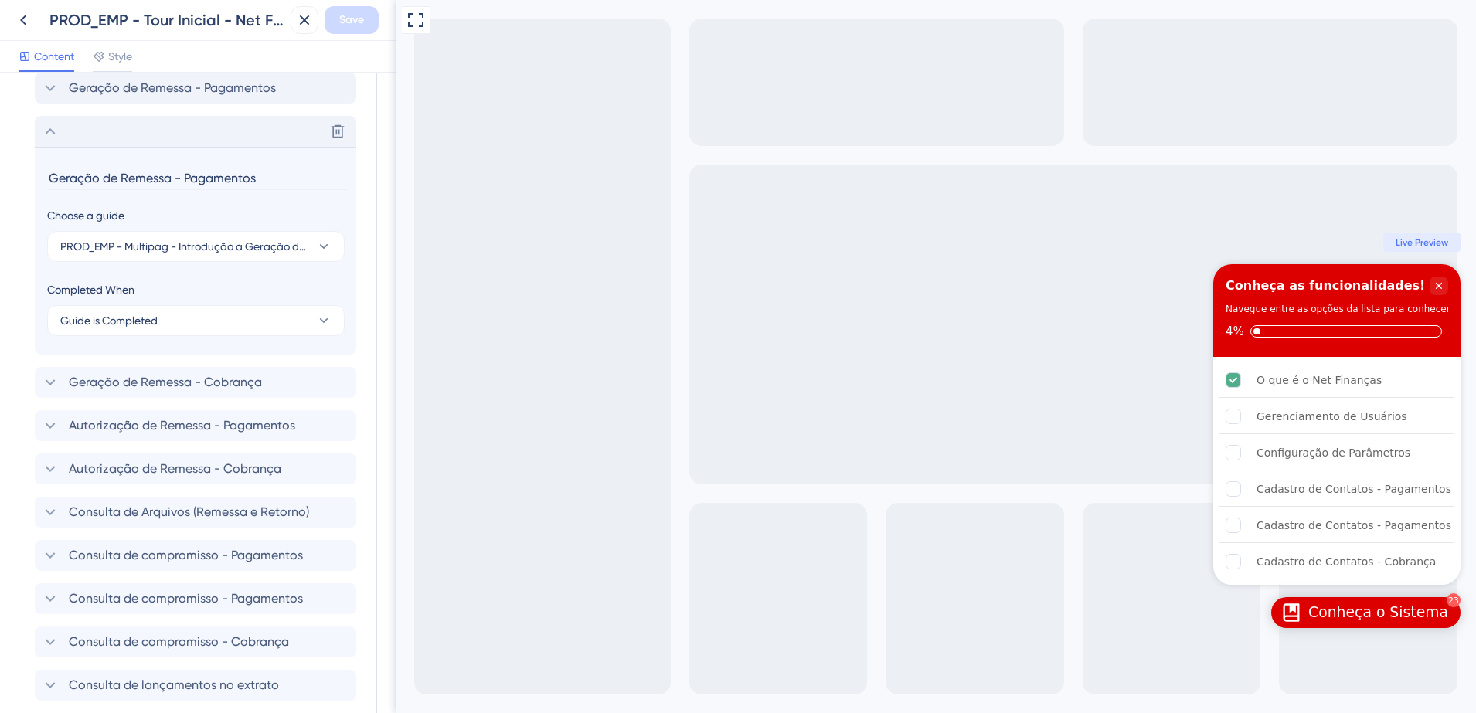
scroll to position [1021, 0]
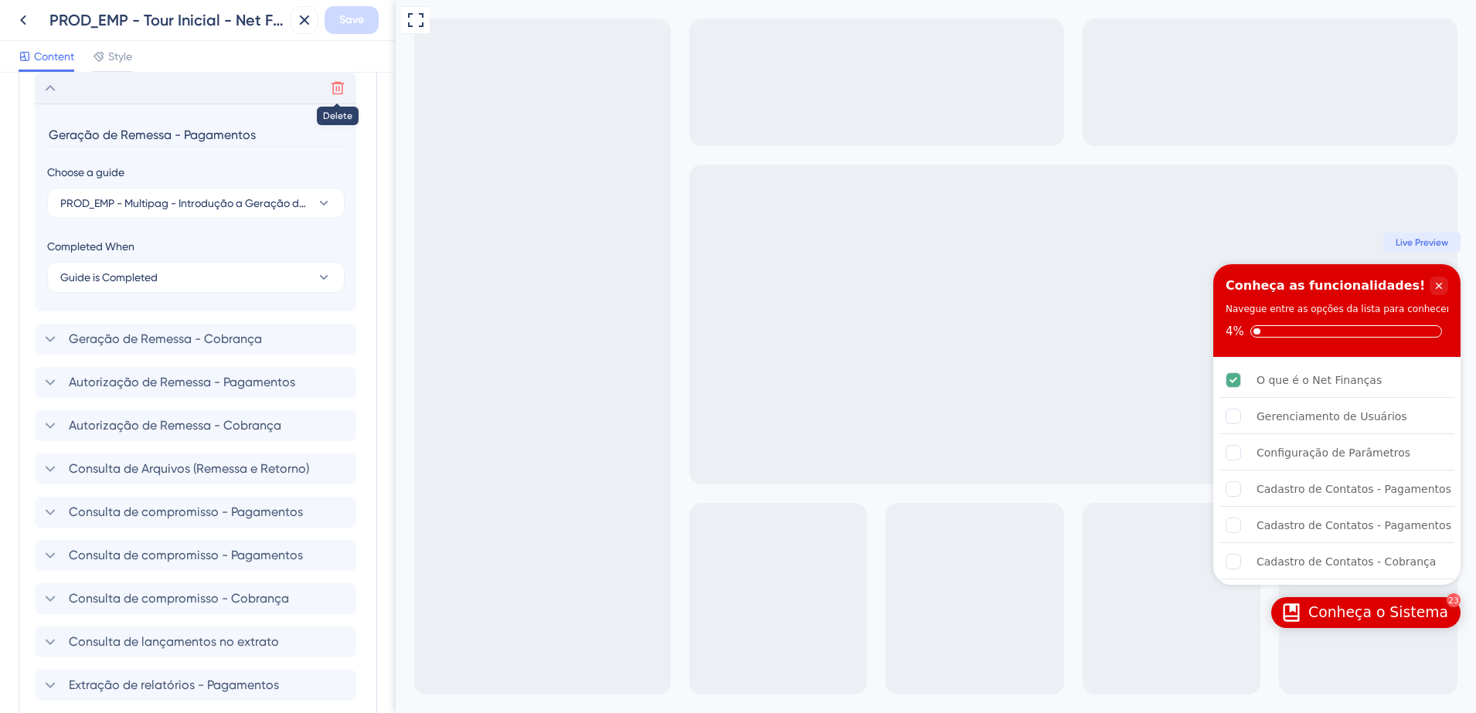
click at [342, 90] on icon at bounding box center [337, 87] width 15 height 15
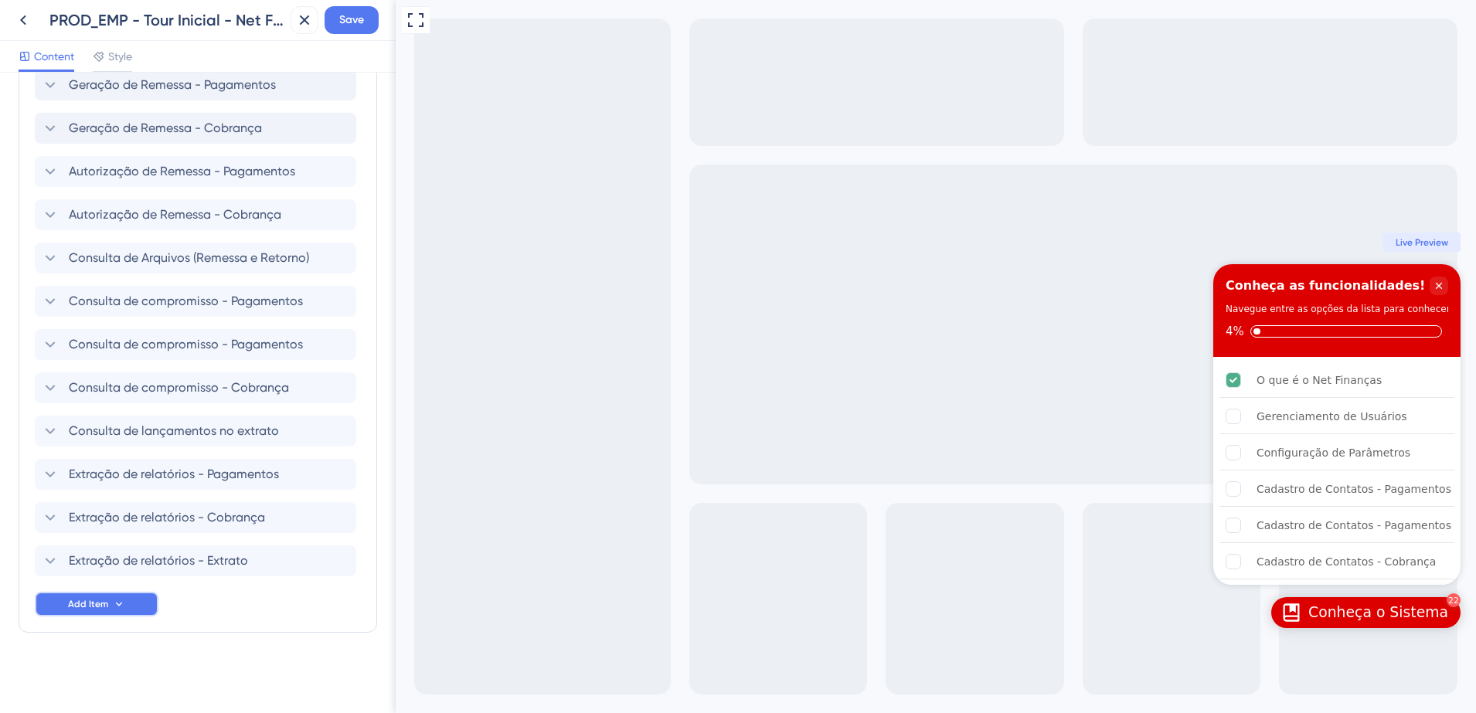
click at [116, 603] on icon at bounding box center [119, 604] width 6 height 4
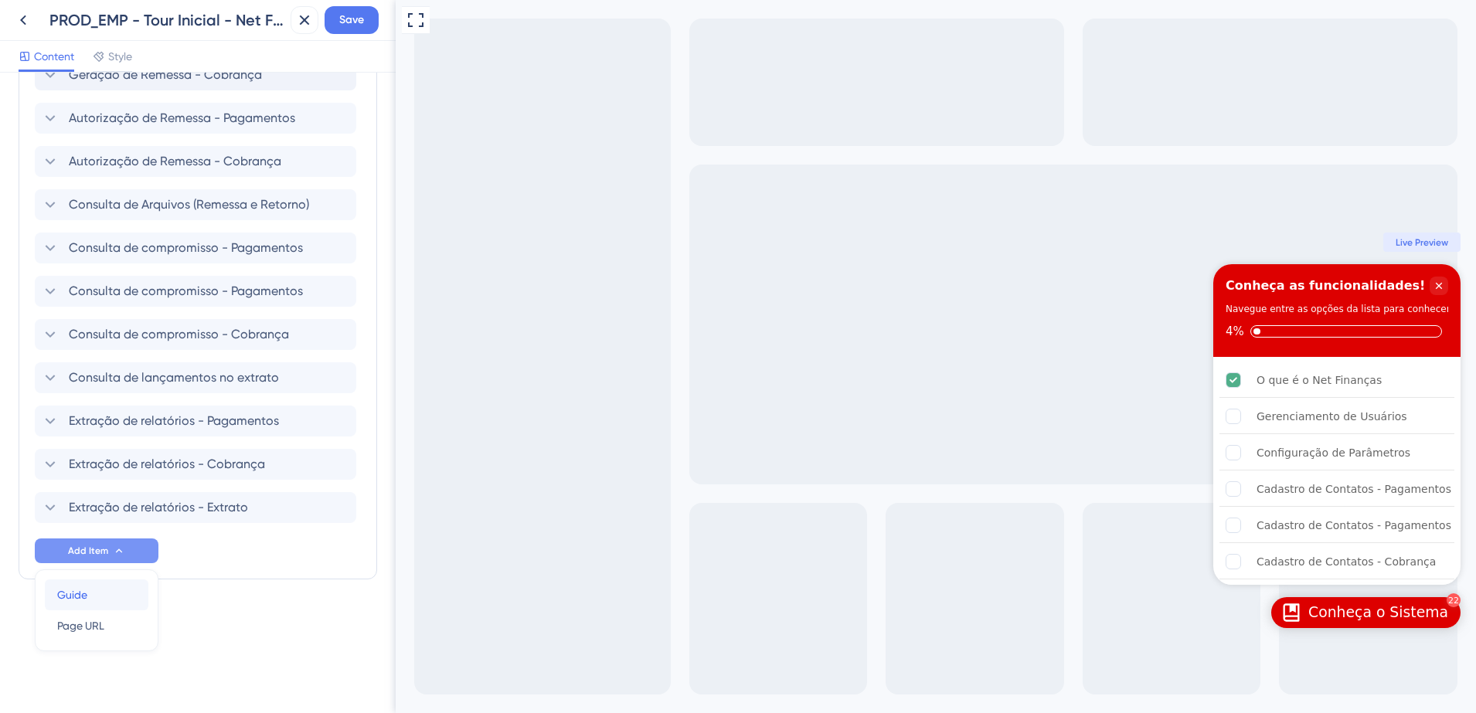
click at [90, 593] on div "Guide Guide" at bounding box center [96, 595] width 79 height 31
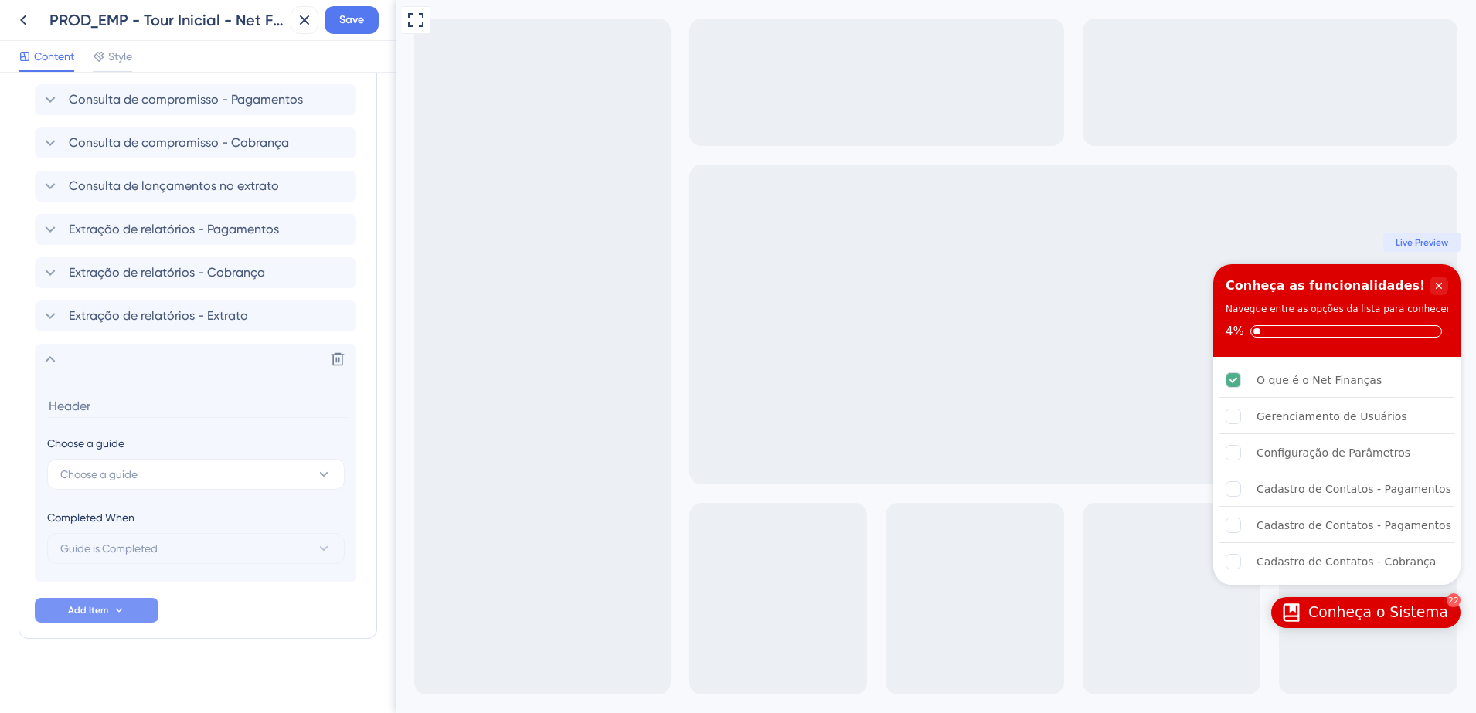
scroll to position [1232, 0]
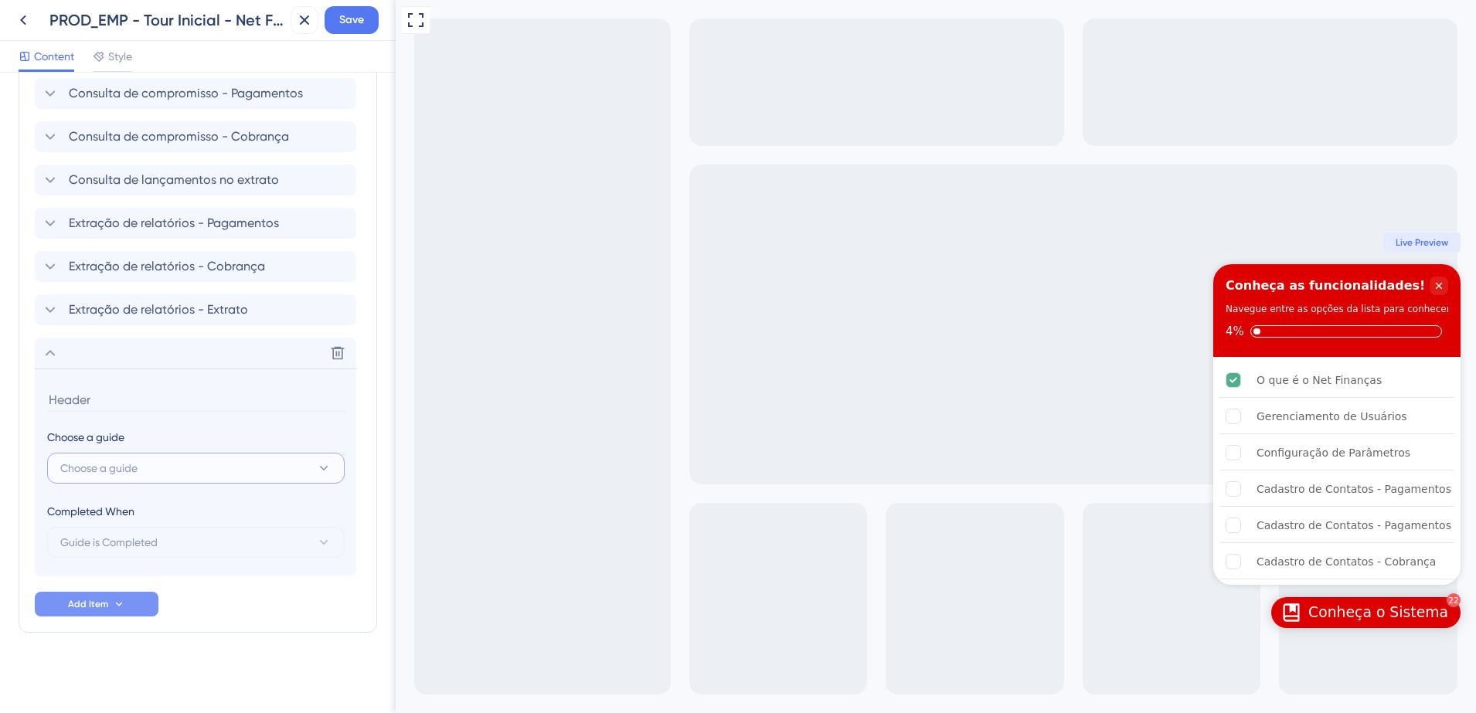
click at [133, 464] on span "Choose a guide" at bounding box center [98, 468] width 77 height 19
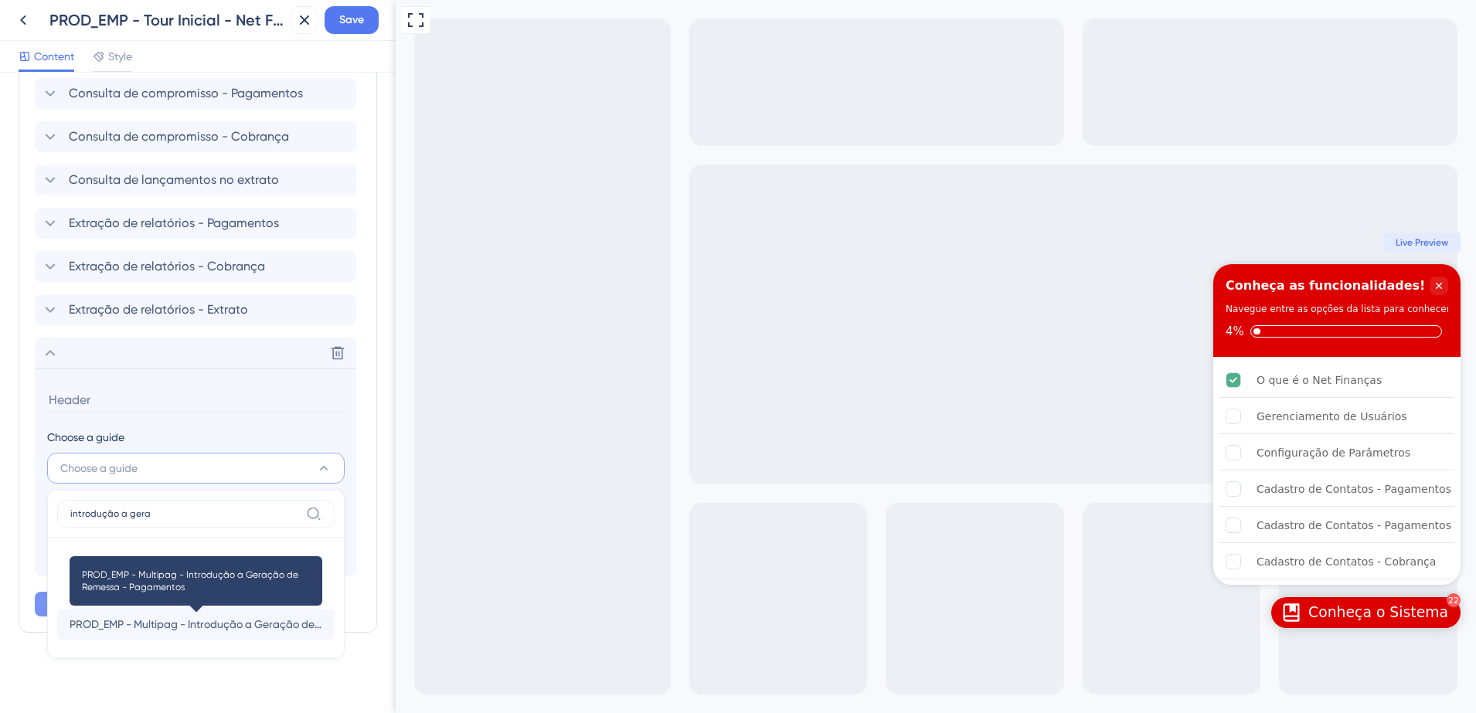
type input "introdução a gera"
click at [218, 626] on span "PROD_EMP - Multipag - Introdução a Geração de Remessa - Pagamentos" at bounding box center [196, 624] width 253 height 19
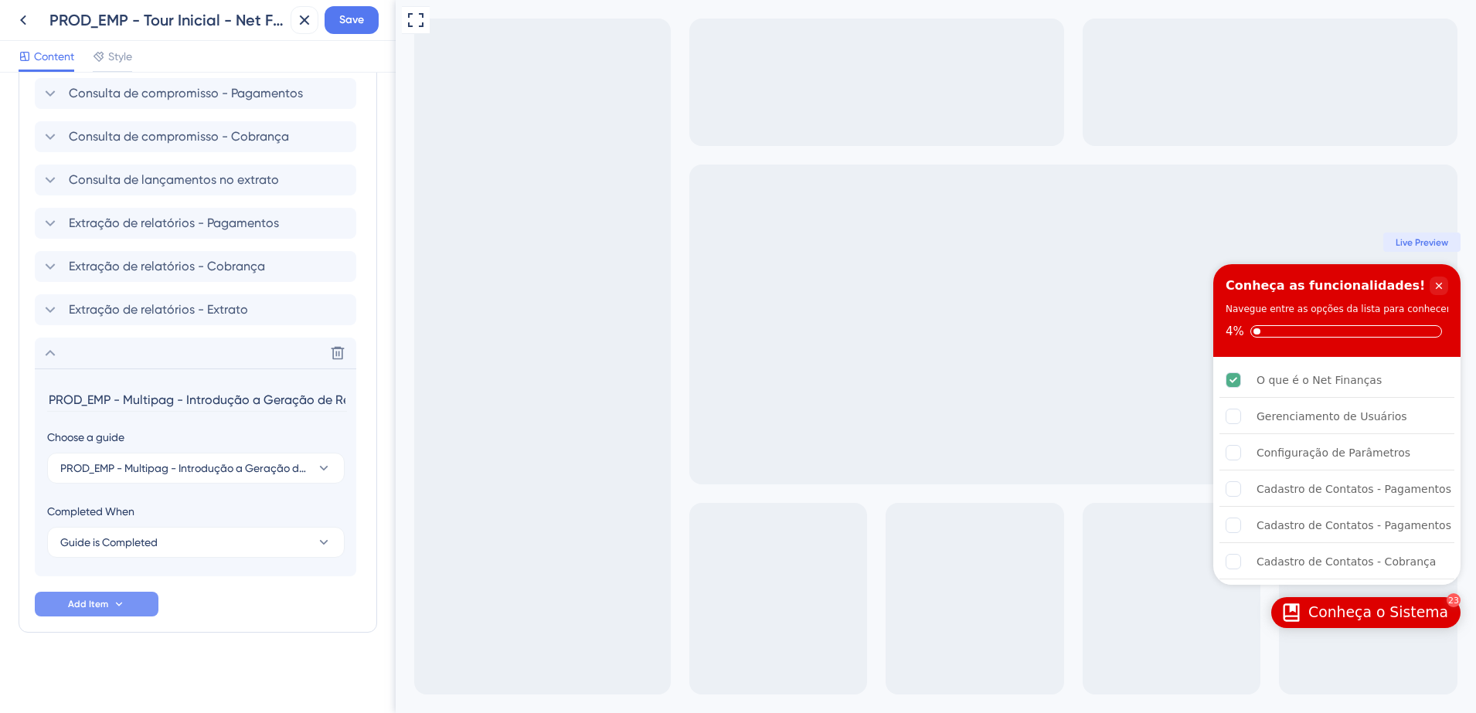
drag, startPoint x: 258, startPoint y: 400, endPoint x: 28, endPoint y: 400, distance: 230.3
type input "Geração de Remessa - Pagamentos"
click at [60, 356] on div "Delete" at bounding box center [196, 353] width 322 height 31
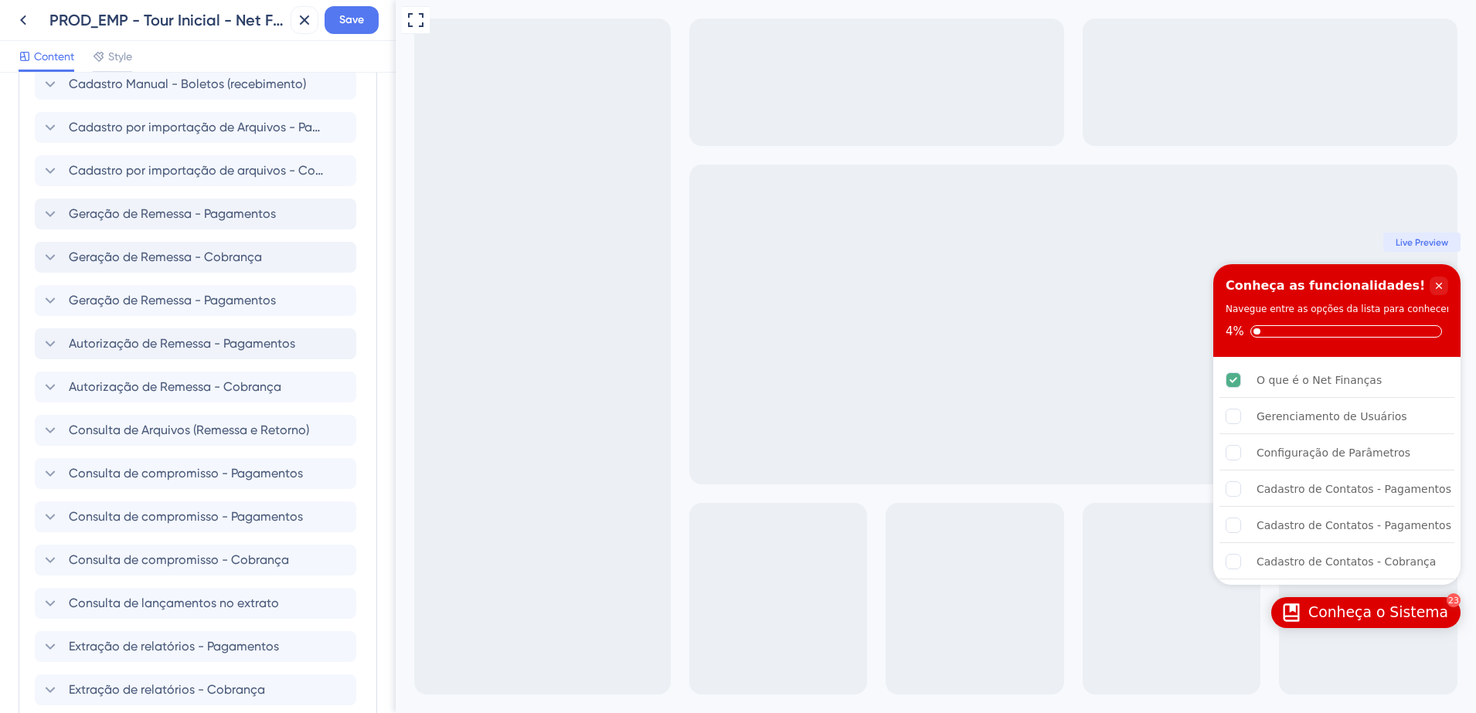
scroll to position [831, 0]
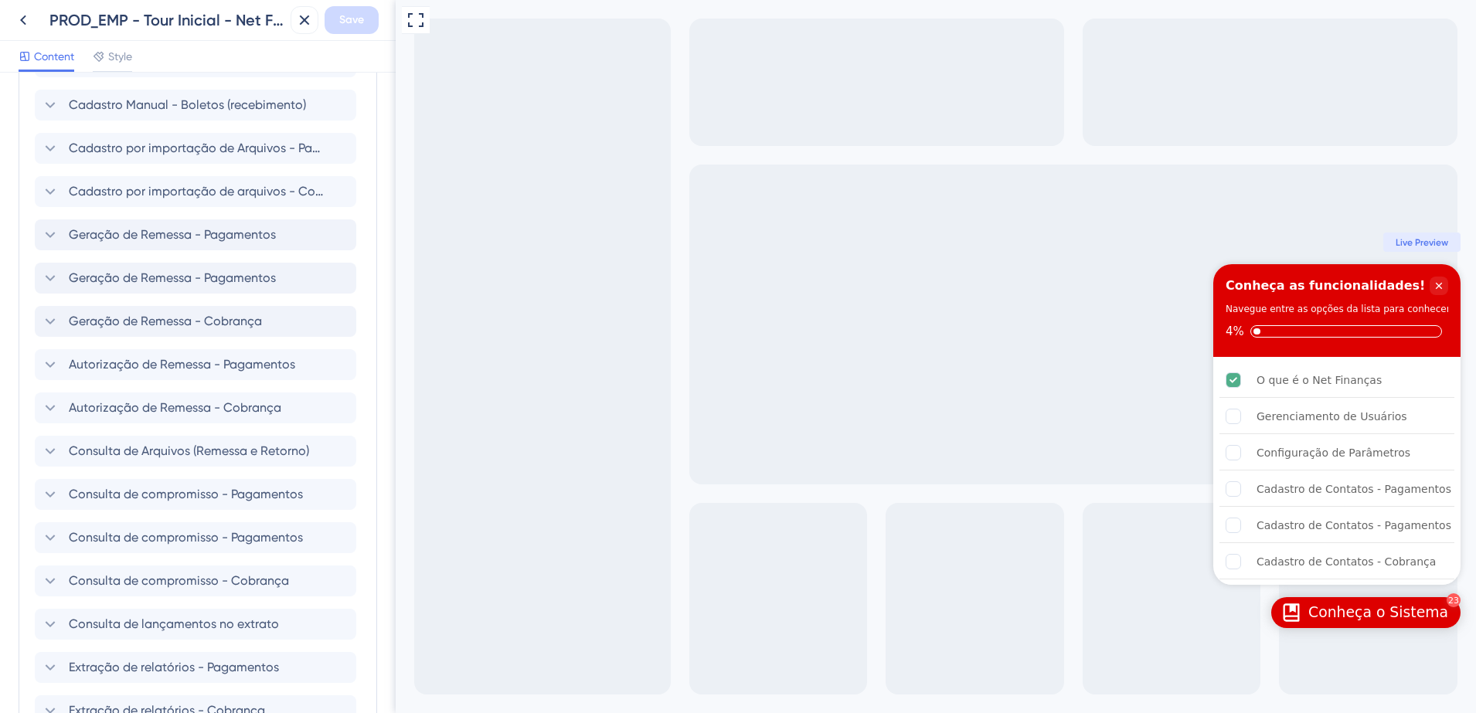
drag, startPoint x: 33, startPoint y: 274, endPoint x: 36, endPoint y: 308, distance: 34.1
click at [33, 322] on div "Items in the Checklist Guides should be in the same container with the checklis…" at bounding box center [198, 230] width 359 height 1192
click at [32, 284] on div "Items in the Checklist Guides should be in the same container with the checklis…" at bounding box center [198, 230] width 359 height 1192
drag, startPoint x: 32, startPoint y: 320, endPoint x: 32, endPoint y: 303, distance: 17.0
click at [32, 303] on div "Items in the Checklist Guides should be in the same container with the checklis…" at bounding box center [198, 230] width 359 height 1192
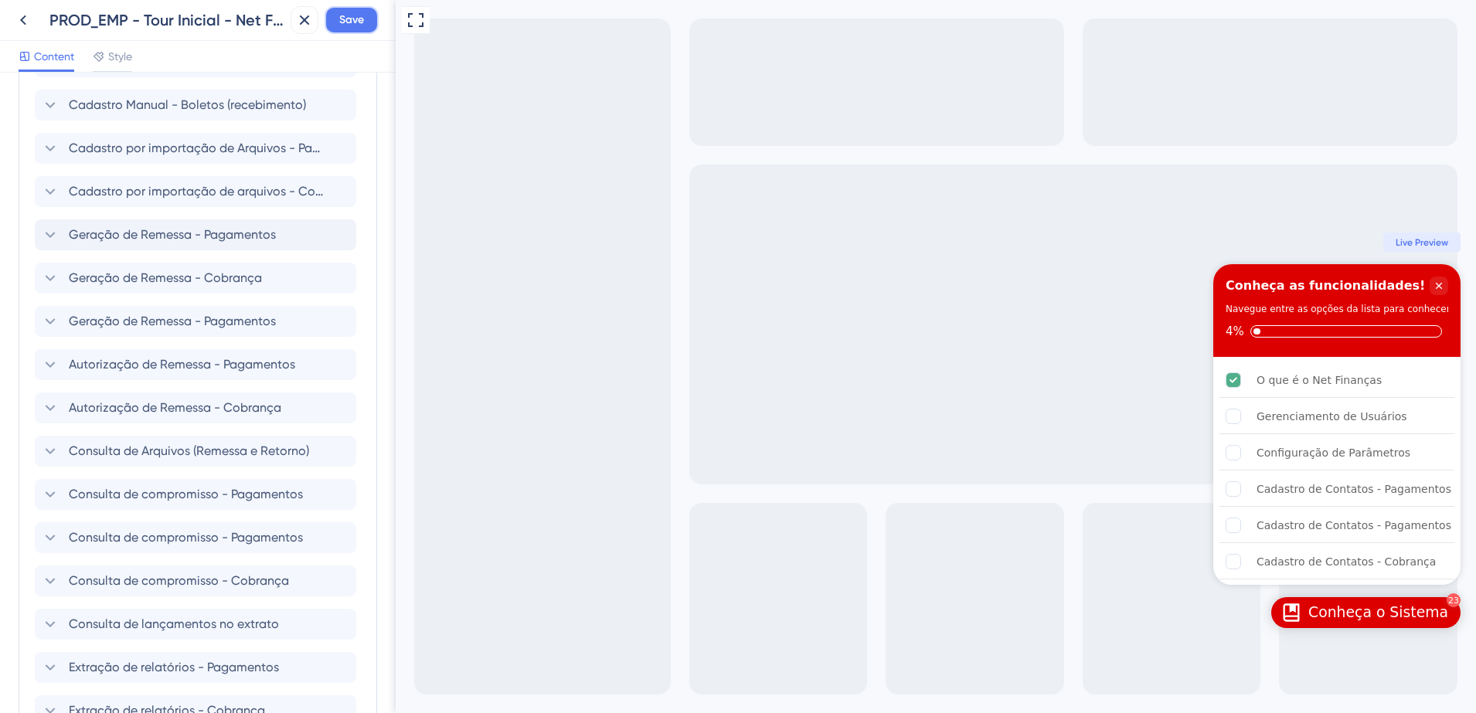
click at [345, 13] on span "Save" at bounding box center [351, 20] width 25 height 19
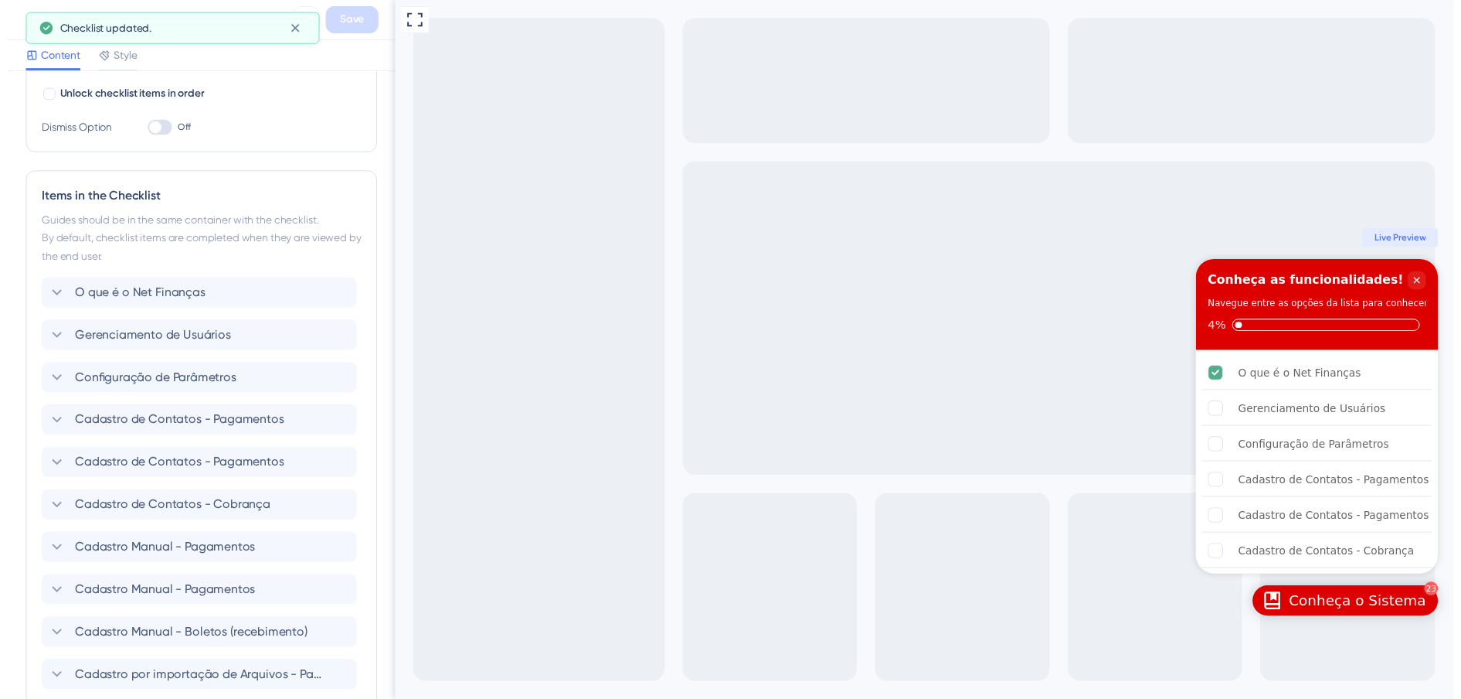
scroll to position [58, 0]
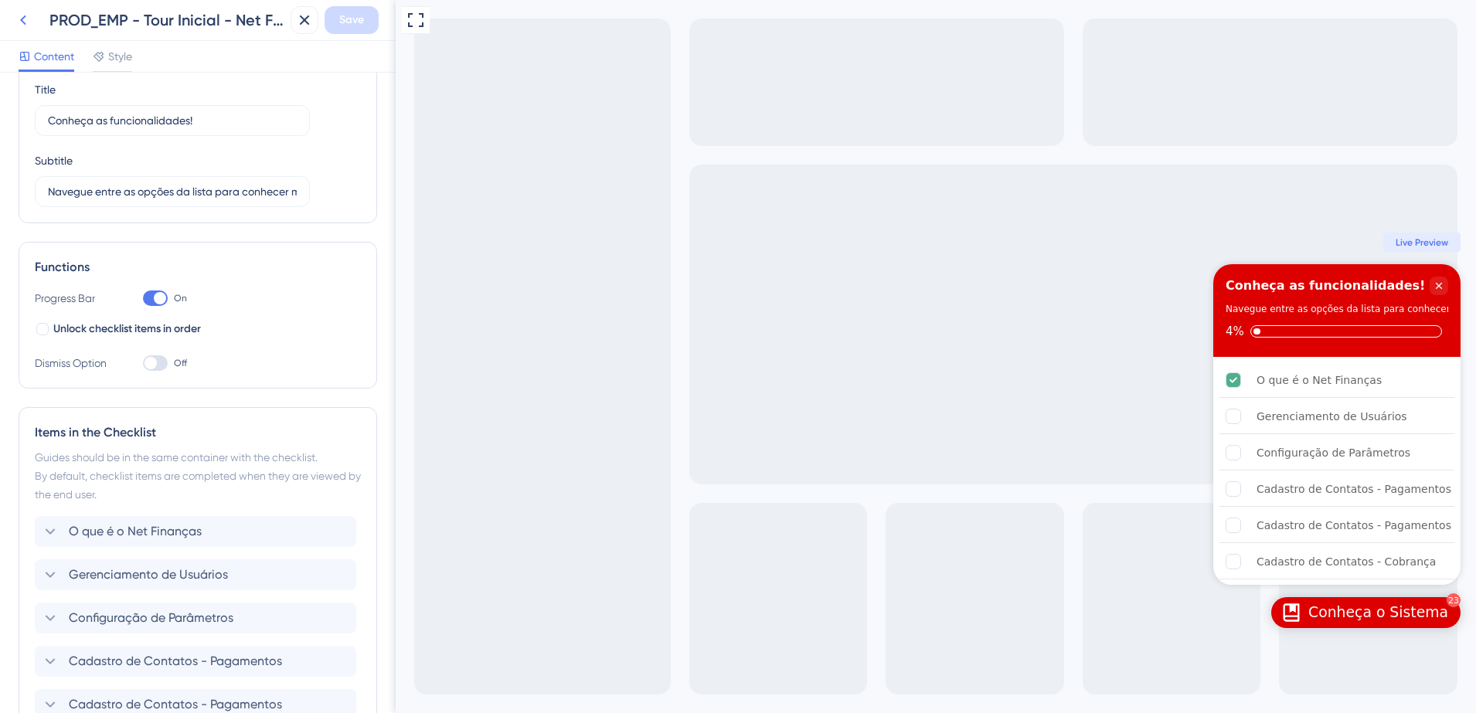
click at [15, 22] on icon at bounding box center [23, 20] width 19 height 19
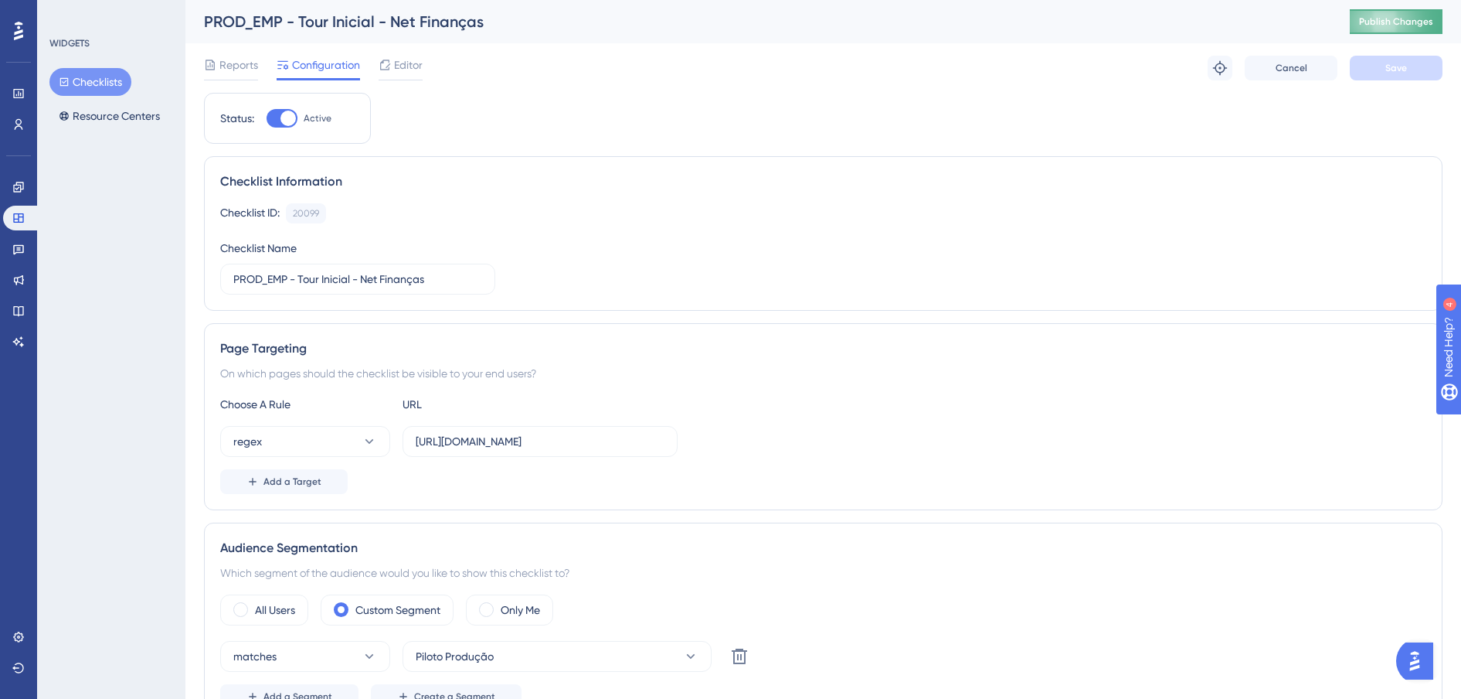
click at [1415, 28] on button "Publish Changes" at bounding box center [1396, 21] width 93 height 25
click at [8, 218] on link at bounding box center [21, 218] width 37 height 25
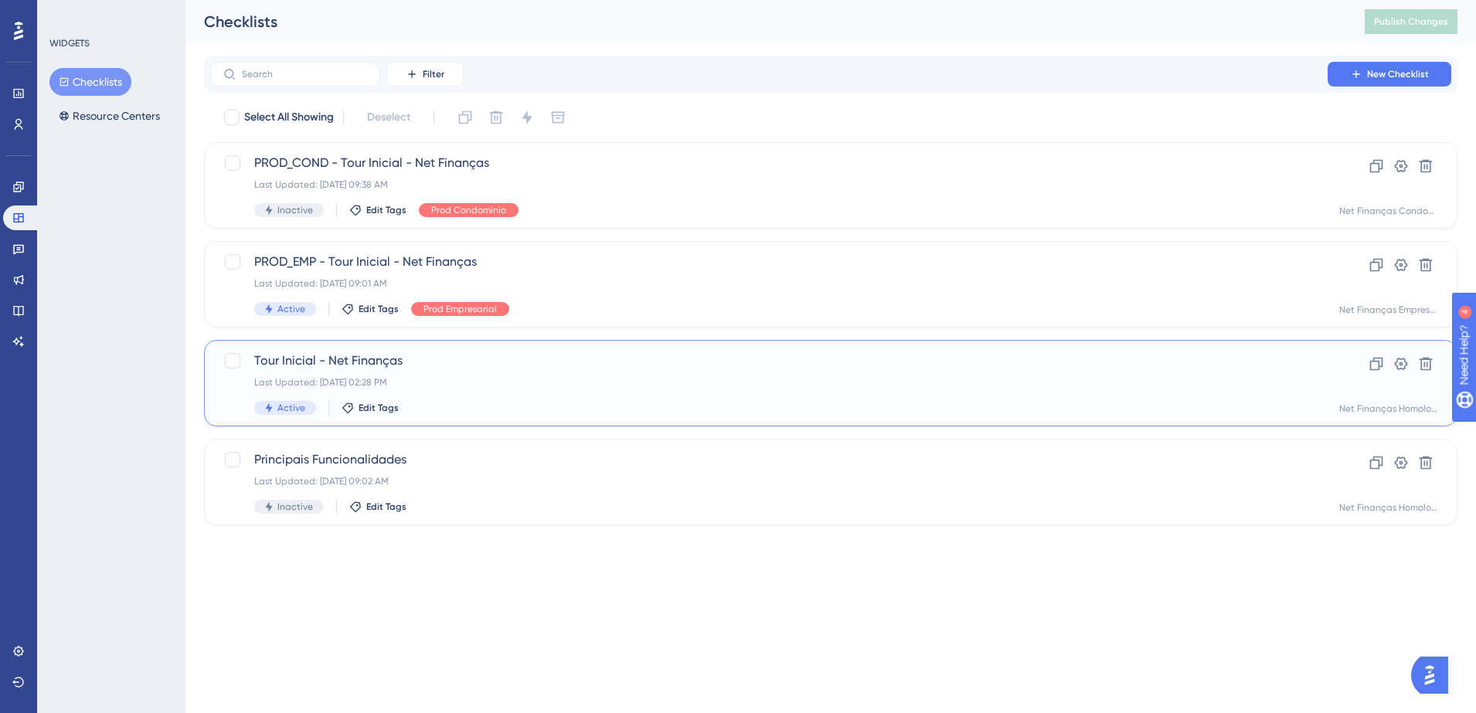
click at [431, 376] on div "Last Updated: 06 de jun. de 2025 02:28 PM" at bounding box center [768, 382] width 1029 height 12
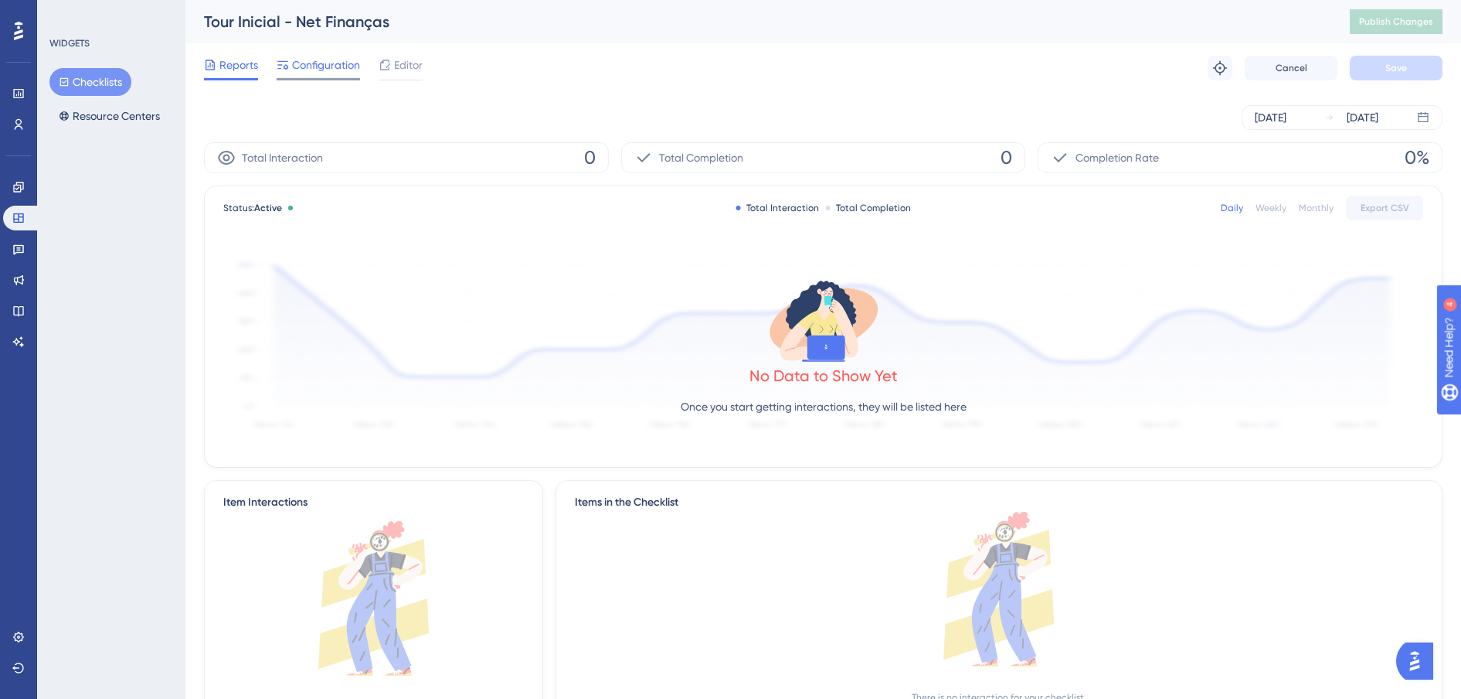
click at [335, 70] on span "Configuration" at bounding box center [326, 65] width 68 height 19
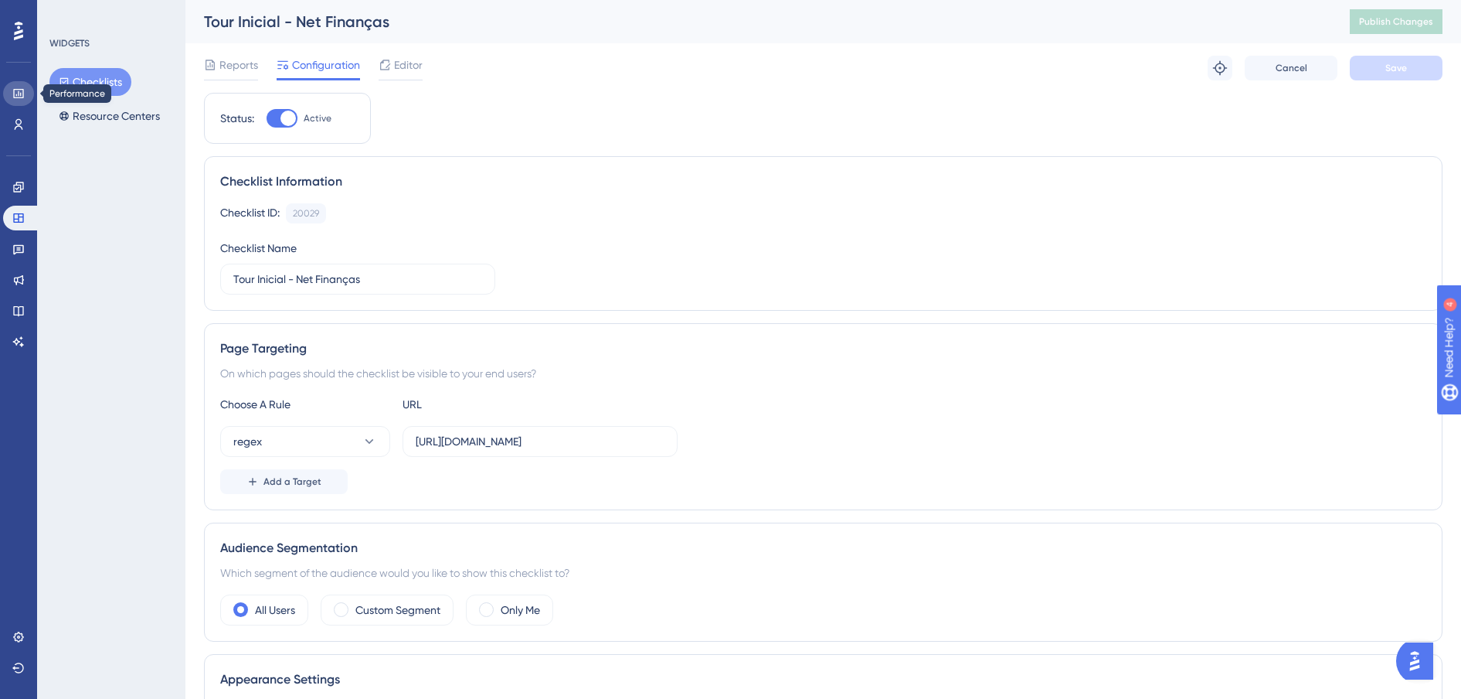
click at [19, 100] on link at bounding box center [18, 93] width 31 height 25
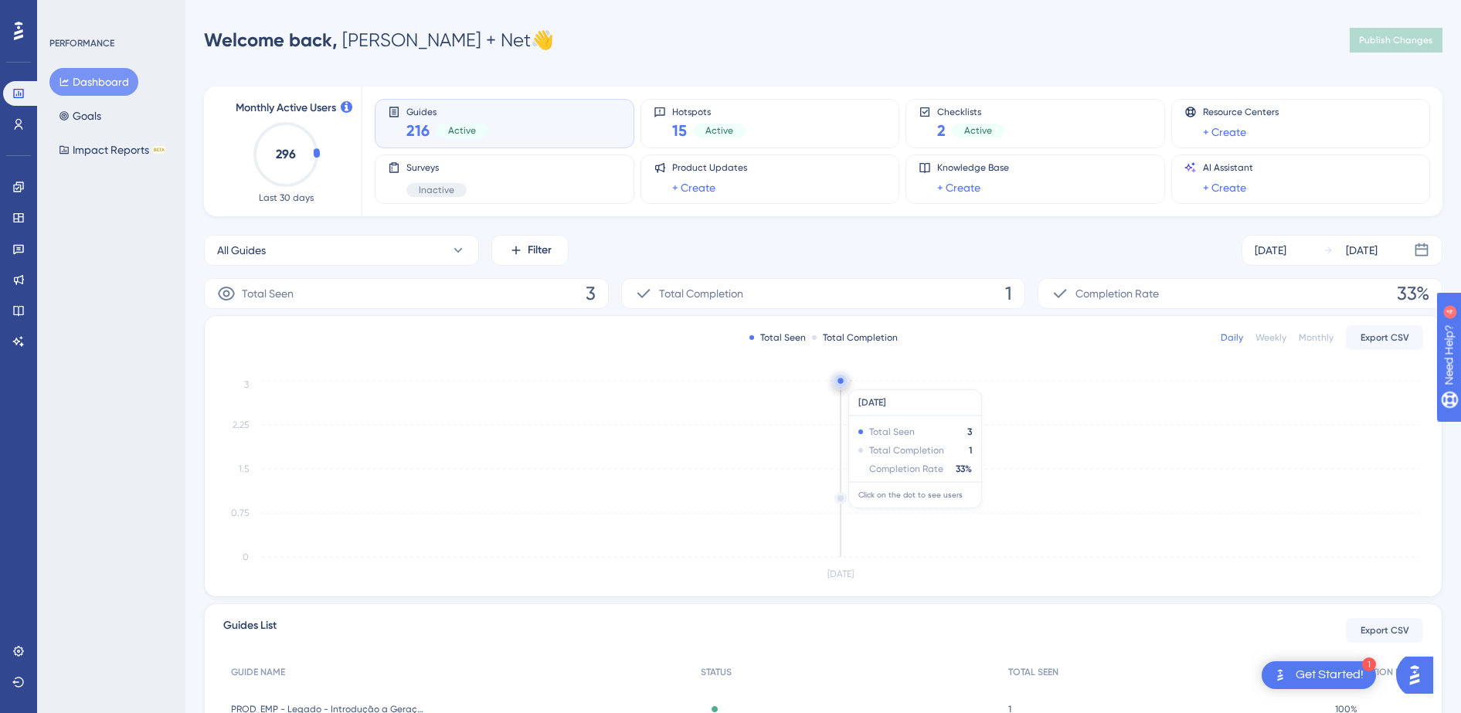
click at [839, 382] on circle at bounding box center [840, 380] width 5 height 5
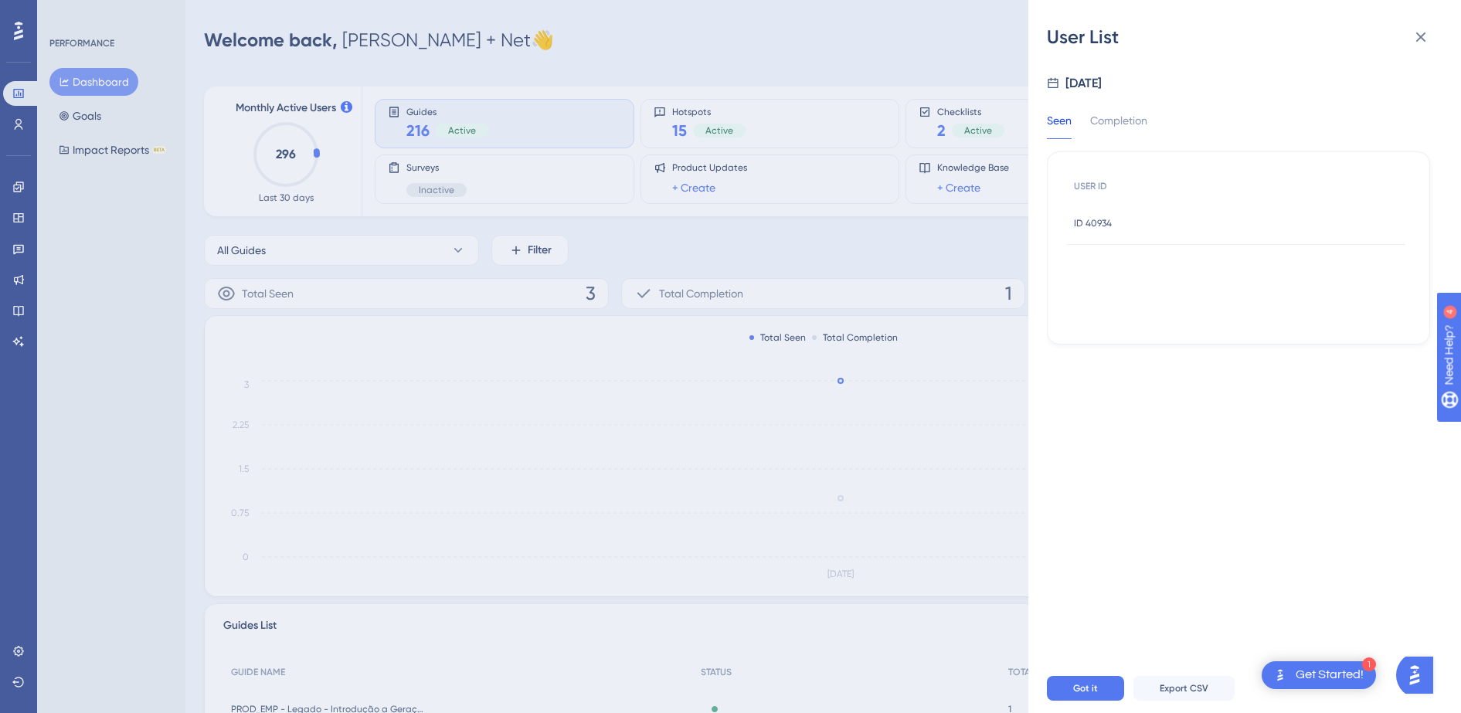
click at [1078, 227] on span "ID 40934" at bounding box center [1093, 223] width 38 height 12
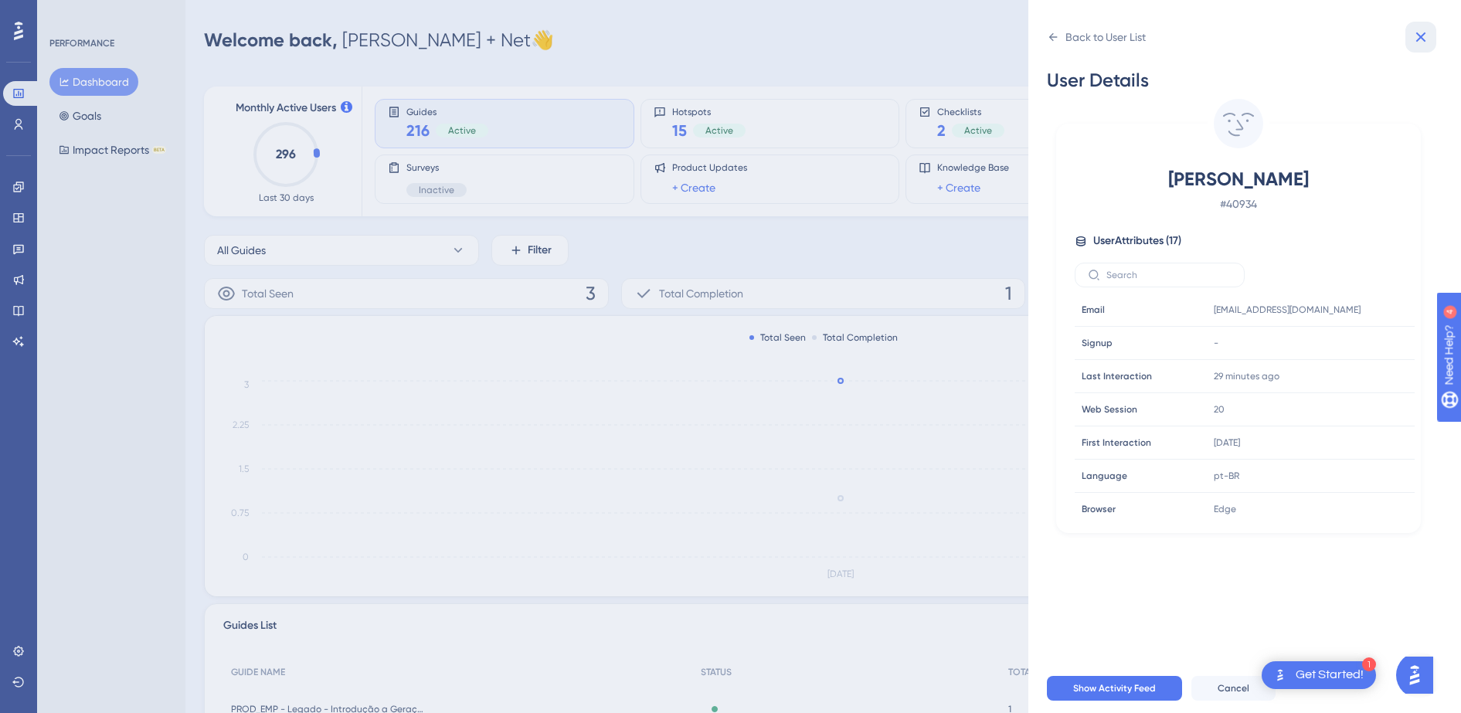
click at [1416, 42] on icon at bounding box center [1421, 37] width 19 height 19
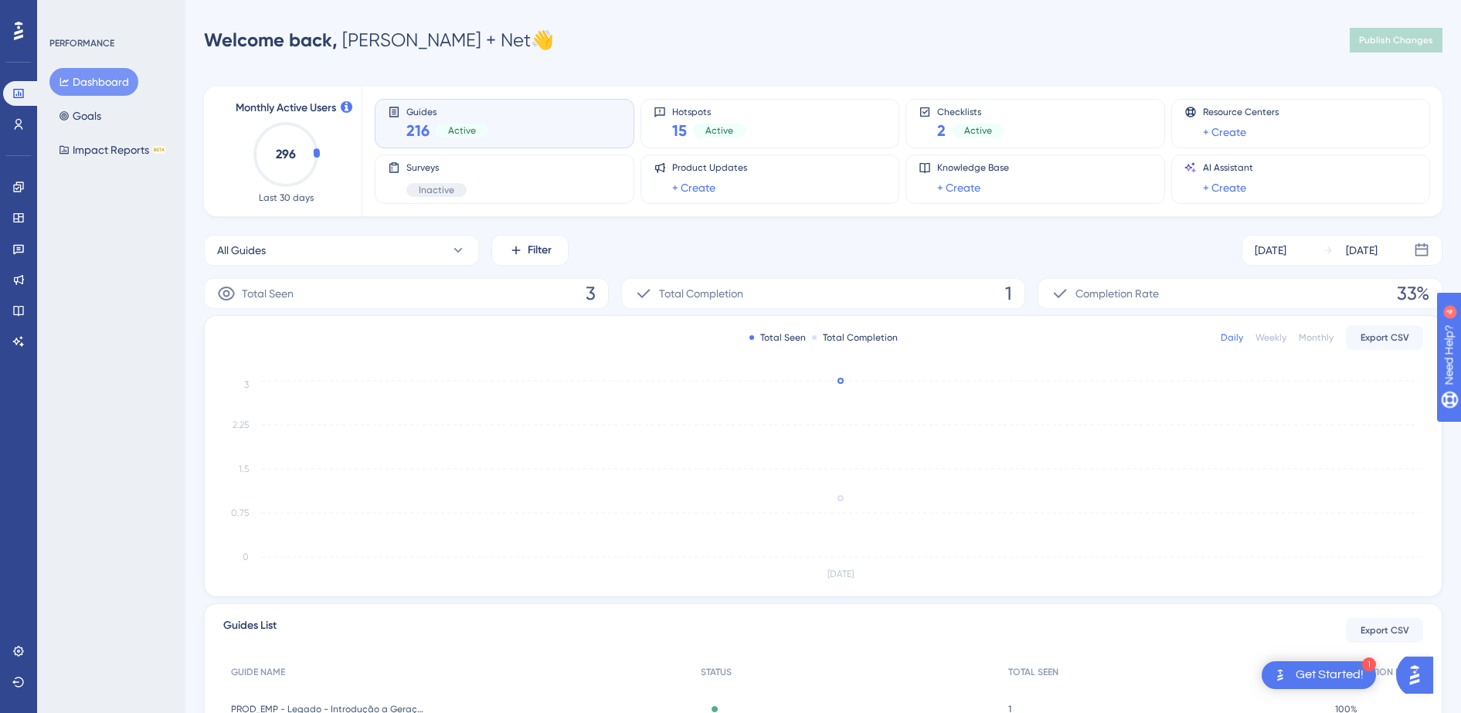
click at [24, 144] on div "Engagement Widgets Feedback Product Updates Knowledge Base AI Assistant" at bounding box center [18, 245] width 31 height 217
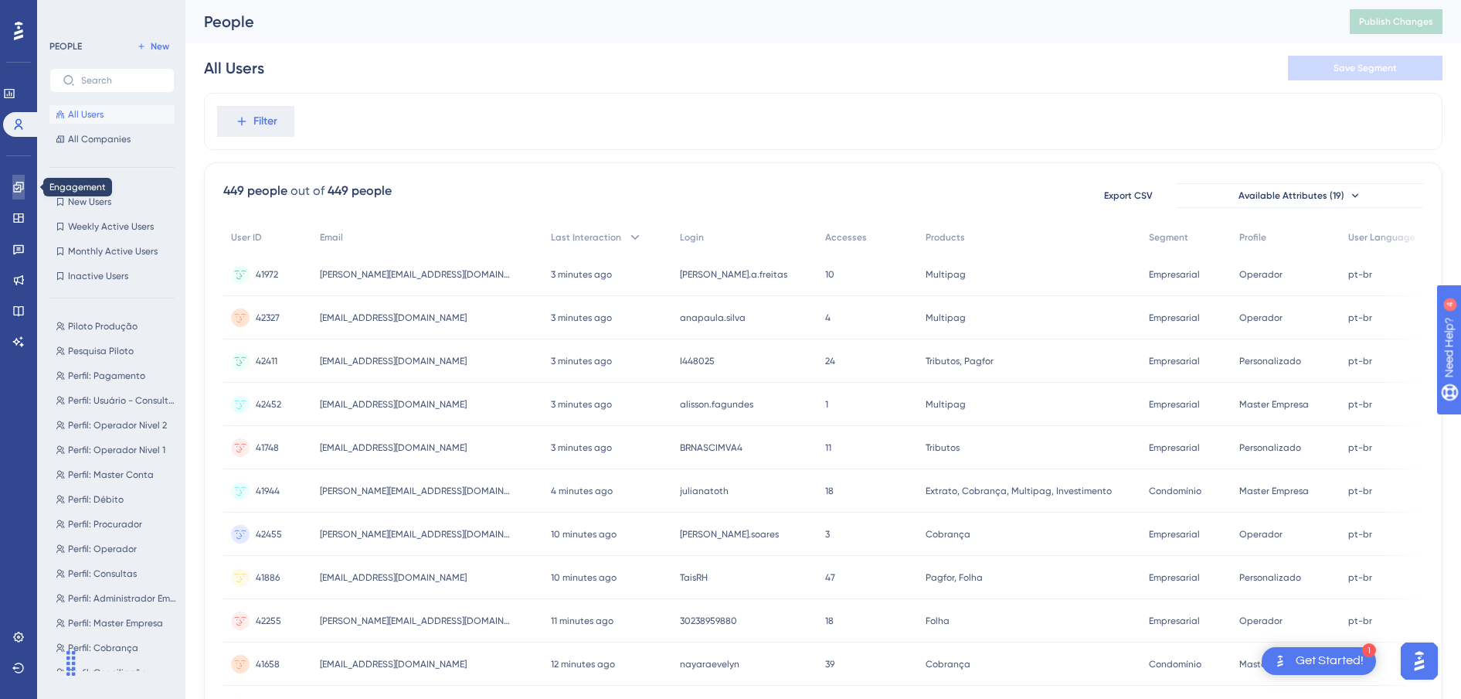
click at [20, 193] on link at bounding box center [18, 187] width 12 height 25
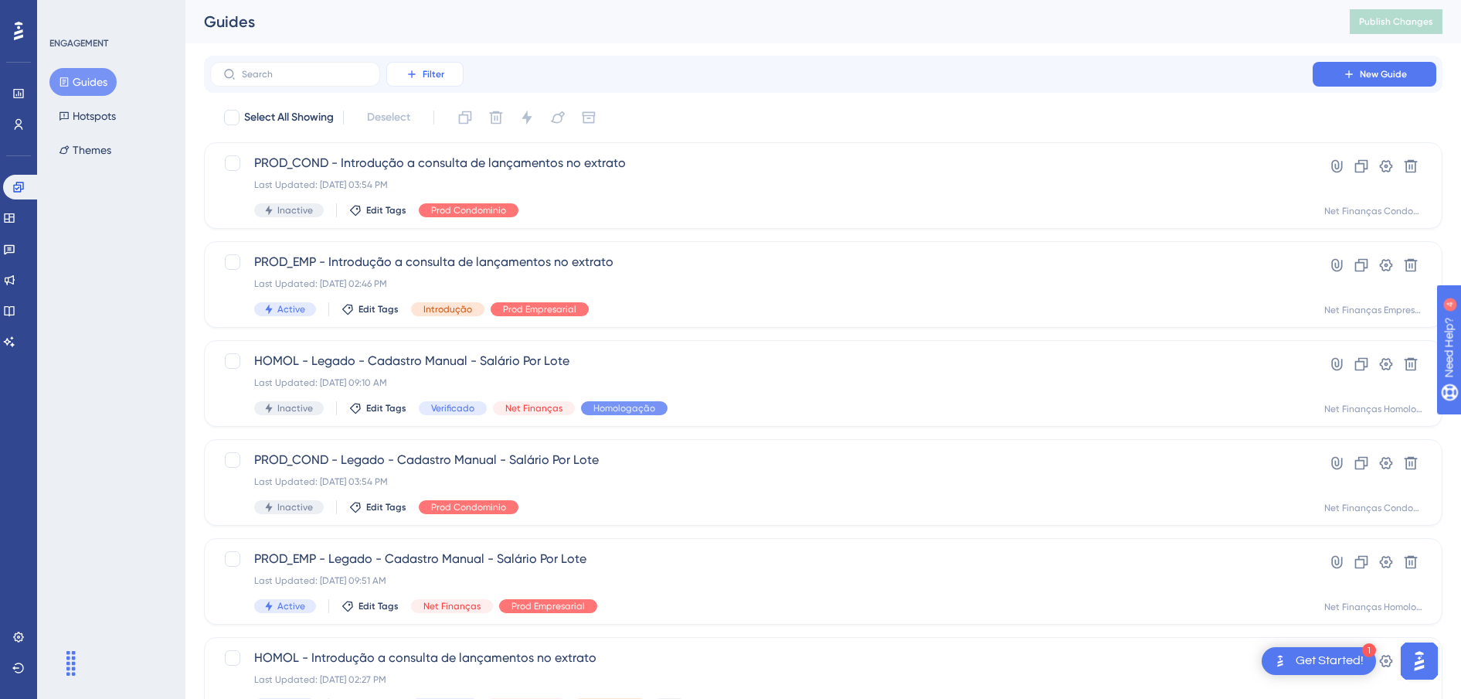
click at [416, 75] on icon at bounding box center [412, 74] width 12 height 12
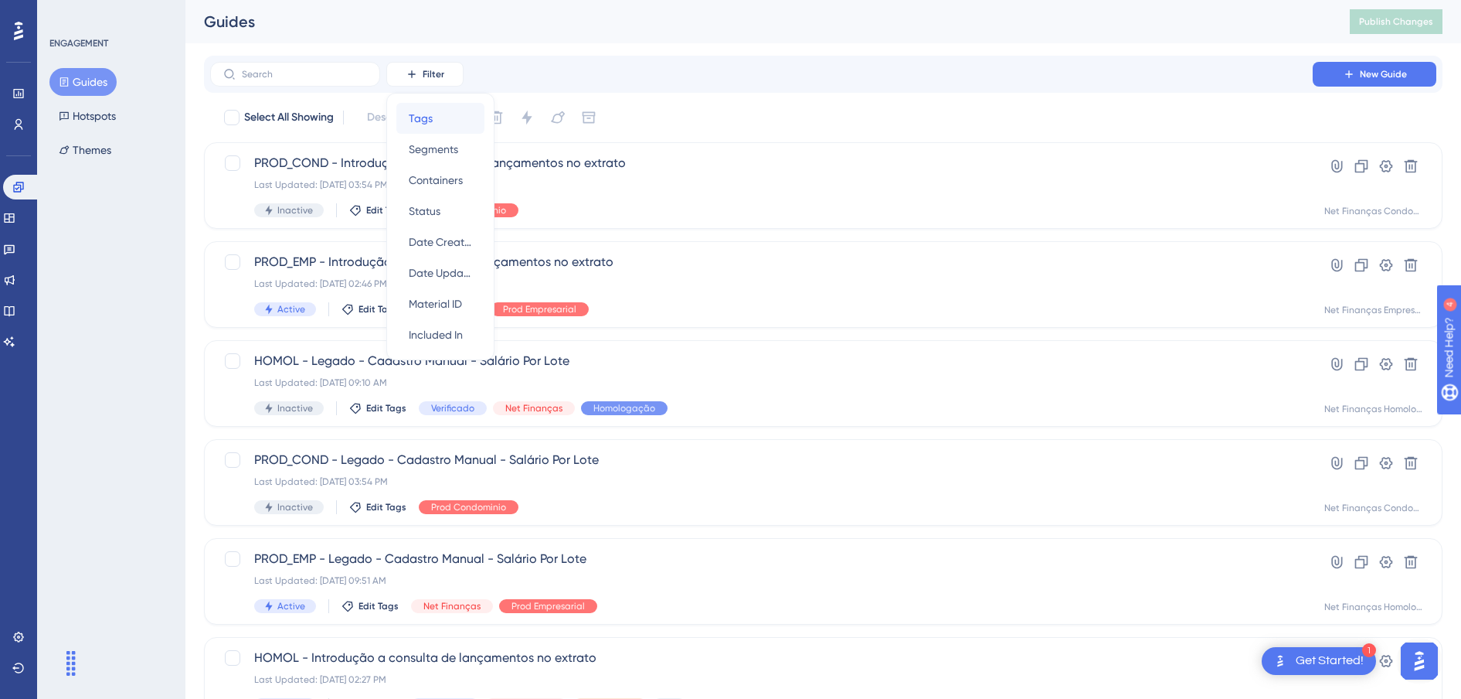
click at [427, 126] on span "Tags" at bounding box center [421, 118] width 24 height 19
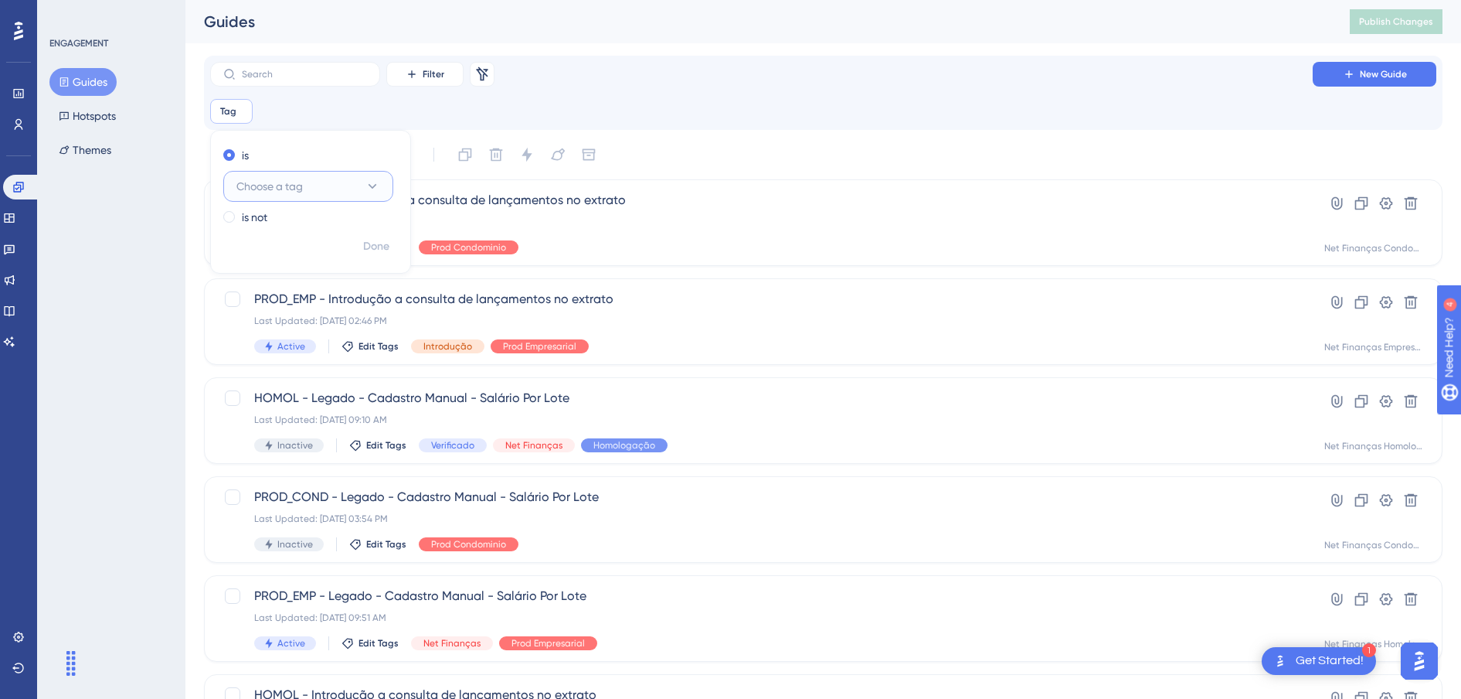
click at [328, 185] on button "Choose a tag" at bounding box center [308, 186] width 170 height 31
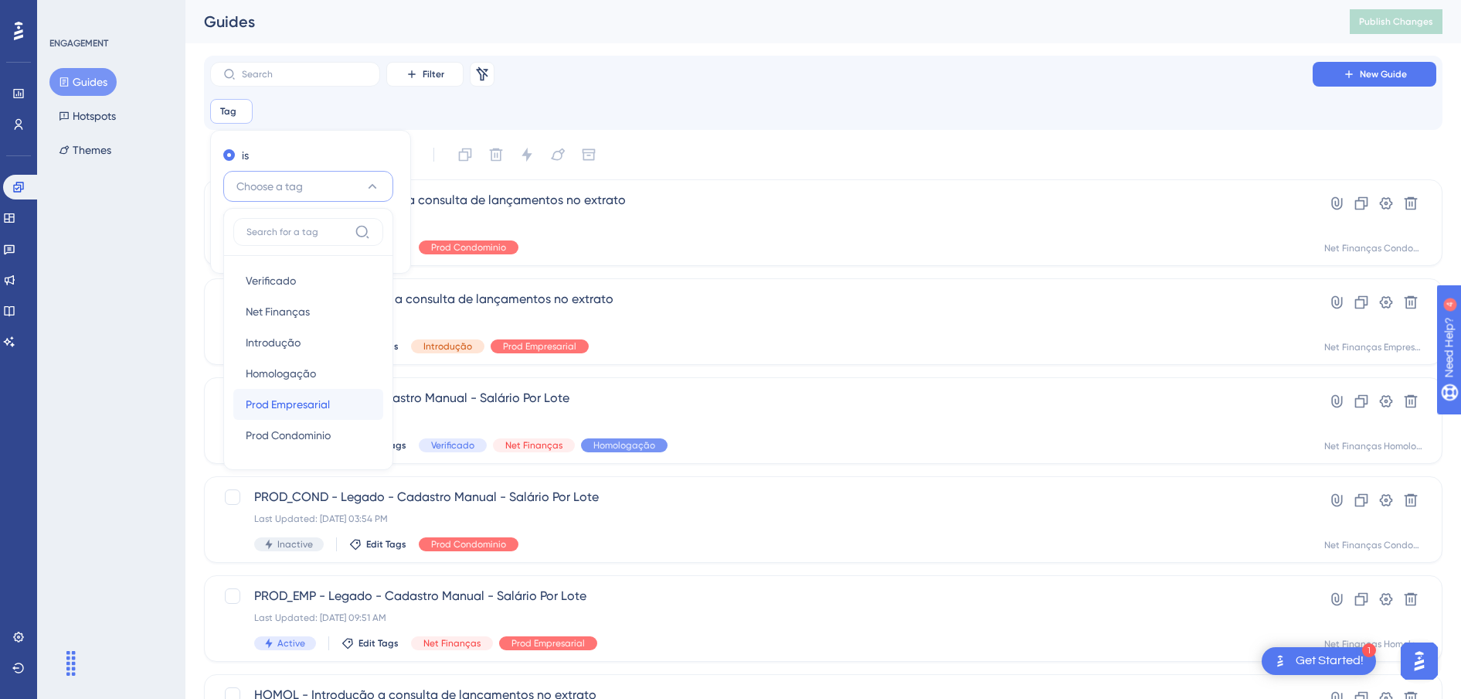
click at [311, 403] on span "Prod Empresarial" at bounding box center [288, 404] width 84 height 19
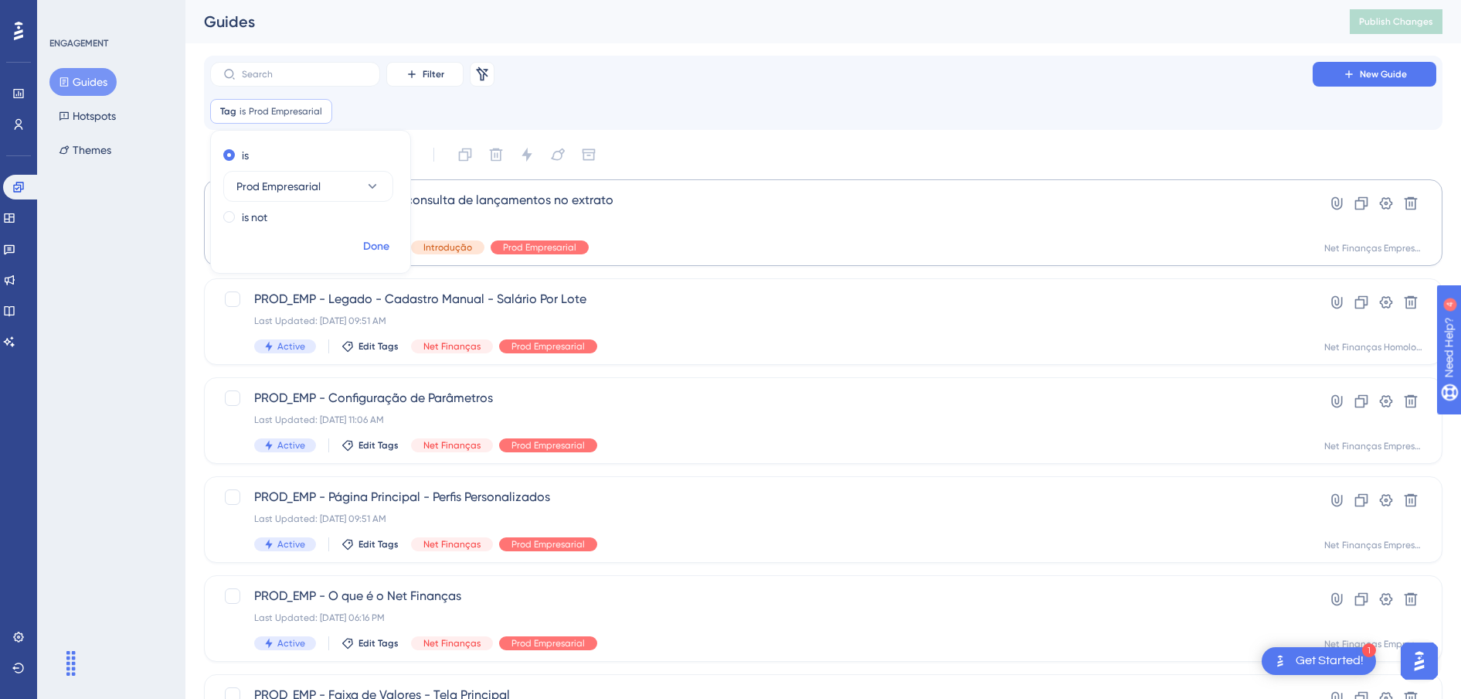
click at [385, 243] on span "Done" at bounding box center [376, 246] width 26 height 19
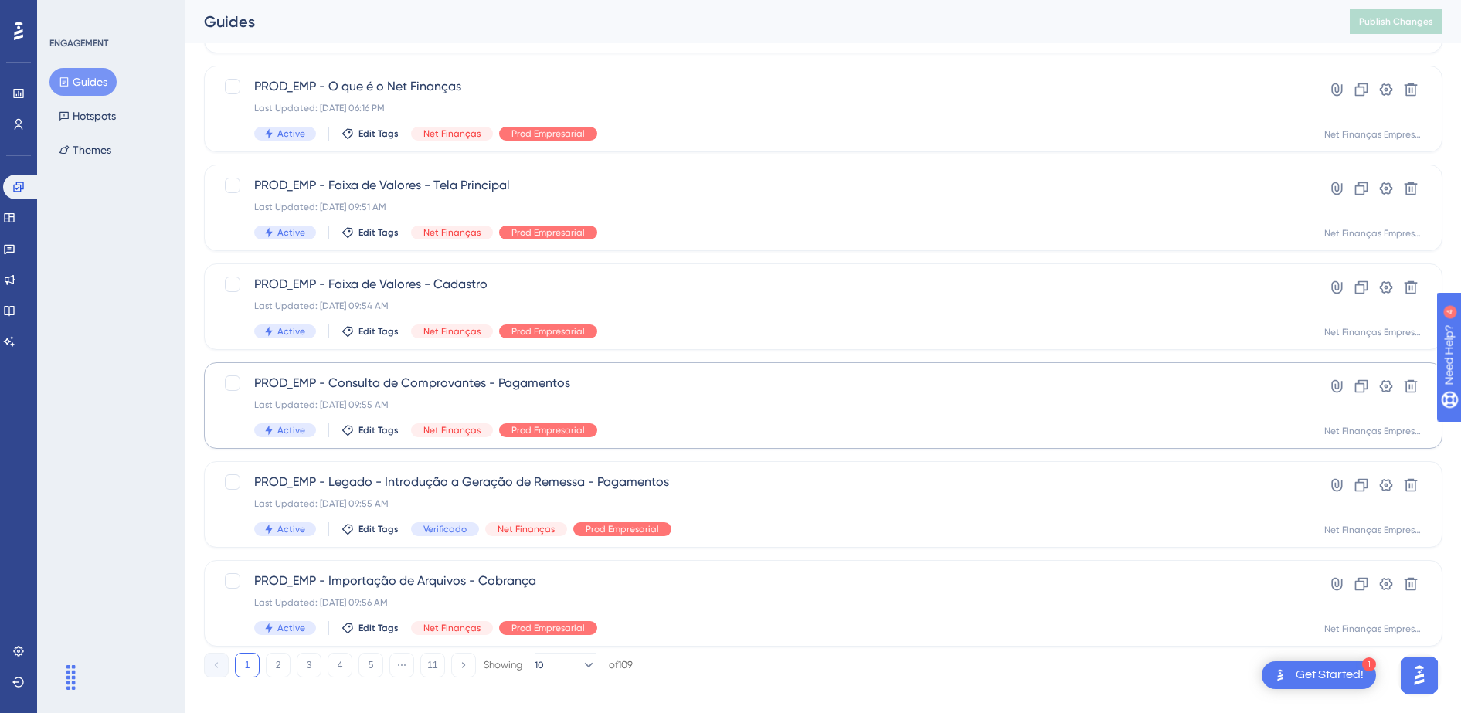
scroll to position [523, 0]
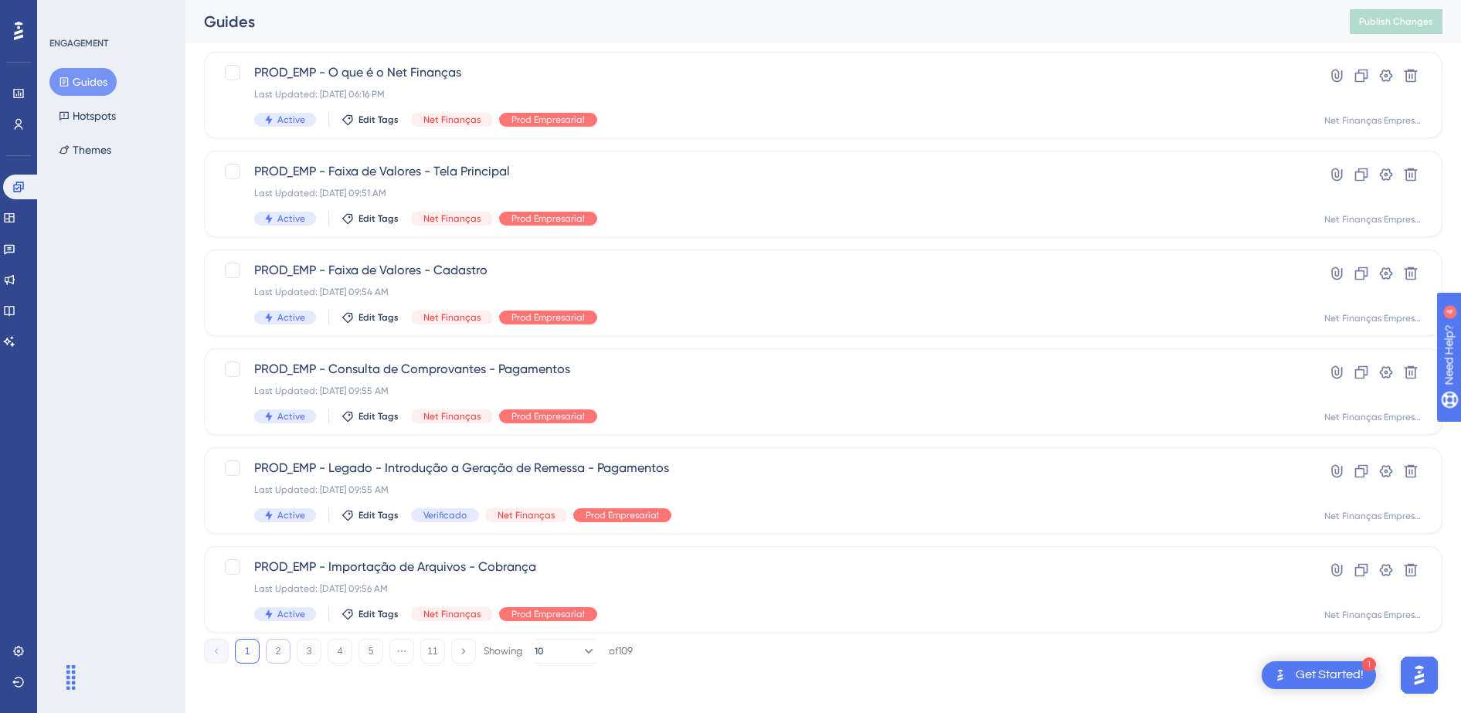
click at [277, 655] on button "2" at bounding box center [278, 651] width 25 height 25
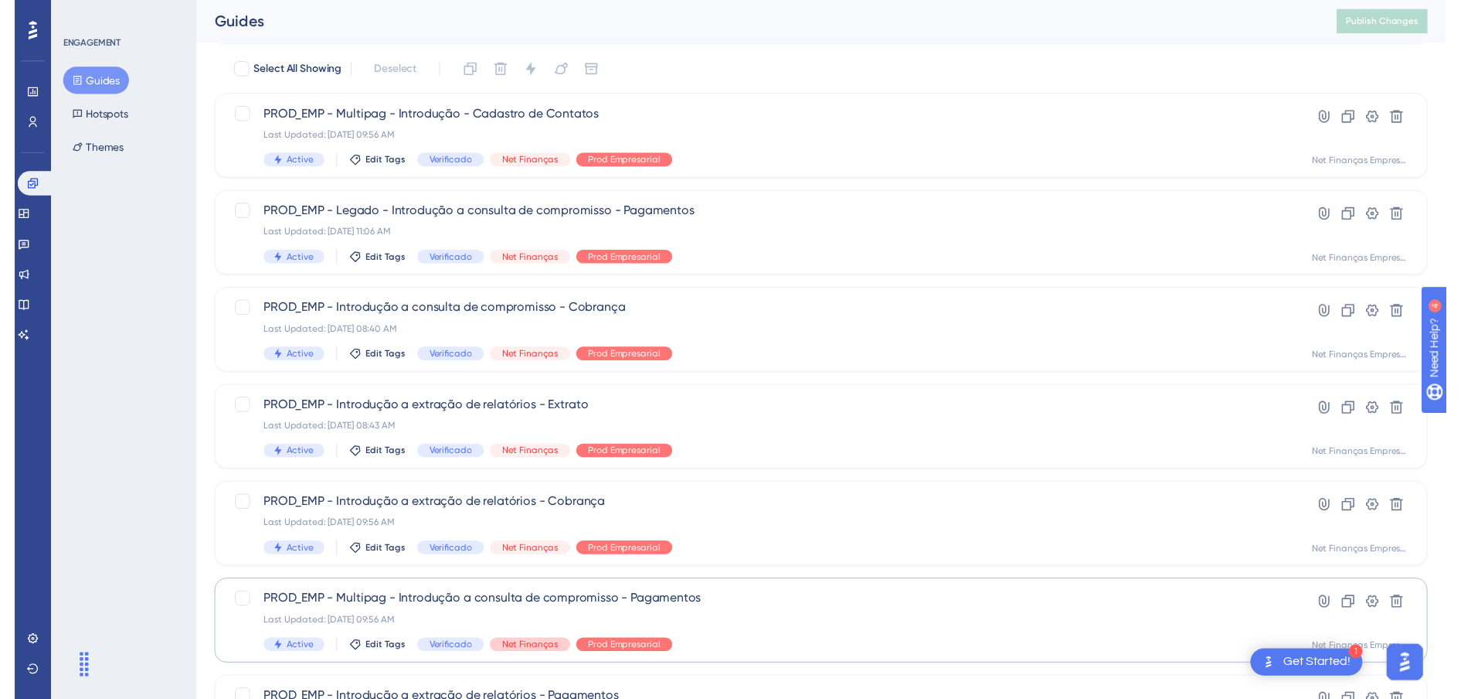
scroll to position [0, 0]
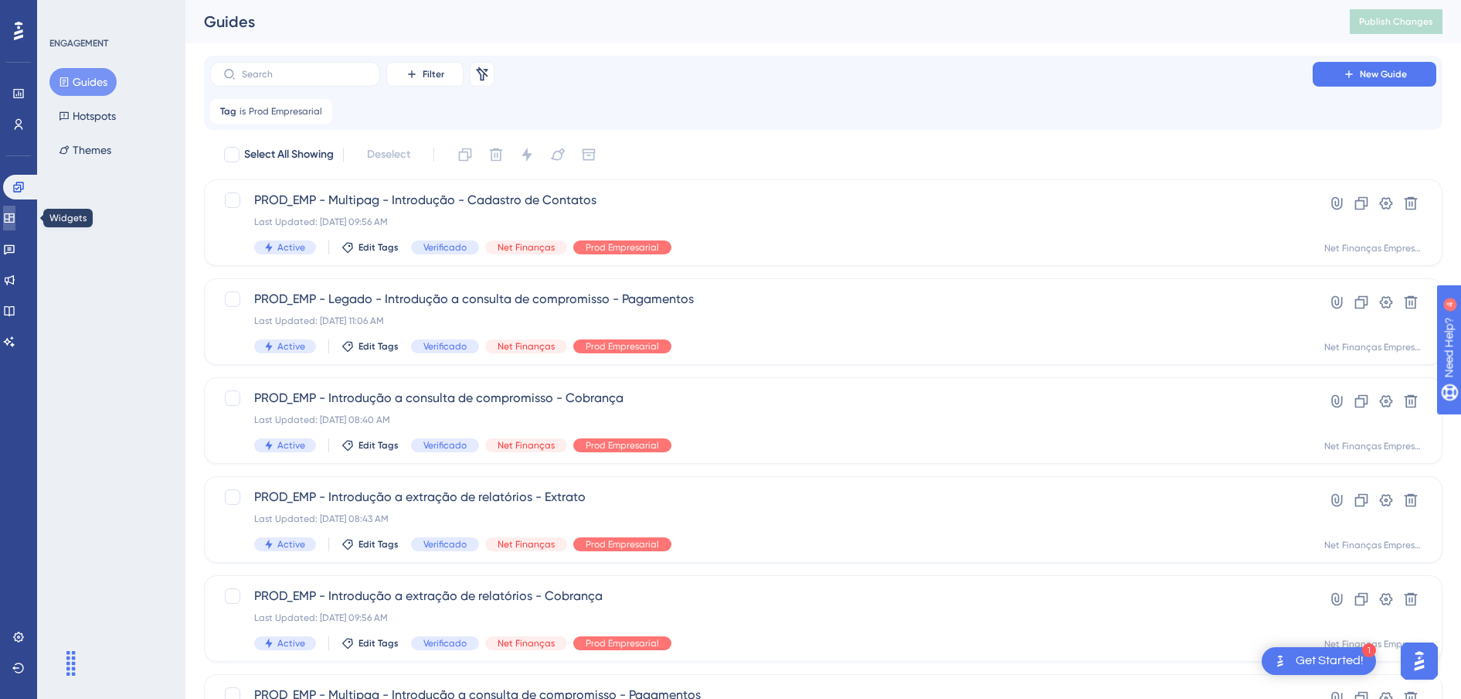
click at [15, 219] on icon at bounding box center [9, 218] width 12 height 12
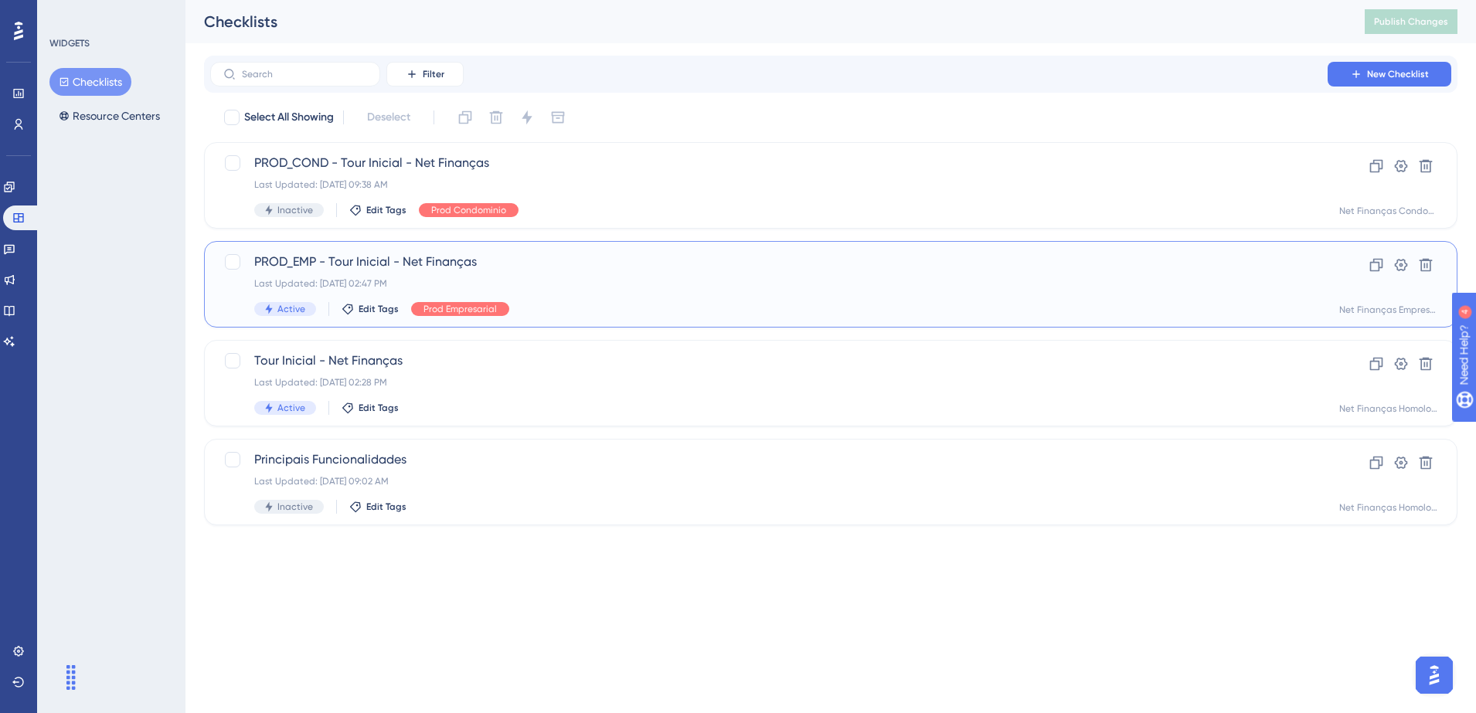
click at [458, 258] on span "PROD_EMP - Tour Inicial - Net Finanças" at bounding box center [768, 262] width 1029 height 19
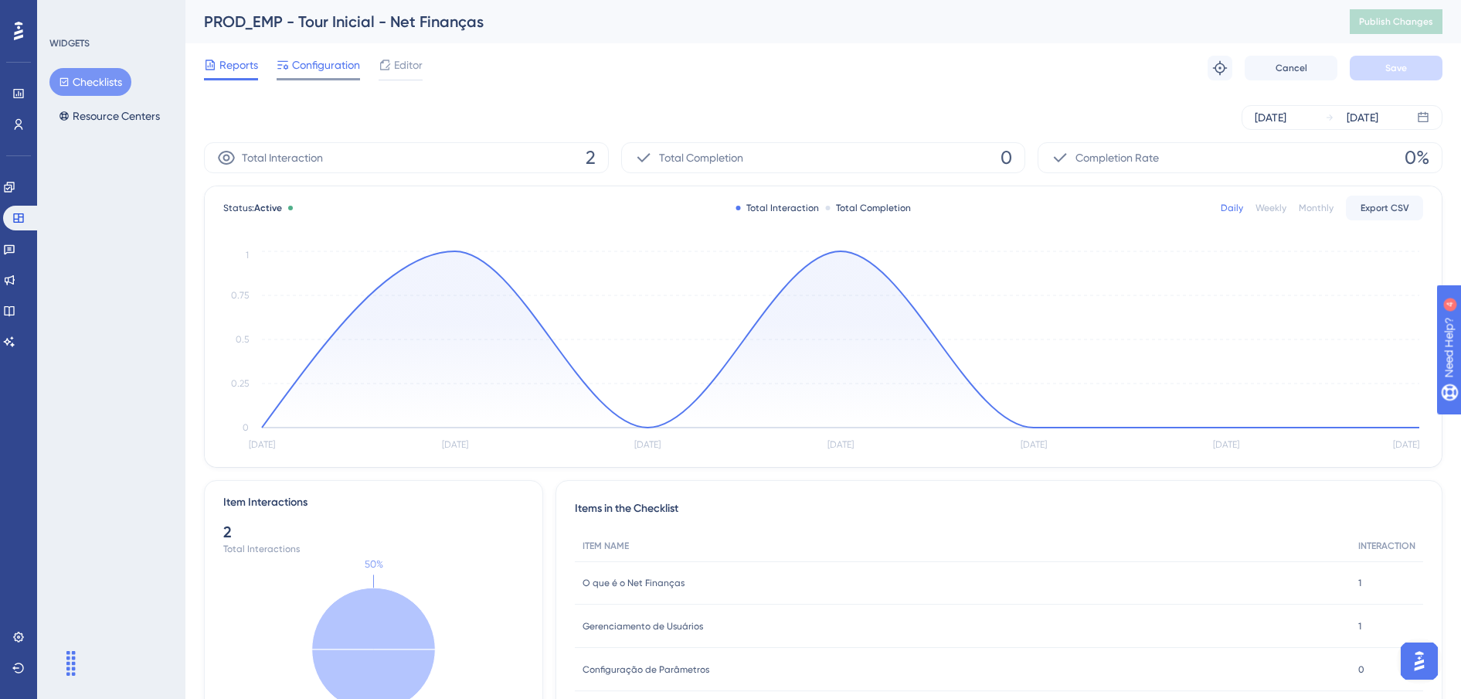
click at [304, 63] on span "Configuration" at bounding box center [326, 65] width 68 height 19
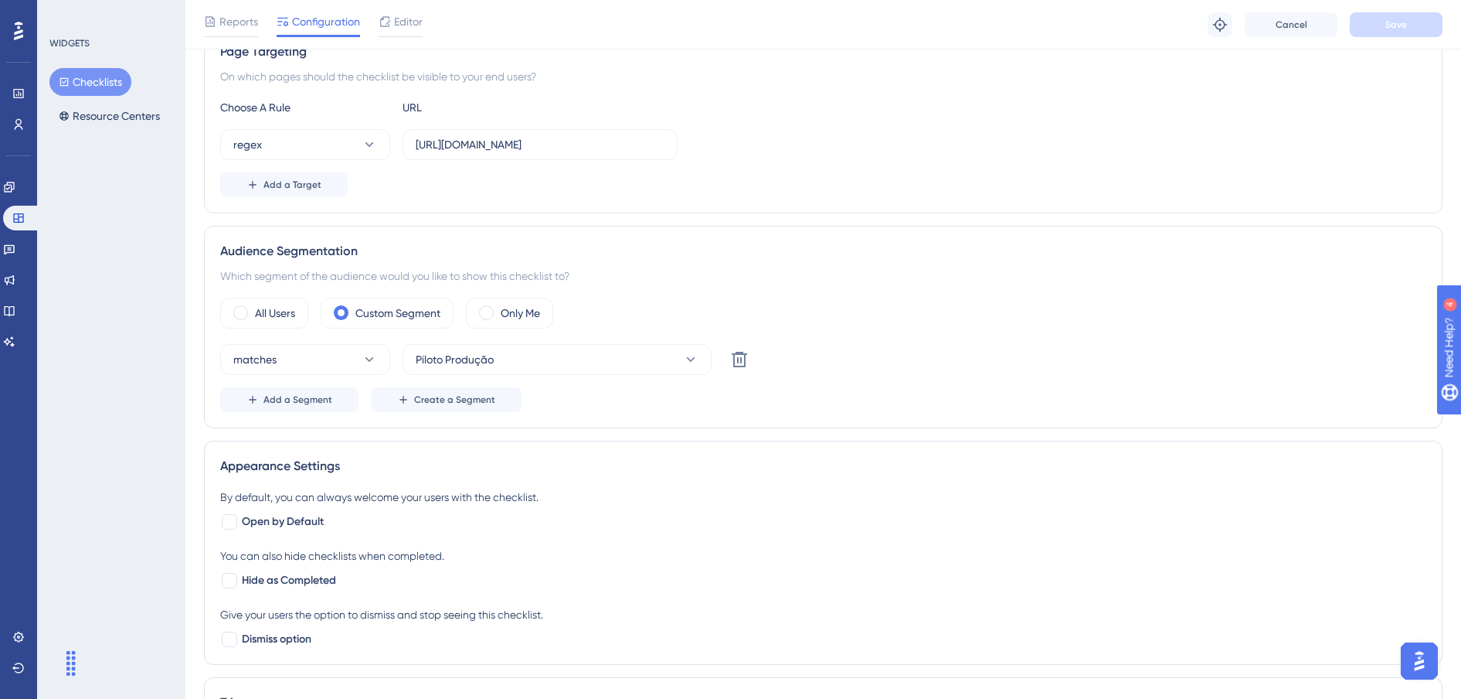
scroll to position [386, 0]
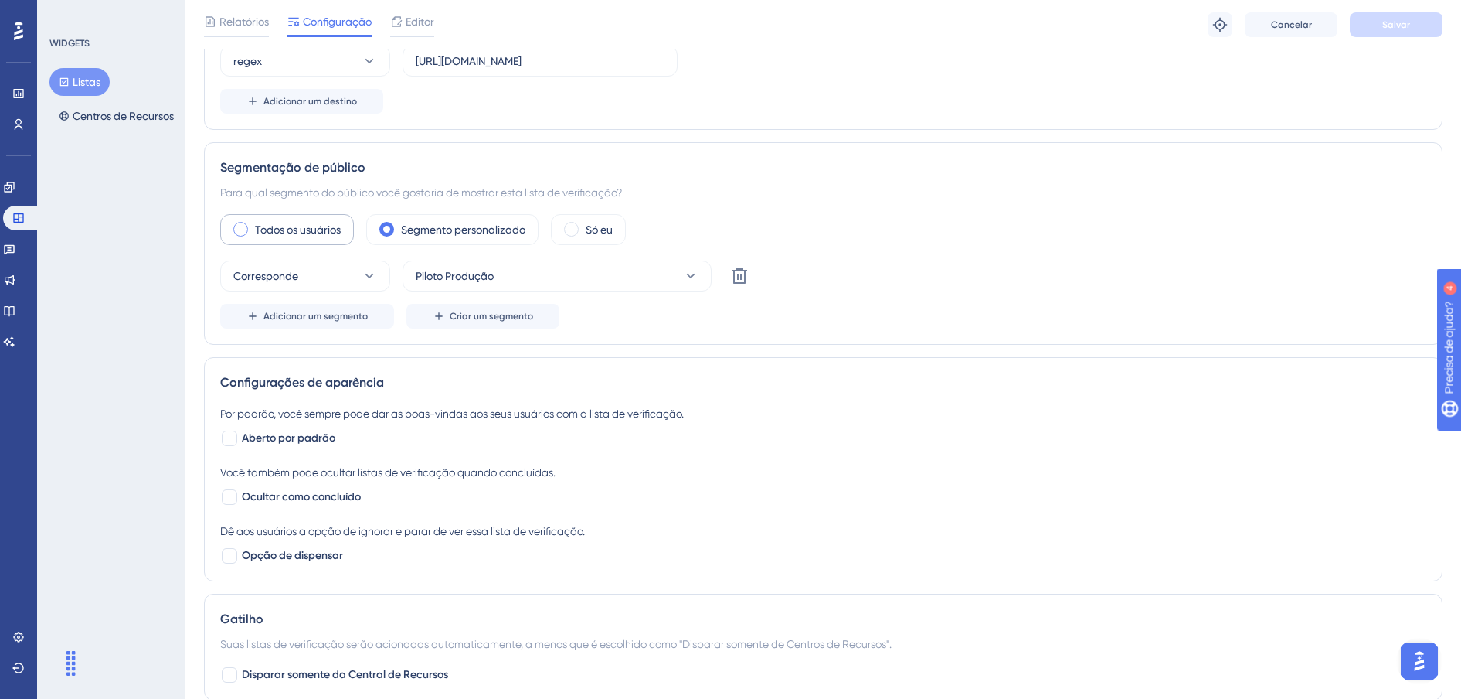
click at [265, 228] on label "Todos os usuários" at bounding box center [298, 229] width 86 height 19
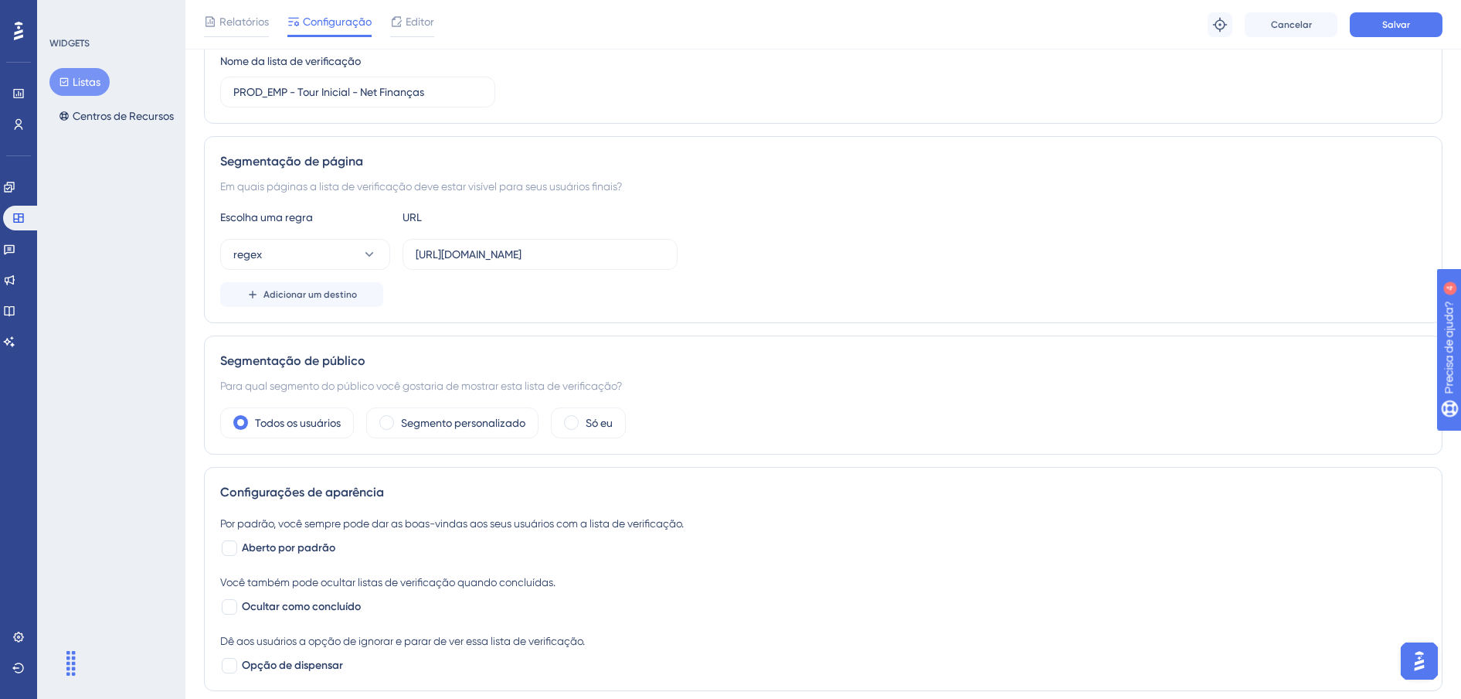
scroll to position [0, 0]
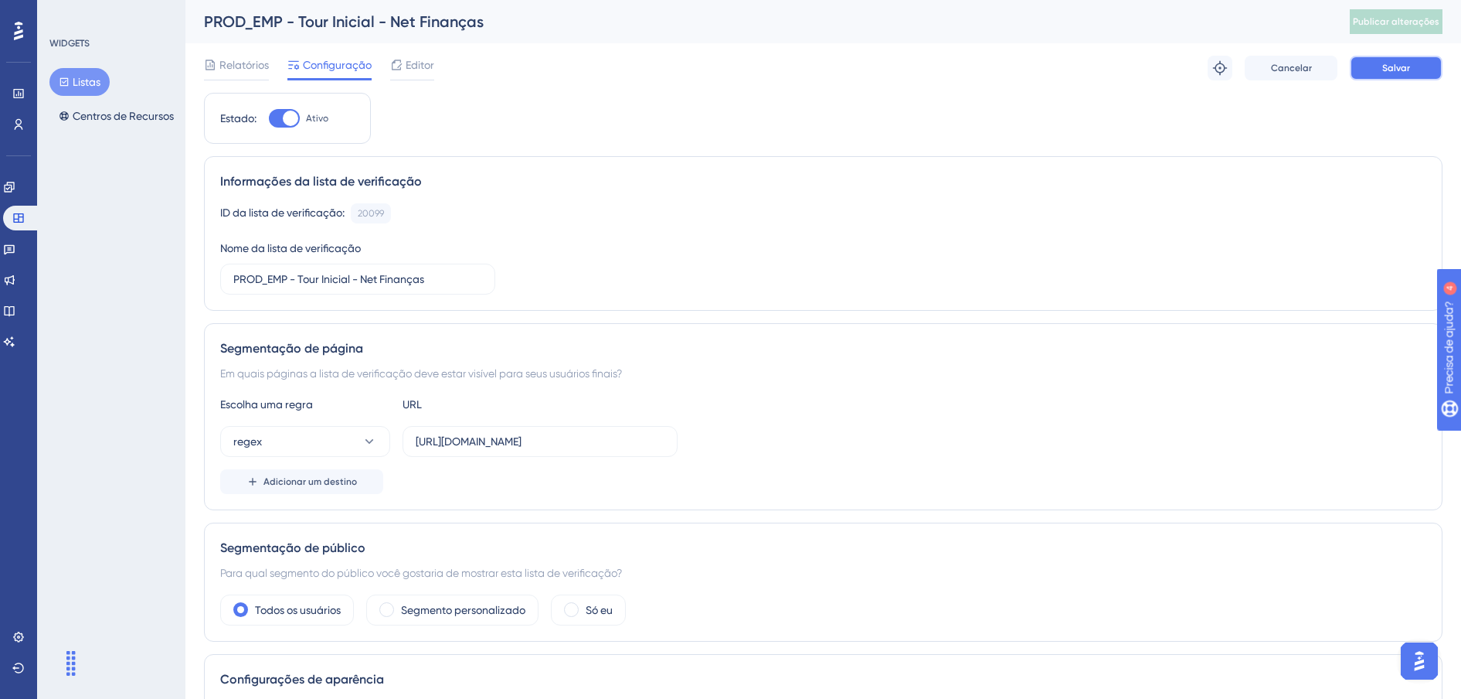
click at [1380, 67] on button "Salvar" at bounding box center [1396, 68] width 93 height 25
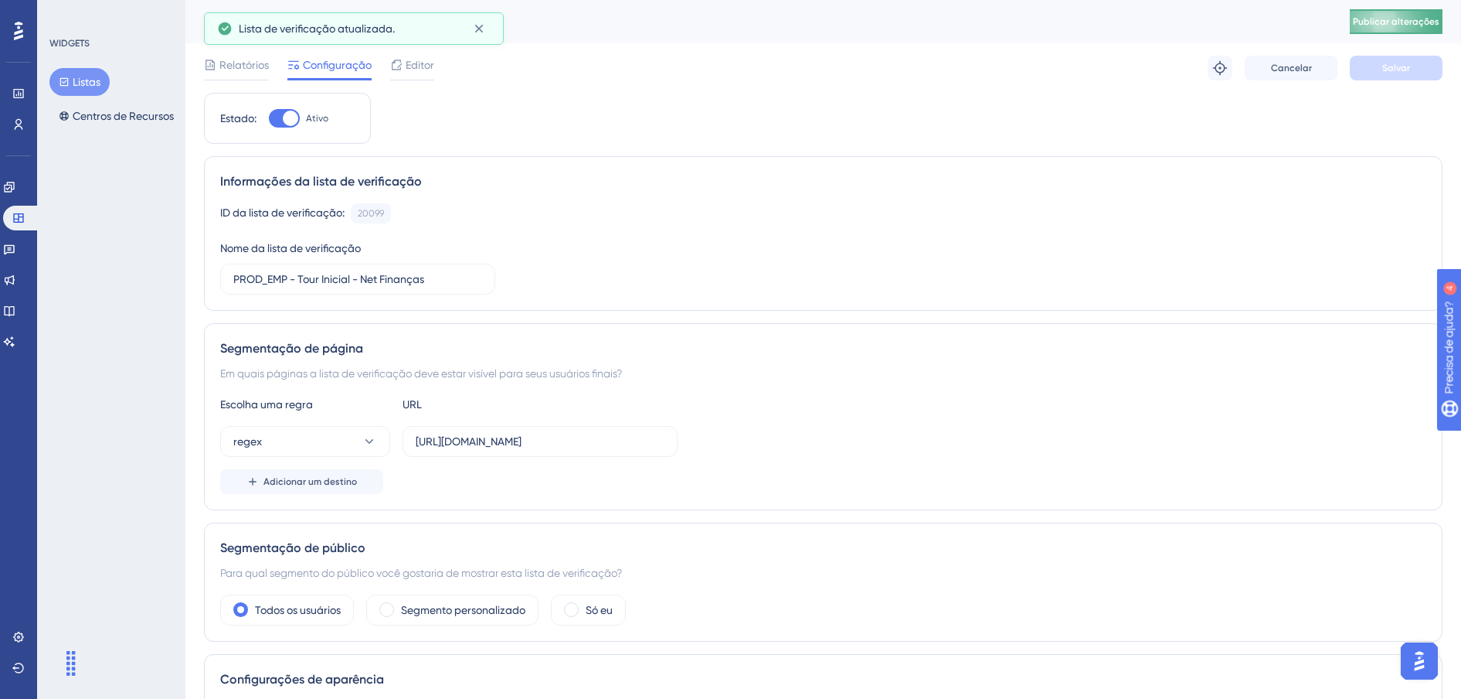
click at [1426, 26] on span "Publicar alterações" at bounding box center [1396, 21] width 87 height 12
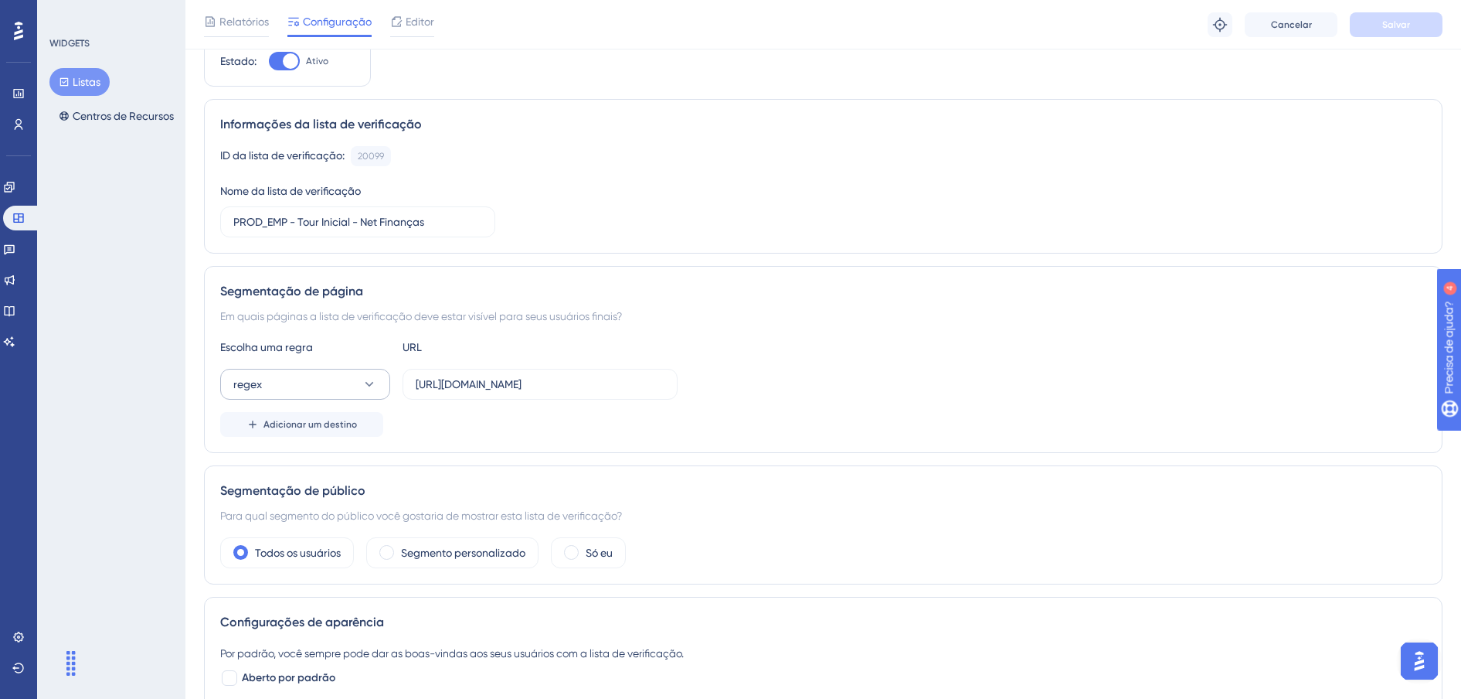
scroll to position [193, 0]
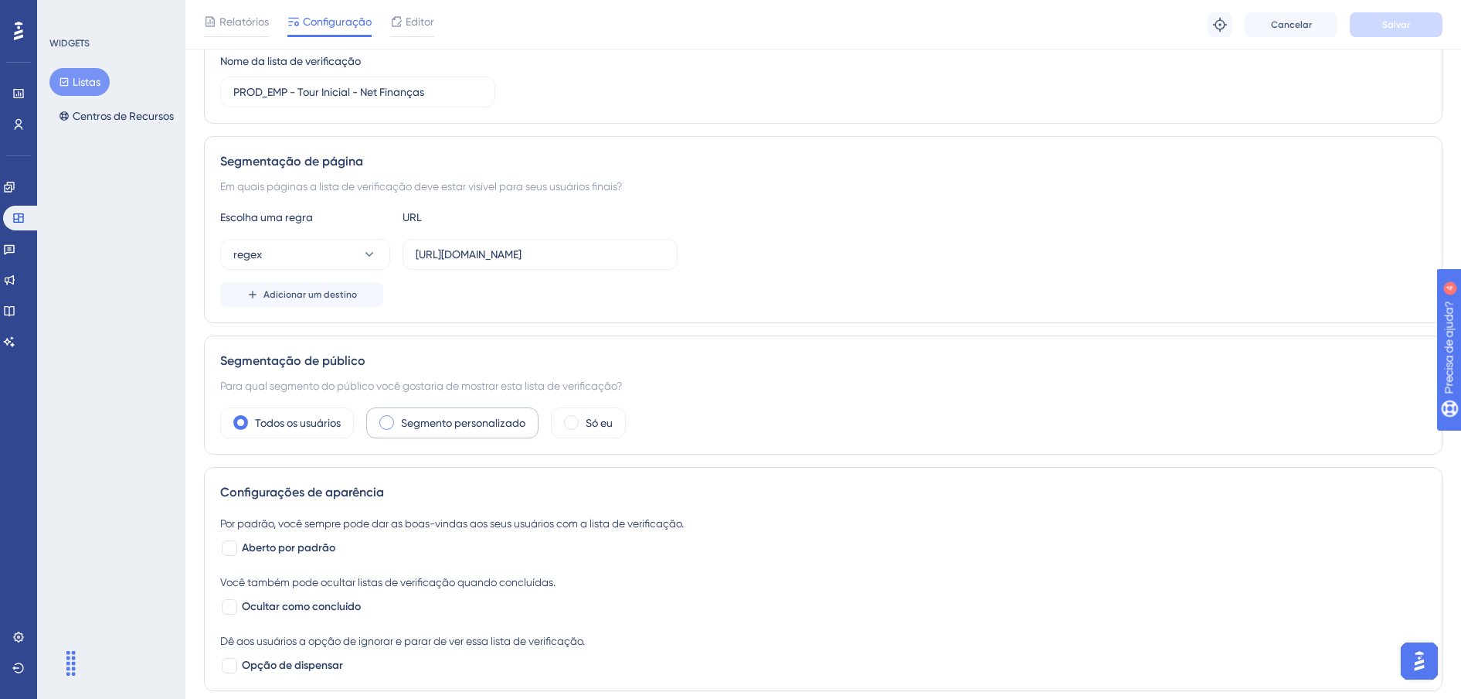
click at [396, 424] on div "Segmento personalizado" at bounding box center [452, 422] width 172 height 31
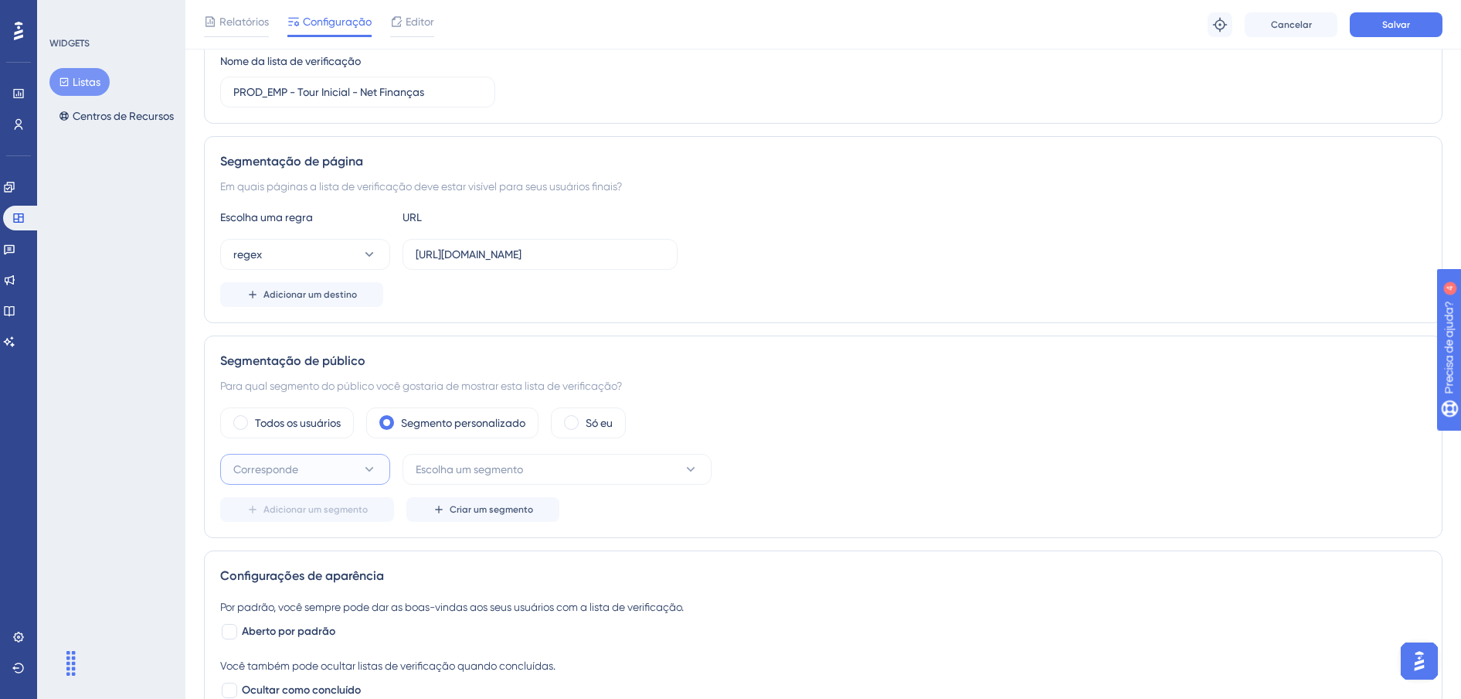
click at [341, 470] on button "Corresponde" at bounding box center [305, 469] width 170 height 31
click at [441, 479] on button "Escolha um segmento" at bounding box center [557, 469] width 309 height 31
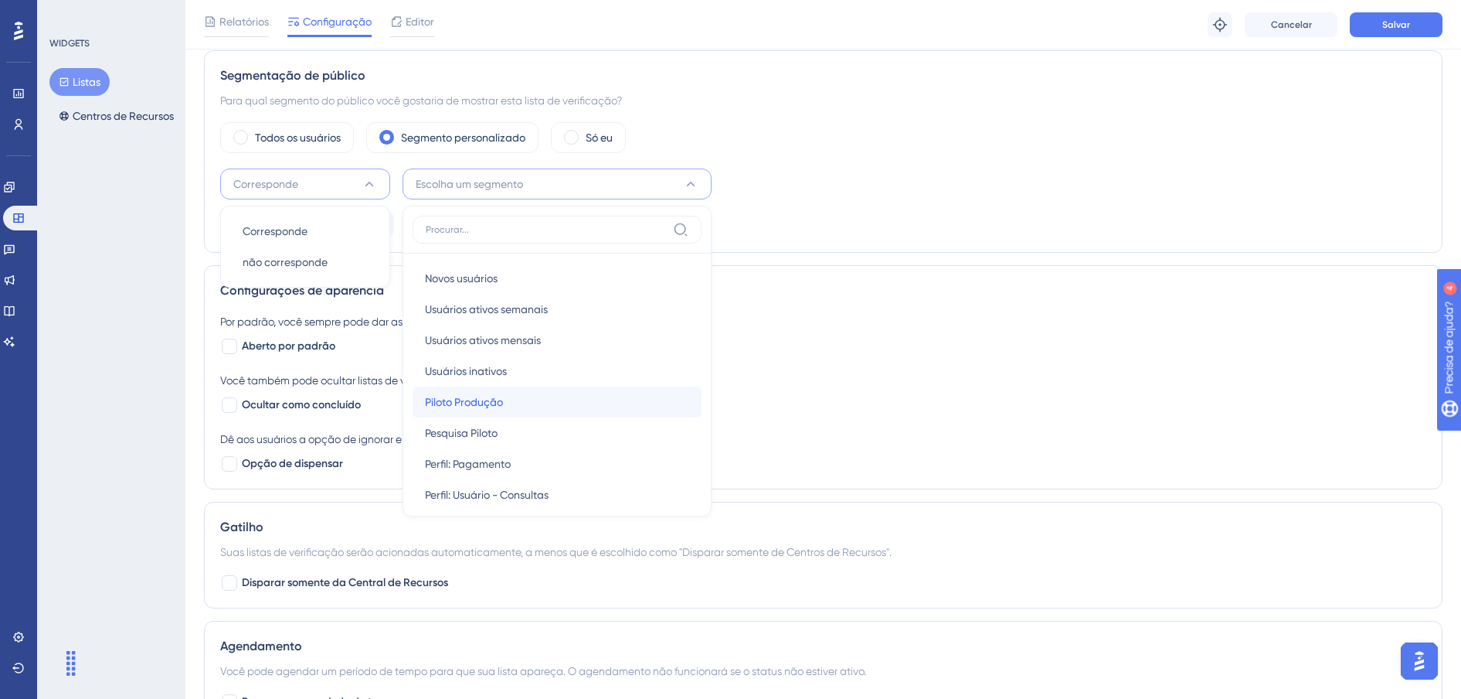
click at [495, 395] on span "Piloto Produção" at bounding box center [464, 402] width 78 height 19
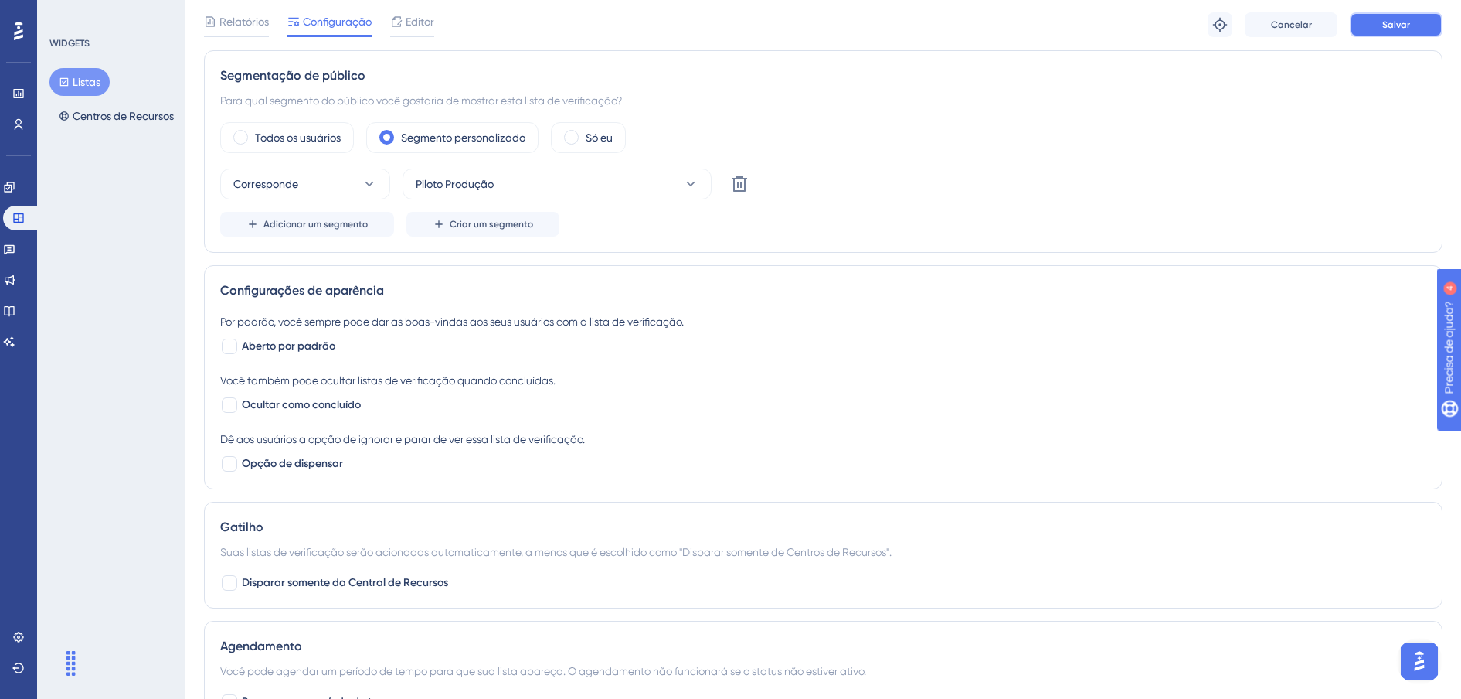
click at [1359, 25] on button "Salvar" at bounding box center [1396, 24] width 93 height 25
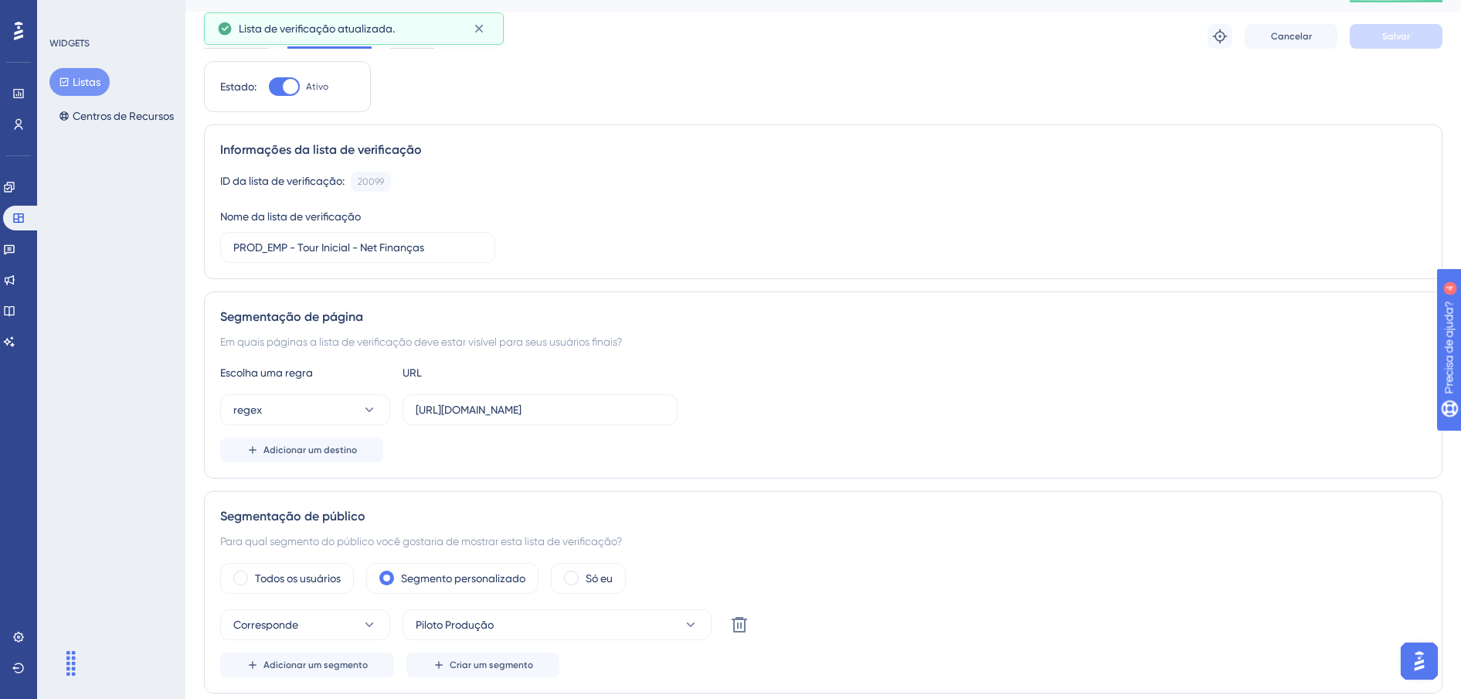
scroll to position [0, 0]
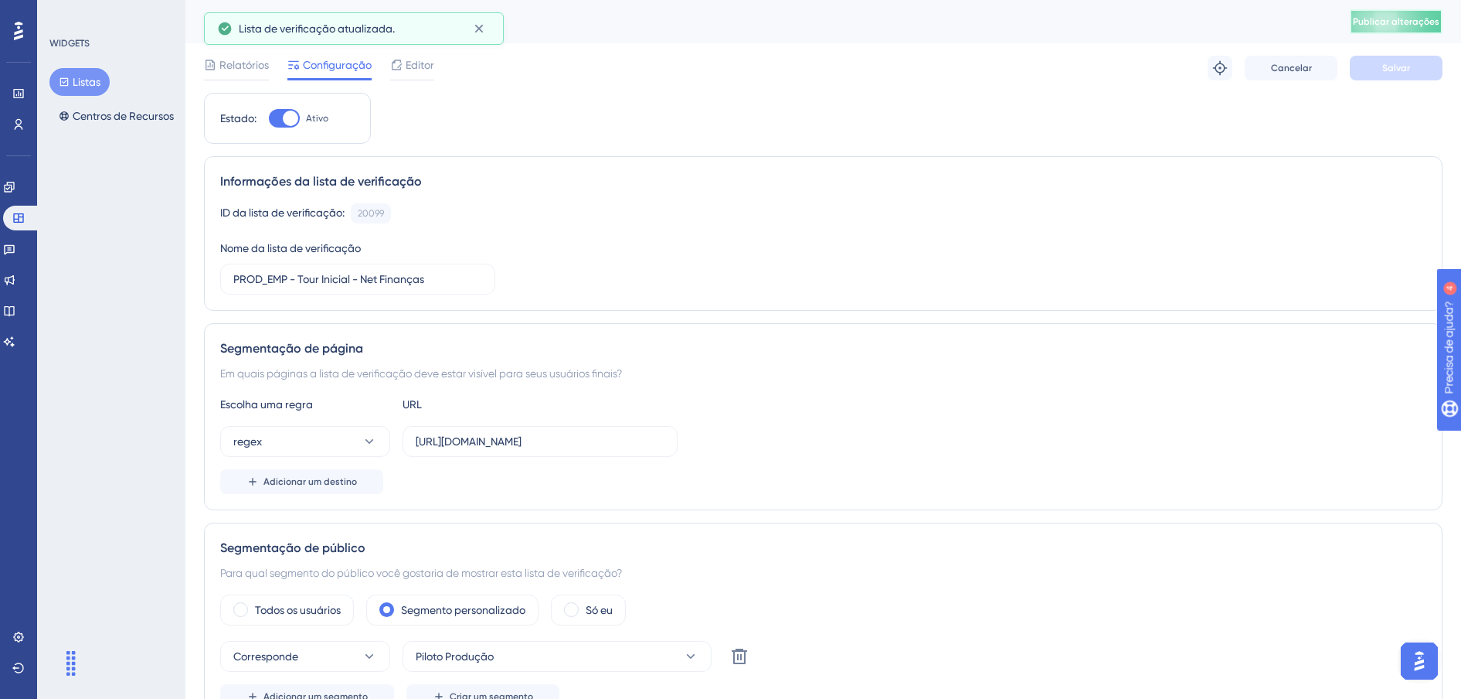
click at [1404, 27] on span "Publicar alterações" at bounding box center [1396, 21] width 87 height 12
click at [15, 189] on icon at bounding box center [9, 187] width 12 height 12
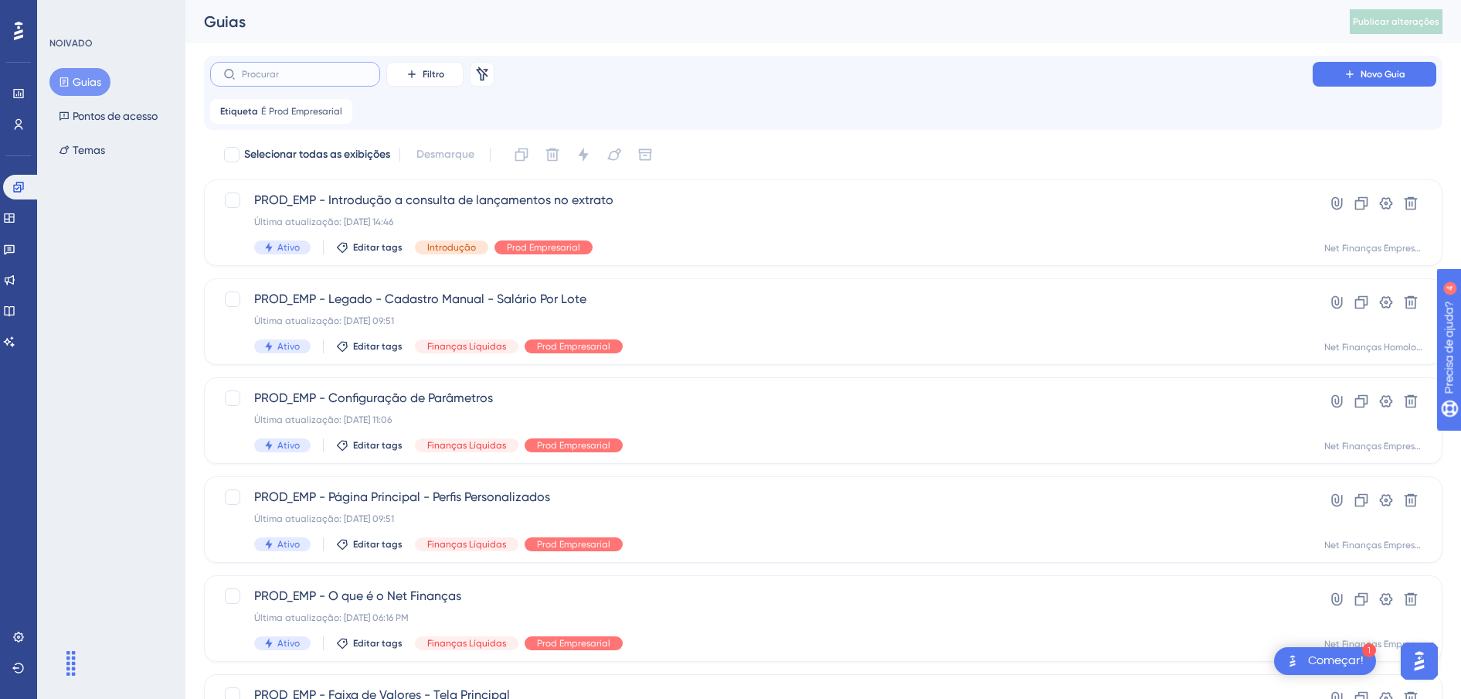
click at [291, 74] on input "text" at bounding box center [304, 74] width 125 height 11
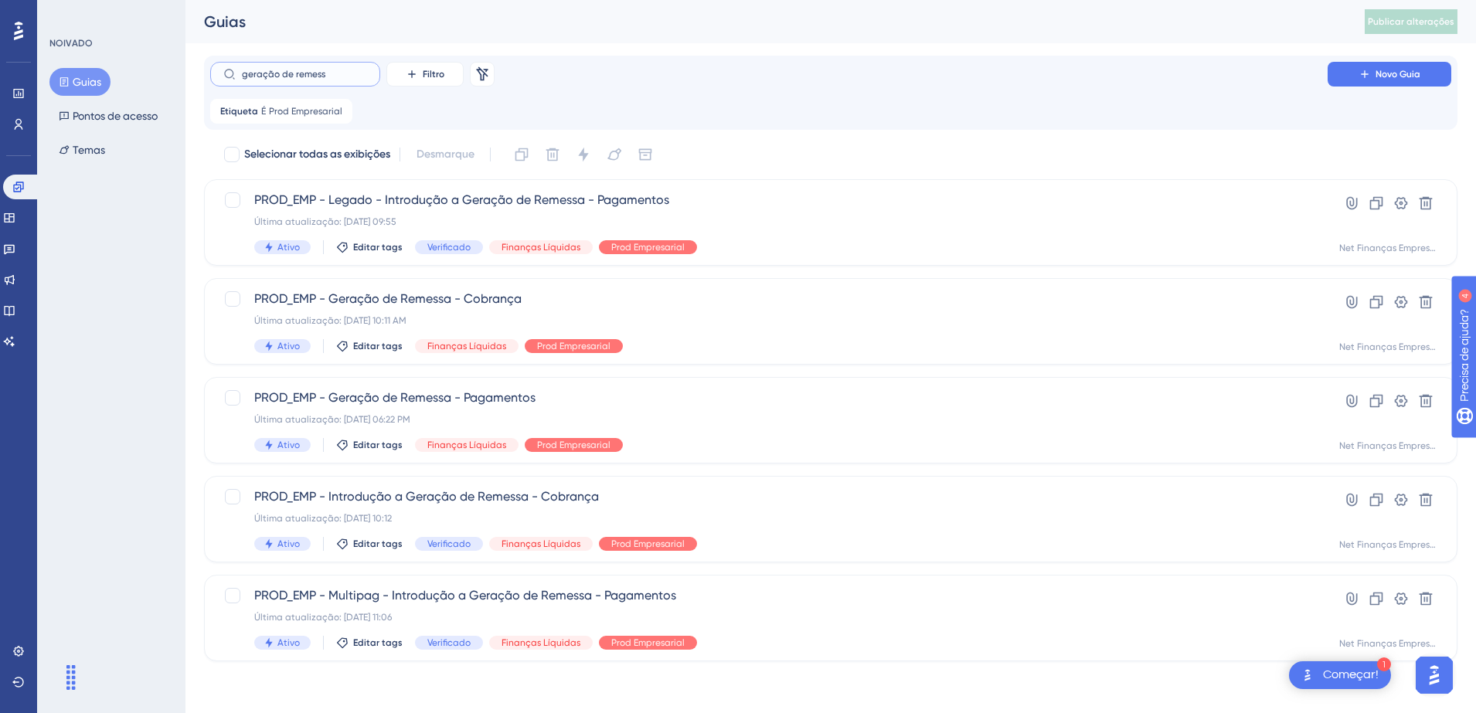
type input "geração de remessa"
click at [466, 410] on div "PROD_EMP - Geração de Remessa - Pagamentos Última atualização: 06 de jun. de 20…" at bounding box center [768, 420] width 1029 height 63
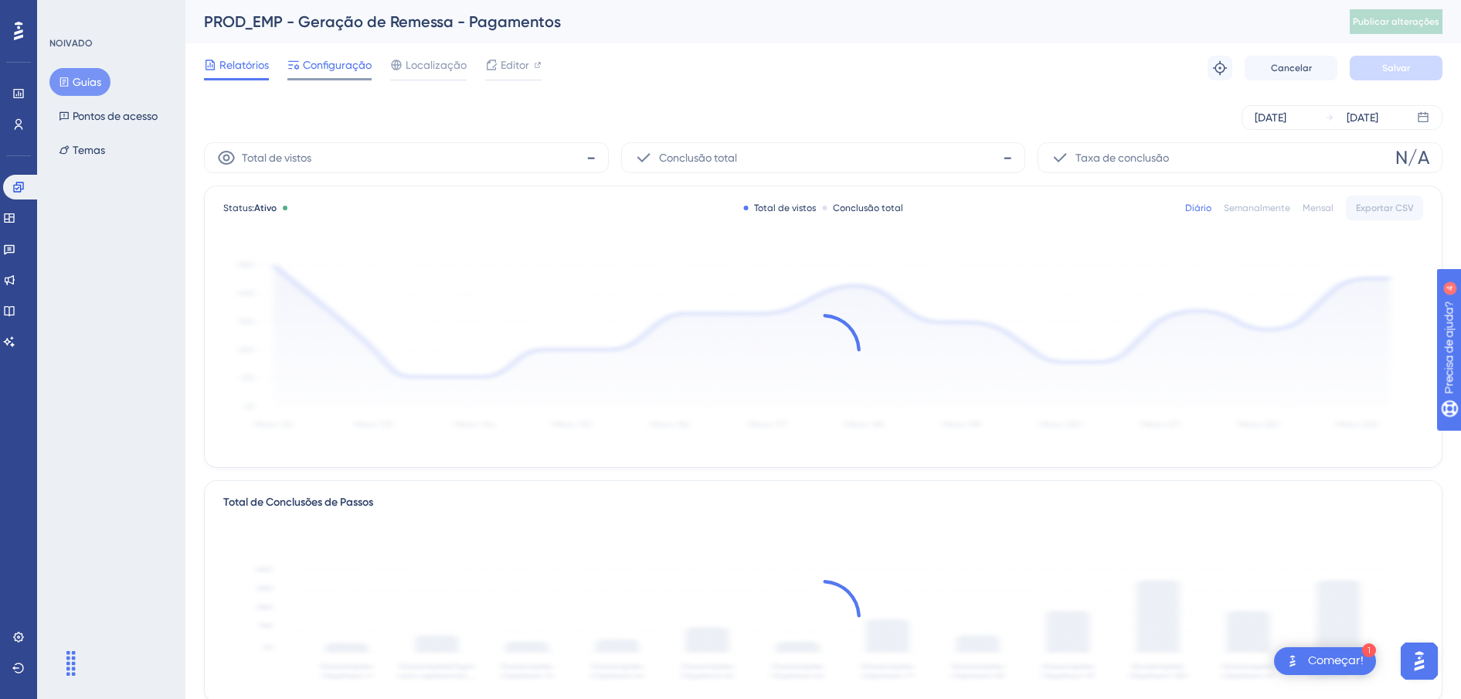
click at [345, 71] on span "Configuração" at bounding box center [337, 65] width 69 height 19
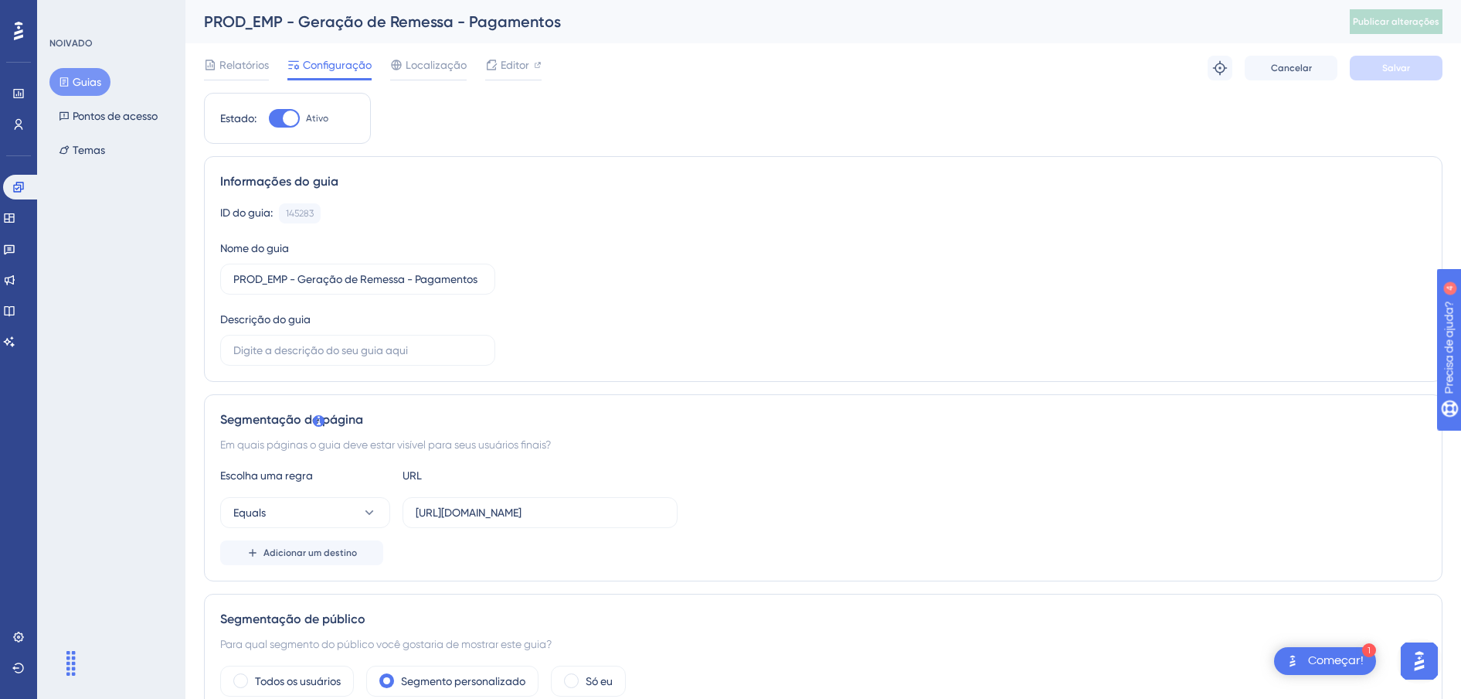
click at [78, 90] on font "Guias" at bounding box center [87, 82] width 29 height 19
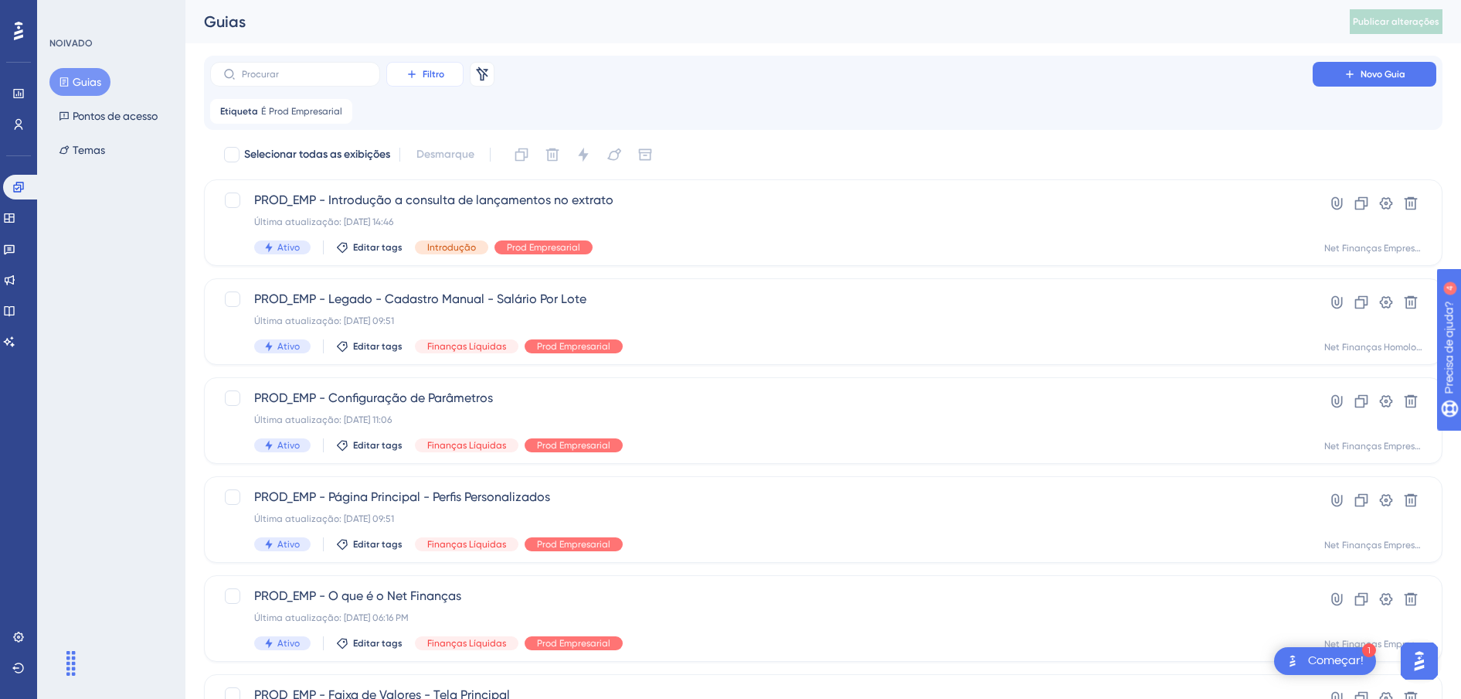
click at [433, 77] on span "Filtro" at bounding box center [434, 74] width 22 height 12
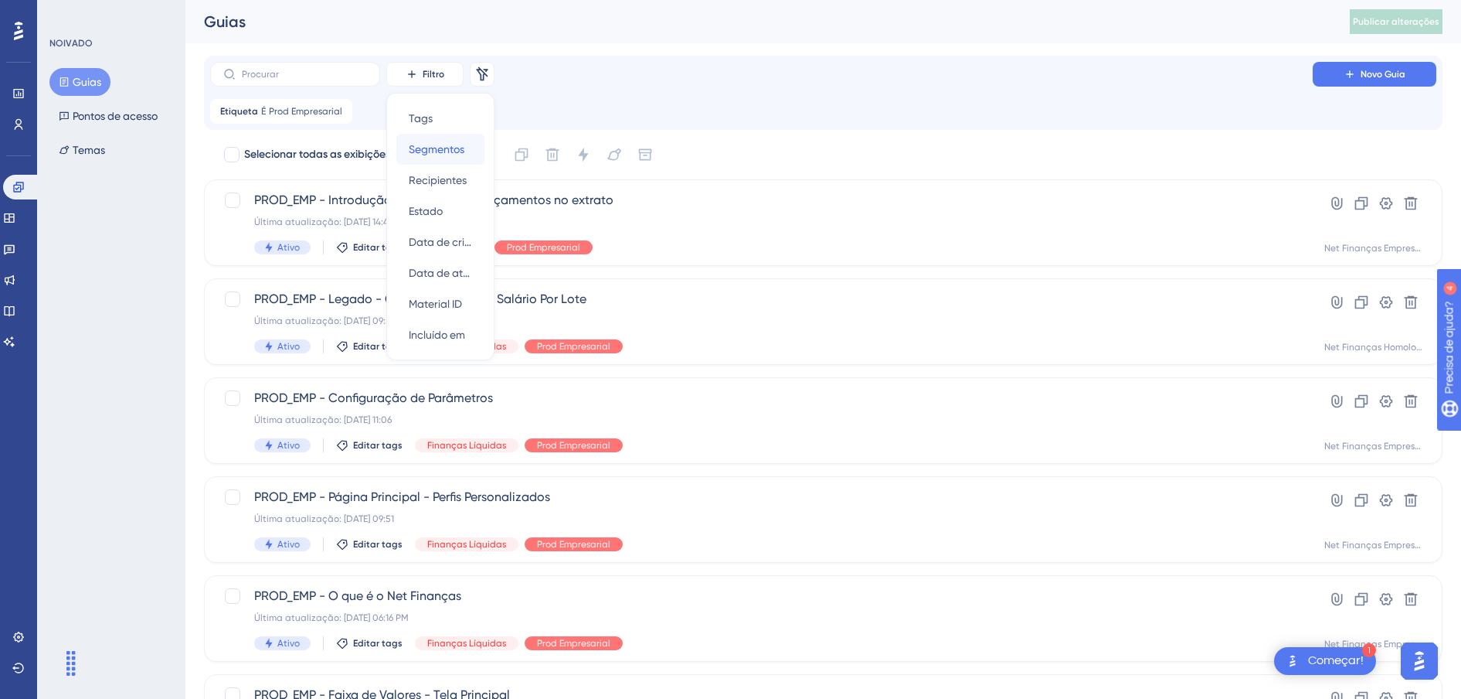
drag, startPoint x: 437, startPoint y: 148, endPoint x: 606, endPoint y: 31, distance: 205.4
click at [606, 31] on div "Desempenho Usuários Noivado Widgets Realimentação Atualizações de produtos Base…" at bounding box center [823, 606] width 1276 height 1212
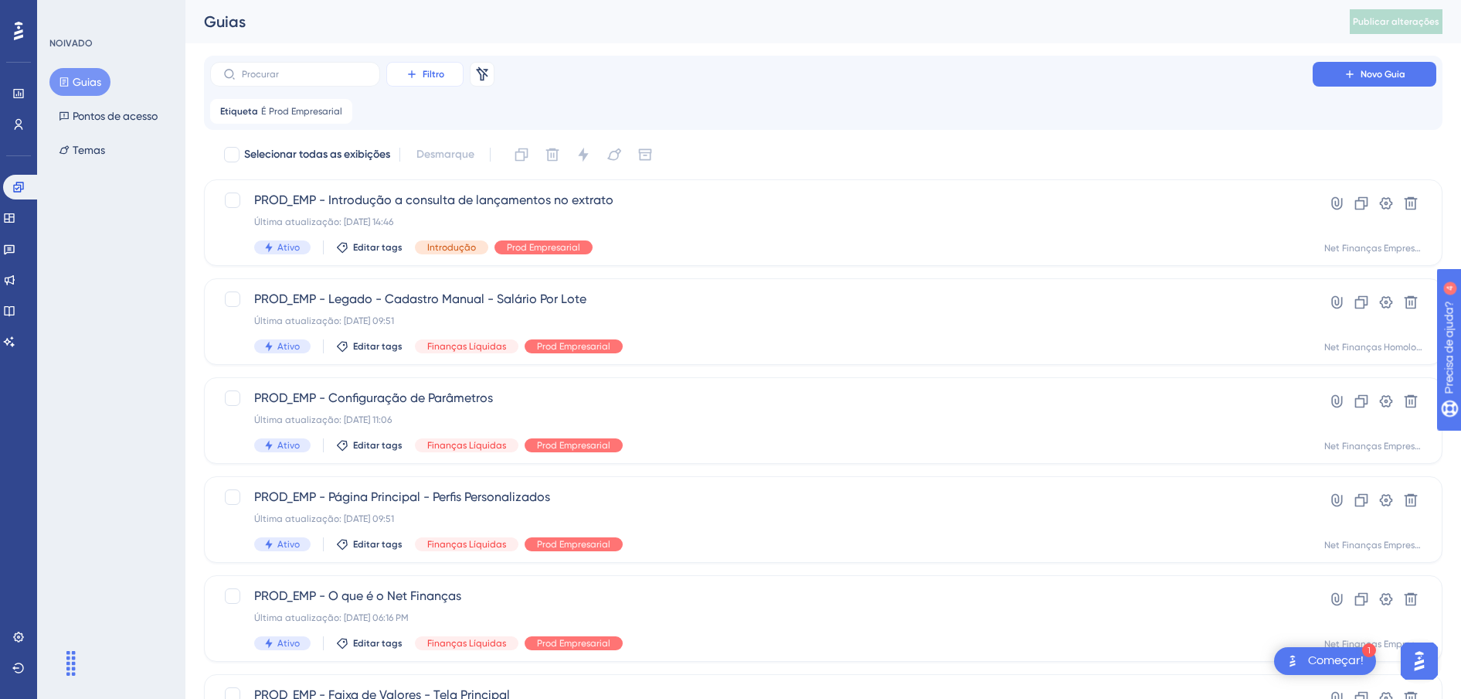
click at [441, 70] on span "Filtro" at bounding box center [434, 74] width 22 height 12
click at [430, 120] on span "Tags" at bounding box center [421, 118] width 24 height 19
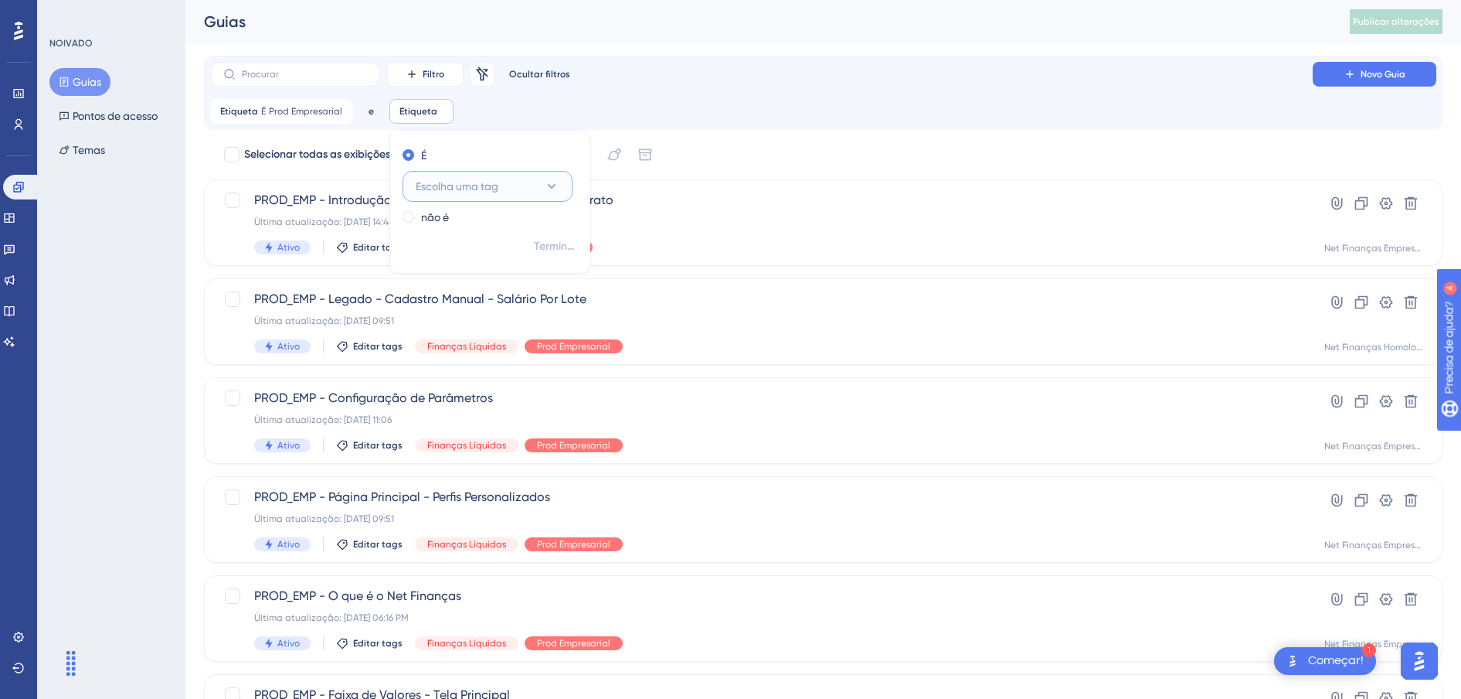
drag, startPoint x: 454, startPoint y: 188, endPoint x: 465, endPoint y: 118, distance: 70.5
click at [489, 119] on div "Etiqueta É Prod Empresarial Prod Empresarial Retirar e Etiqueta Retirar É Escol…" at bounding box center [823, 111] width 1226 height 25
click at [481, 112] on div "Etiqueta É Prod Empresarial Prod Empresarial Retirar" at bounding box center [823, 111] width 1226 height 25
click at [312, 81] on label at bounding box center [295, 74] width 170 height 25
click at [312, 80] on input "text" at bounding box center [304, 74] width 125 height 11
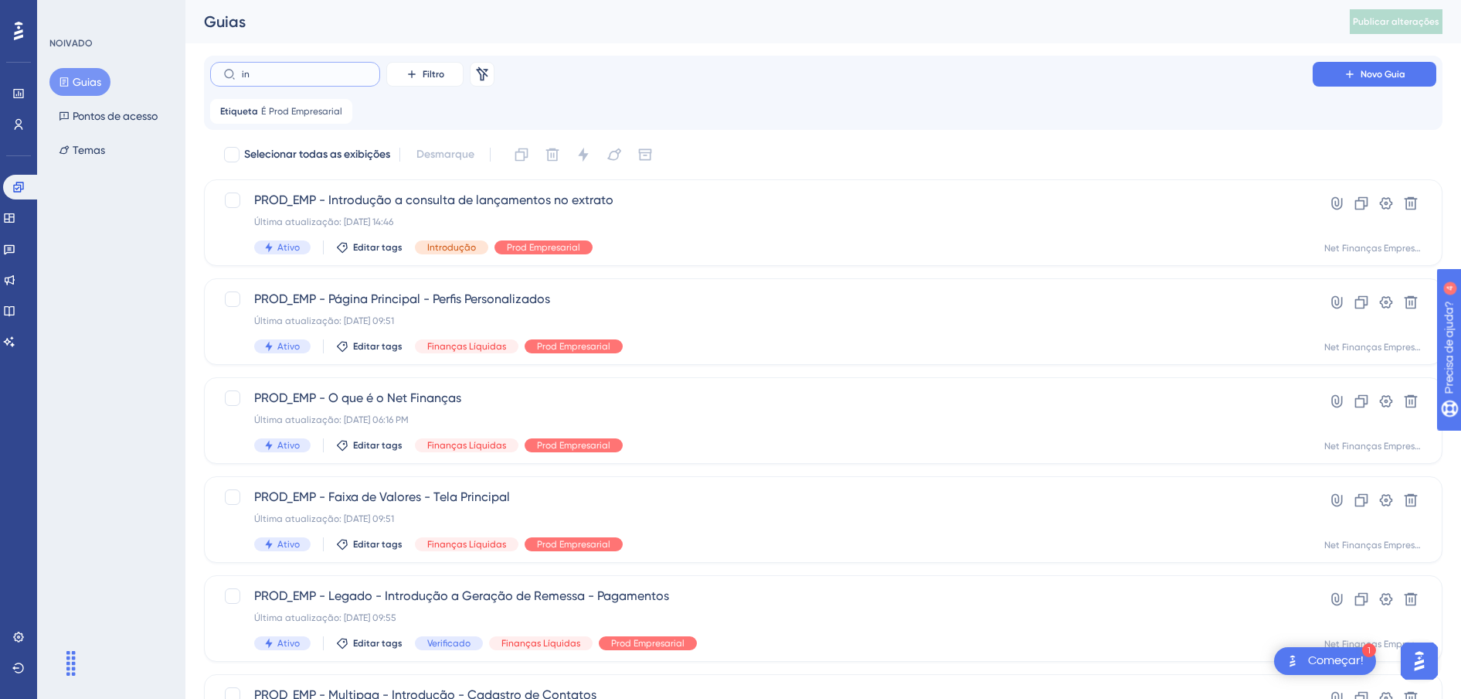
type input "ins"
checkbox input "true"
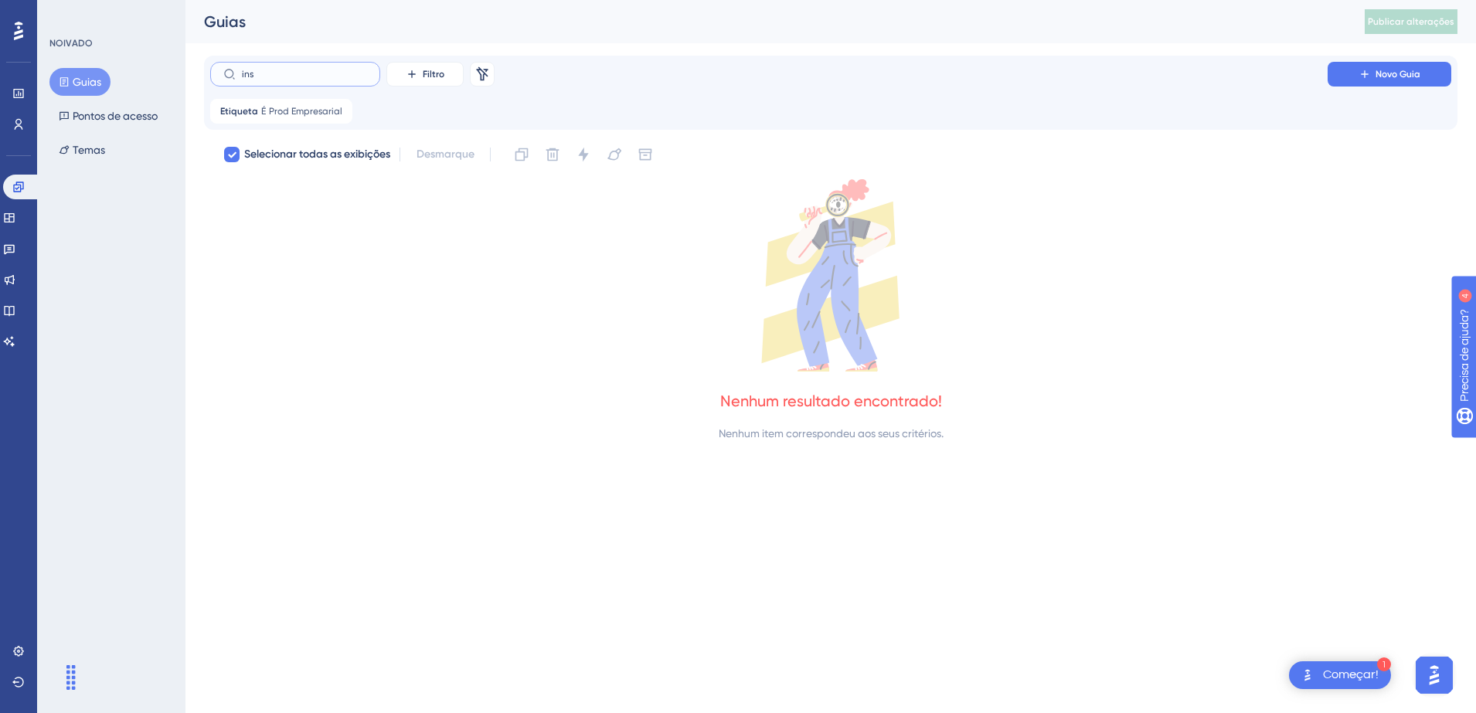
type input "in"
checkbox input "false"
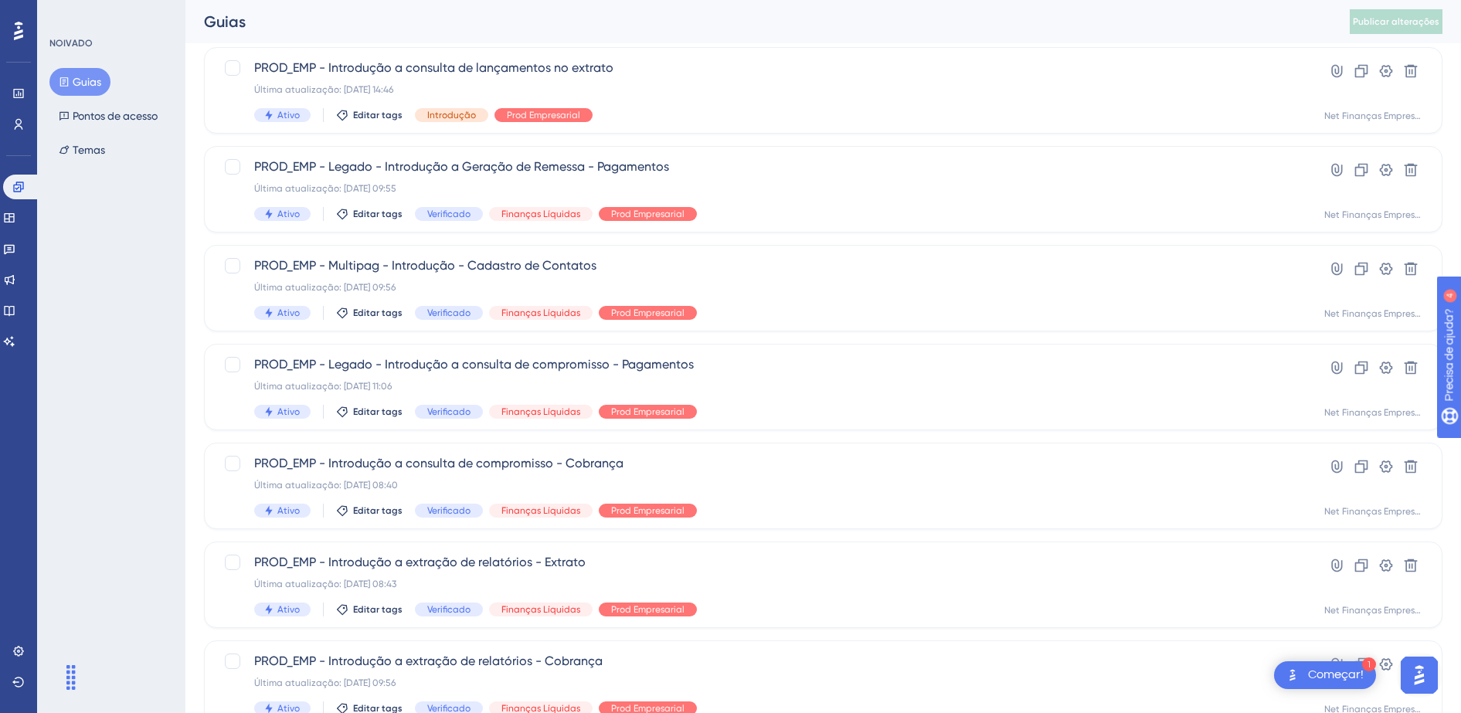
scroll to position [193, 0]
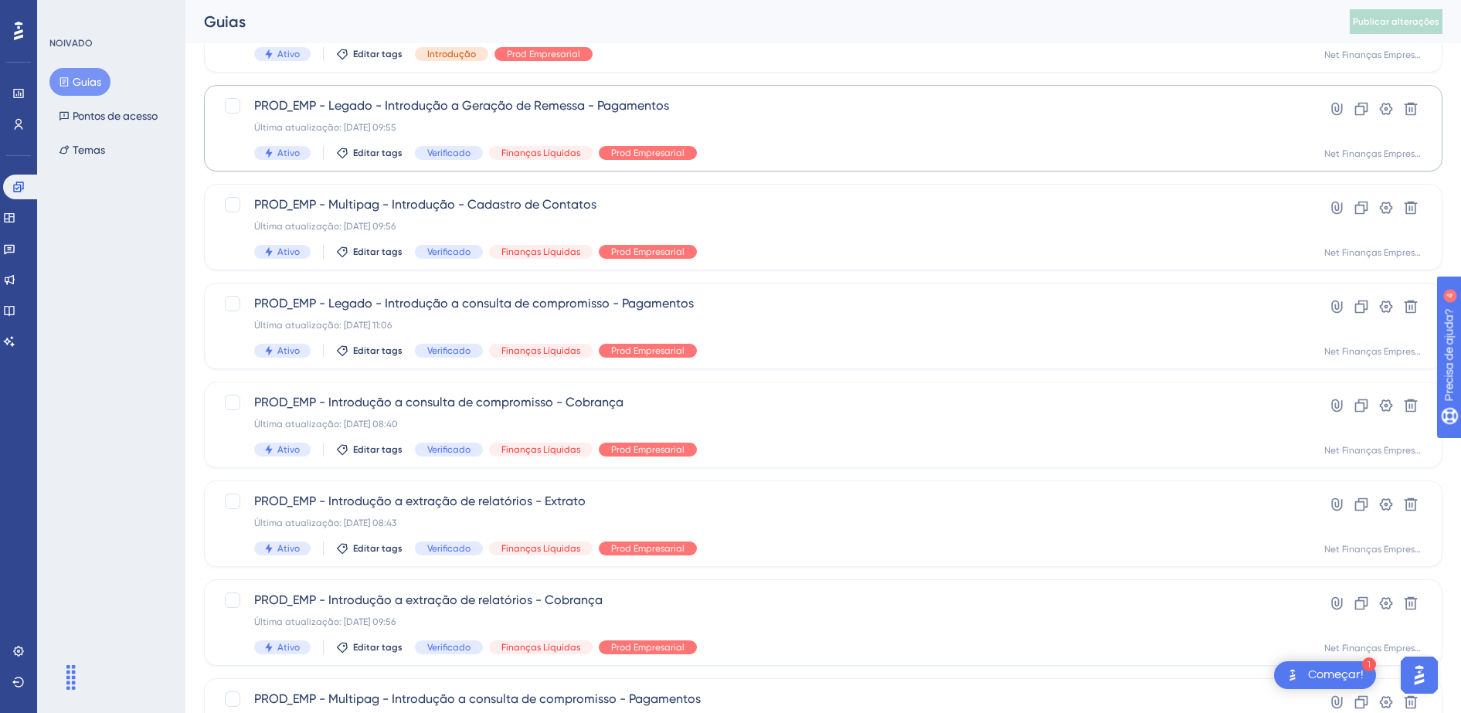
type input "introdução"
click at [555, 118] on div "PROD_EMP - Legado - Introdução a Geração de Remessa - Pagamentos Última atualiz…" at bounding box center [761, 128] width 1015 height 63
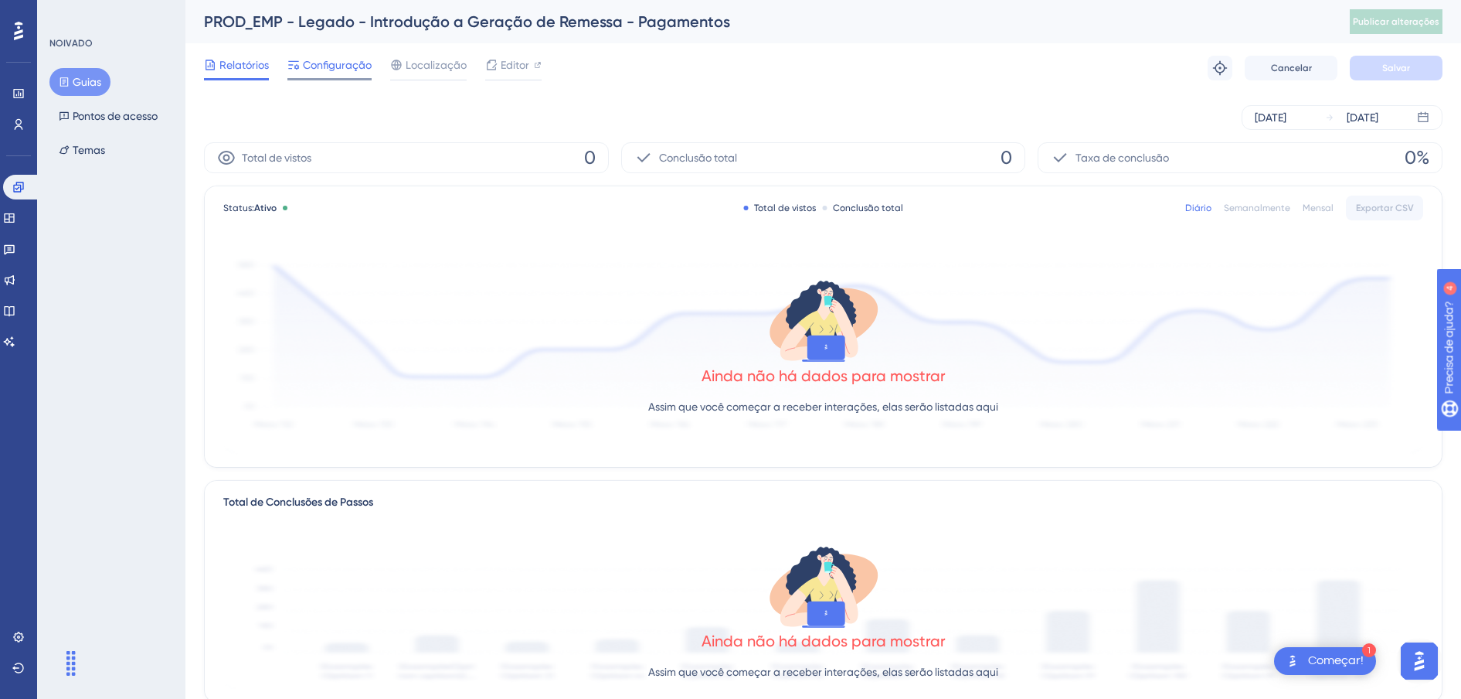
click at [335, 68] on span "Configuração" at bounding box center [337, 65] width 69 height 19
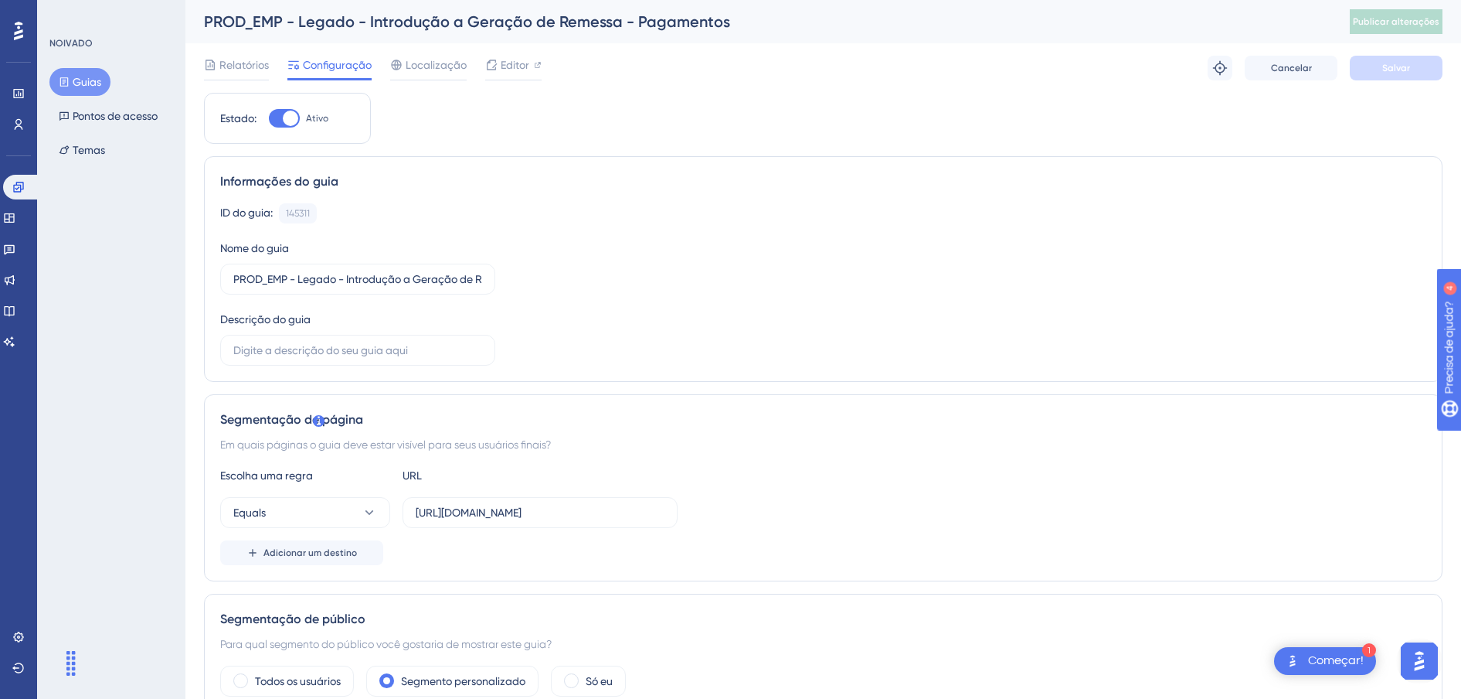
click at [79, 80] on font "Guias" at bounding box center [87, 82] width 29 height 19
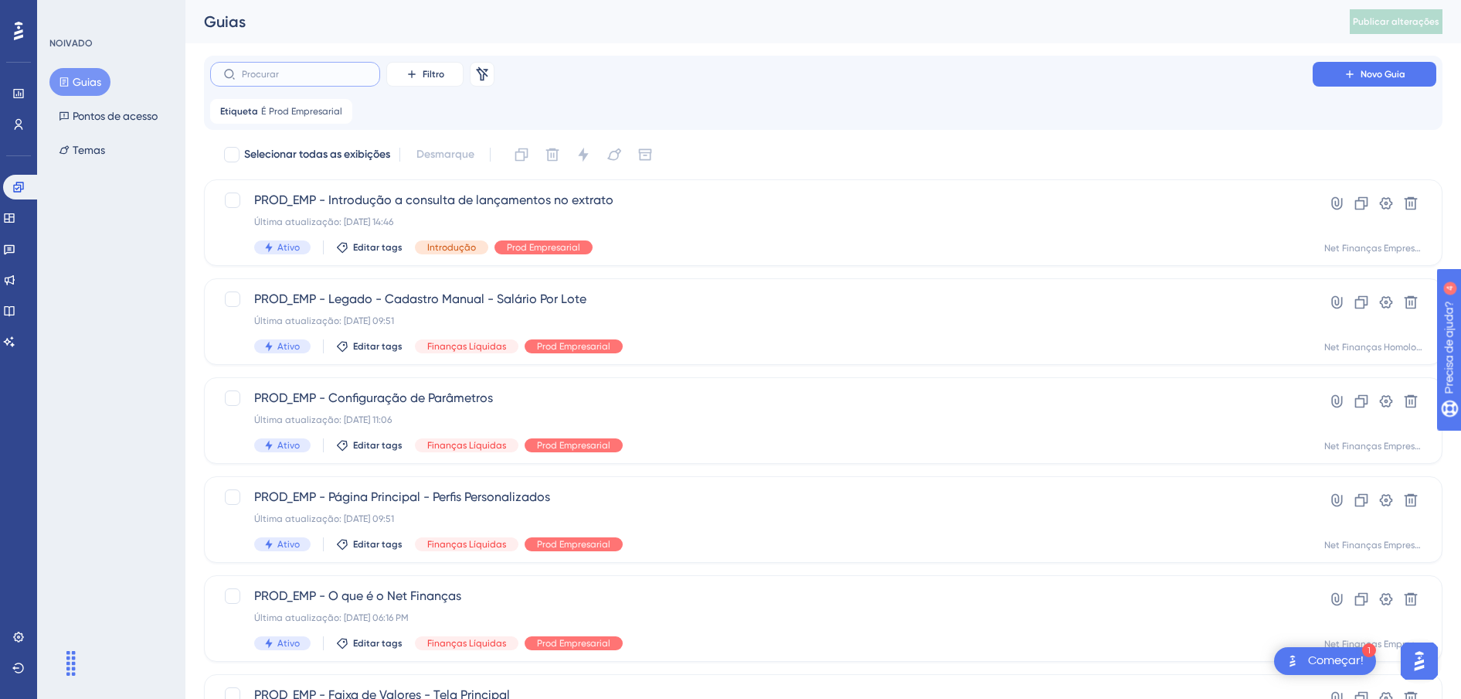
click at [297, 75] on input "text" at bounding box center [304, 74] width 125 height 11
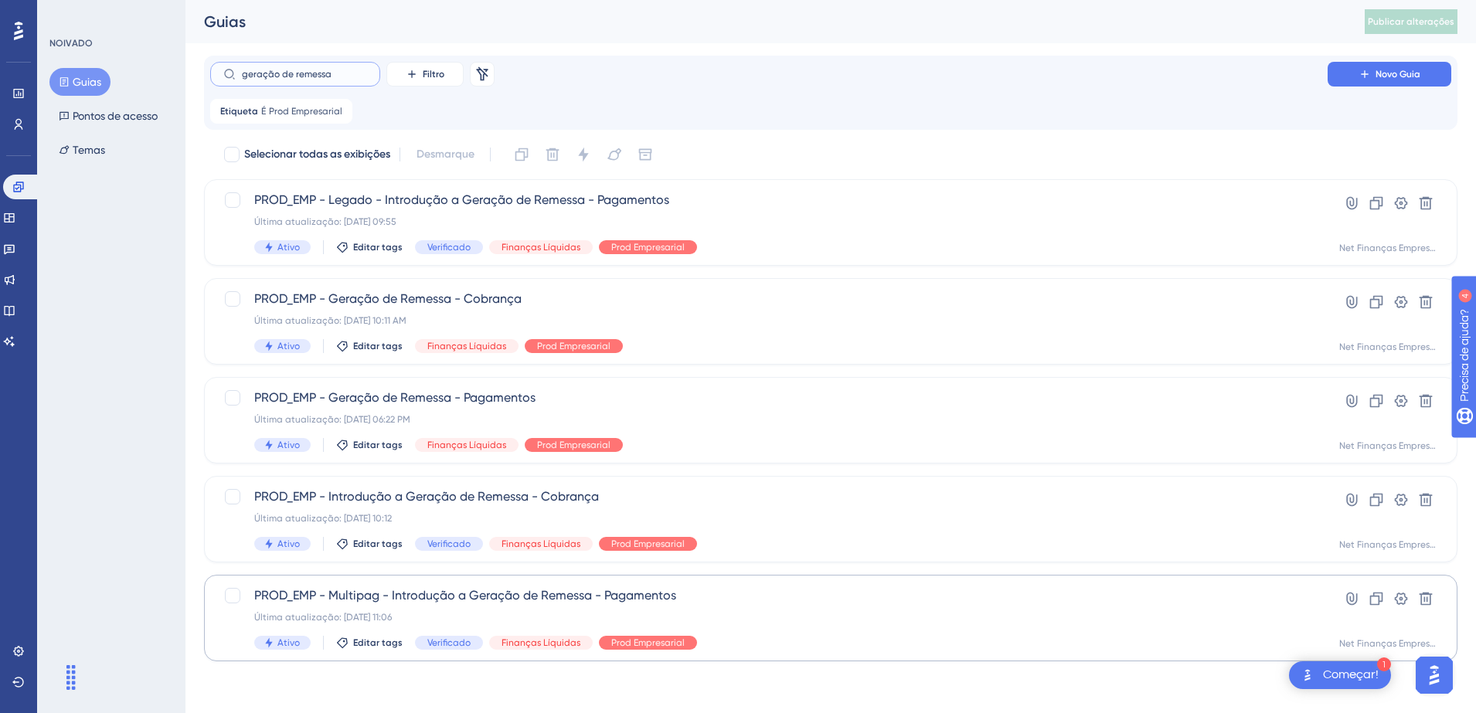
type input "geração de remessa"
click at [497, 599] on span "PROD_EMP - Multipag - Introdução a Geração de Remessa - Pagamentos" at bounding box center [768, 596] width 1029 height 19
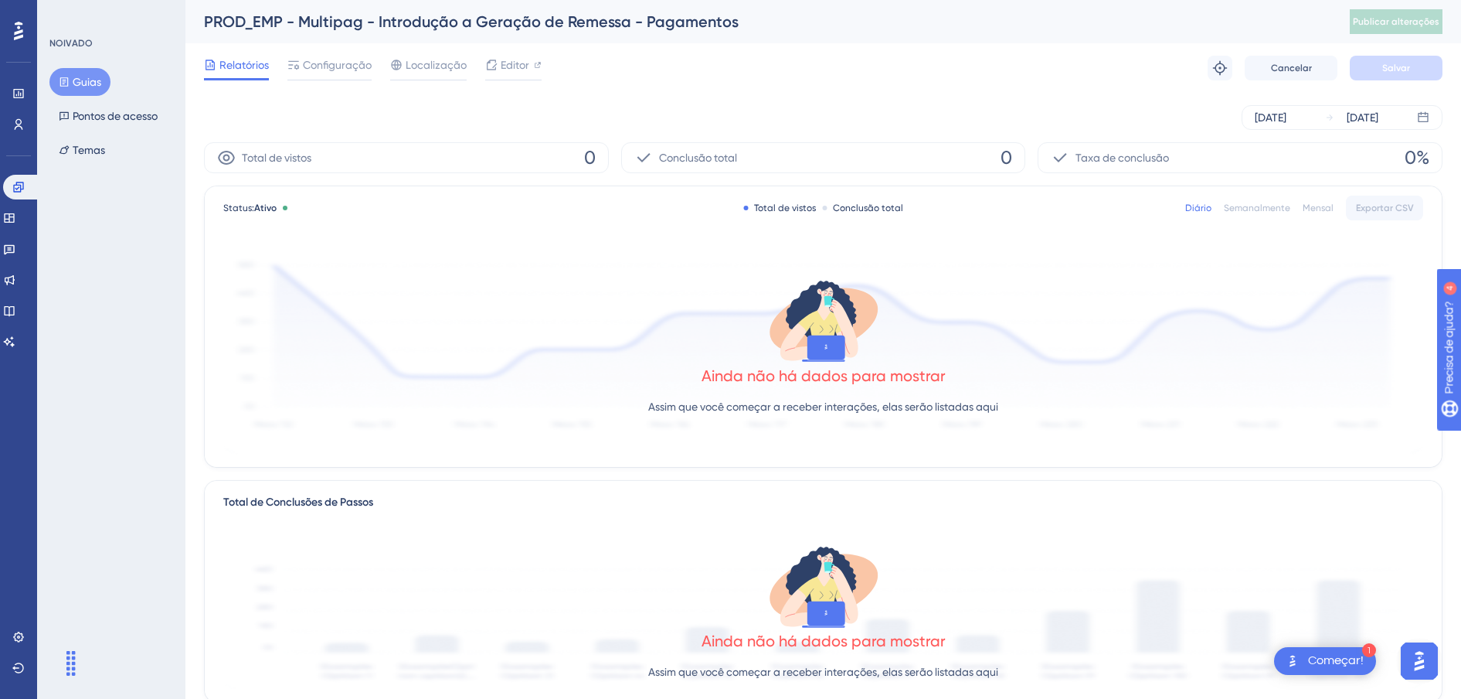
click at [342, 82] on div "Relatórios Configuração Localização Editor Solucionar problemas Cancelar Salvar" at bounding box center [823, 67] width 1239 height 49
click at [332, 56] on span "Configuração" at bounding box center [337, 65] width 69 height 19
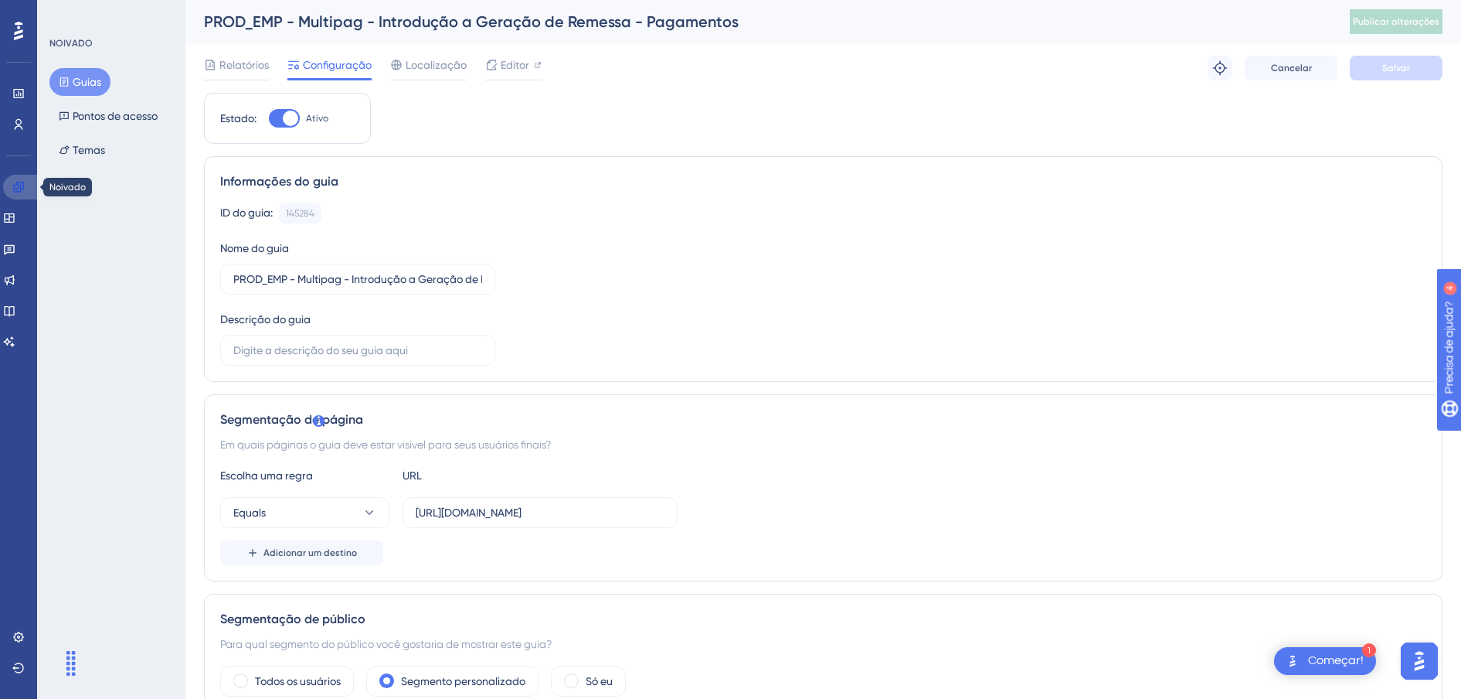
click at [22, 181] on icon at bounding box center [18, 187] width 12 height 12
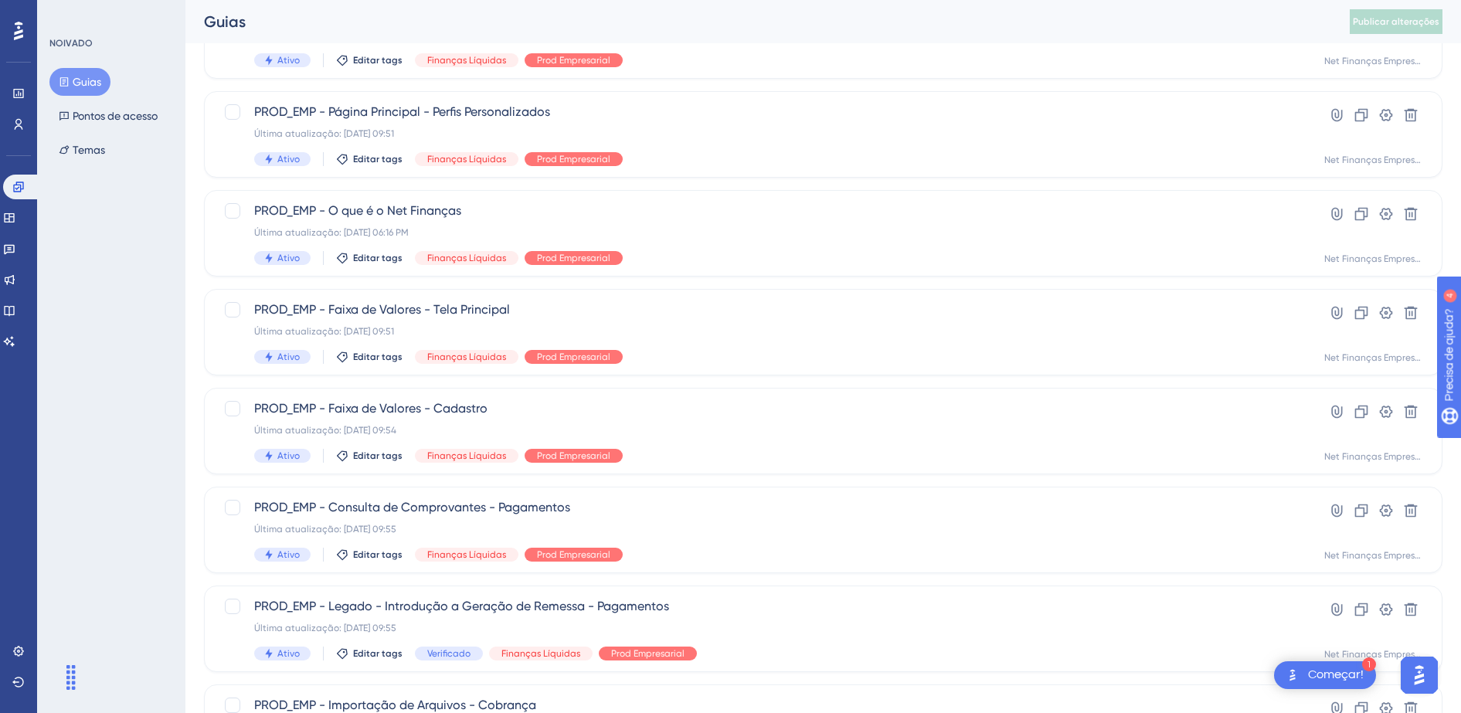
scroll to position [386, 0]
click at [14, 226] on link at bounding box center [9, 218] width 12 height 25
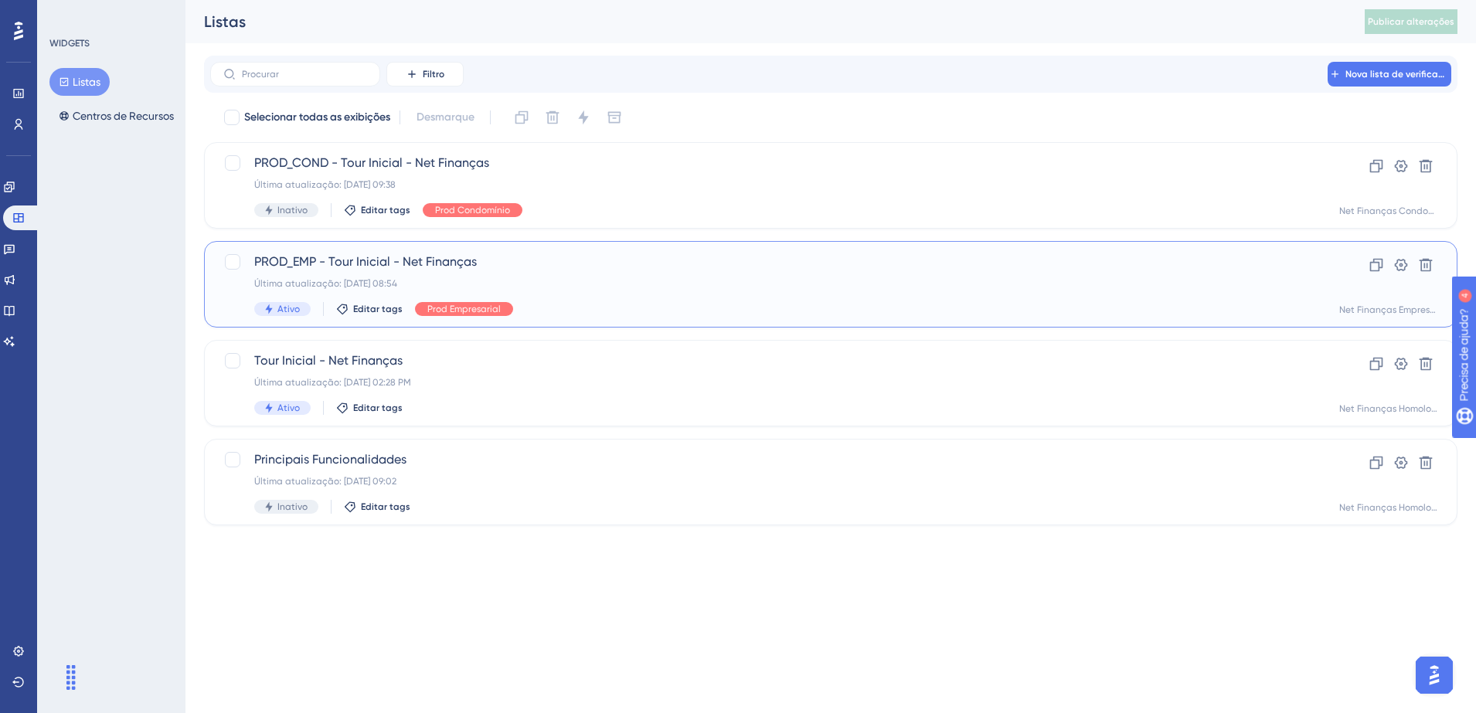
click at [576, 265] on span "PROD_EMP - Tour Inicial - Net Finanças" at bounding box center [768, 262] width 1029 height 19
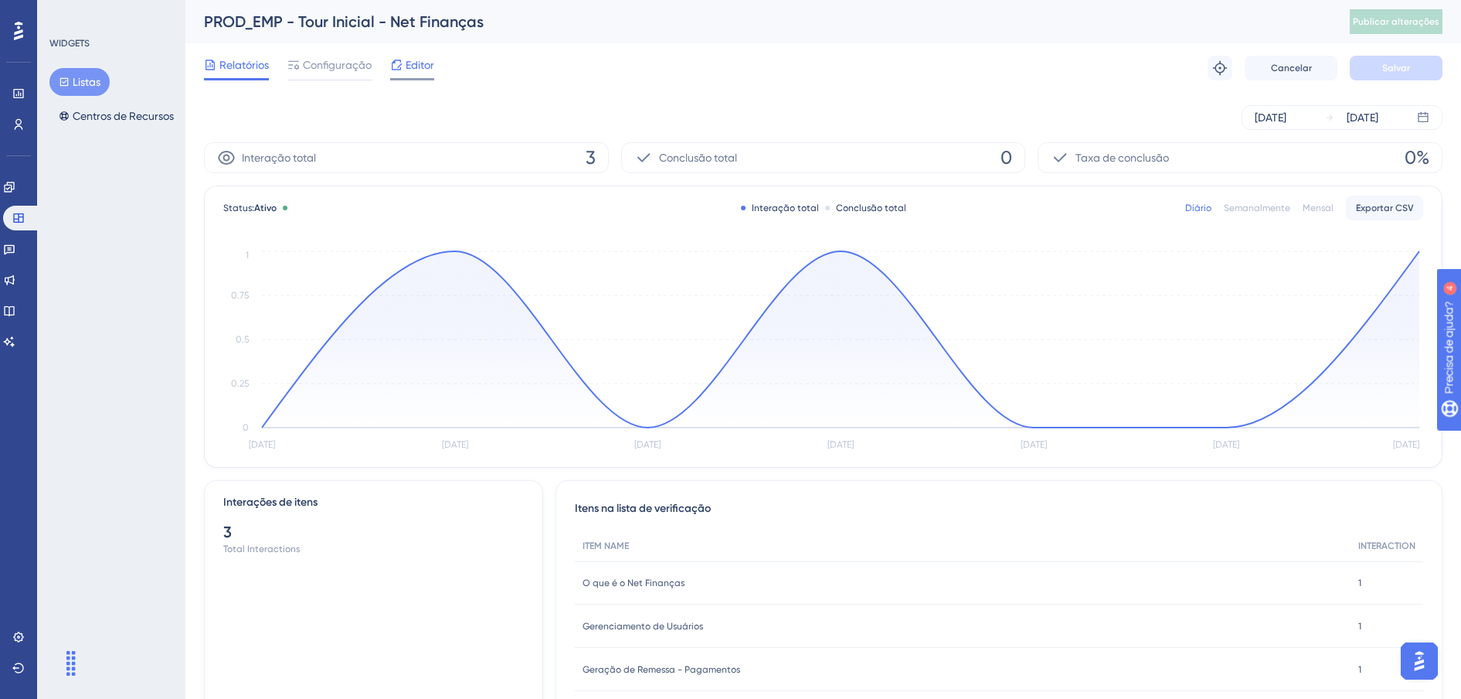
click at [407, 63] on span "Editor" at bounding box center [420, 65] width 29 height 19
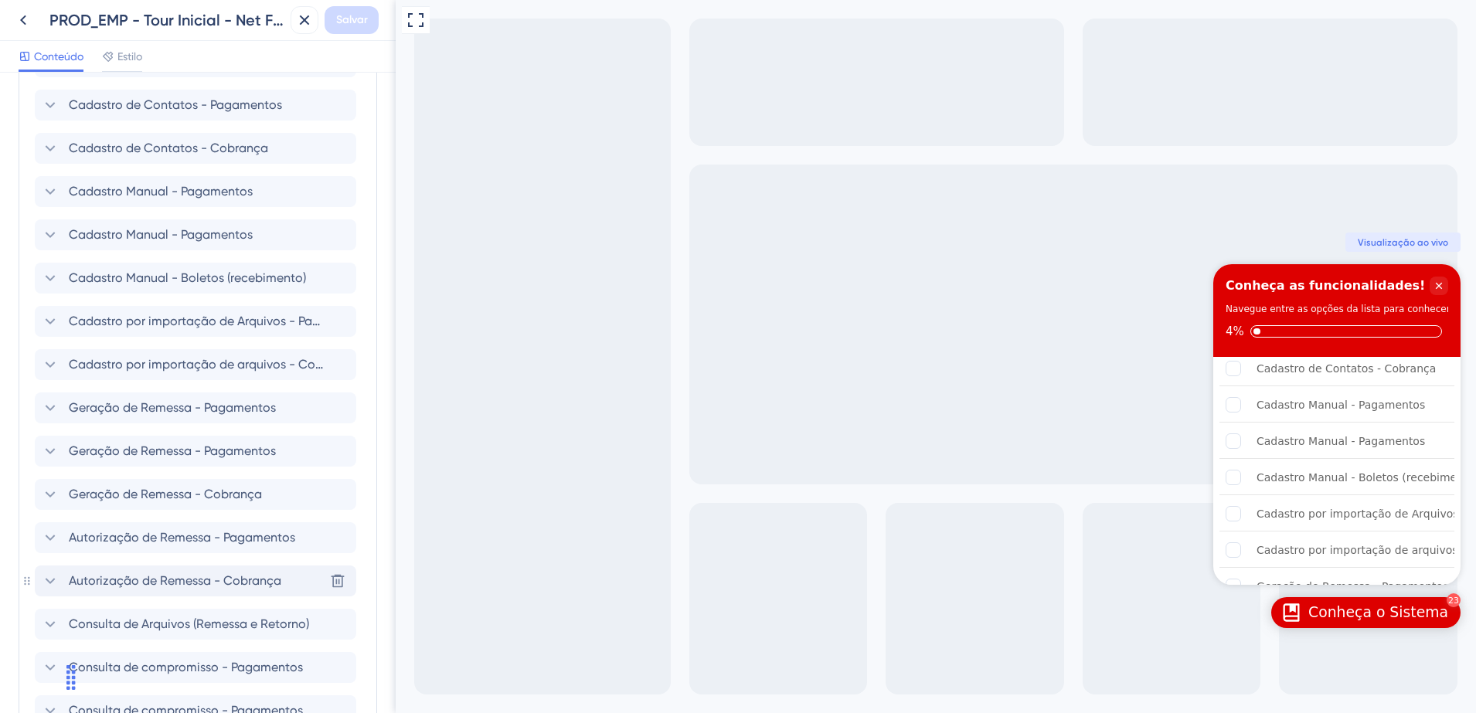
scroll to position [869, 0]
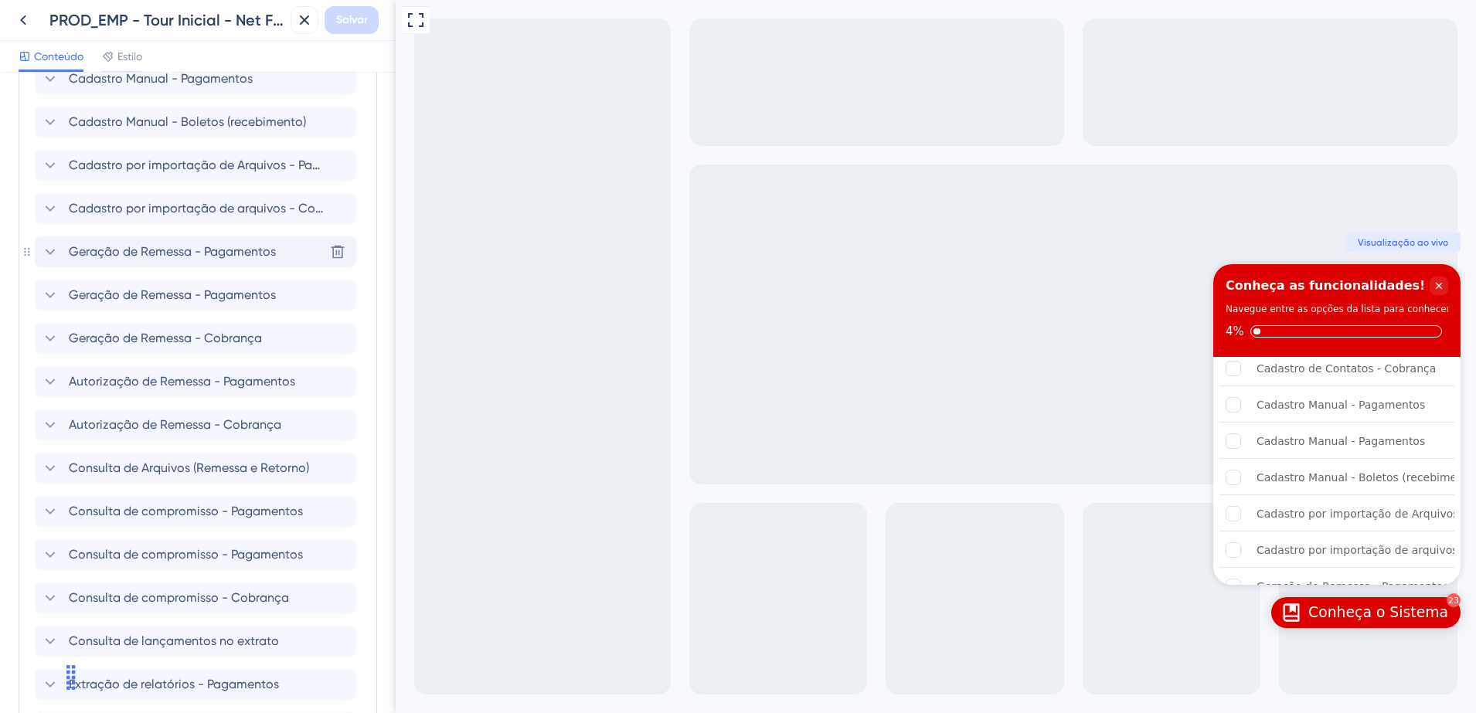
click at [291, 256] on div "Geração de Remessa - Pagamentos Excluir" at bounding box center [196, 251] width 322 height 31
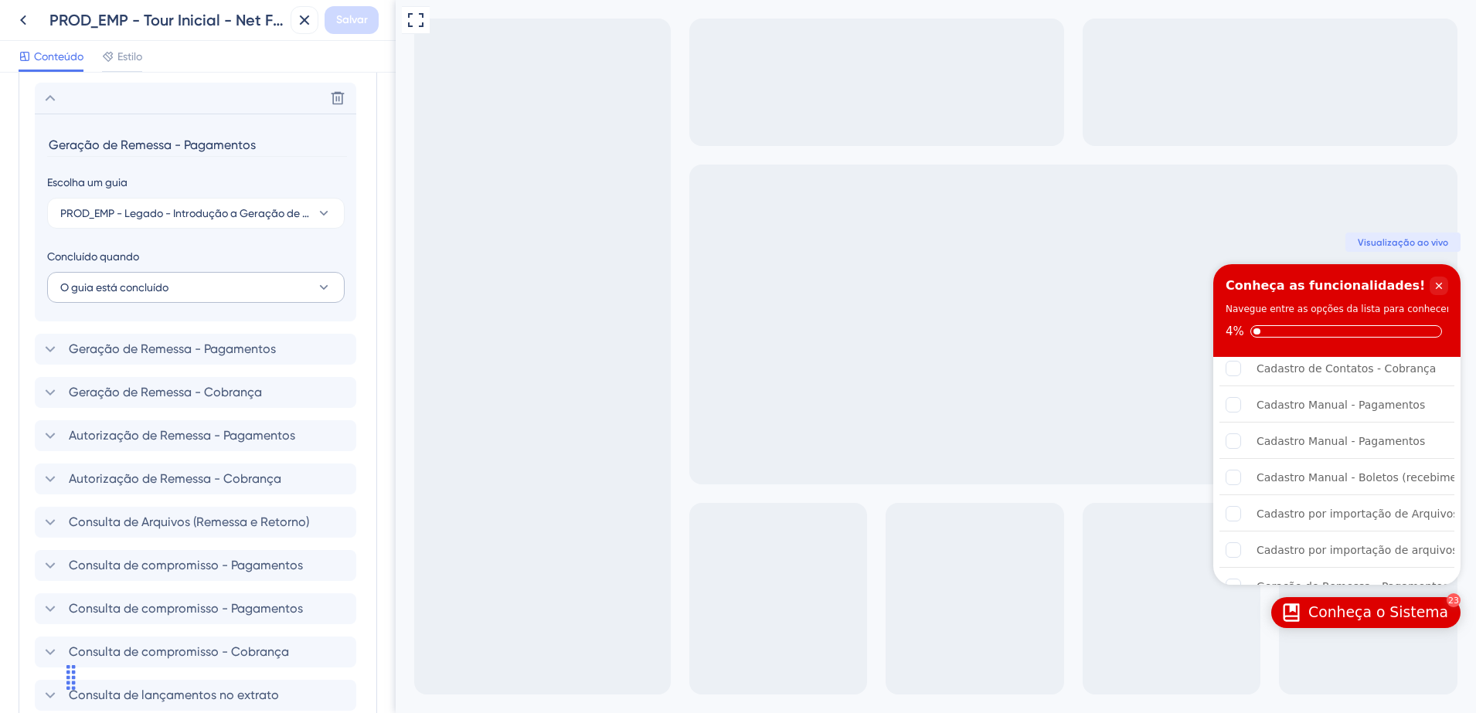
scroll to position [1033, 0]
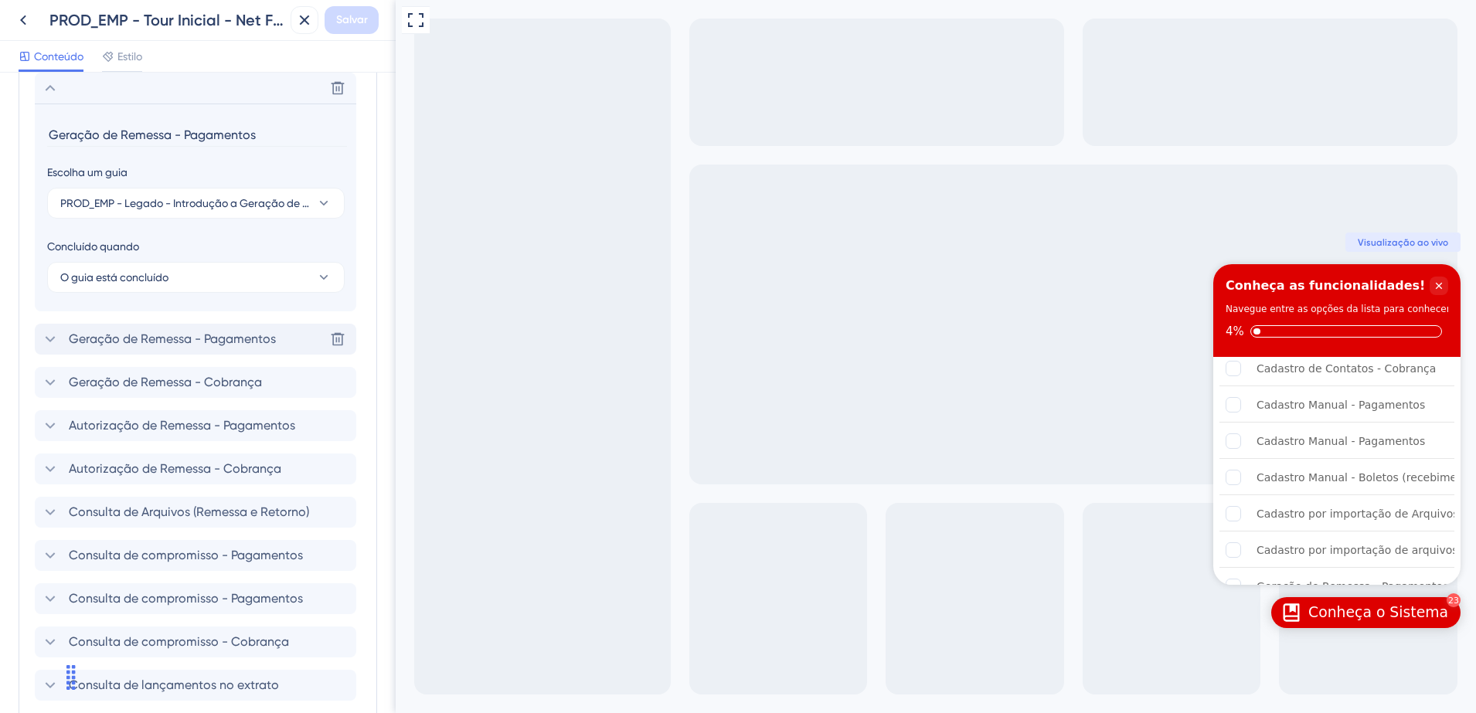
click at [247, 342] on span "Geração de Remessa - Pagamentos" at bounding box center [172, 339] width 207 height 19
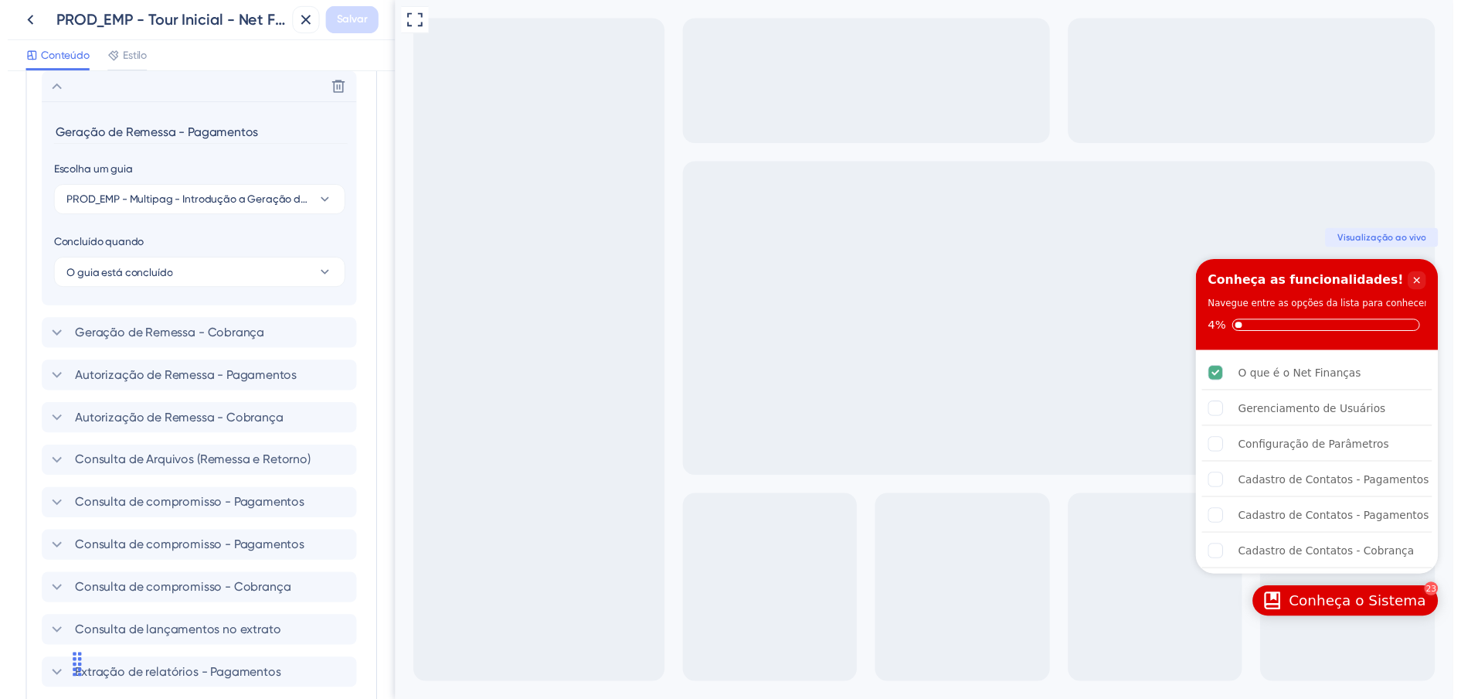
scroll to position [0, 0]
click at [25, 20] on icon at bounding box center [23, 20] width 19 height 19
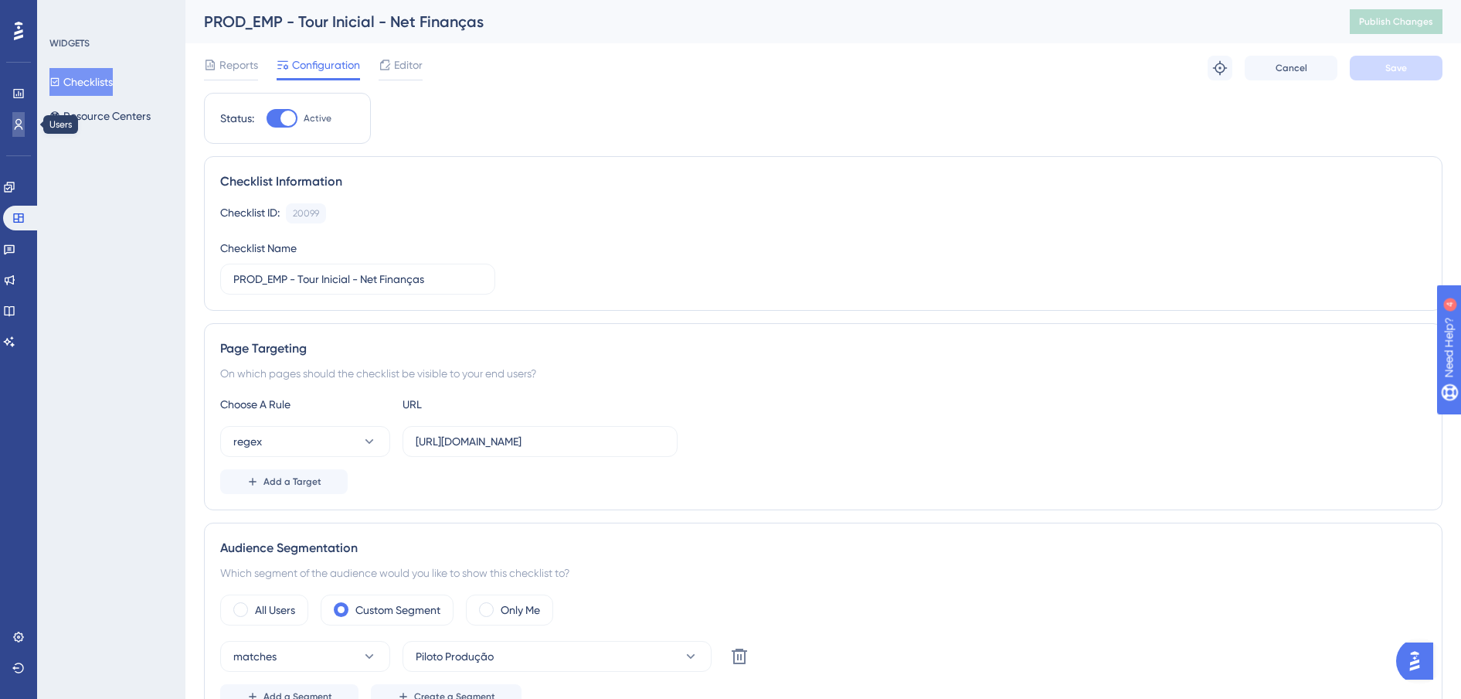
click at [15, 128] on icon at bounding box center [19, 124] width 9 height 11
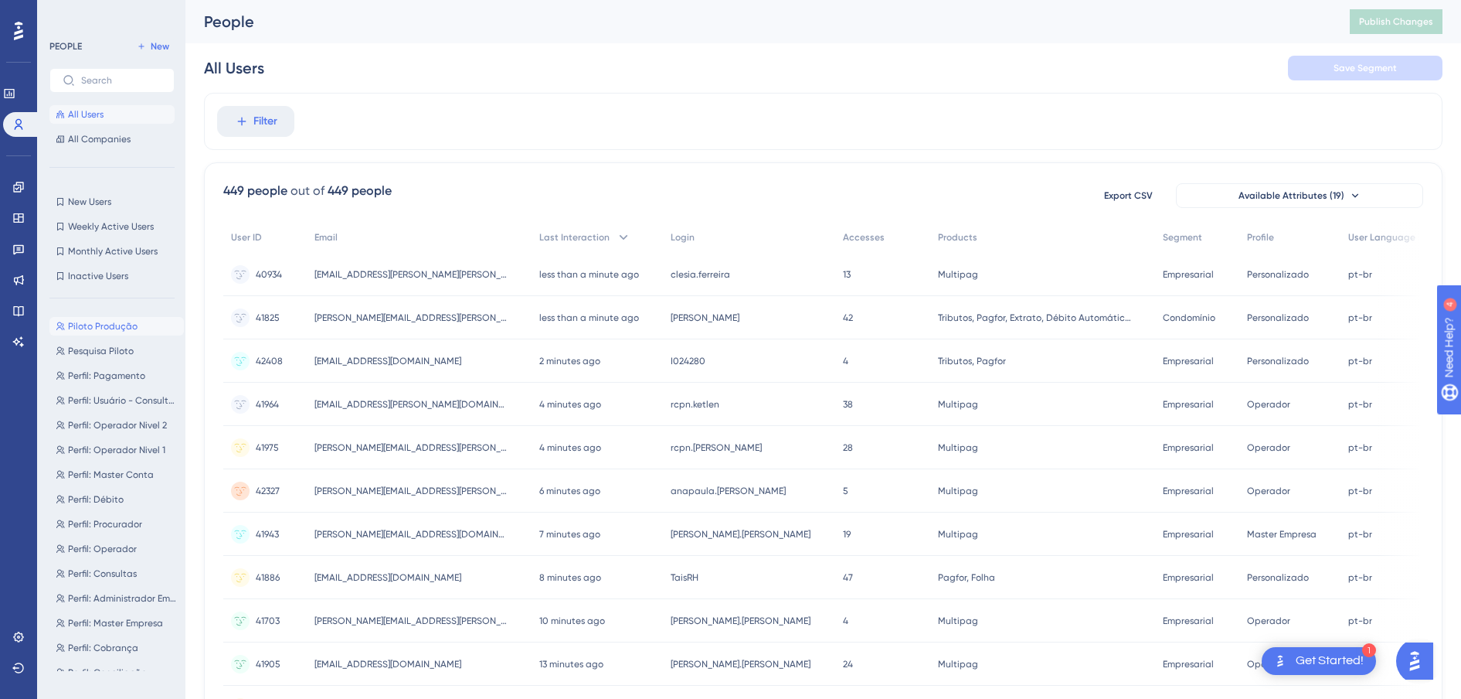
click at [107, 322] on span "Piloto Produção" at bounding box center [103, 326] width 70 height 12
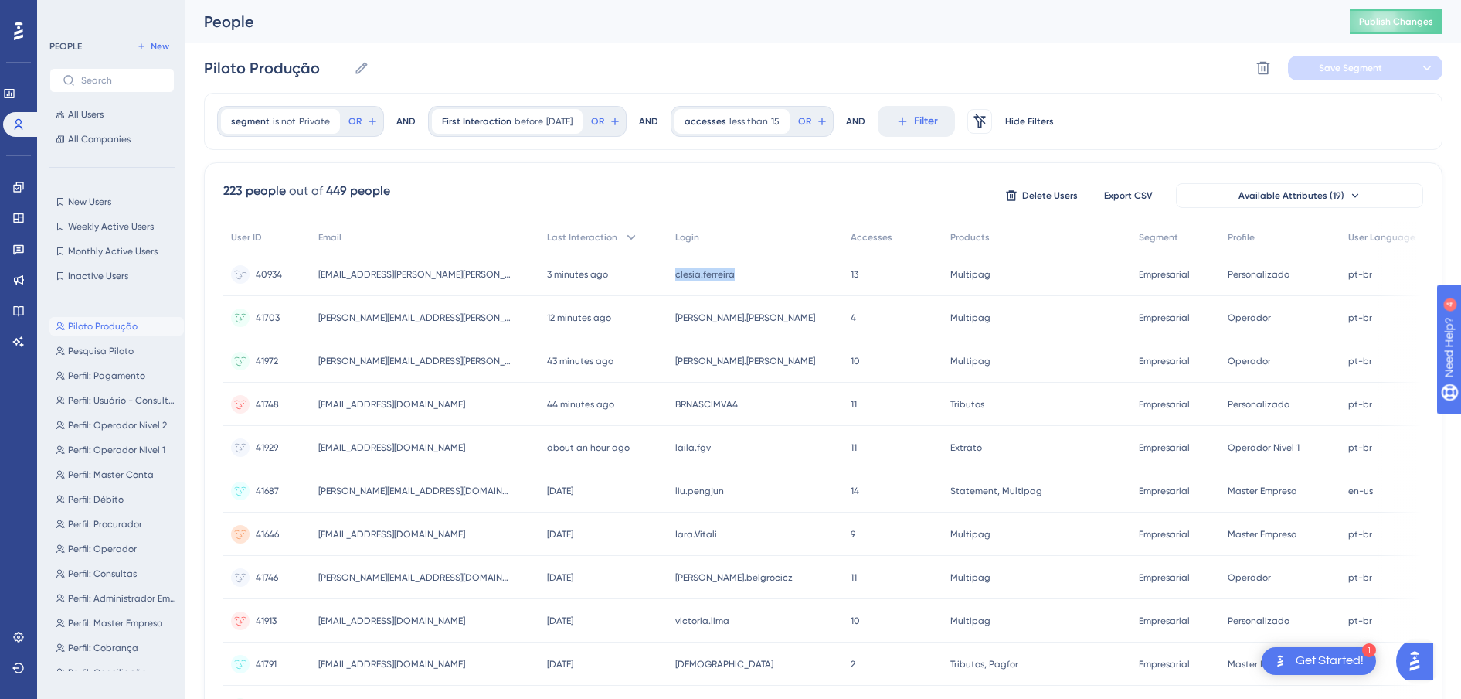
drag, startPoint x: 753, startPoint y: 271, endPoint x: 692, endPoint y: 270, distance: 60.3
click at [692, 270] on div "clesia.ferreira clesia.ferreira" at bounding box center [756, 274] width 176 height 43
copy span "clesia.ferreira"
click at [7, 87] on link at bounding box center [9, 93] width 12 height 25
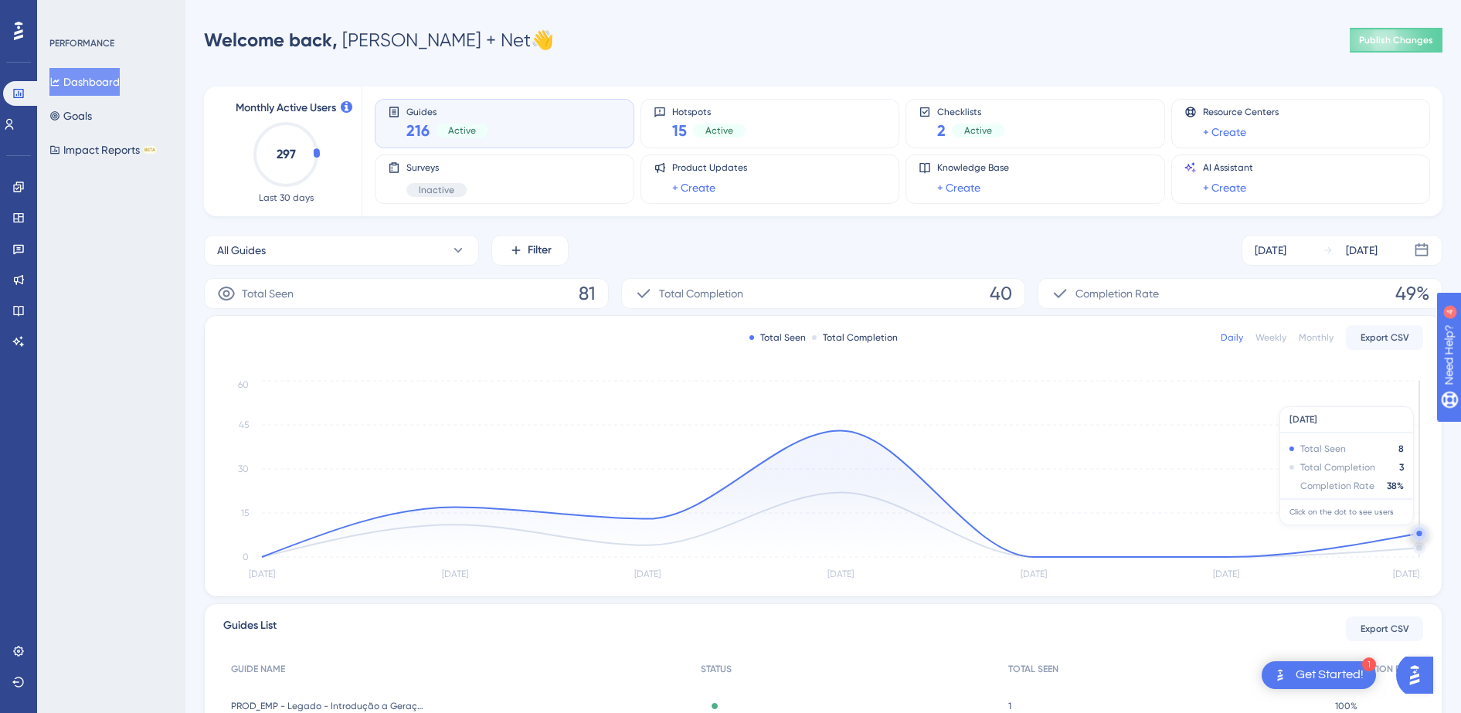
click at [1419, 533] on circle at bounding box center [1419, 533] width 5 height 5
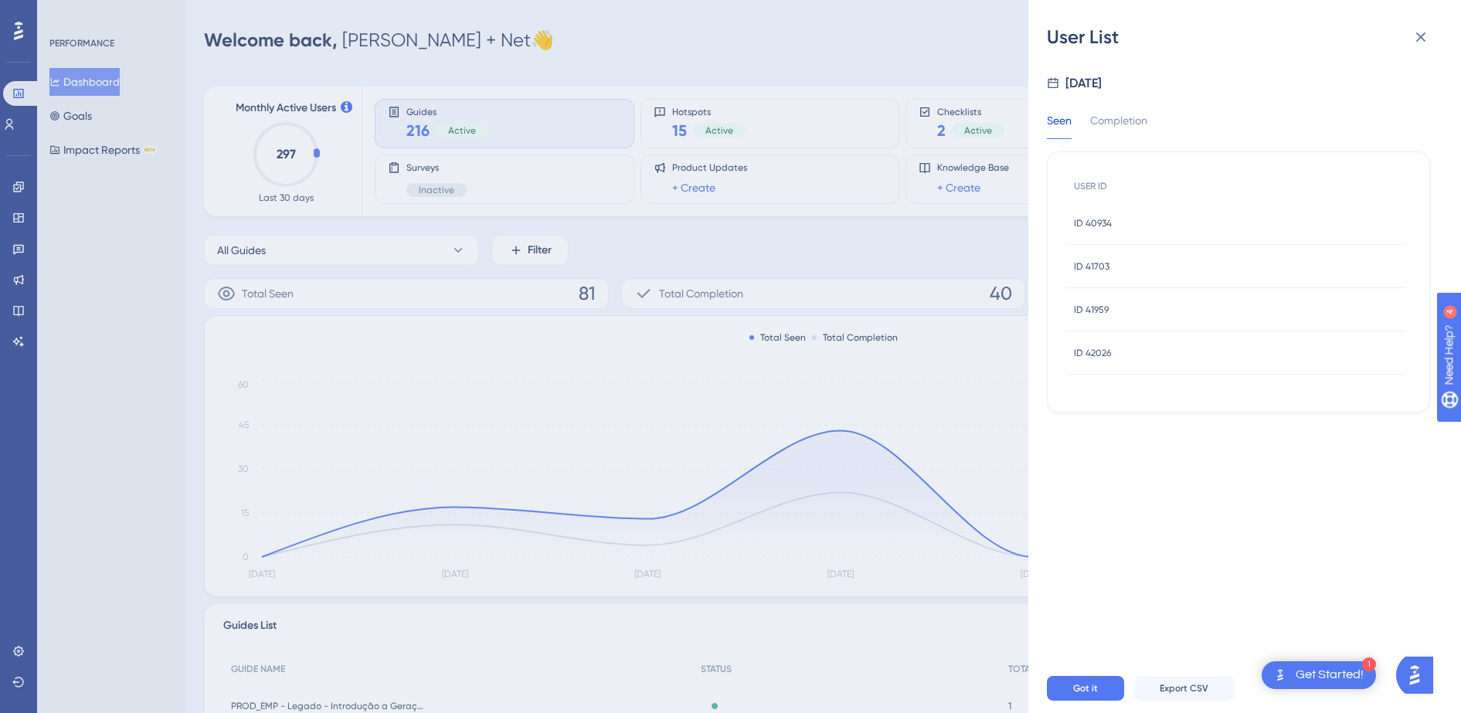
click at [1113, 223] on div "ID 40934 ID 40934" at bounding box center [1236, 223] width 339 height 43
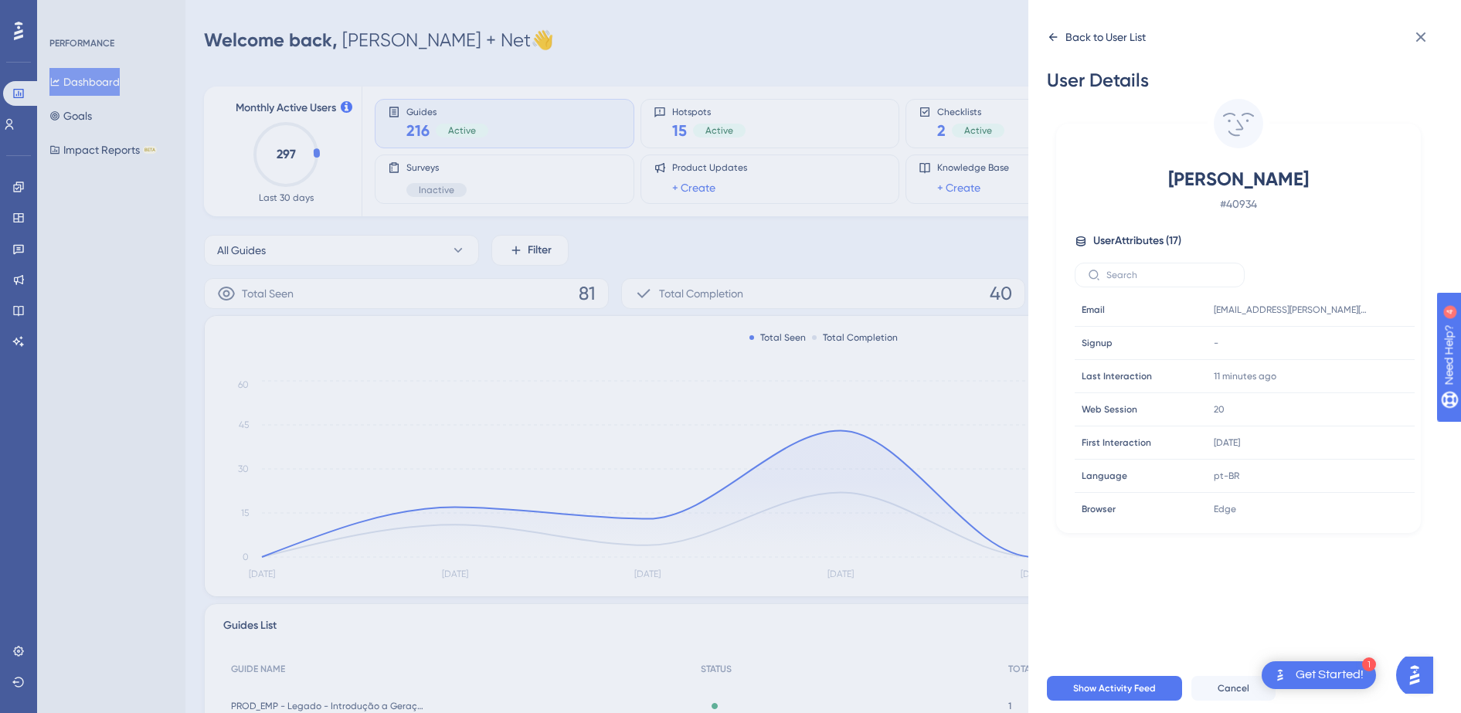
click at [1054, 46] on div "Back to User List" at bounding box center [1096, 37] width 99 height 25
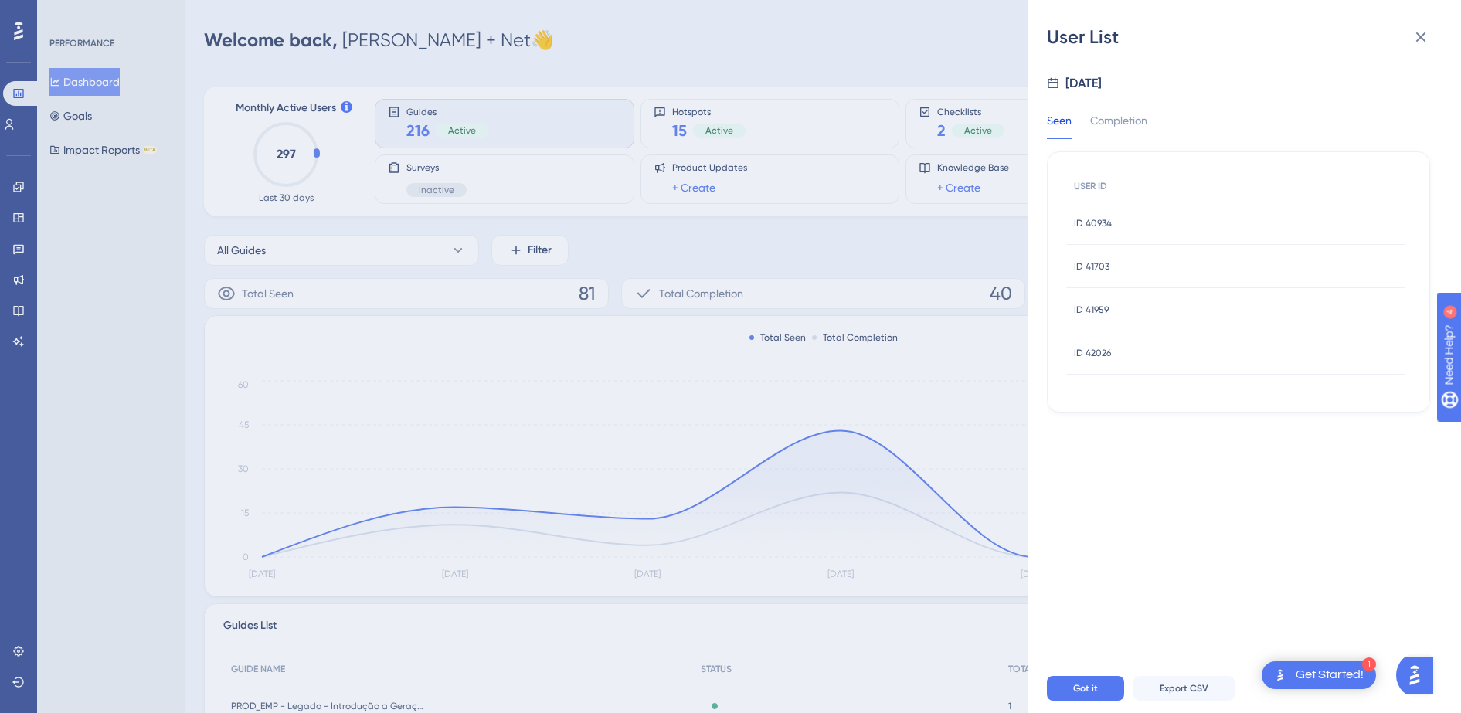
click at [1084, 274] on div "ID 41703 ID 41703" at bounding box center [1092, 266] width 36 height 43
click at [1111, 262] on div "ID 41703 ID 41703" at bounding box center [1236, 266] width 339 height 43
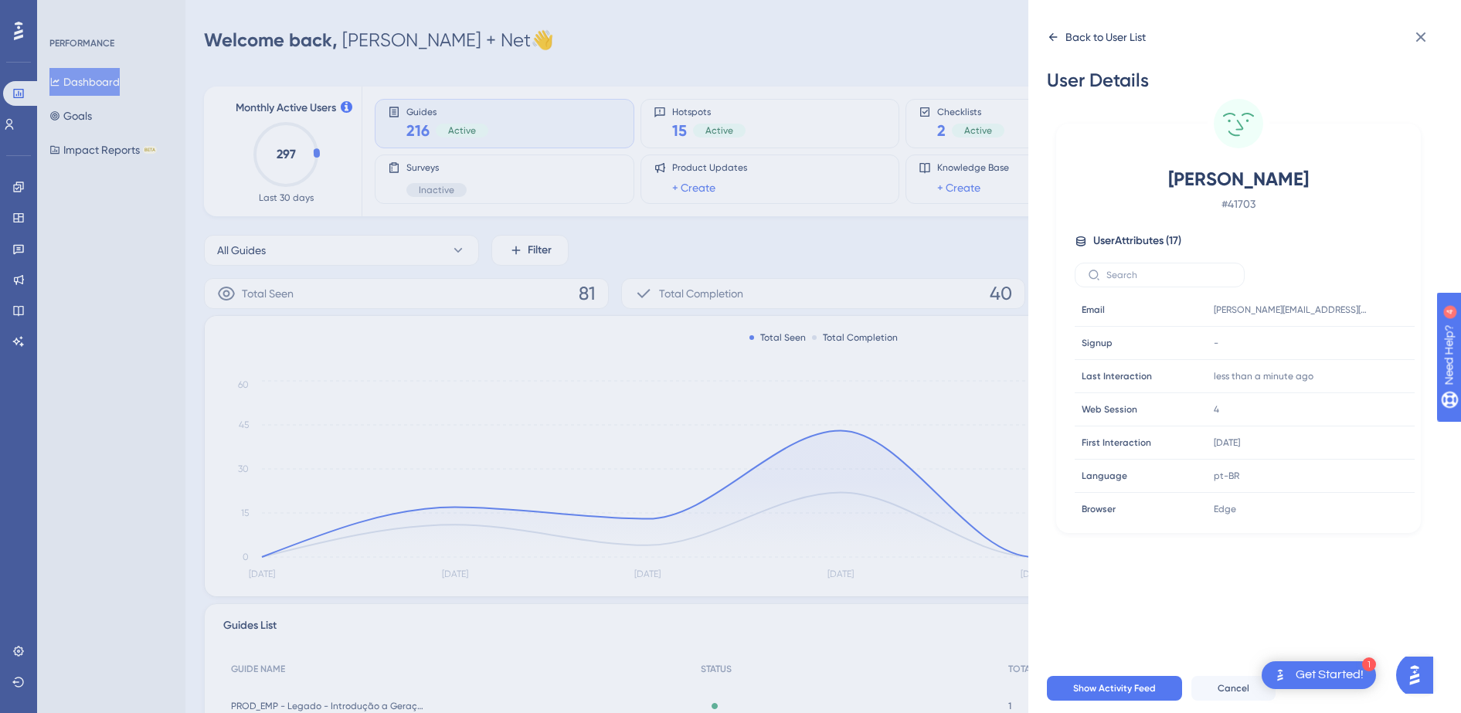
click at [1054, 38] on icon at bounding box center [1053, 37] width 12 height 12
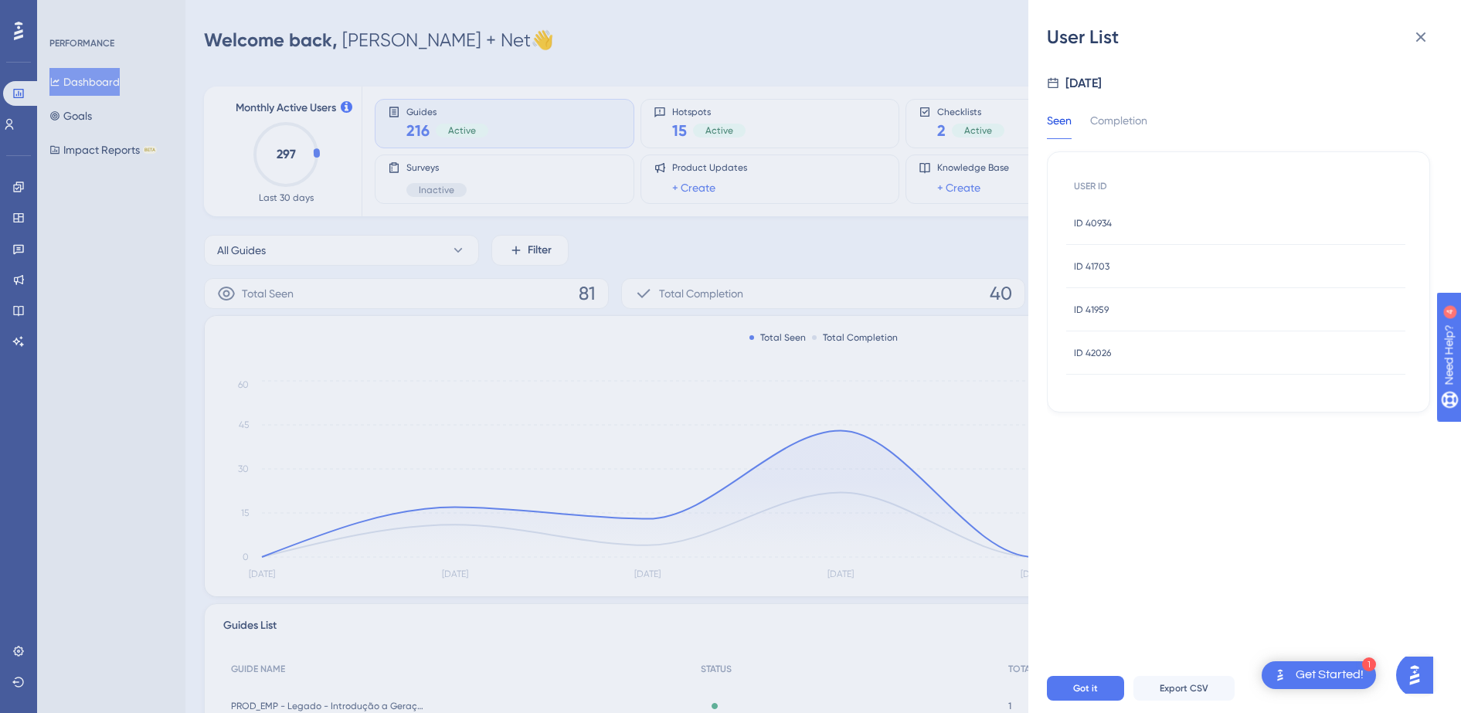
click at [1090, 315] on div "ID 41959 ID 41959" at bounding box center [1091, 309] width 35 height 43
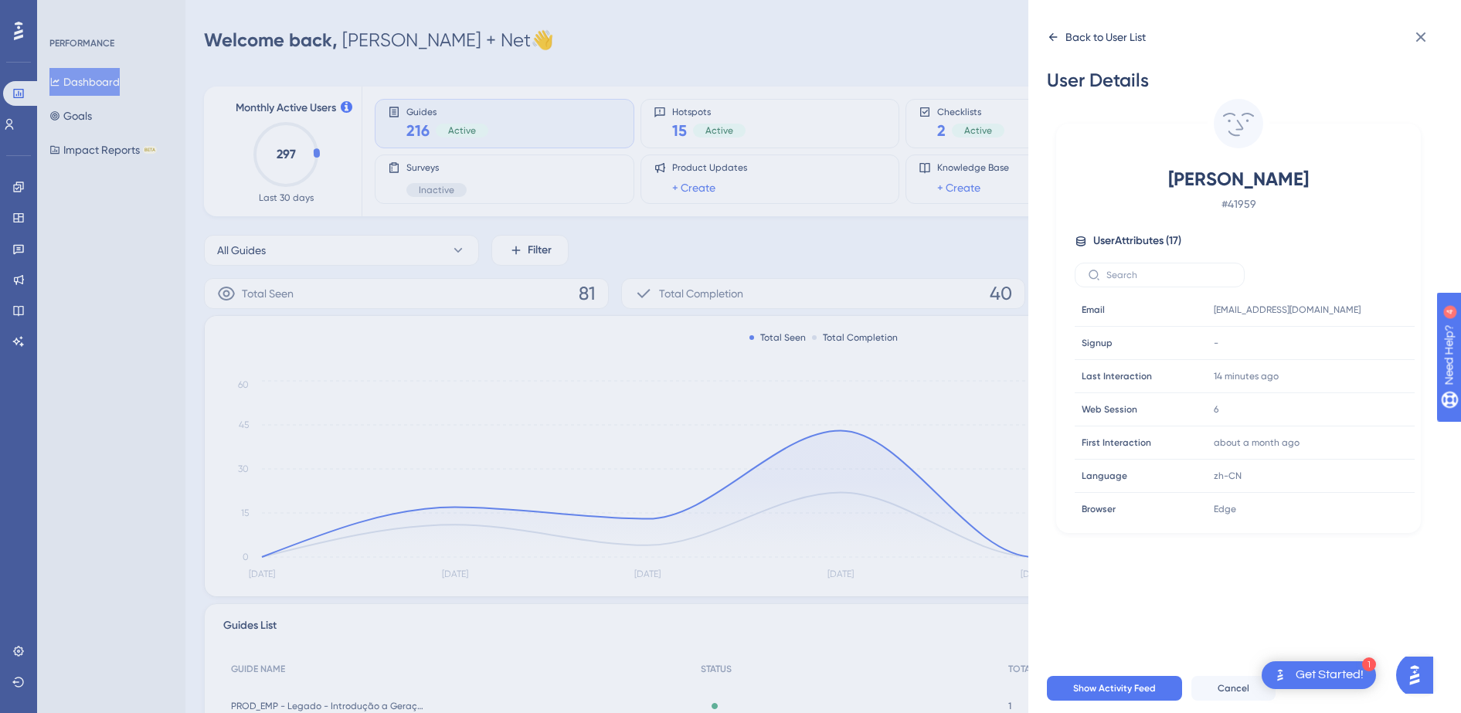
click at [1048, 36] on icon at bounding box center [1053, 37] width 12 height 12
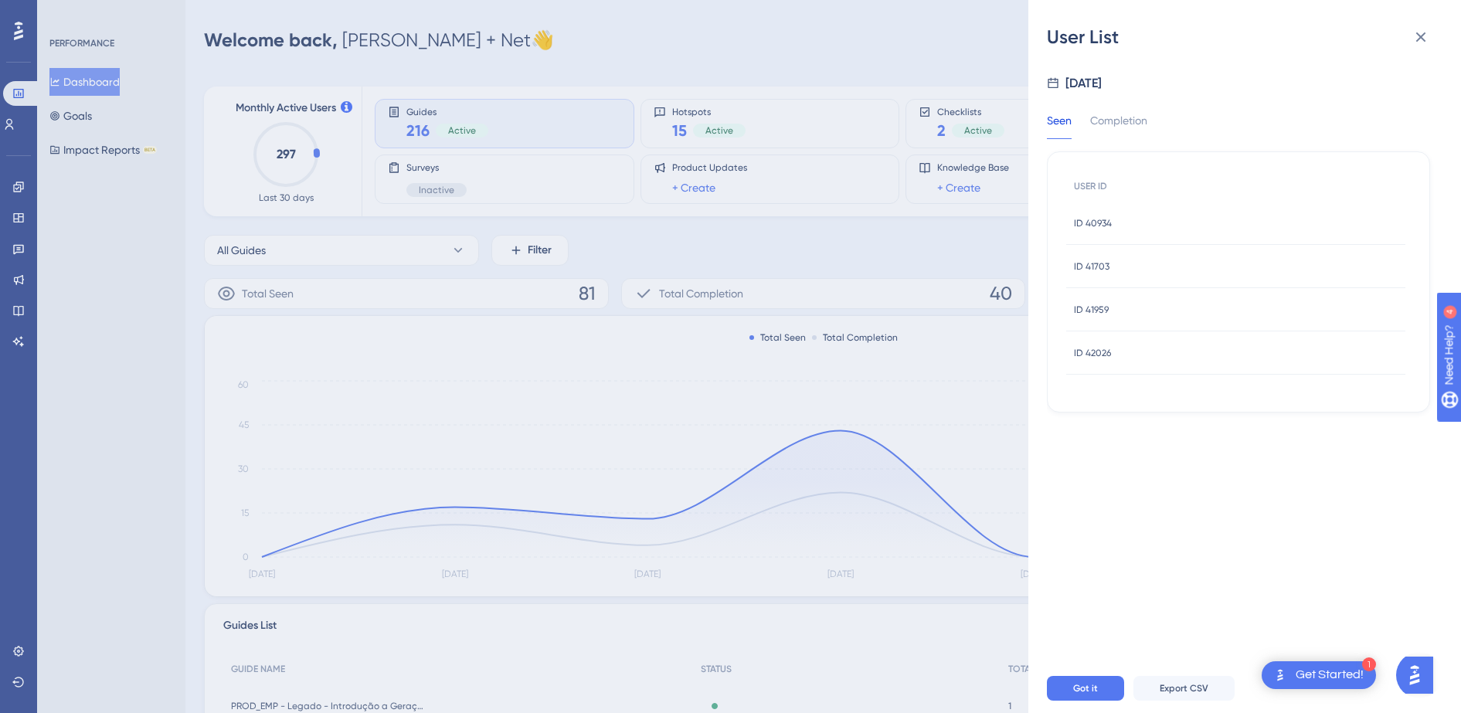
click at [1102, 347] on span "ID 42026" at bounding box center [1092, 353] width 37 height 12
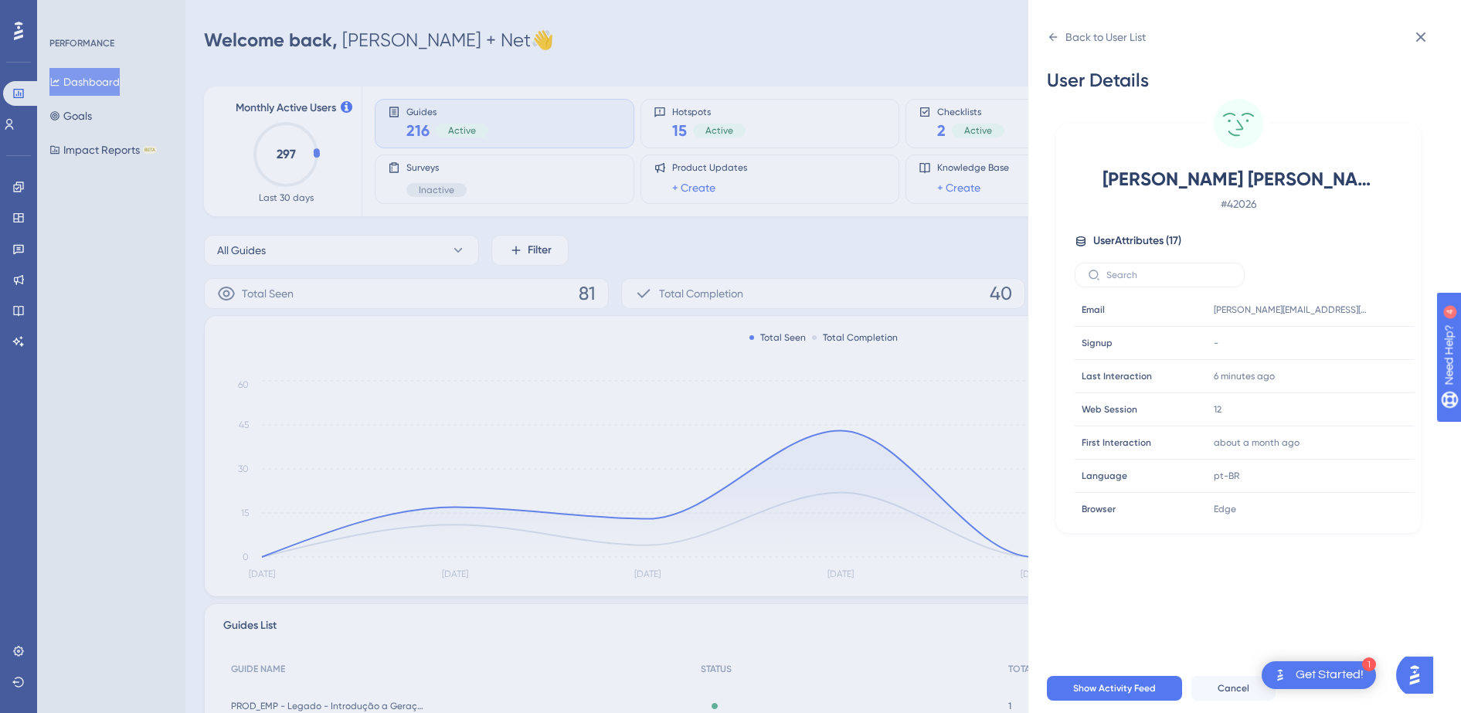
click at [1038, 39] on div "Back to User List User Details BEATRIZ DE MOURA FERNANDES # 42026 User Attribut…" at bounding box center [1245, 356] width 433 height 713
click at [1048, 36] on icon at bounding box center [1053, 37] width 12 height 12
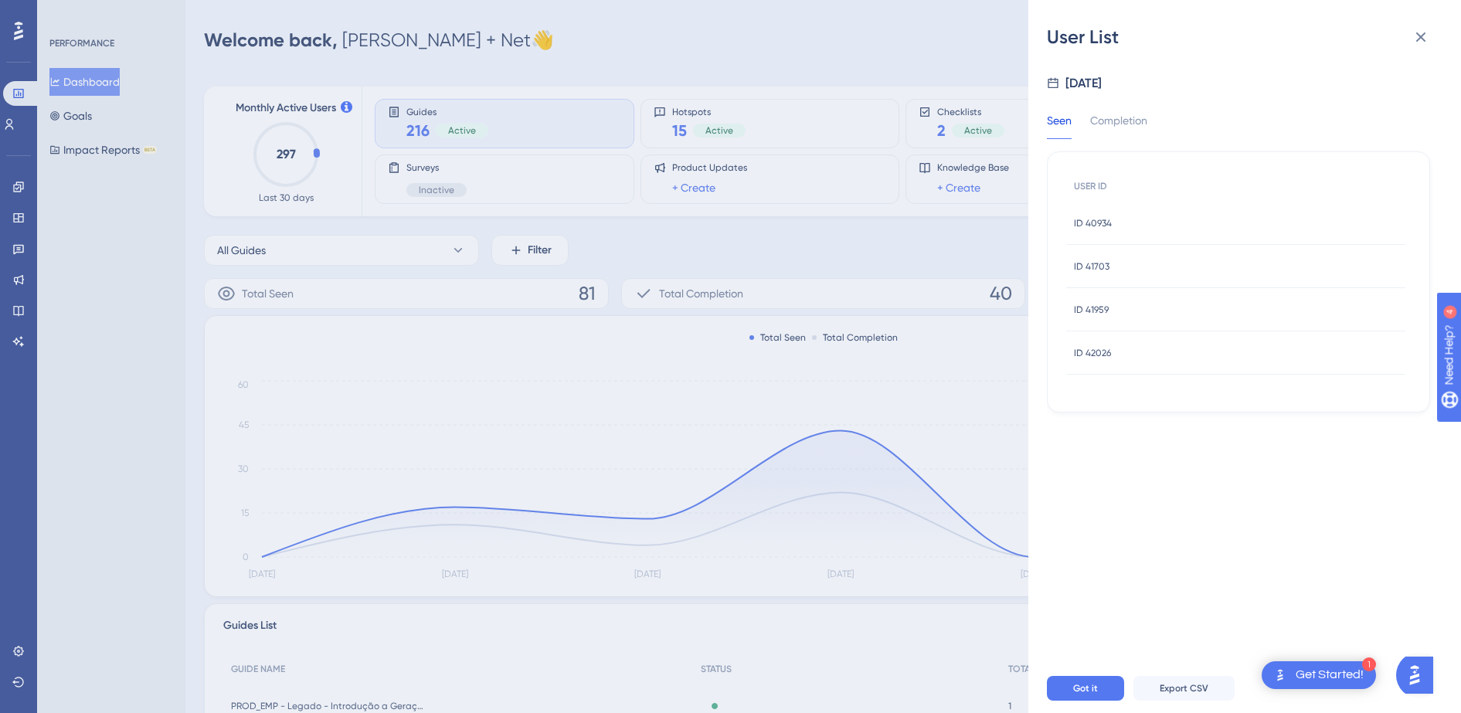
click at [1132, 254] on div "ID 41703 ID 41703" at bounding box center [1236, 266] width 339 height 43
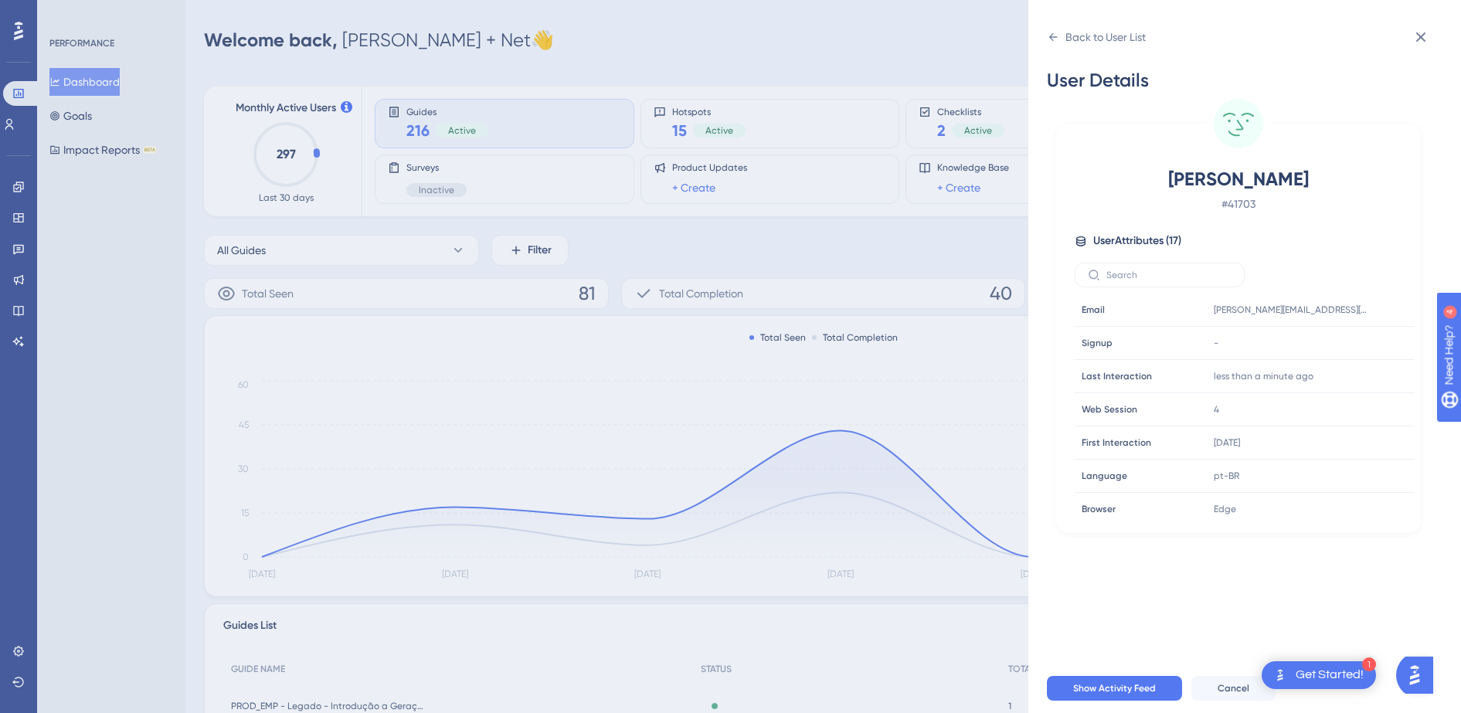
click at [1044, 44] on div "Back to User List User Details BEATRIZ FRANCELINO OLIVEIRA # 41703 User Attribu…" at bounding box center [1245, 356] width 433 height 713
click at [1053, 36] on icon at bounding box center [1054, 37] width 9 height 8
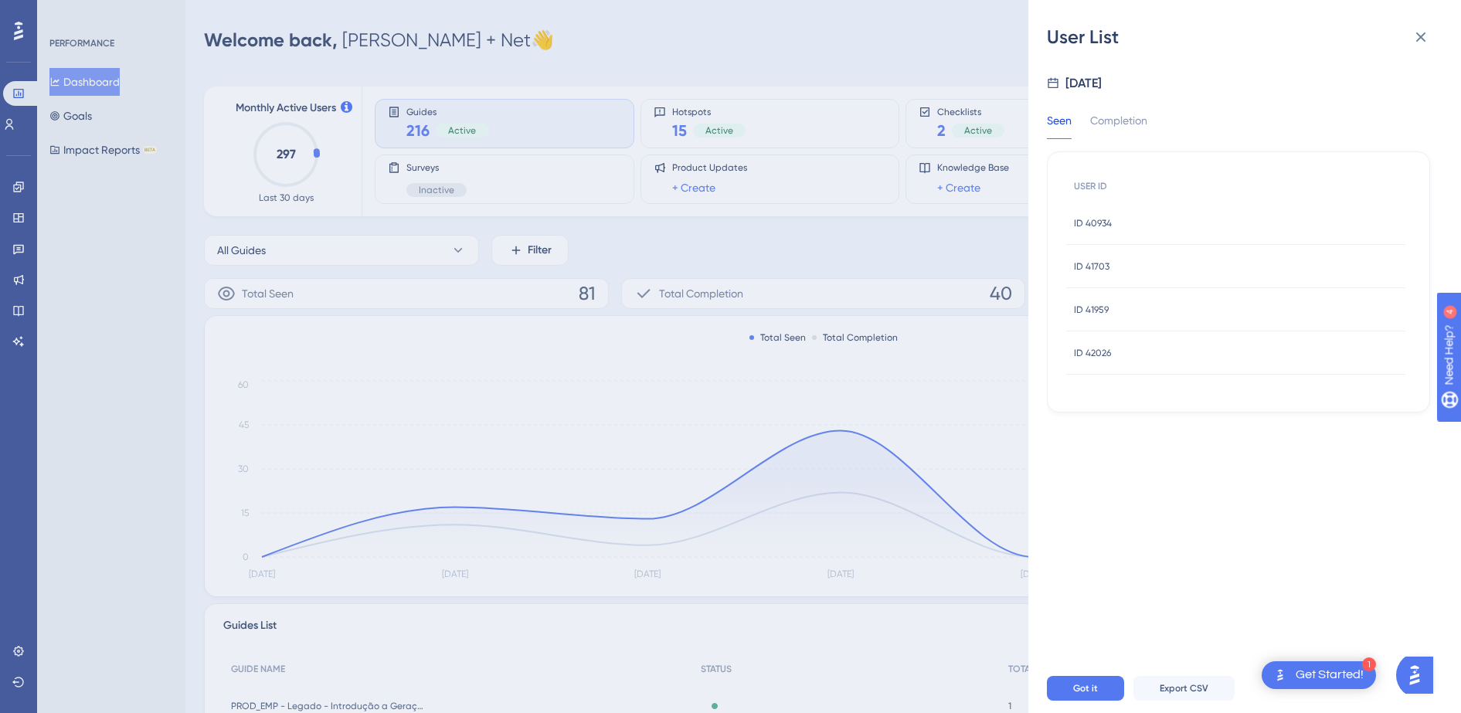
click at [13, 94] on div "User List Aug 11, 2025 Seen Completion USER ID ID 40934 ID 40934 ID 41703 ID 41…" at bounding box center [730, 356] width 1461 height 713
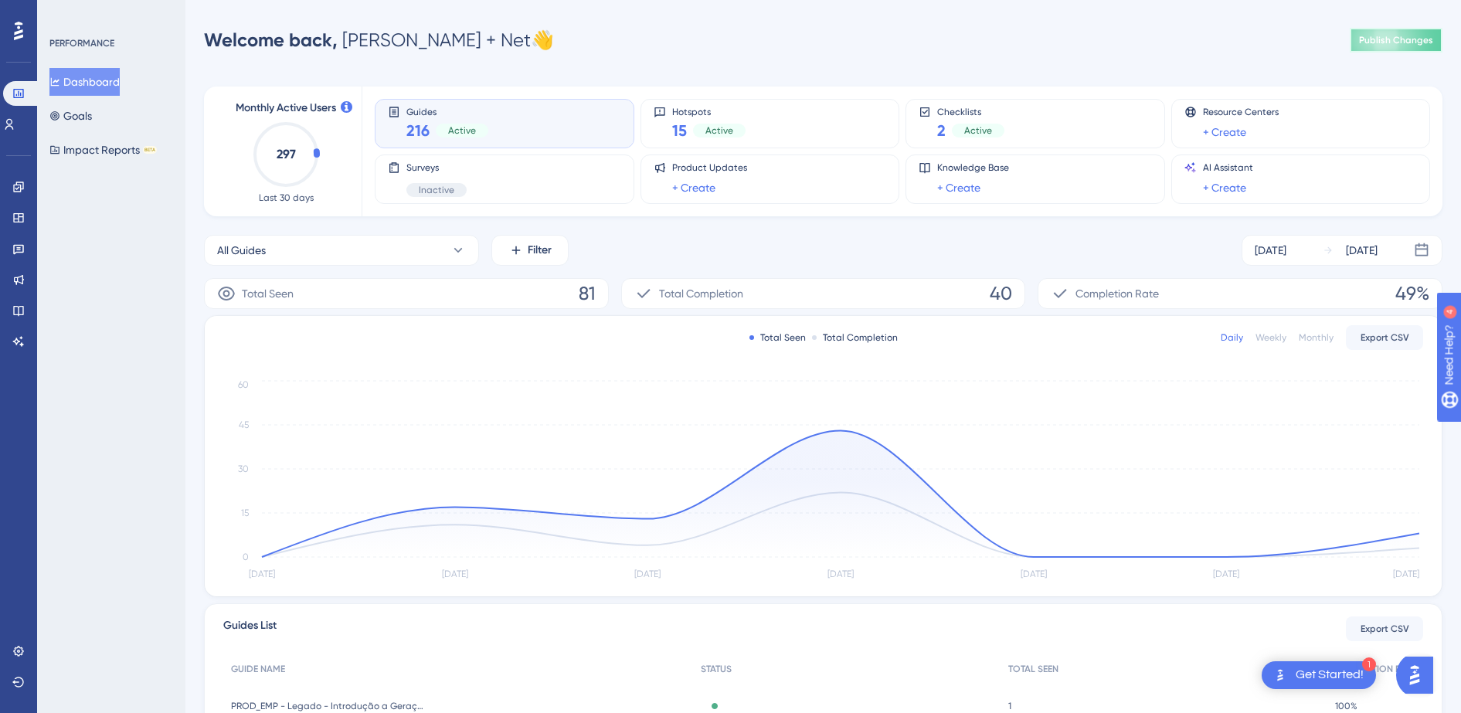
click at [1420, 36] on button "Publish Changes" at bounding box center [1396, 40] width 93 height 25
click at [17, 216] on icon at bounding box center [18, 218] width 12 height 12
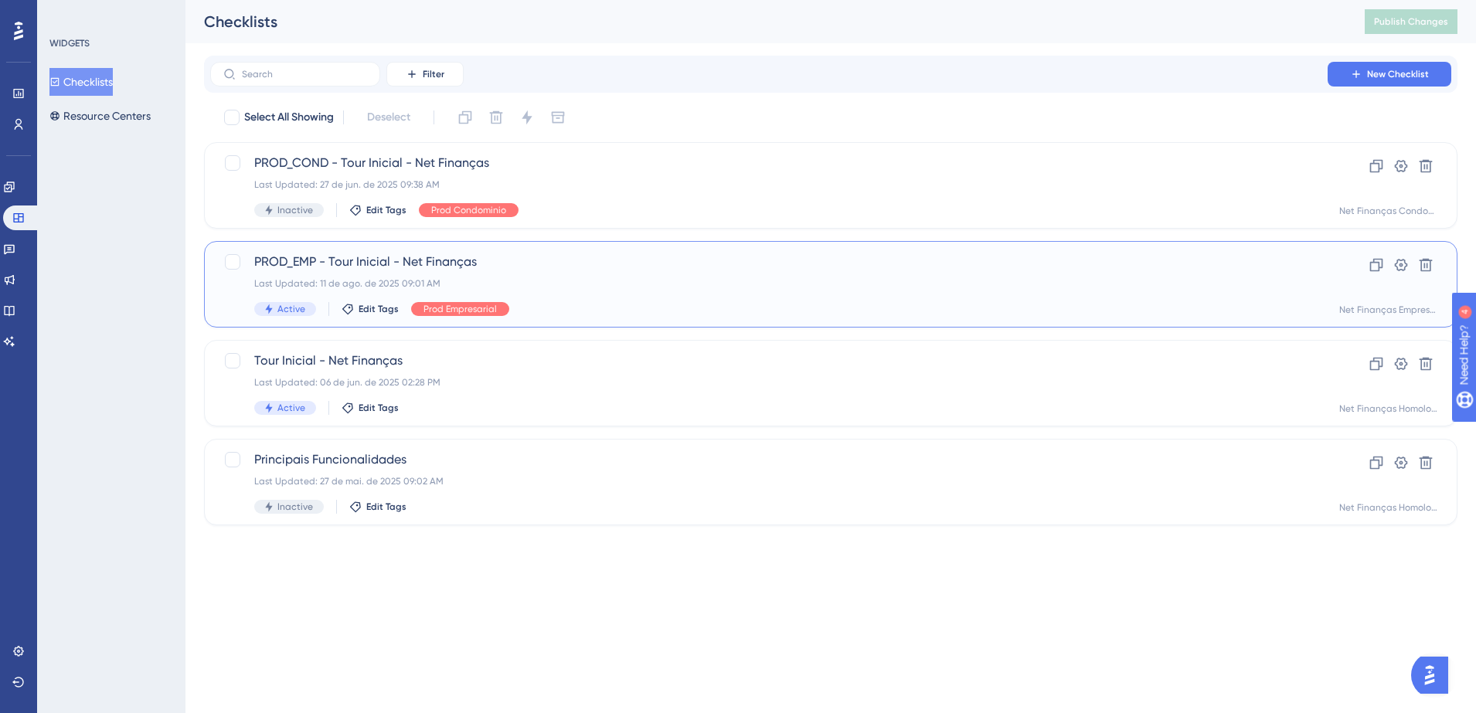
click at [330, 264] on span "PROD_EMP - Tour Inicial - Net Finanças" at bounding box center [768, 262] width 1029 height 19
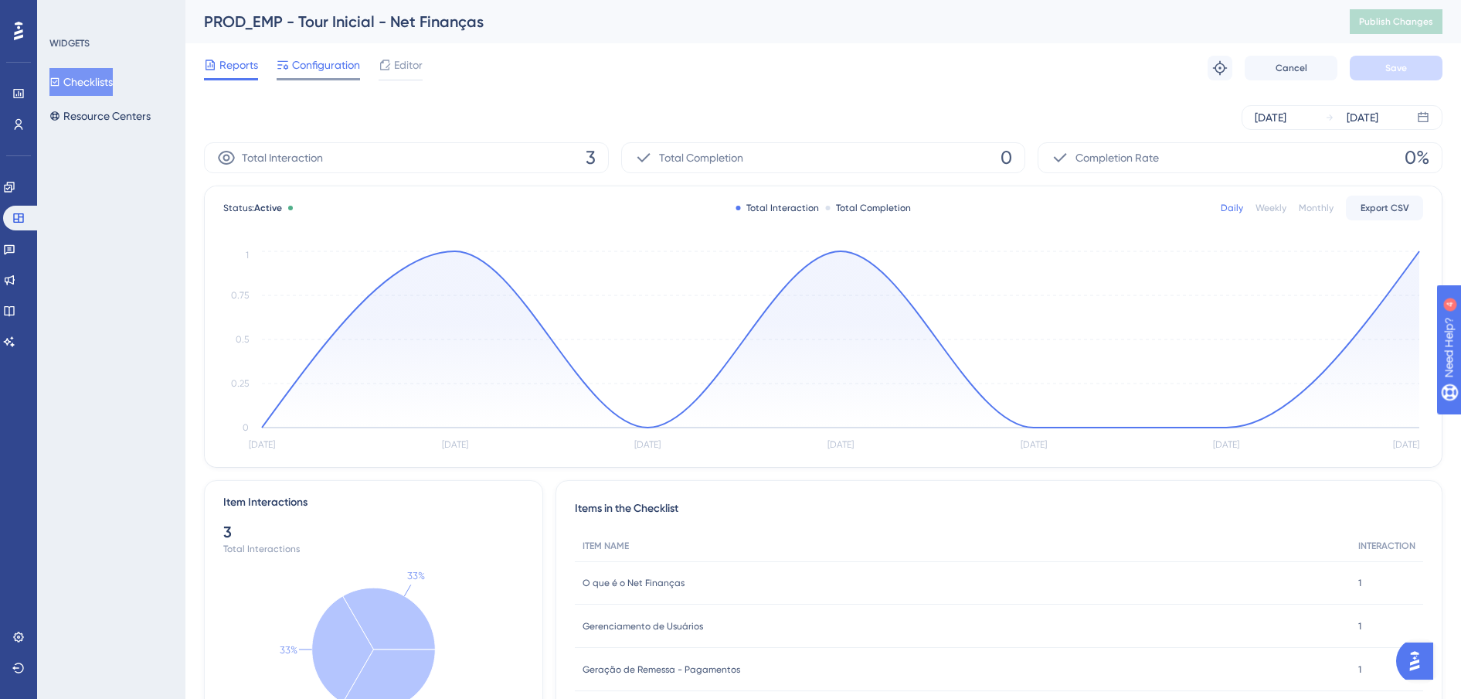
click at [315, 69] on span "Configuration" at bounding box center [326, 65] width 68 height 19
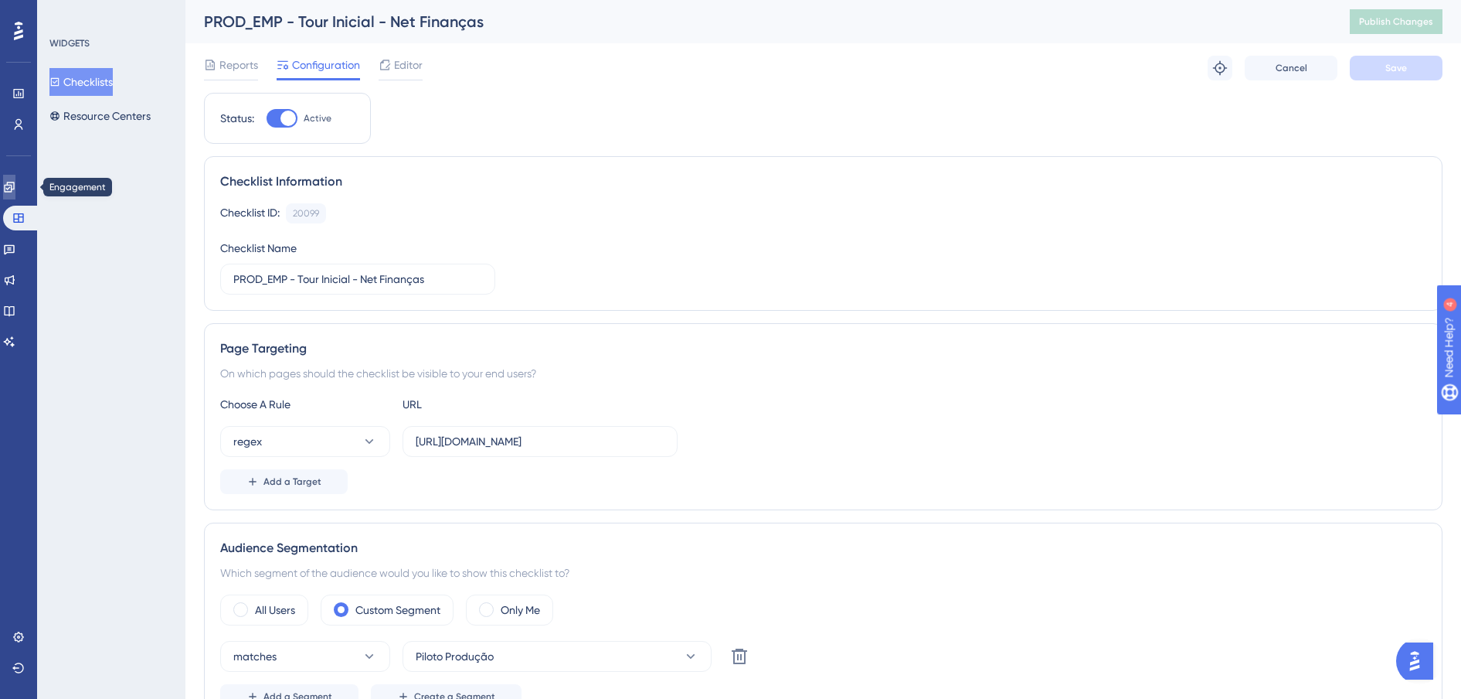
click at [14, 187] on icon at bounding box center [9, 187] width 10 height 10
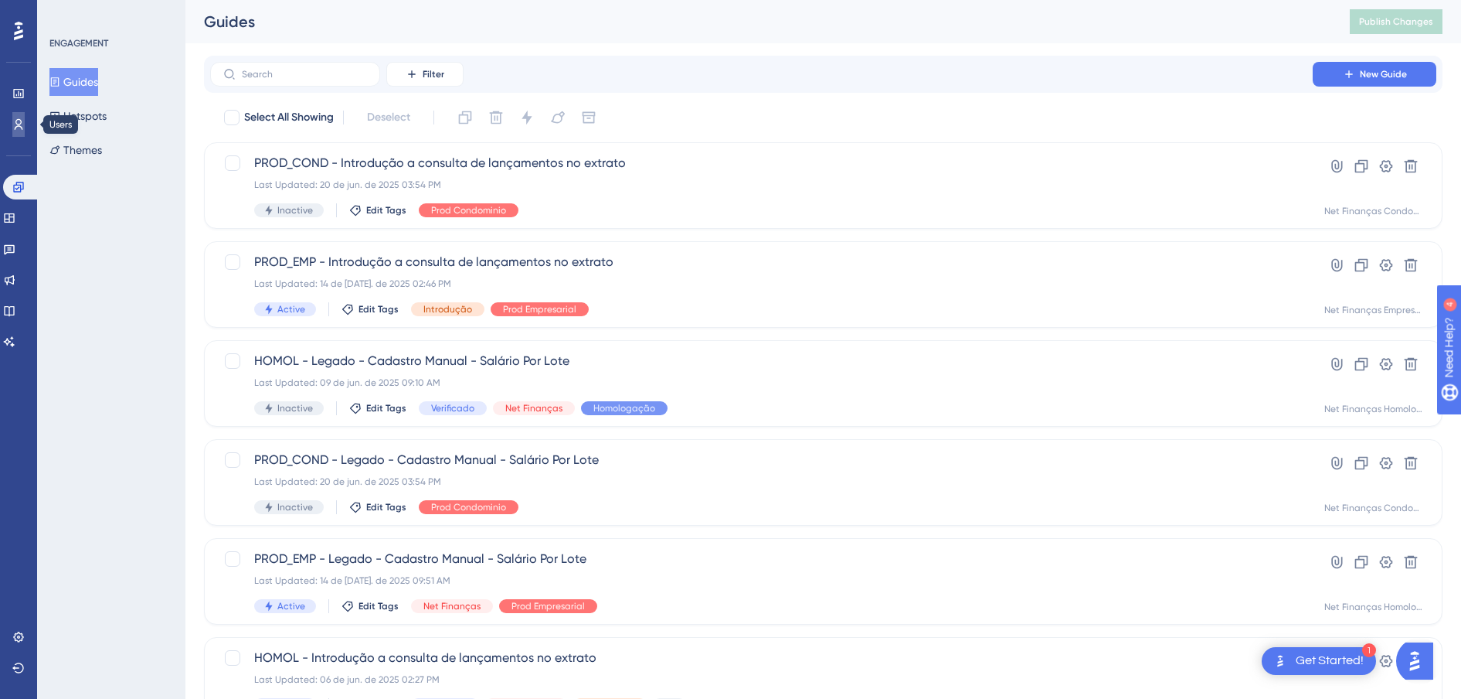
click at [19, 114] on link at bounding box center [18, 124] width 12 height 25
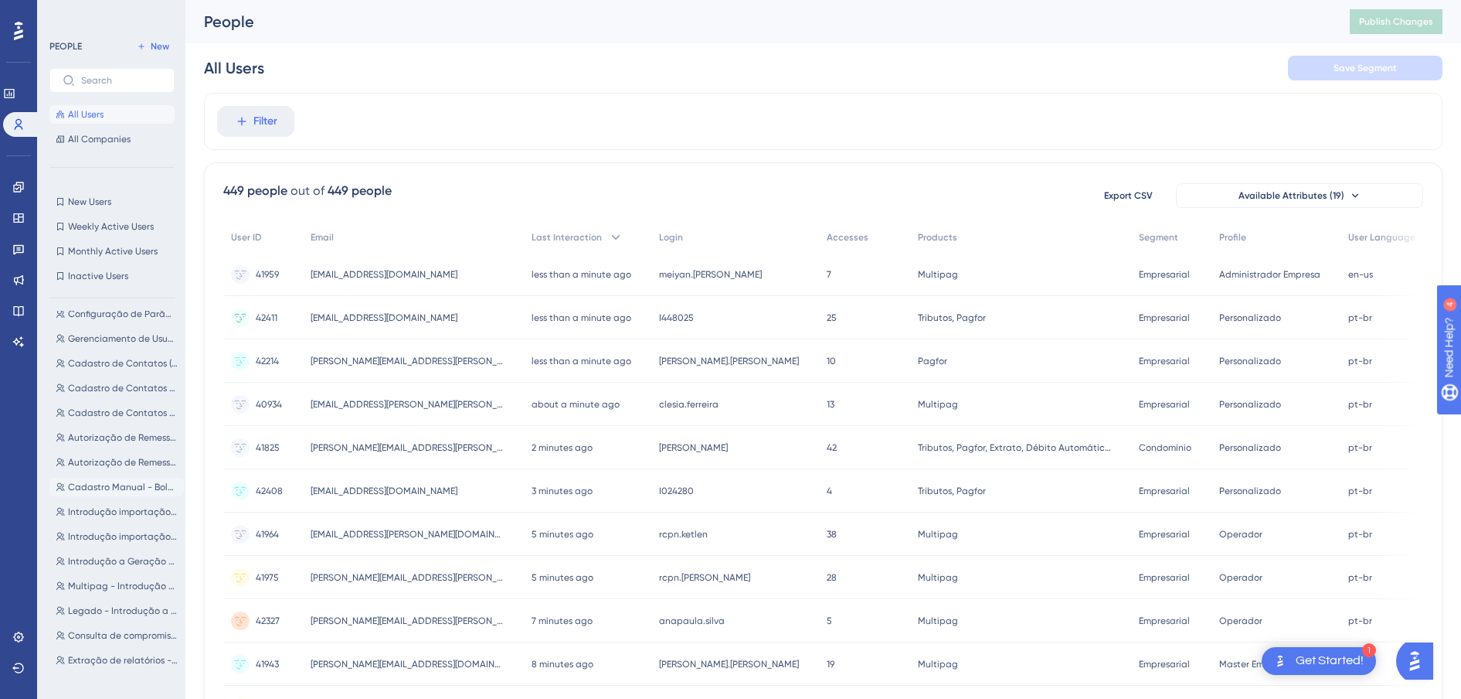
scroll to position [386, 0]
click at [12, 192] on link at bounding box center [18, 187] width 12 height 25
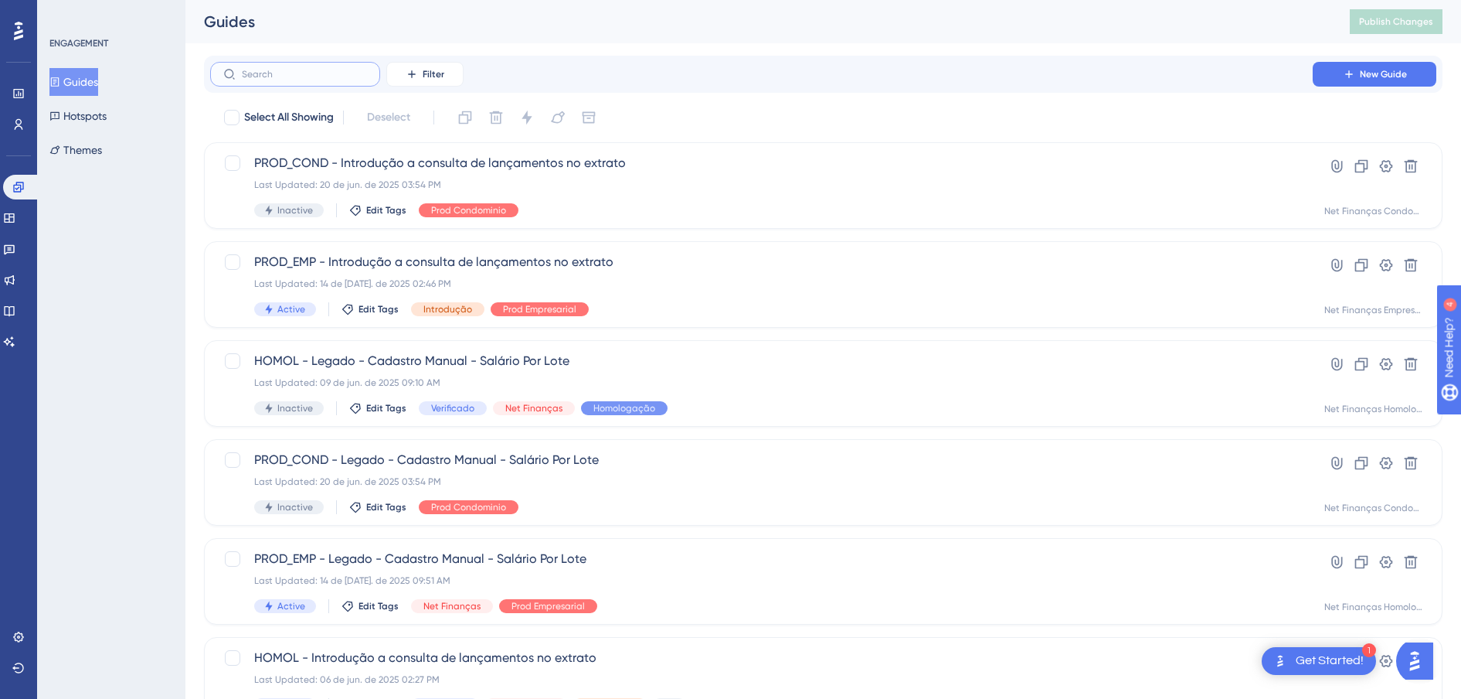
click at [321, 74] on input "text" at bounding box center [304, 74] width 125 height 11
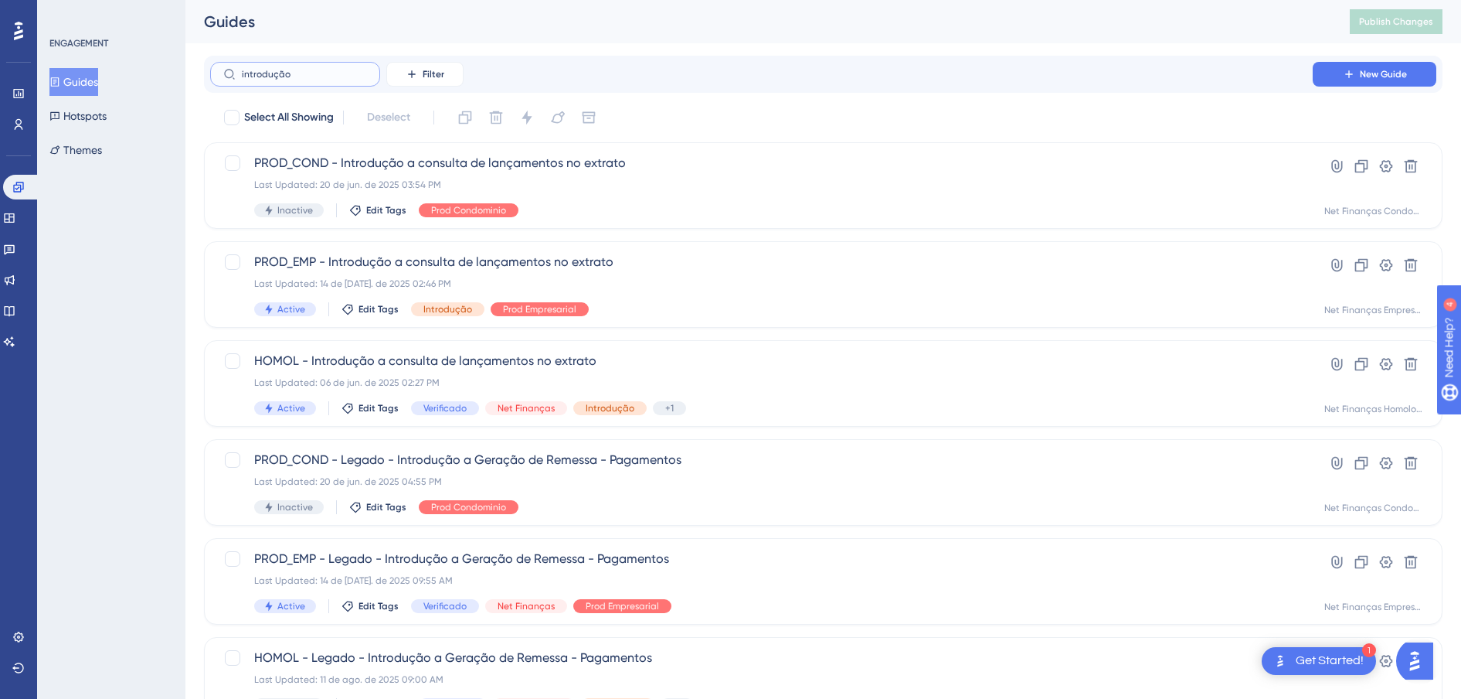
type input "introdução d"
checkbox input "true"
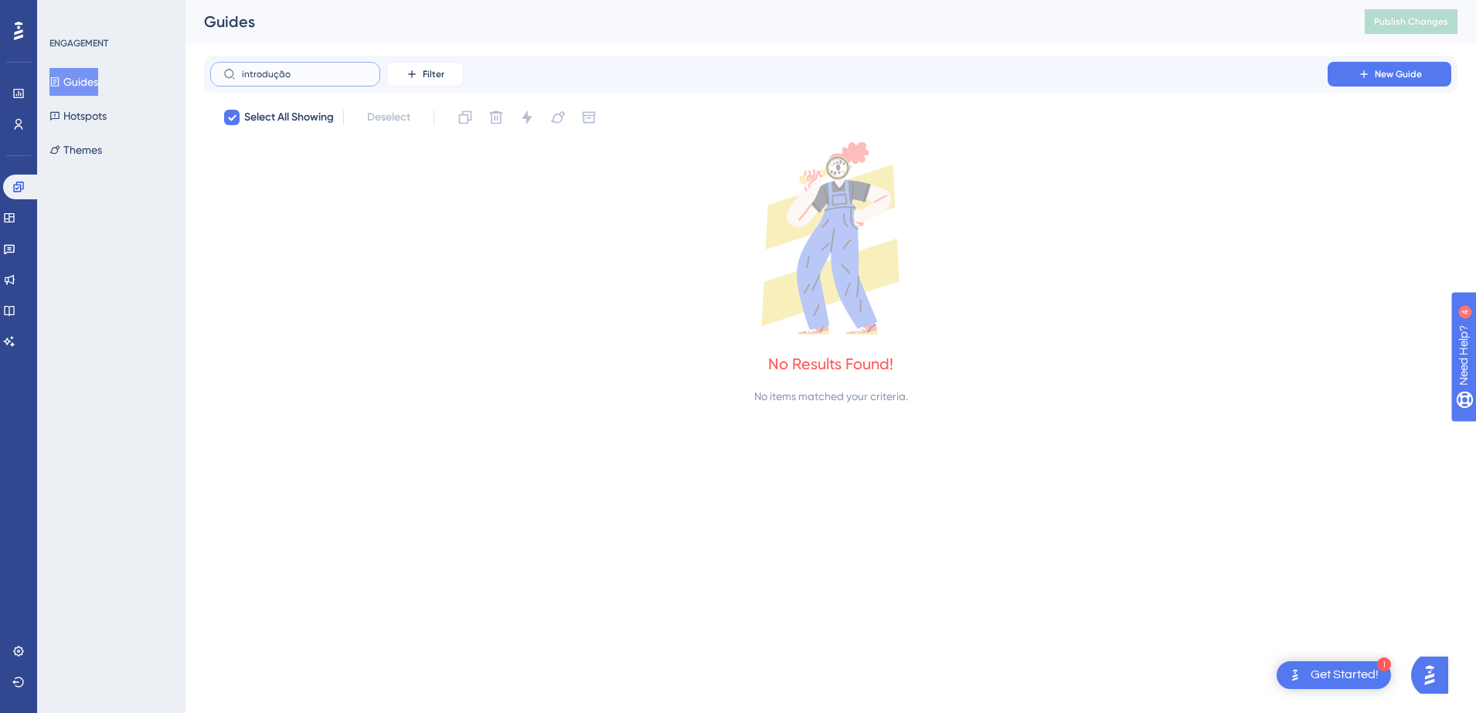
type input "introdução"
checkbox input "false"
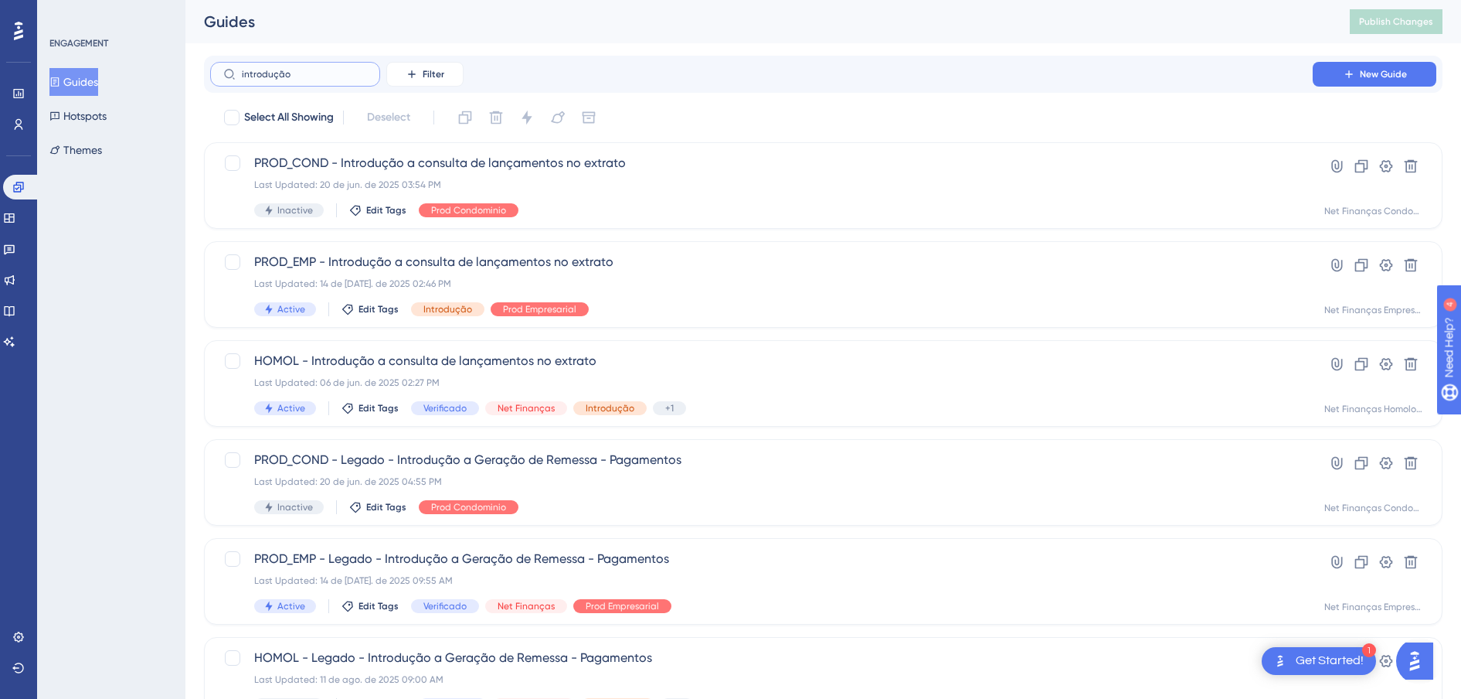
type input "introduçãoa"
checkbox input "true"
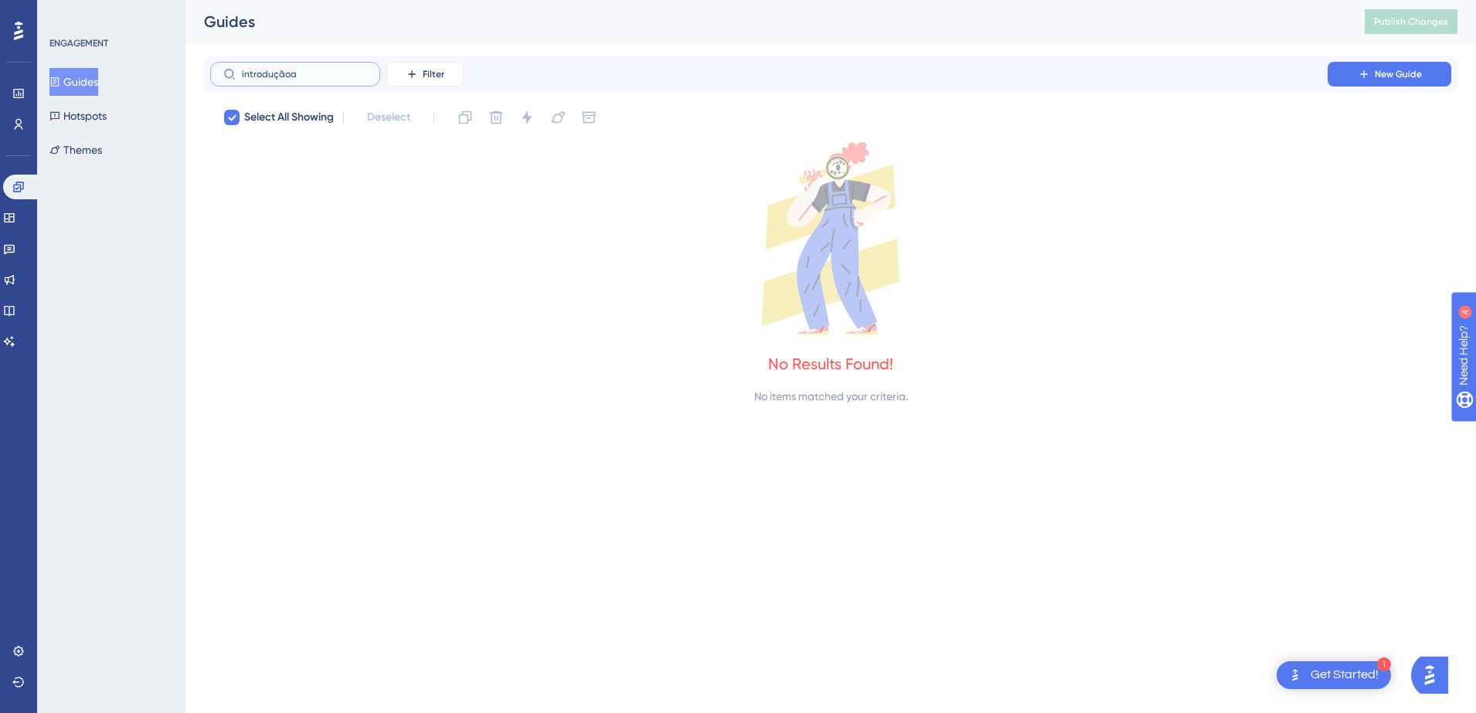
type input "introdução"
checkbox input "false"
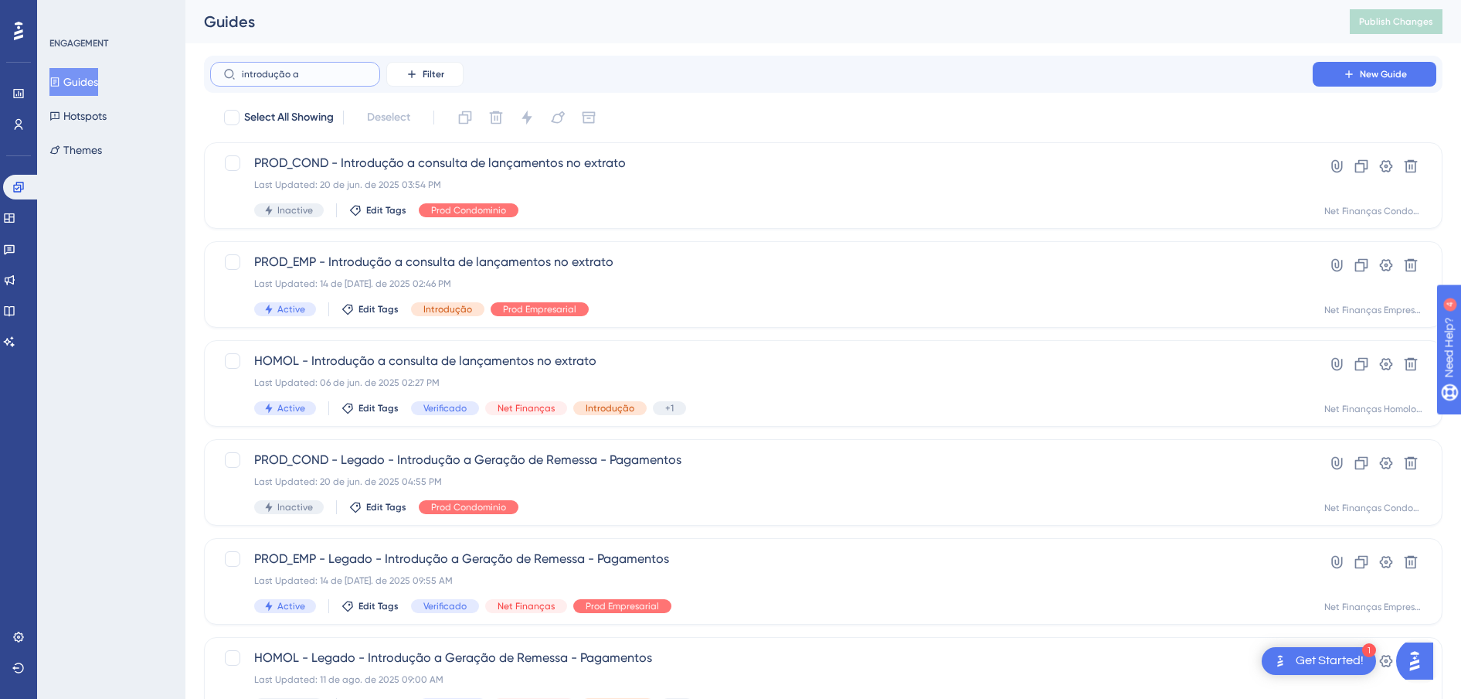
type input "introdução ad"
checkbox input "true"
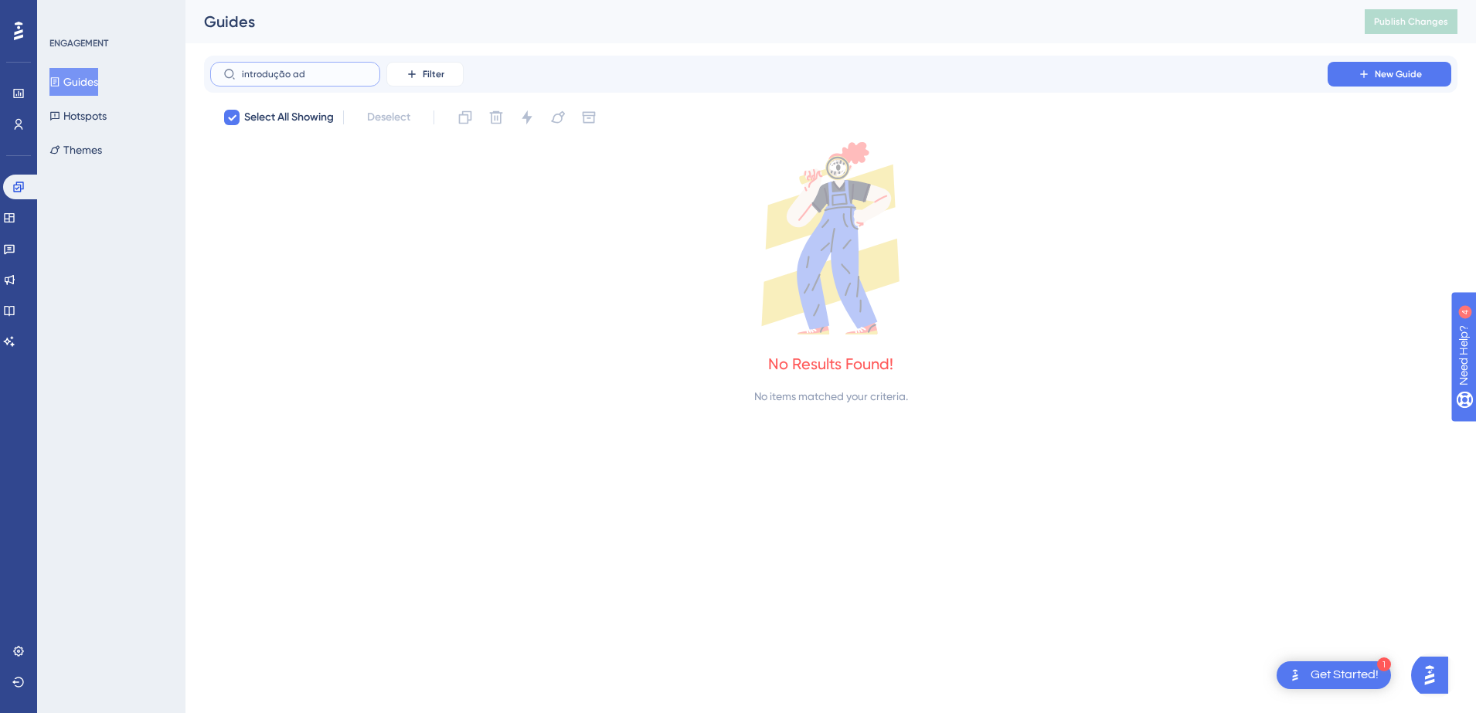
type input "introdução a"
checkbox input "false"
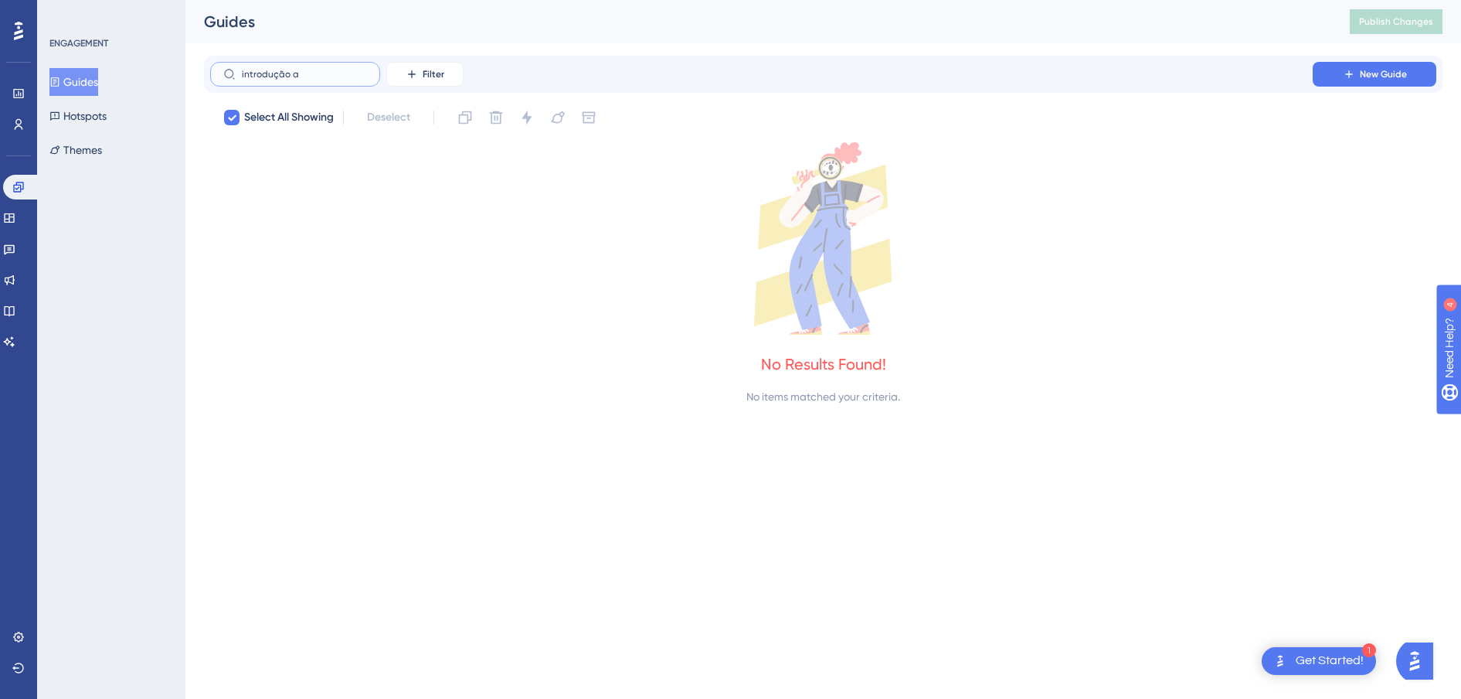
type input "introdução ae"
checkbox input "true"
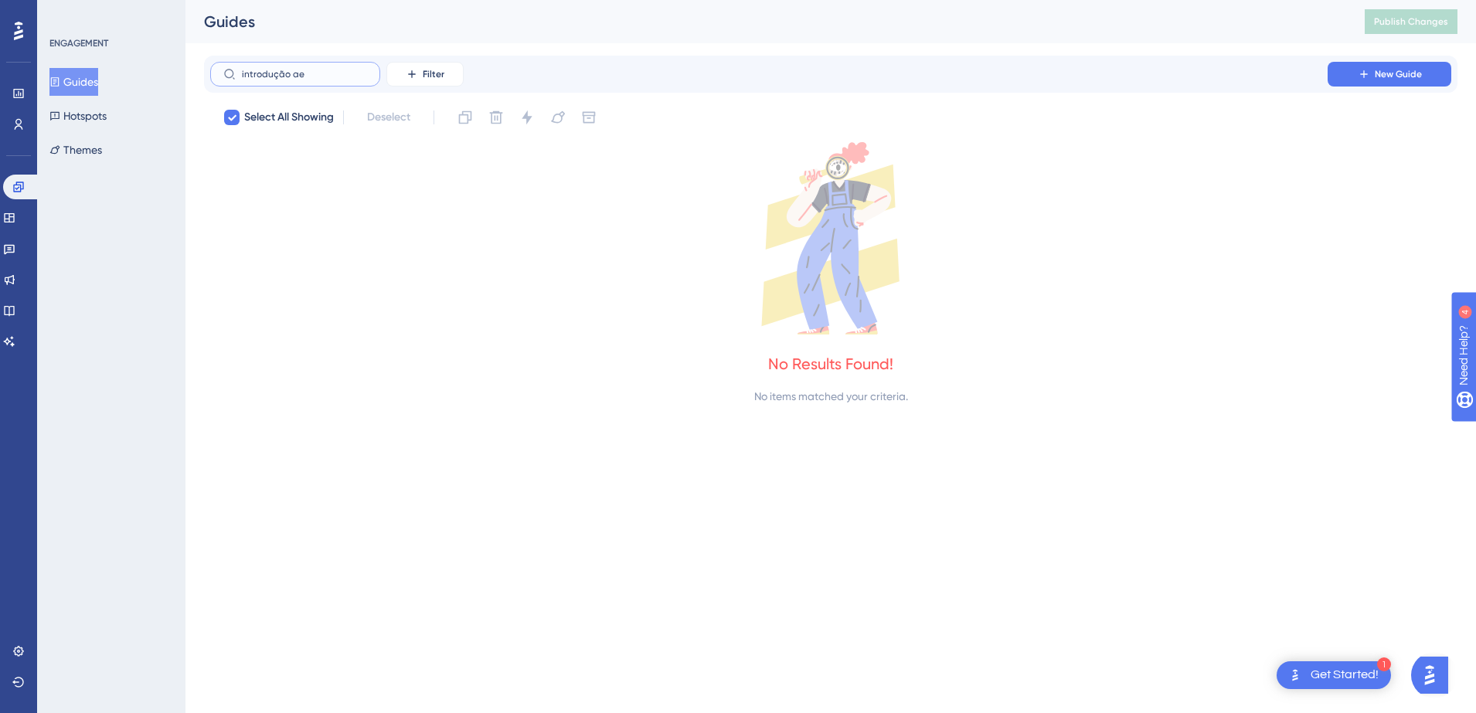
type input "introdução a"
checkbox input "false"
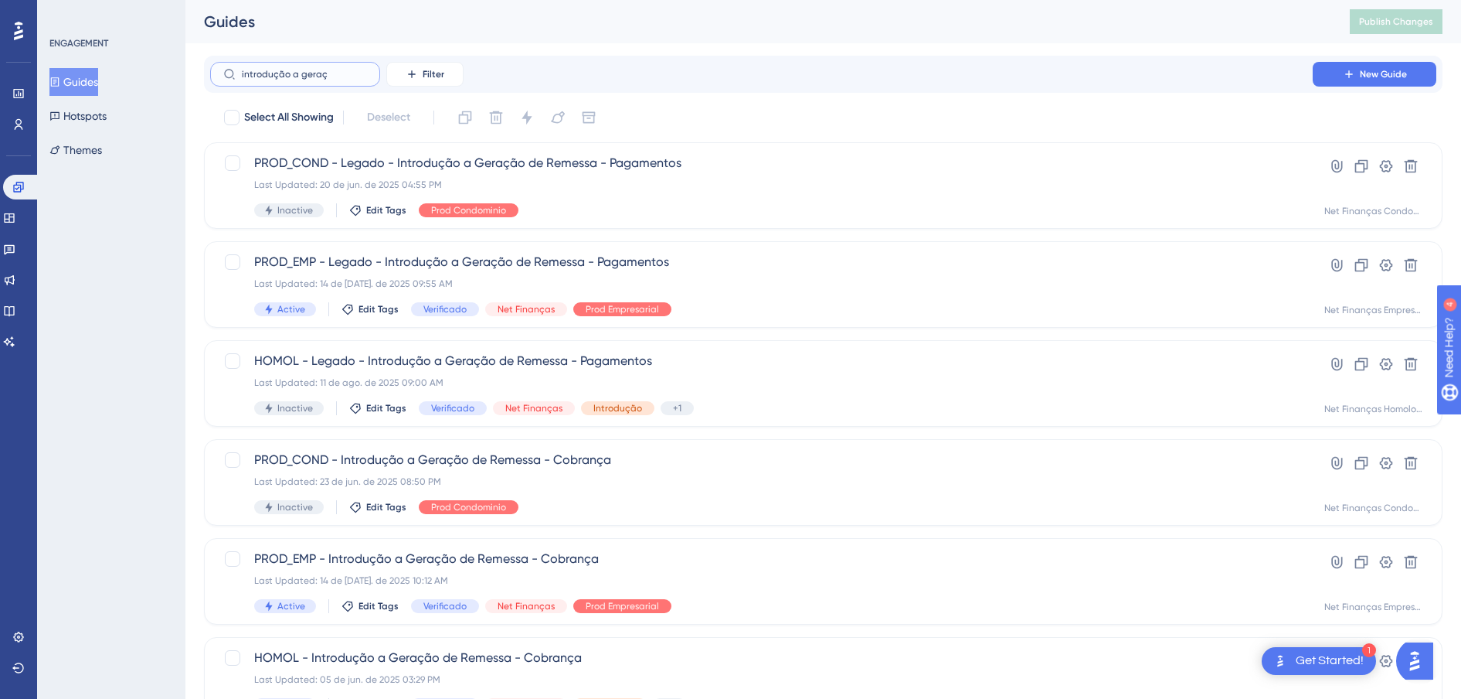
type input "introdução a geraçç"
checkbox input "true"
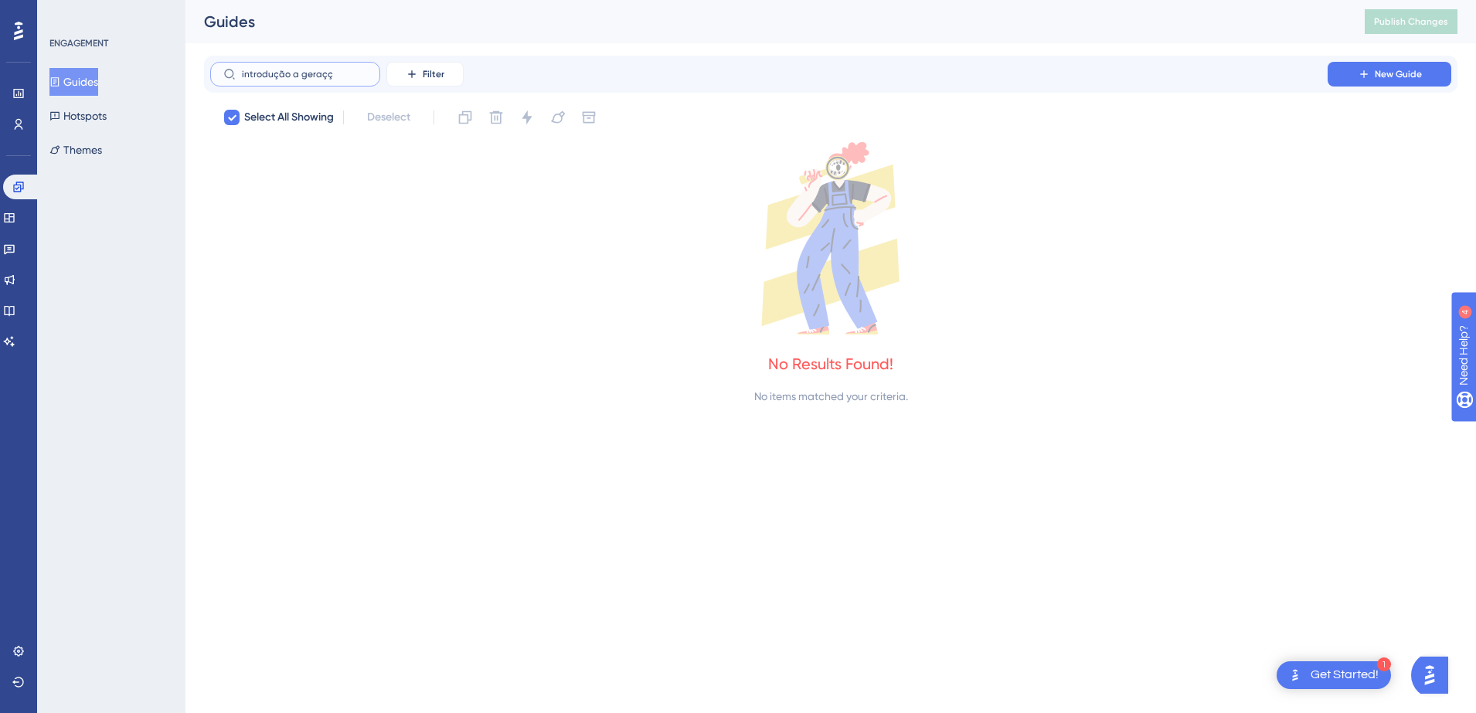
type input "introdução a geraç"
checkbox input "false"
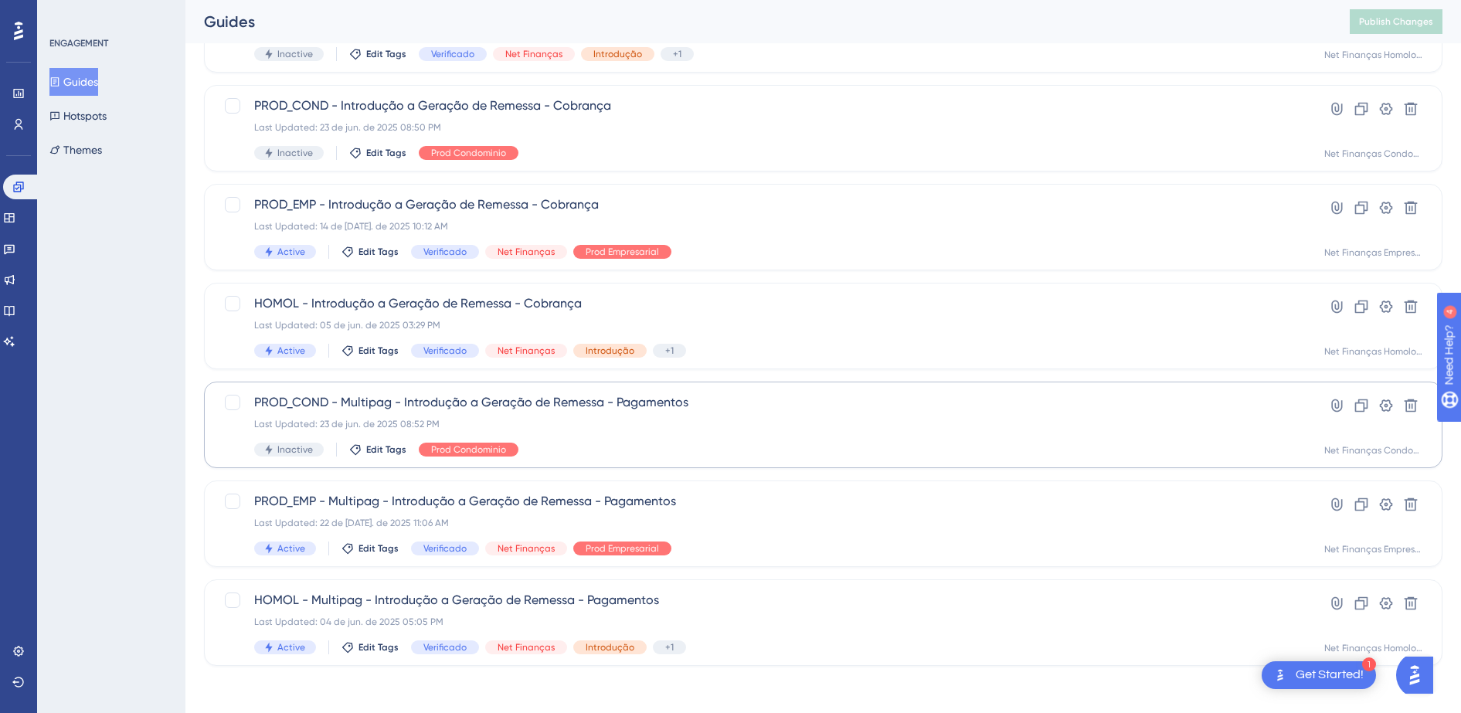
scroll to position [356, 0]
type input "introdução a gera"
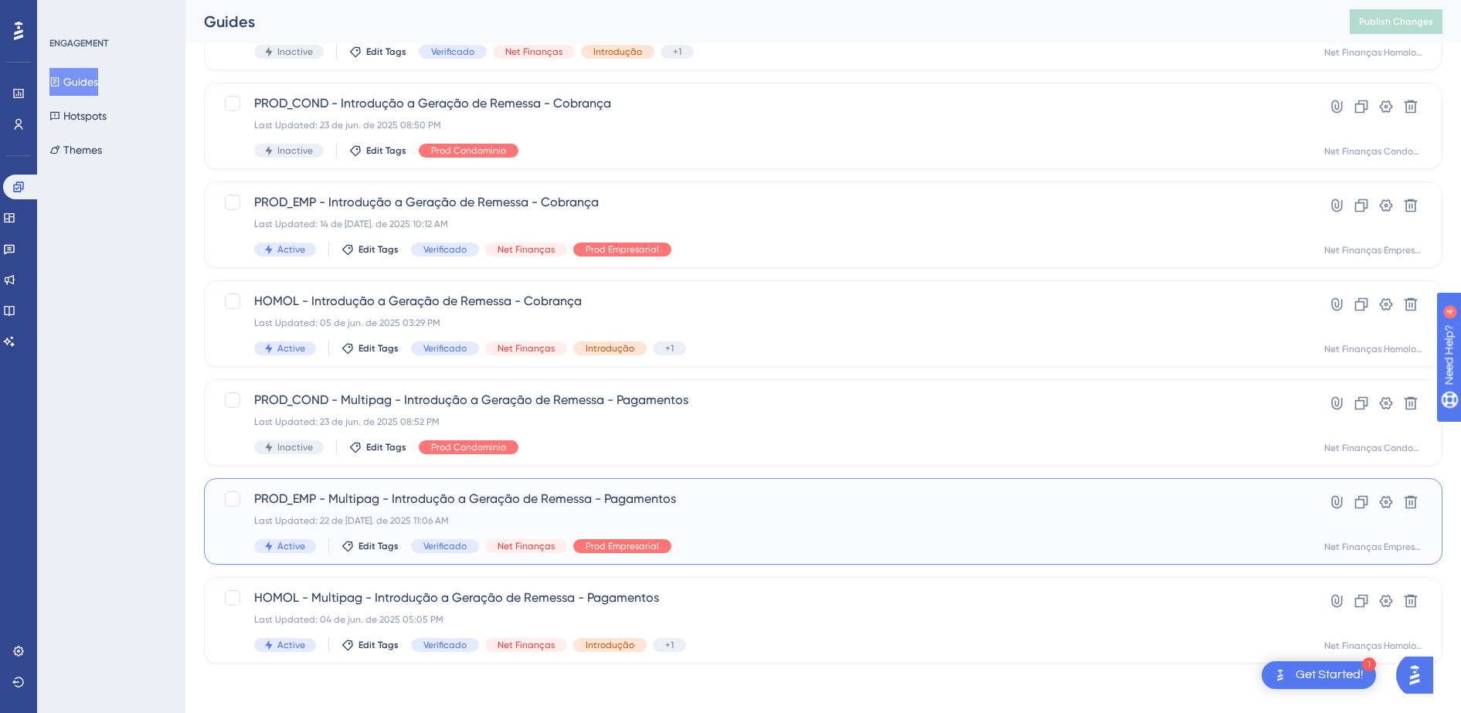
click at [542, 509] on div "PROD_EMP - Multipag - Introdução a Geração de Remessa - Pagamentos Last Updated…" at bounding box center [761, 521] width 1015 height 63
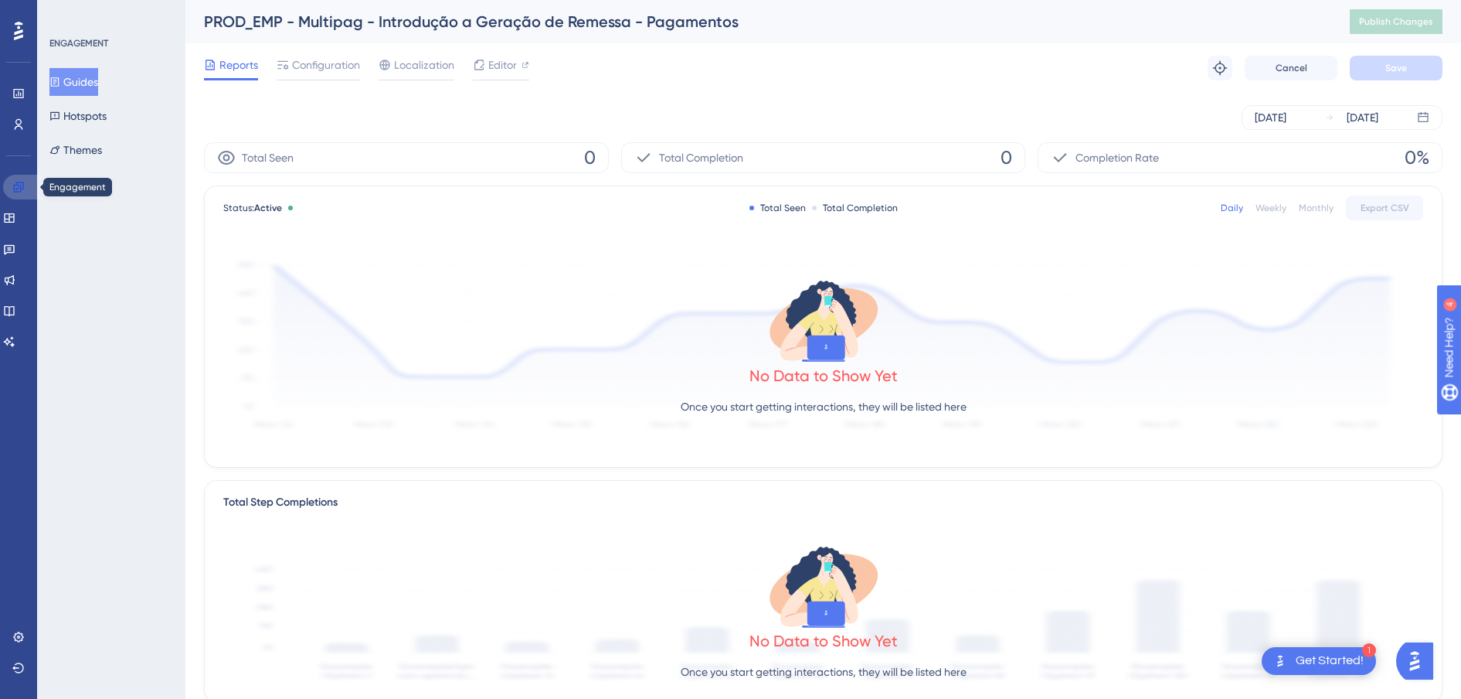
click at [14, 187] on icon at bounding box center [18, 187] width 10 height 10
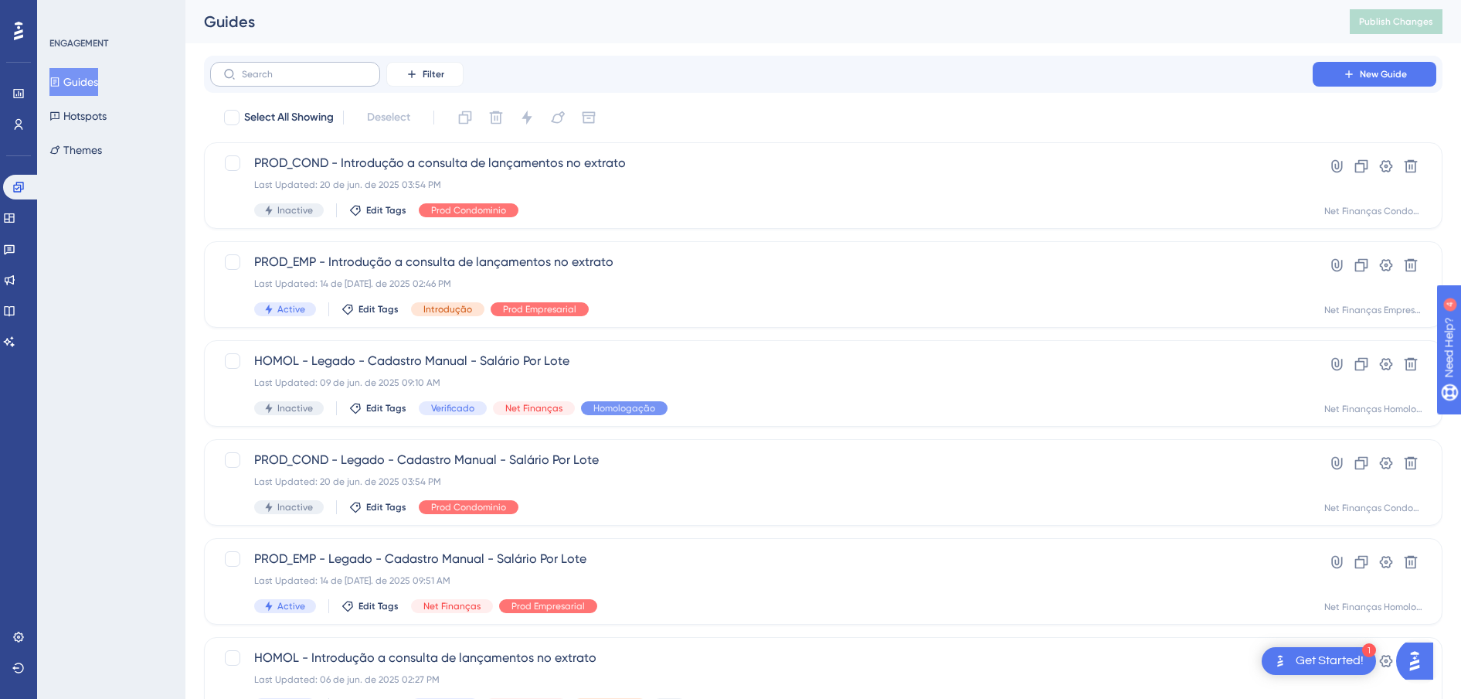
click at [325, 83] on label at bounding box center [295, 74] width 170 height 25
click at [325, 80] on input "text" at bounding box center [304, 74] width 125 height 11
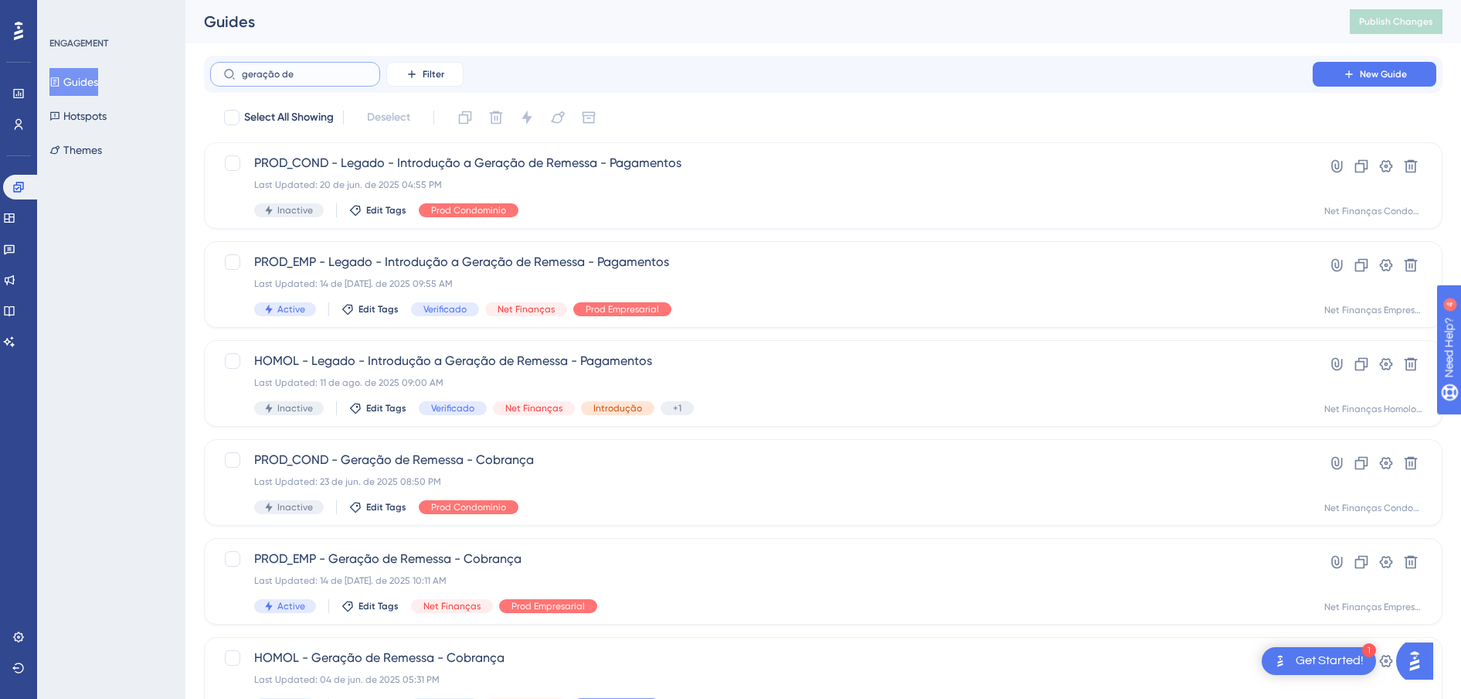
type input "geração de m"
checkbox input "true"
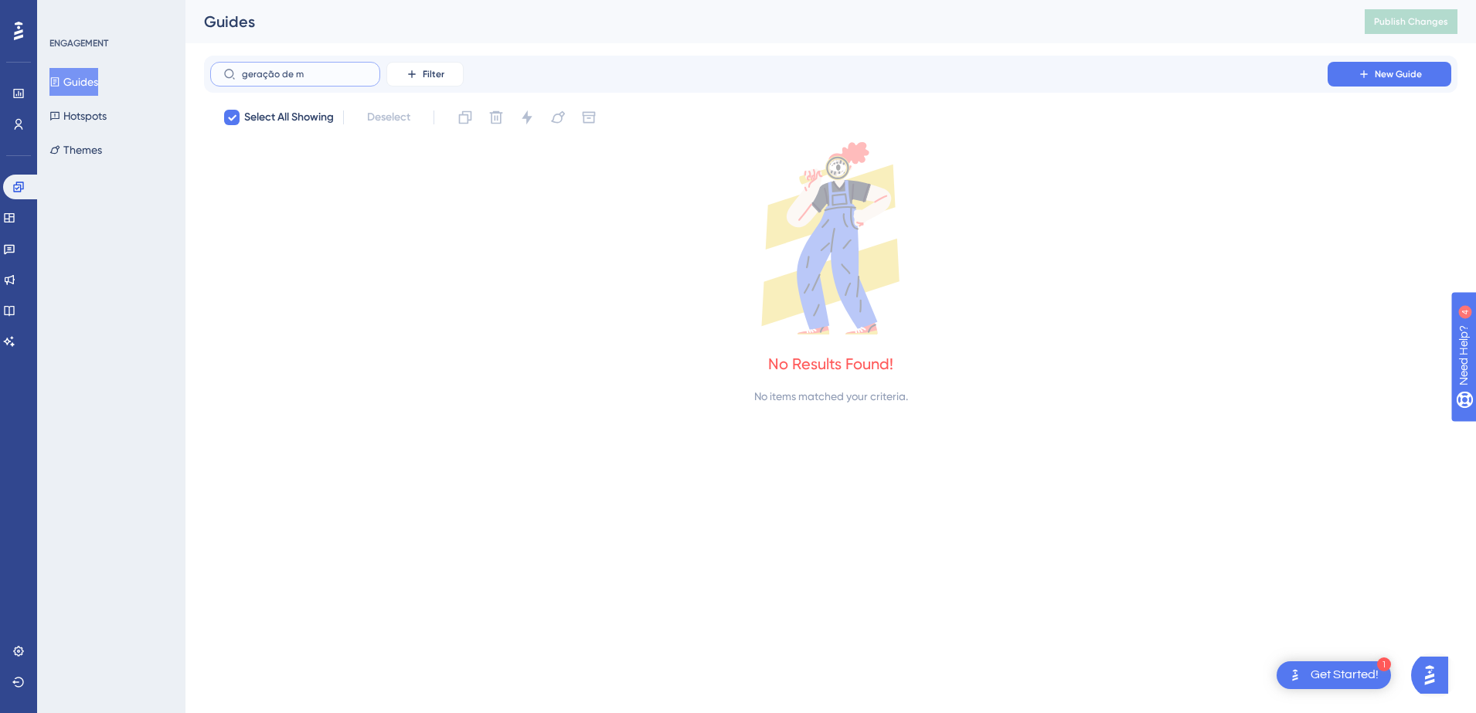
type input "geração de"
checkbox input "false"
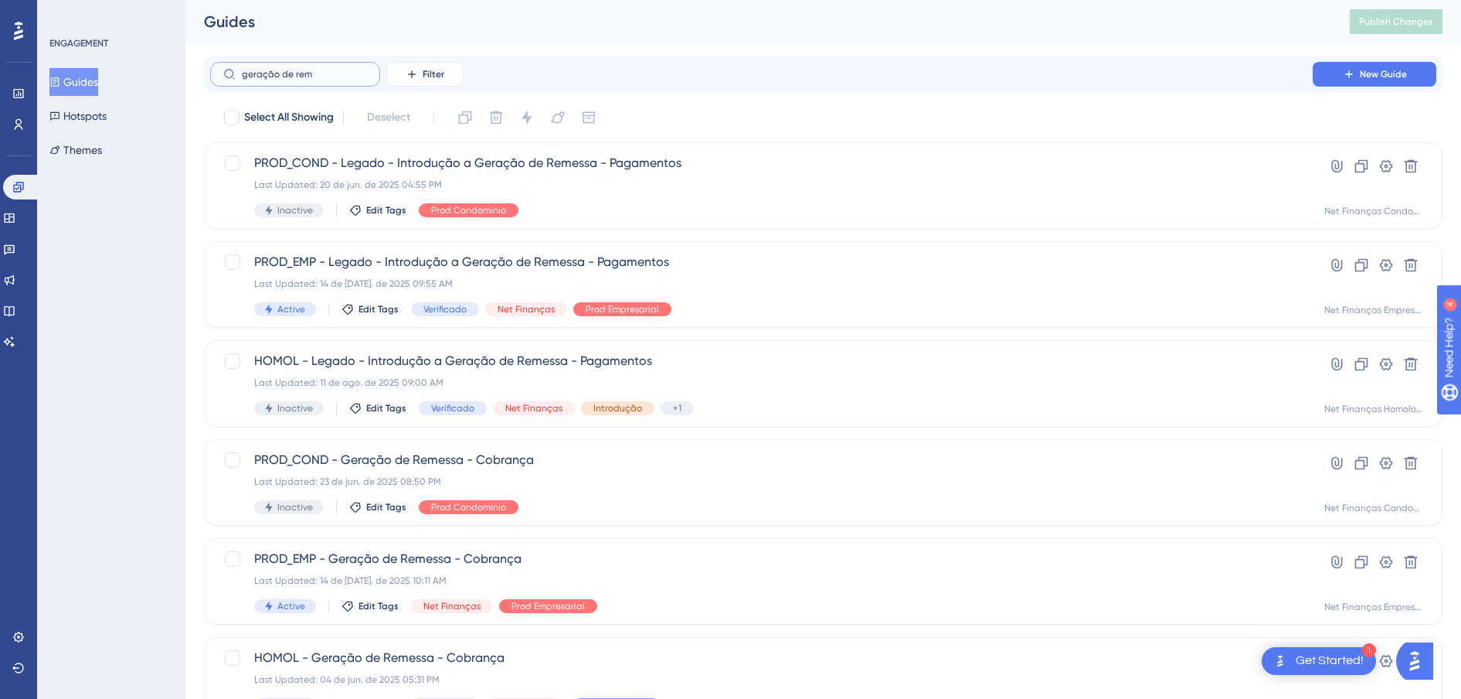
type input "geração de rems"
checkbox input "true"
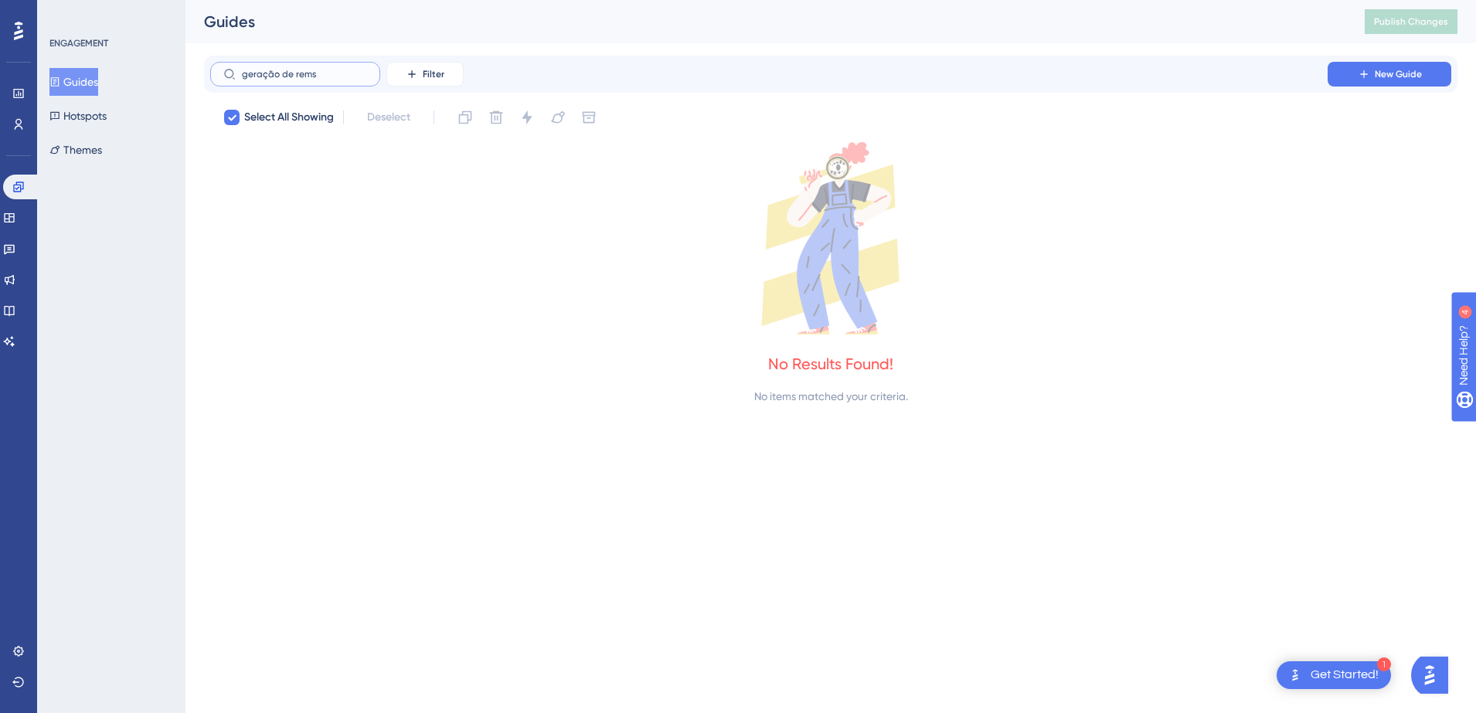
type input "geração de rem"
checkbox input "false"
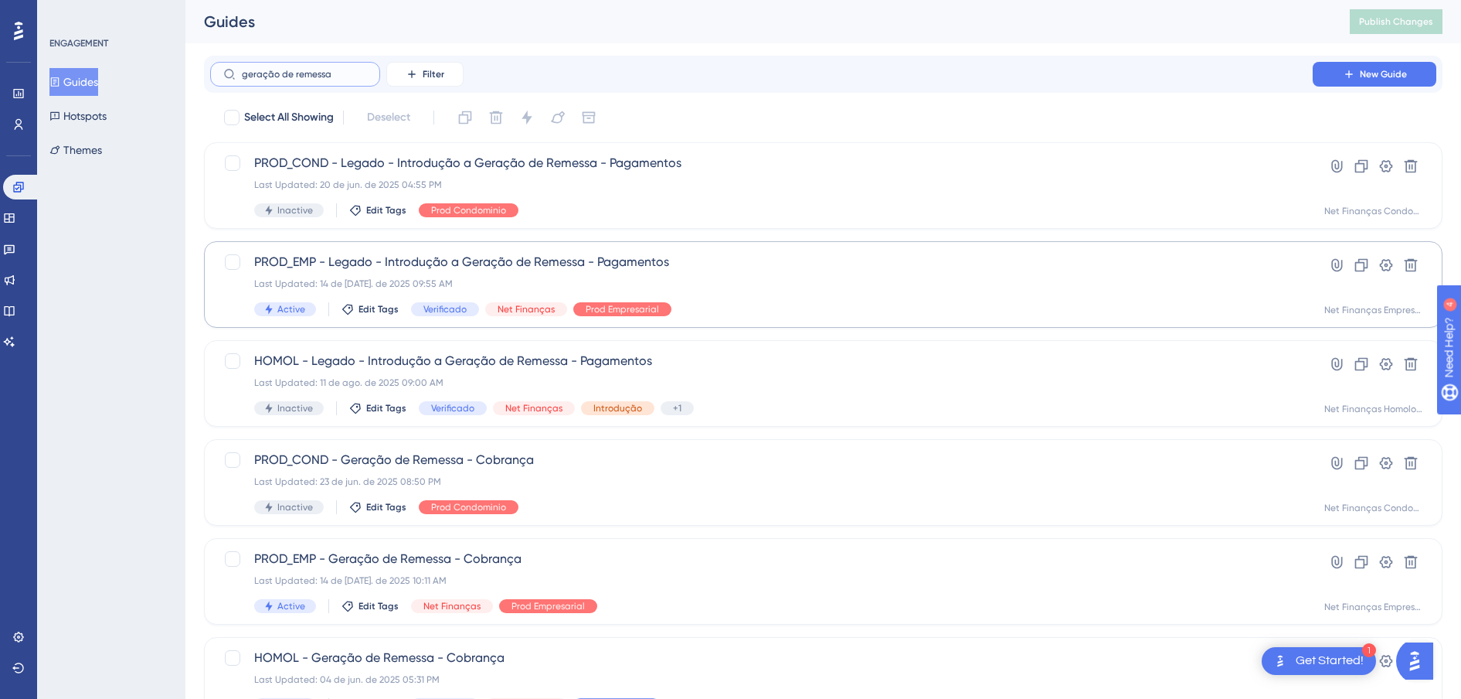
type input "geração de remessa"
click at [534, 271] on div "PROD_EMP - Legado - Introdução a Geração de Remessa - Pagamentos Last Updated: …" at bounding box center [761, 284] width 1015 height 63
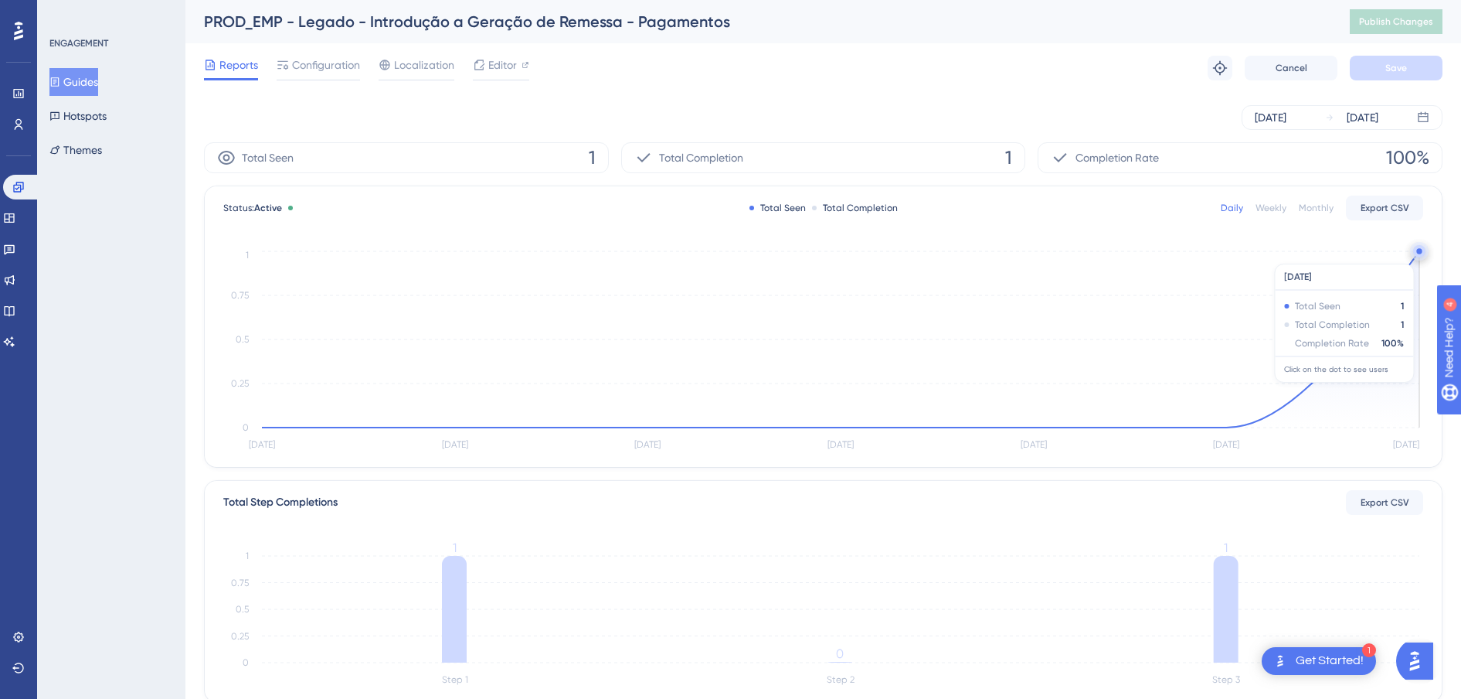
click at [1418, 256] on circle at bounding box center [1420, 251] width 12 height 12
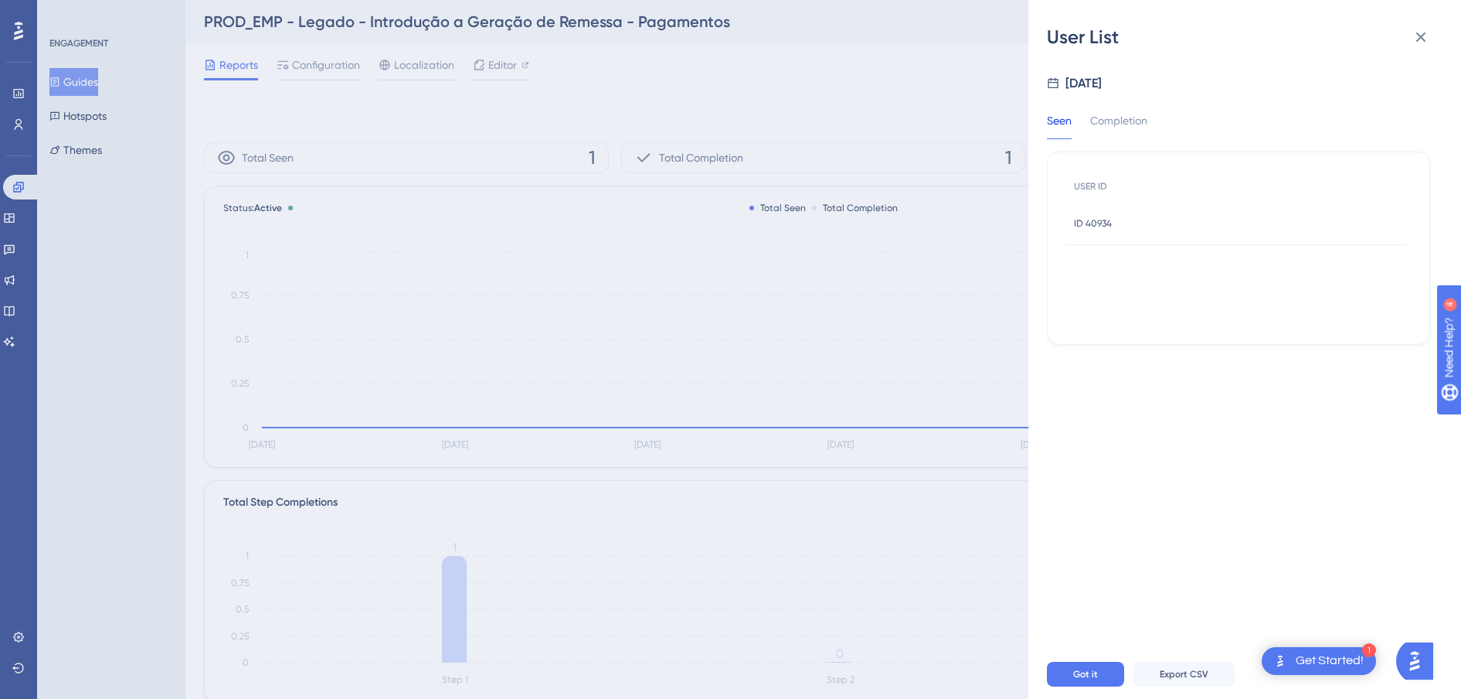
click at [1098, 223] on span "ID 40934" at bounding box center [1093, 223] width 38 height 12
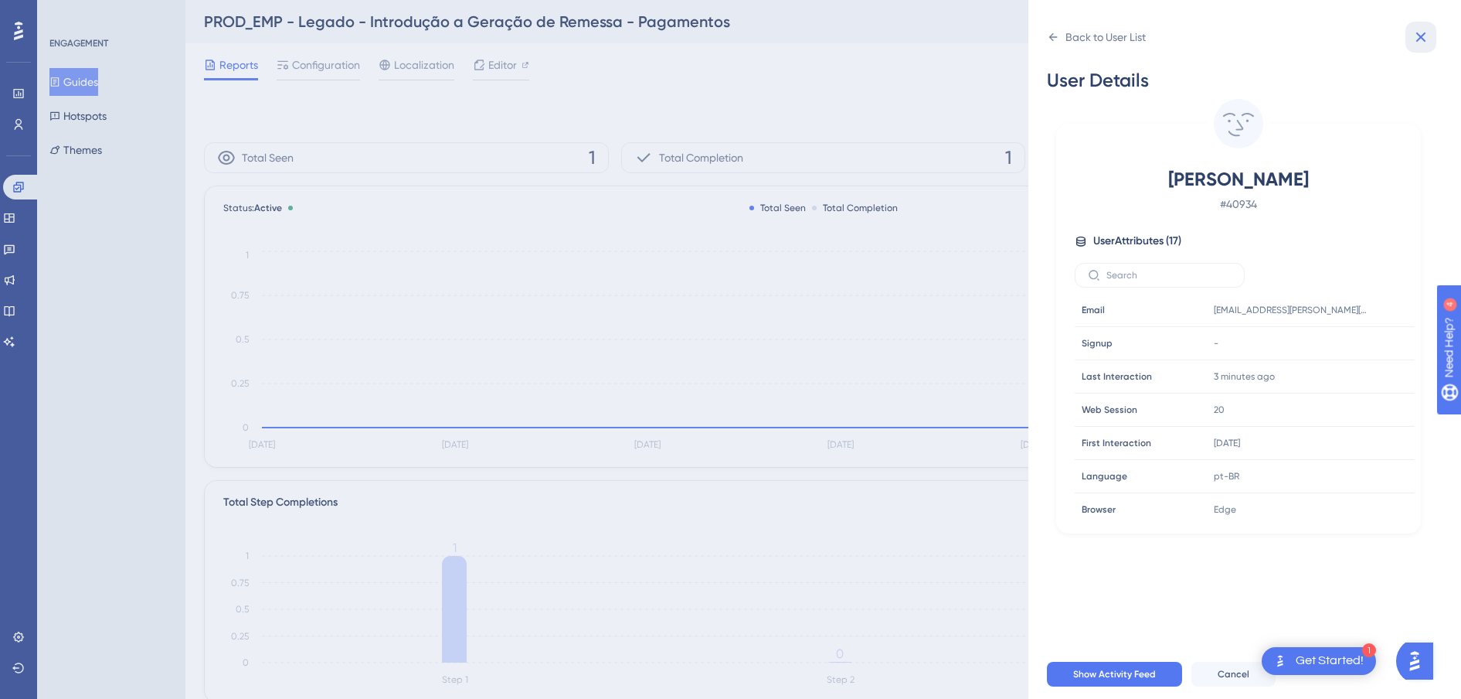
click at [1419, 35] on icon at bounding box center [1422, 37] width 10 height 10
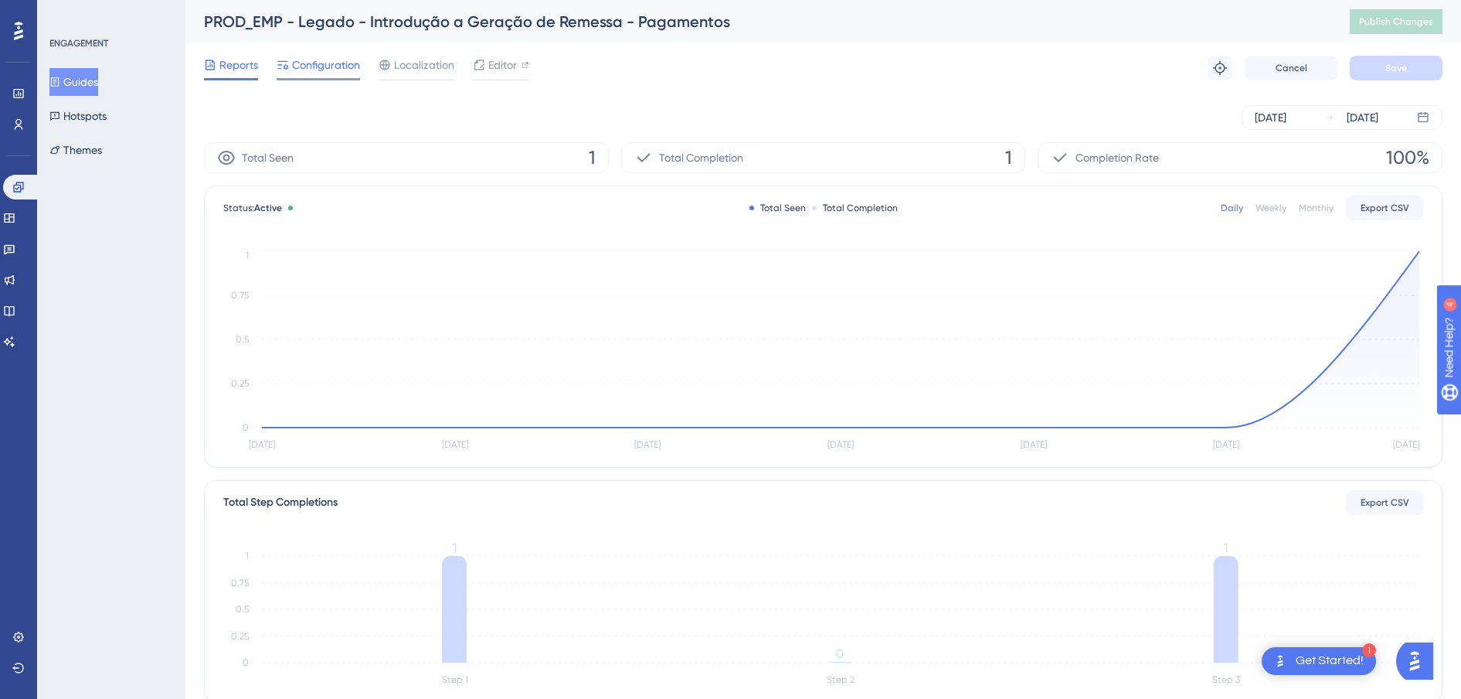
click at [339, 73] on span "Configuration" at bounding box center [326, 65] width 68 height 19
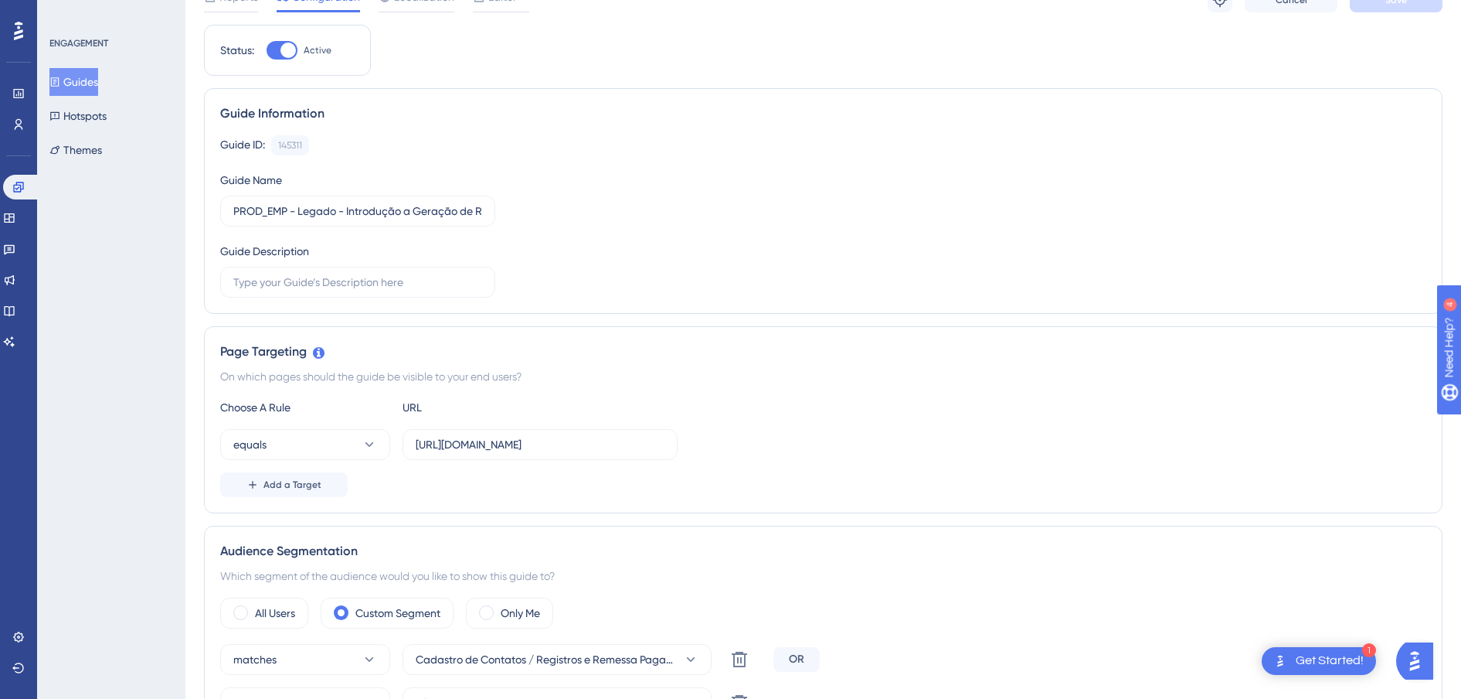
scroll to position [386, 0]
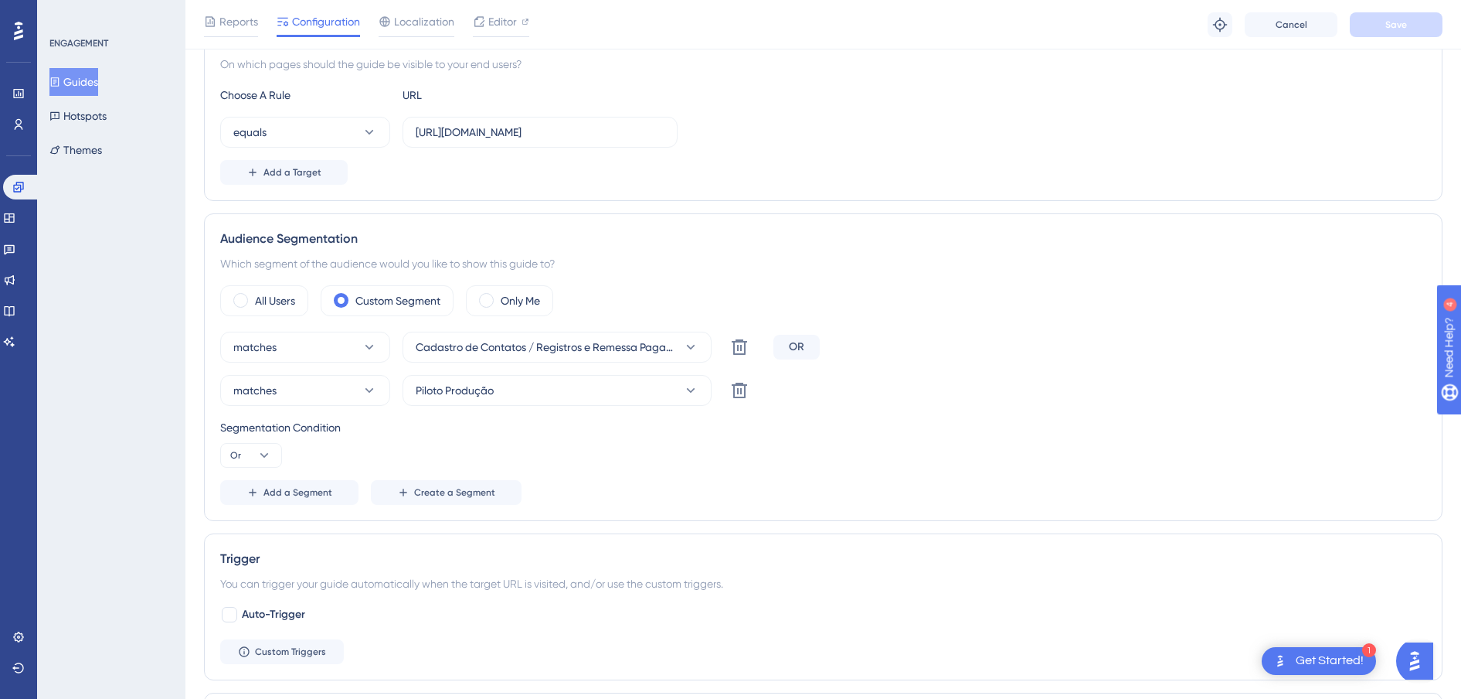
click at [798, 341] on div "OR" at bounding box center [797, 347] width 46 height 25
click at [274, 453] on button "Or" at bounding box center [251, 455] width 62 height 25
click at [251, 497] on span "And" at bounding box center [246, 499] width 20 height 19
click at [578, 347] on span "Cadastro de Contatos / Registros e Remessa Pagamentos - Legado" at bounding box center [546, 347] width 261 height 19
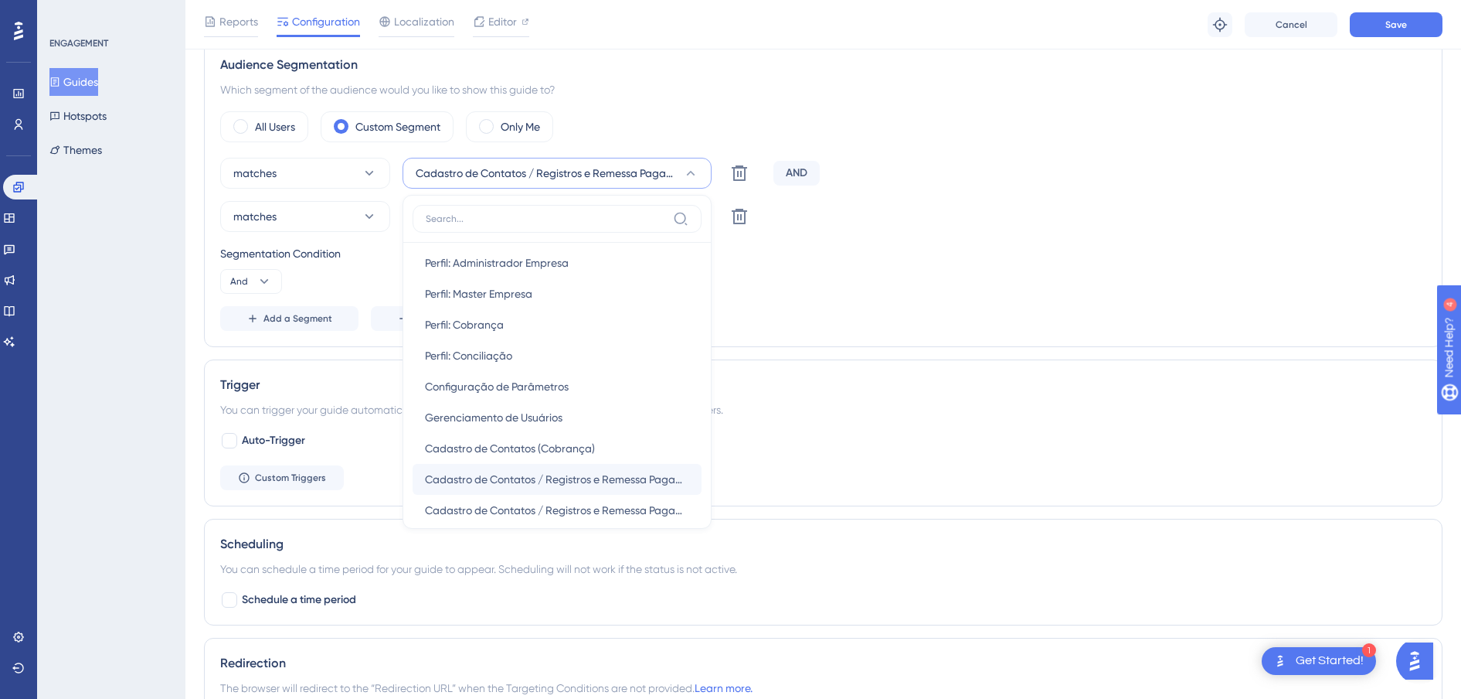
scroll to position [580, 0]
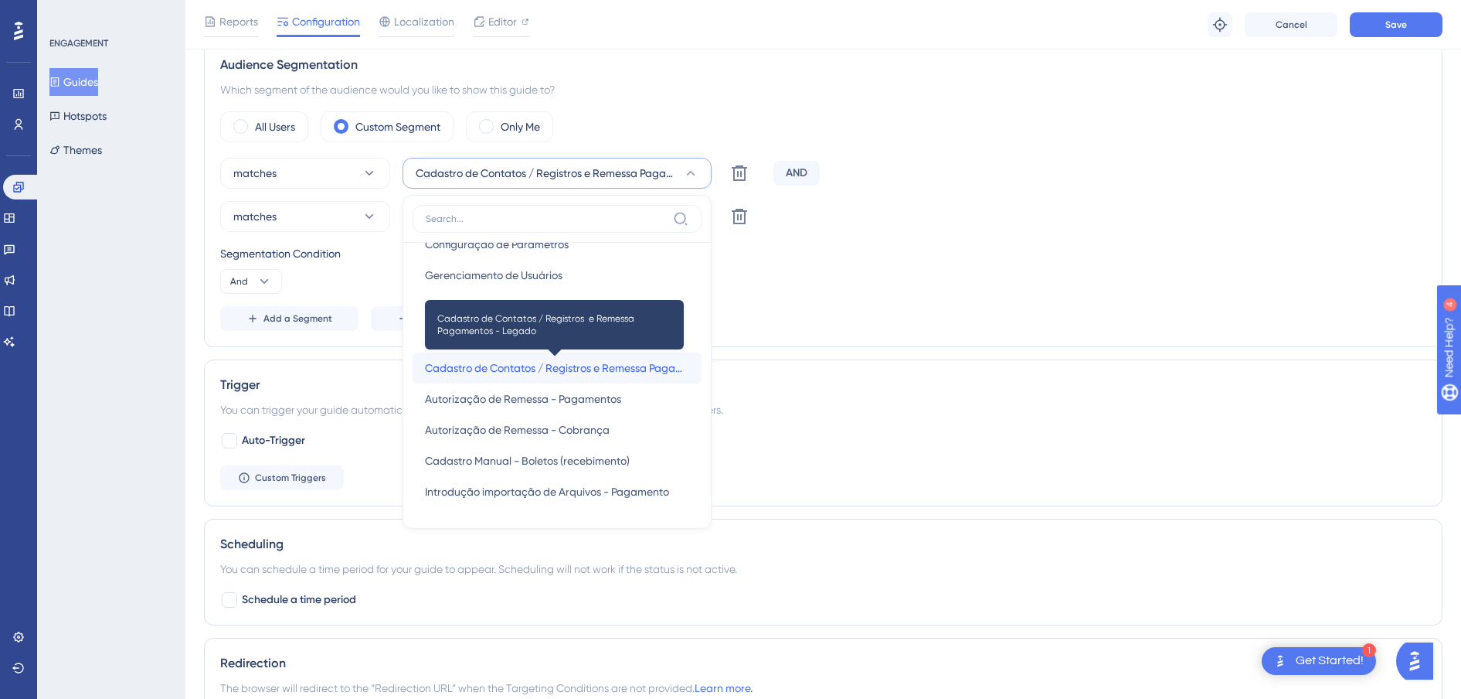
click at [621, 359] on span "Cadastro de Contatos / Registros e Remessa Pagamentos - Legado" at bounding box center [557, 368] width 264 height 19
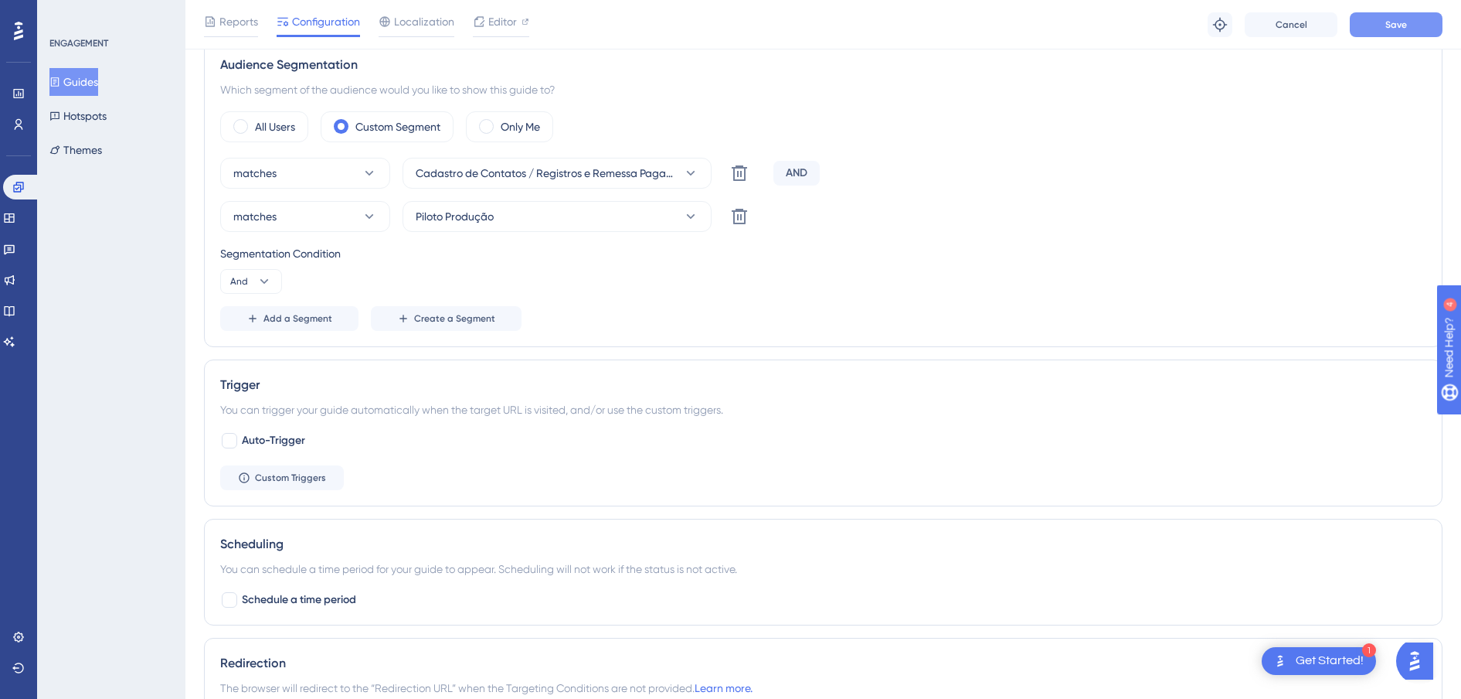
click at [1393, 29] on span "Save" at bounding box center [1397, 25] width 22 height 12
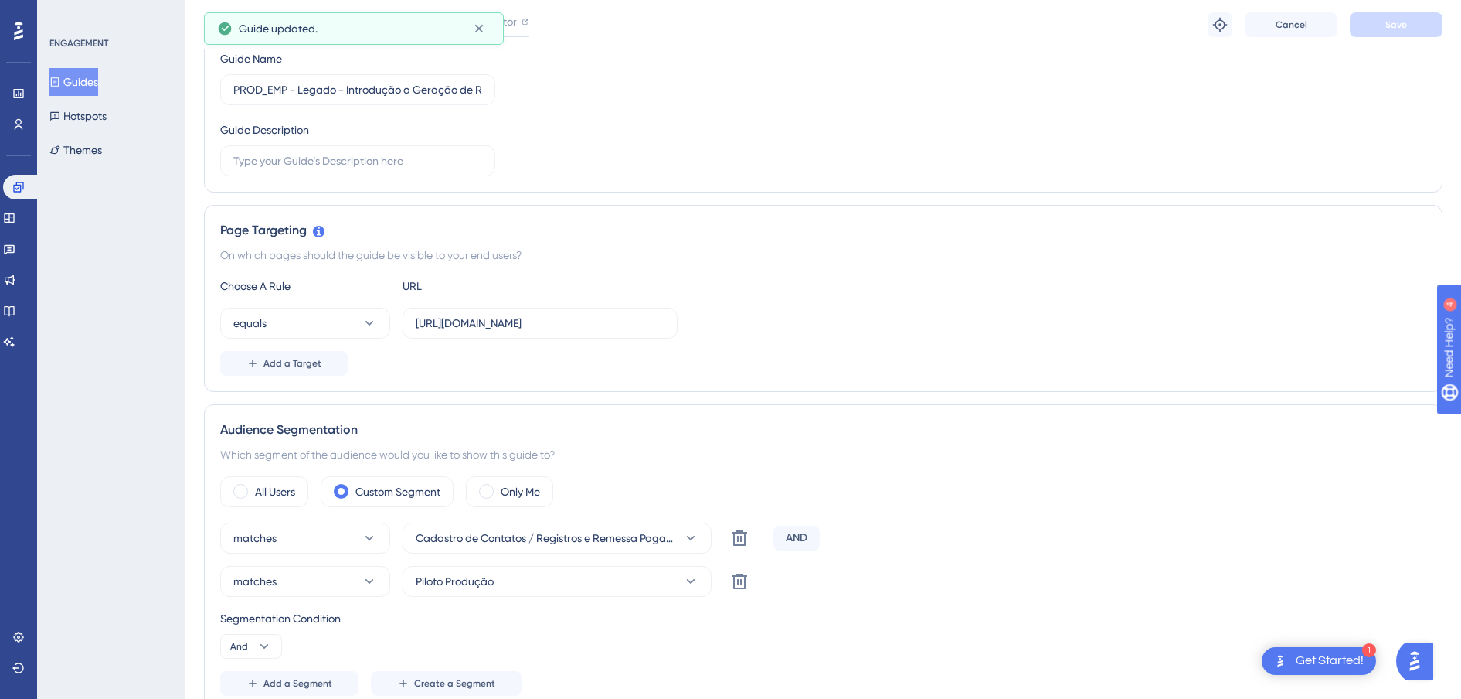
scroll to position [0, 0]
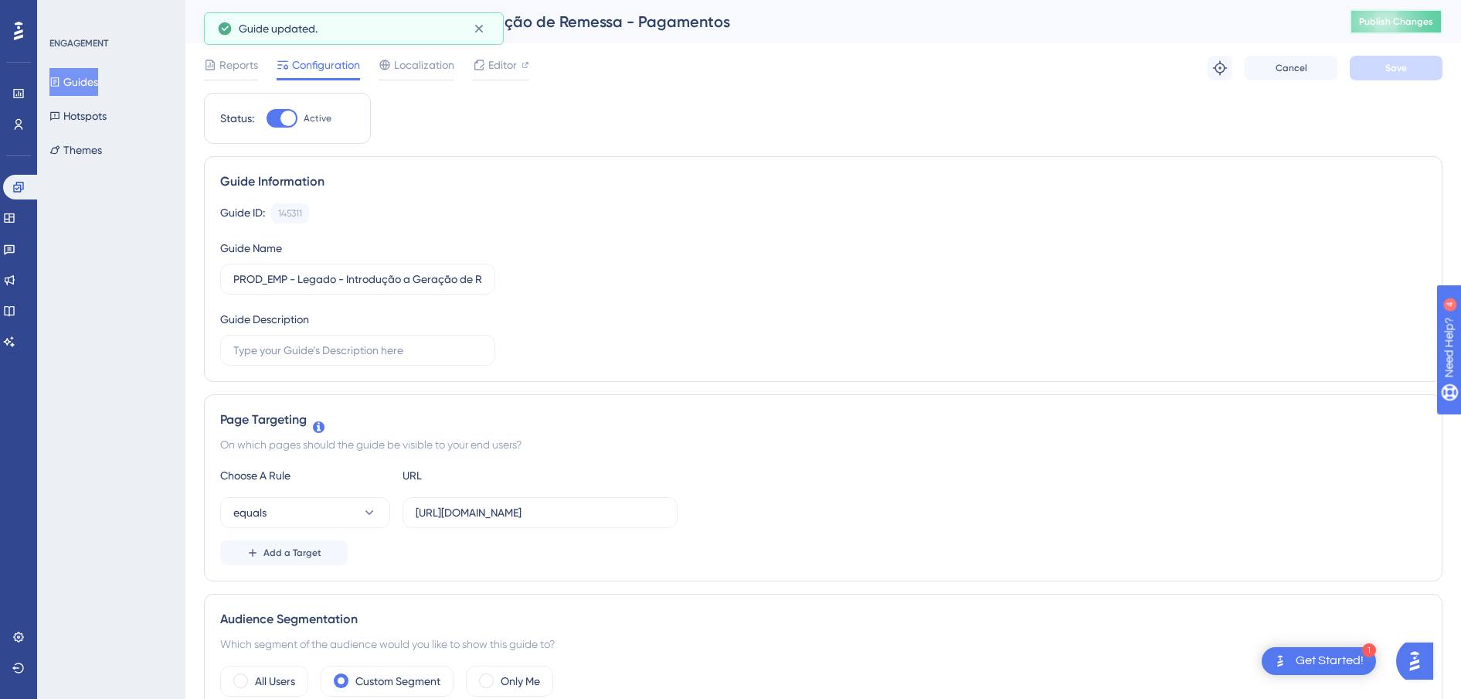
click at [1402, 22] on span "Publish Changes" at bounding box center [1396, 21] width 74 height 12
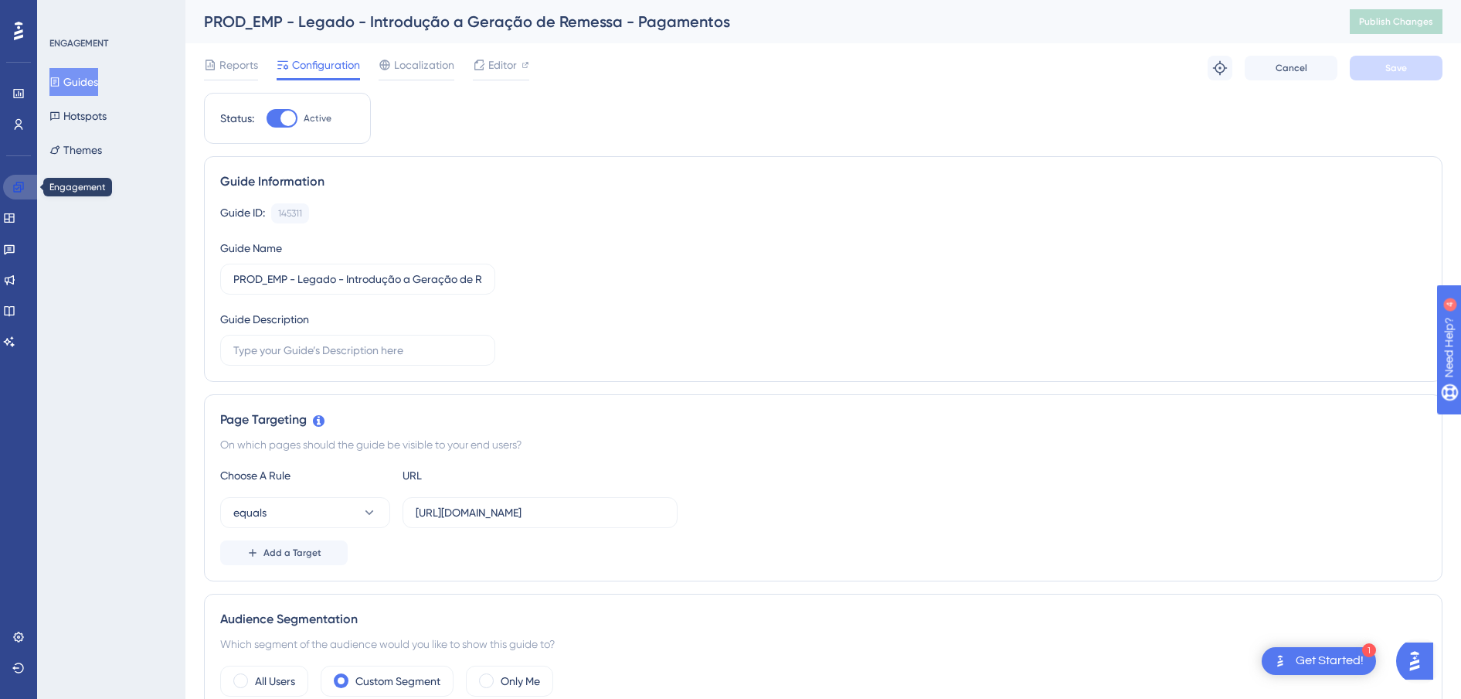
click at [18, 184] on icon at bounding box center [18, 187] width 12 height 12
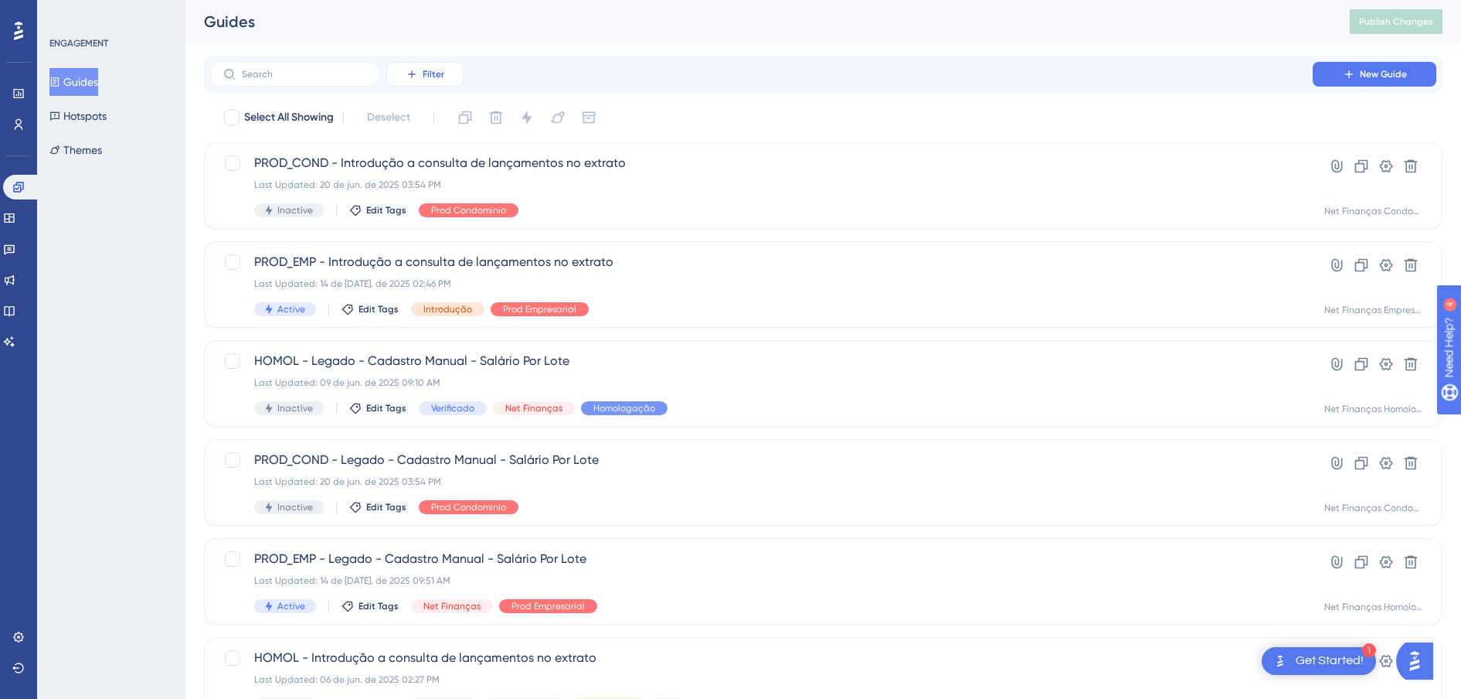
click at [428, 68] on span "Filter" at bounding box center [434, 74] width 22 height 12
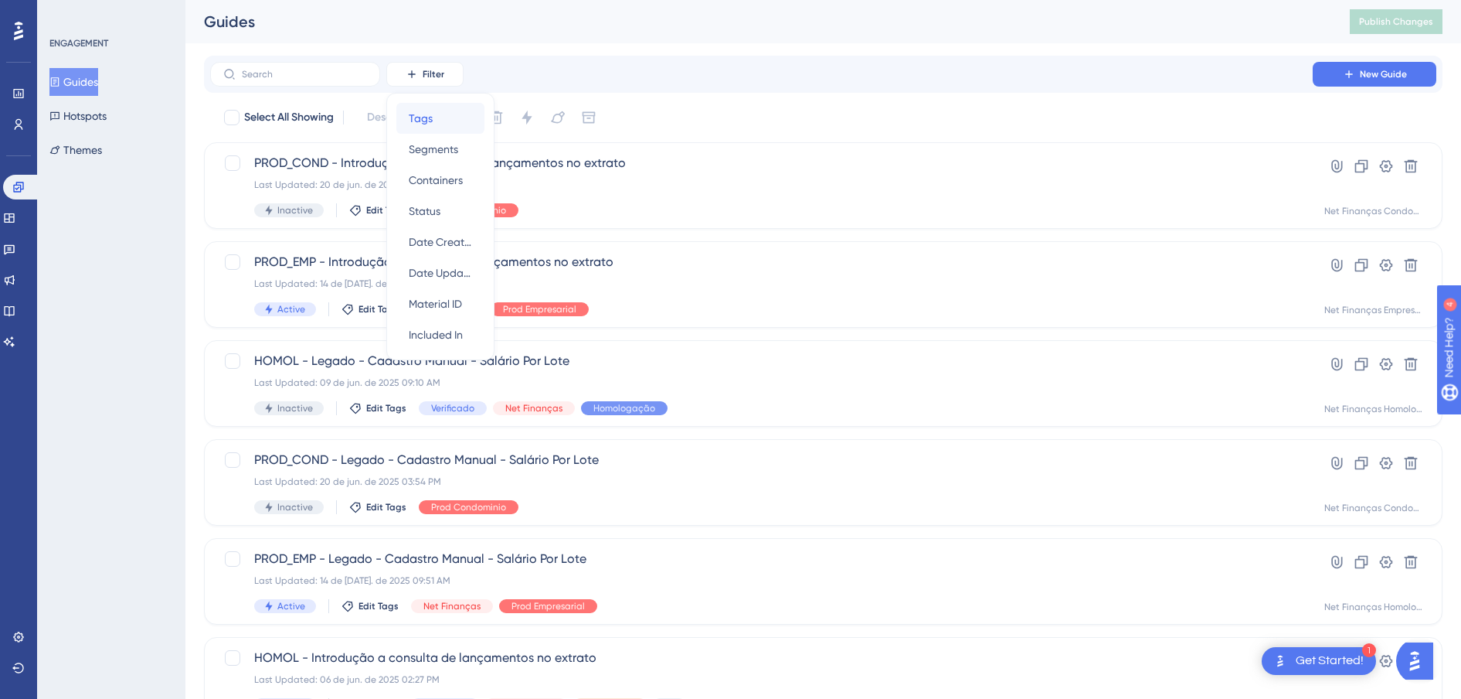
click at [423, 125] on span "Tags" at bounding box center [421, 118] width 24 height 19
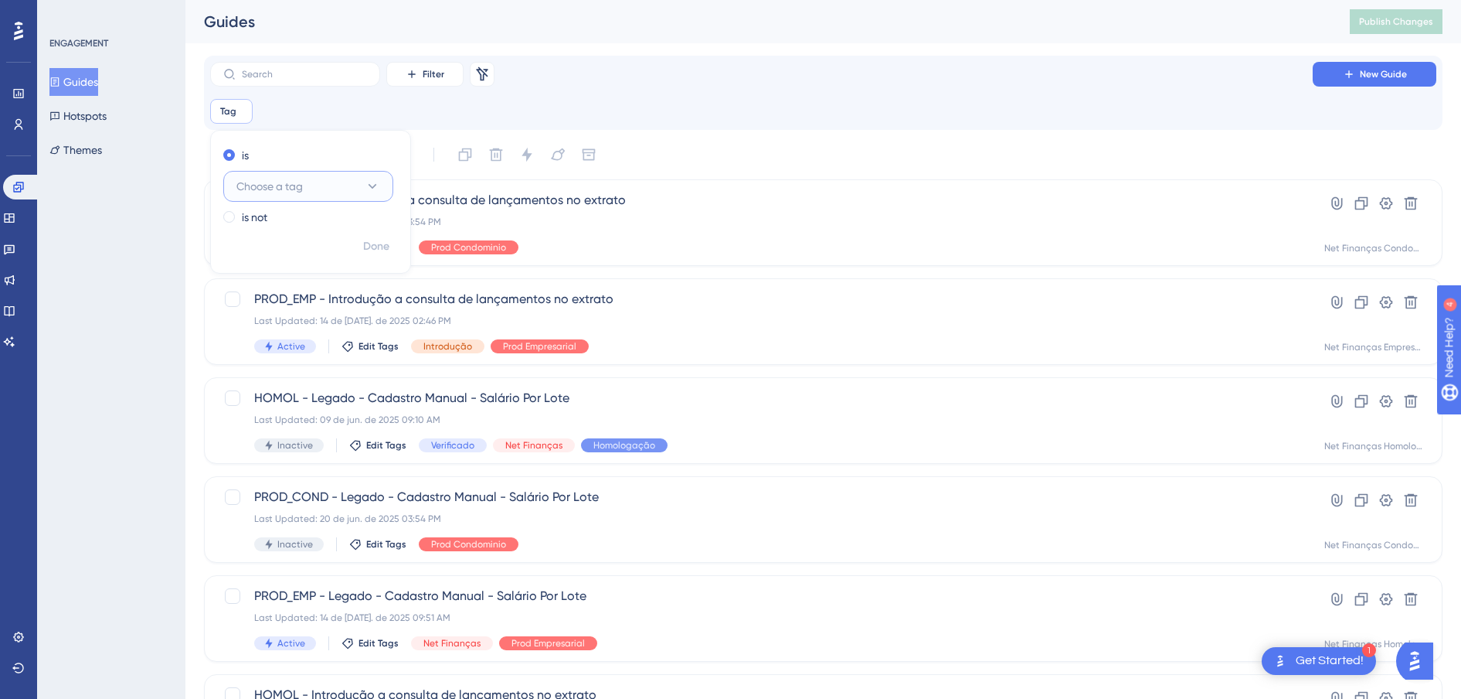
click at [272, 187] on span "Choose a tag" at bounding box center [269, 186] width 66 height 19
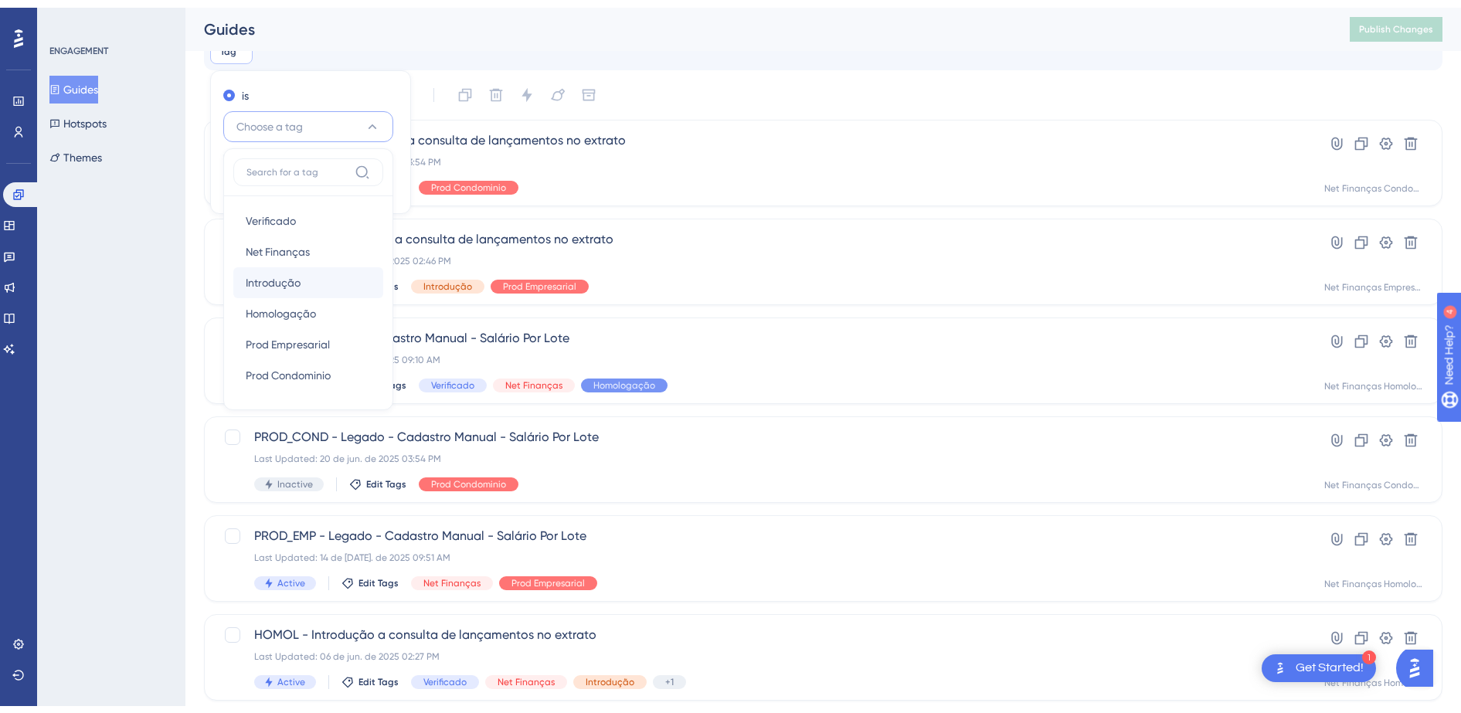
scroll to position [97, 0]
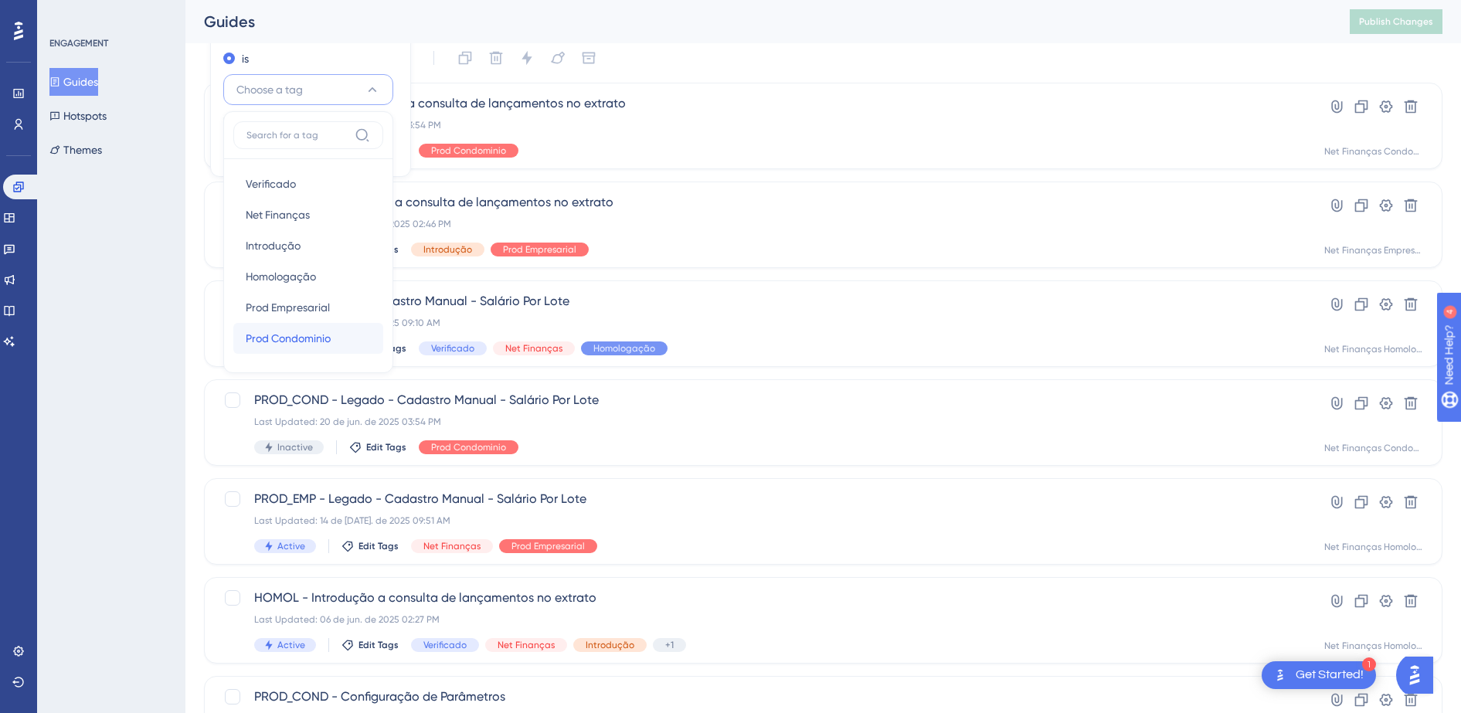
click at [311, 335] on span "Prod Condominio" at bounding box center [288, 338] width 85 height 19
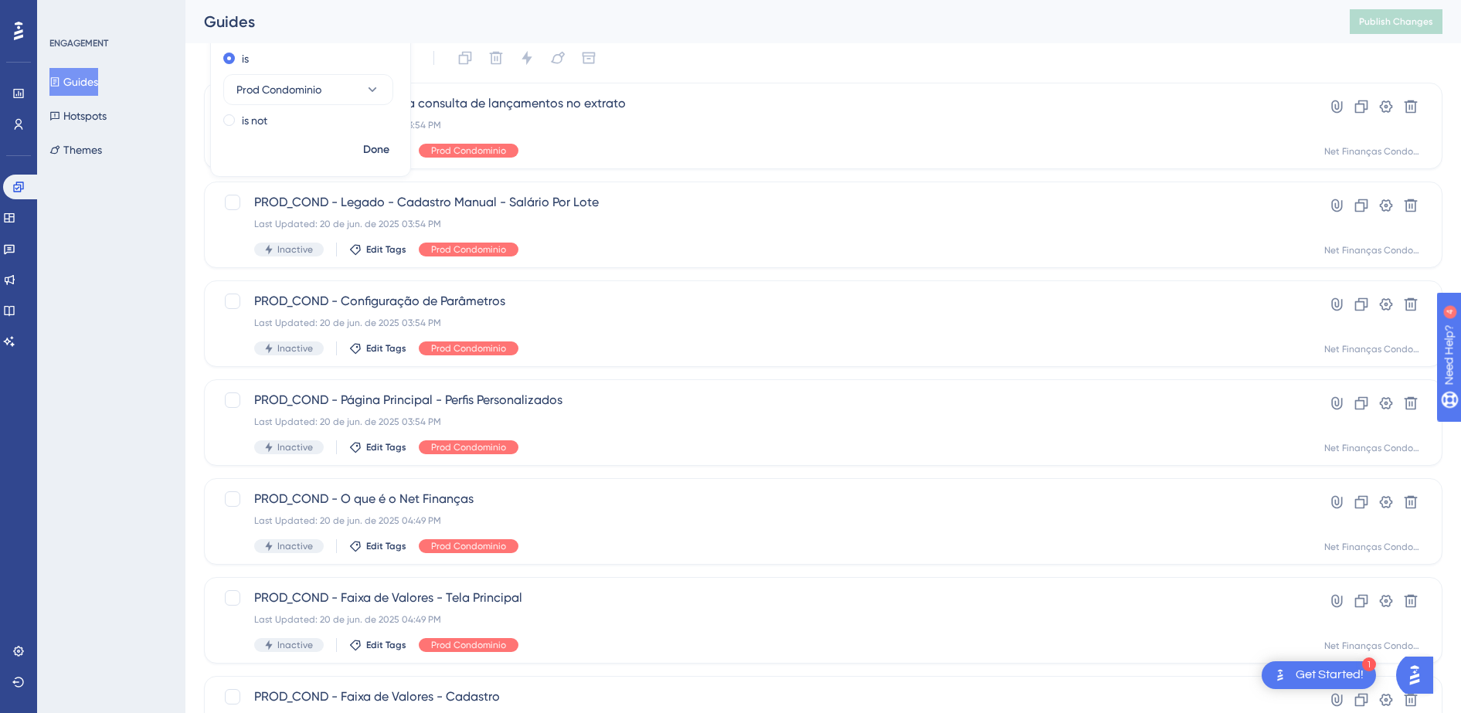
click at [872, 56] on div "Select All Showing Deselect" at bounding box center [833, 58] width 1220 height 25
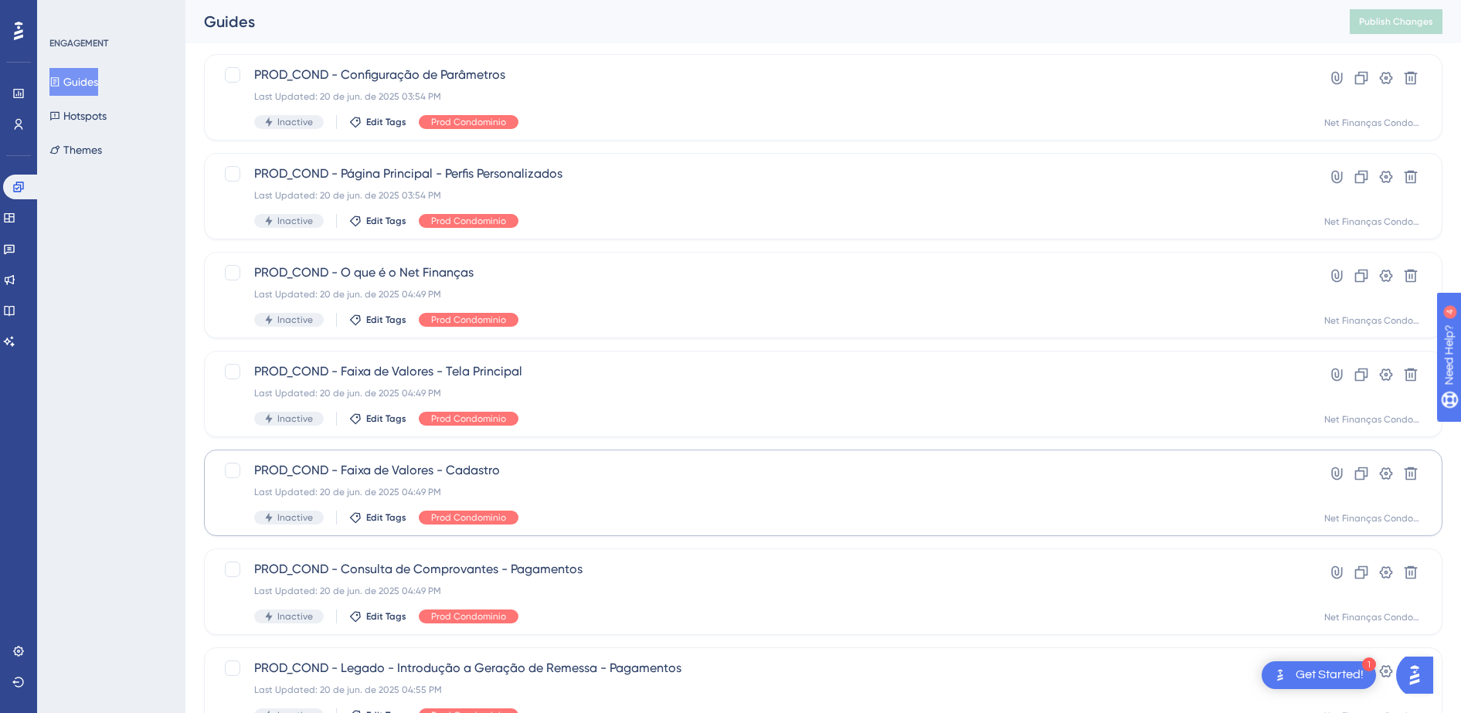
scroll to position [523, 0]
